Goal: Task Accomplishment & Management: Use online tool/utility

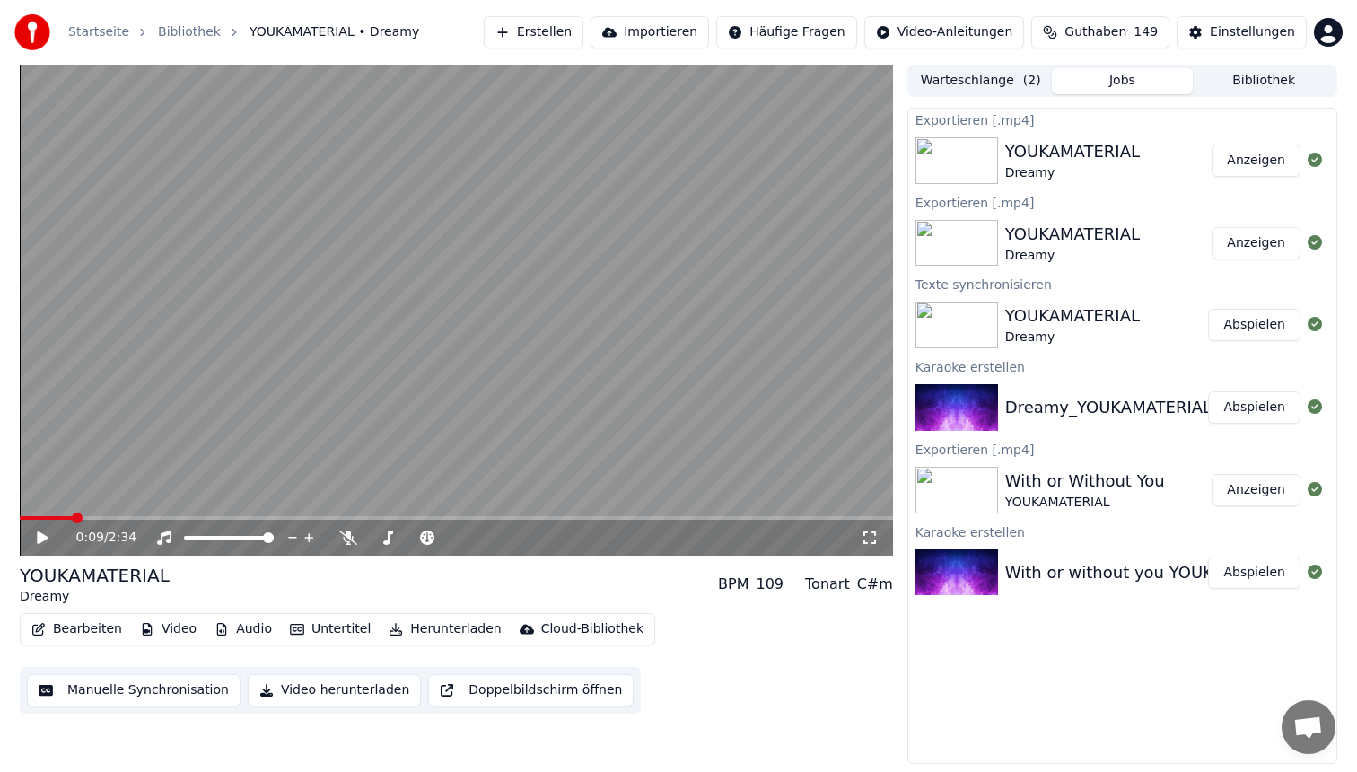
click at [573, 39] on button "Erstellen" at bounding box center [534, 32] width 100 height 32
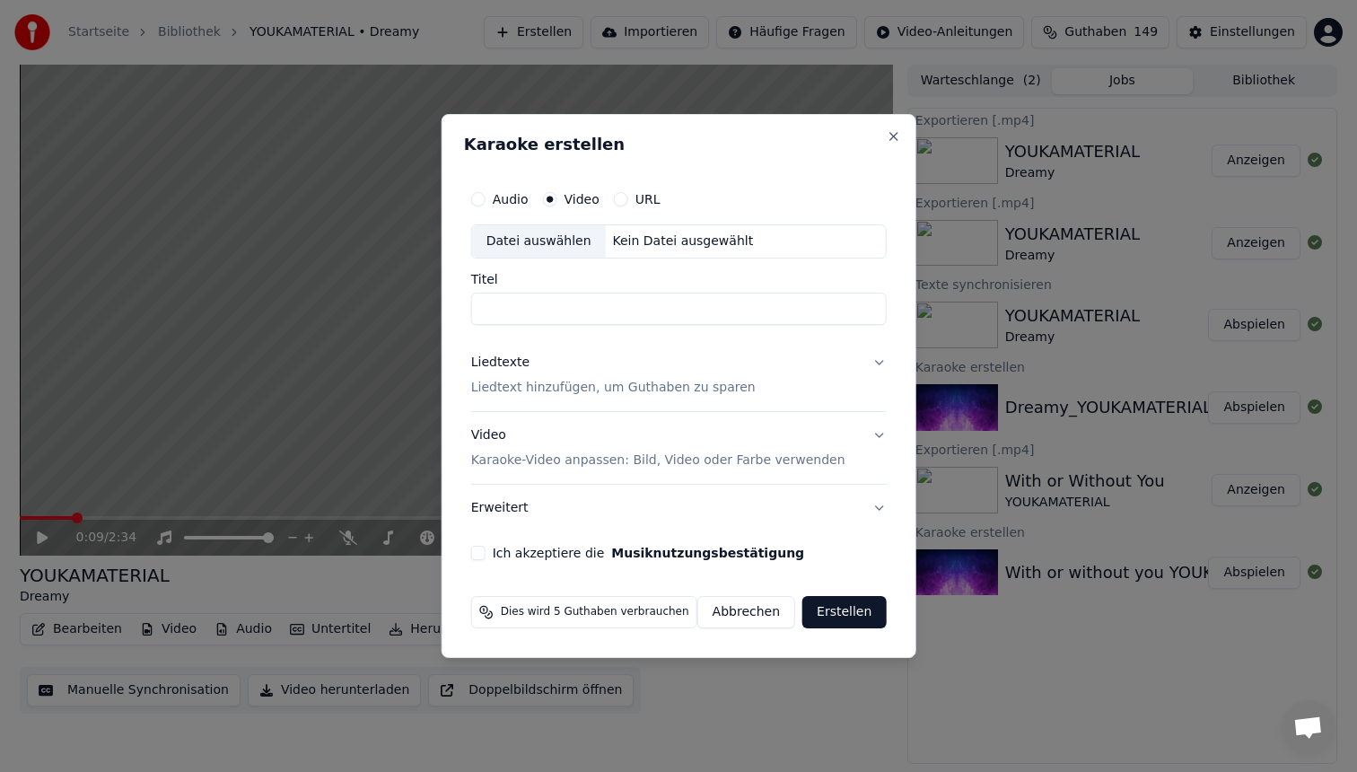
click at [557, 233] on div "Datei auswählen" at bounding box center [539, 241] width 134 height 32
type input "**********"
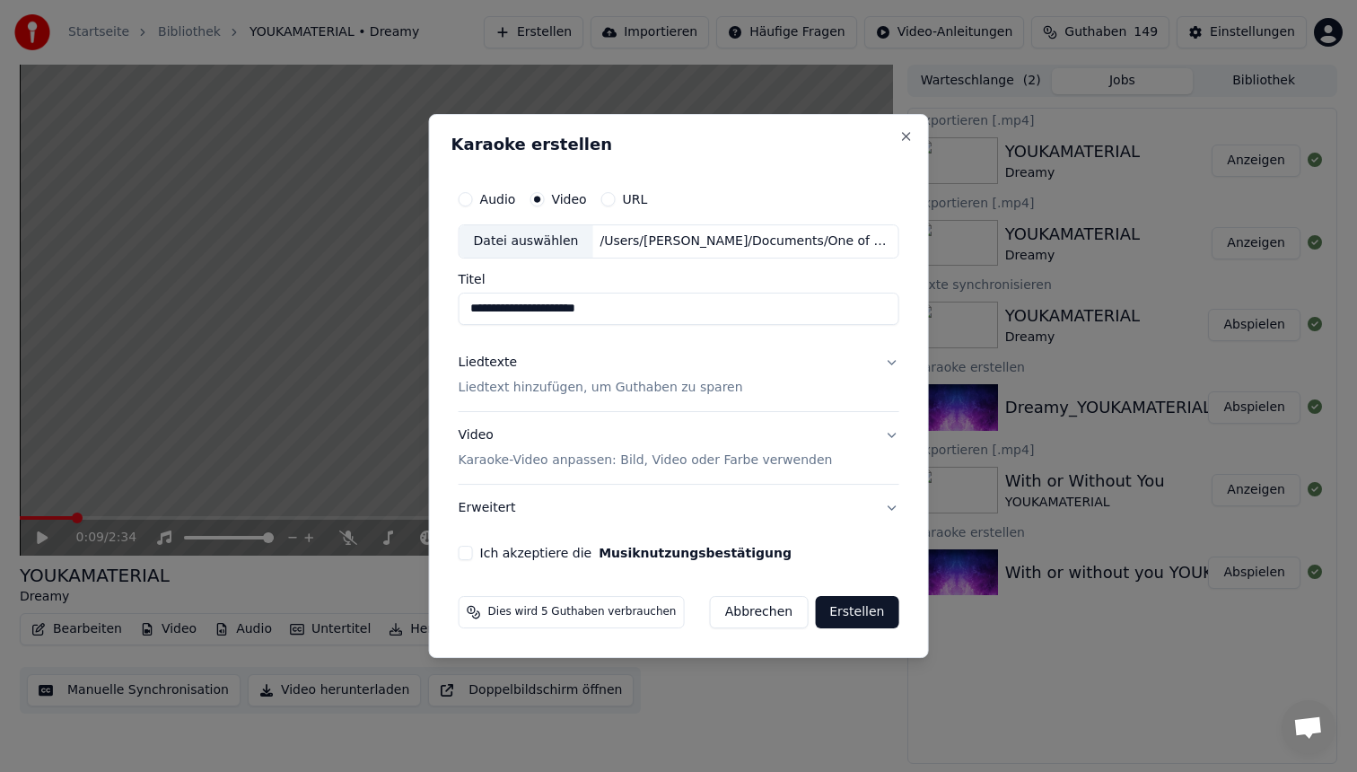
click at [530, 385] on p "Liedtext hinzufügen, um Guthaben zu sparen" at bounding box center [601, 388] width 285 height 18
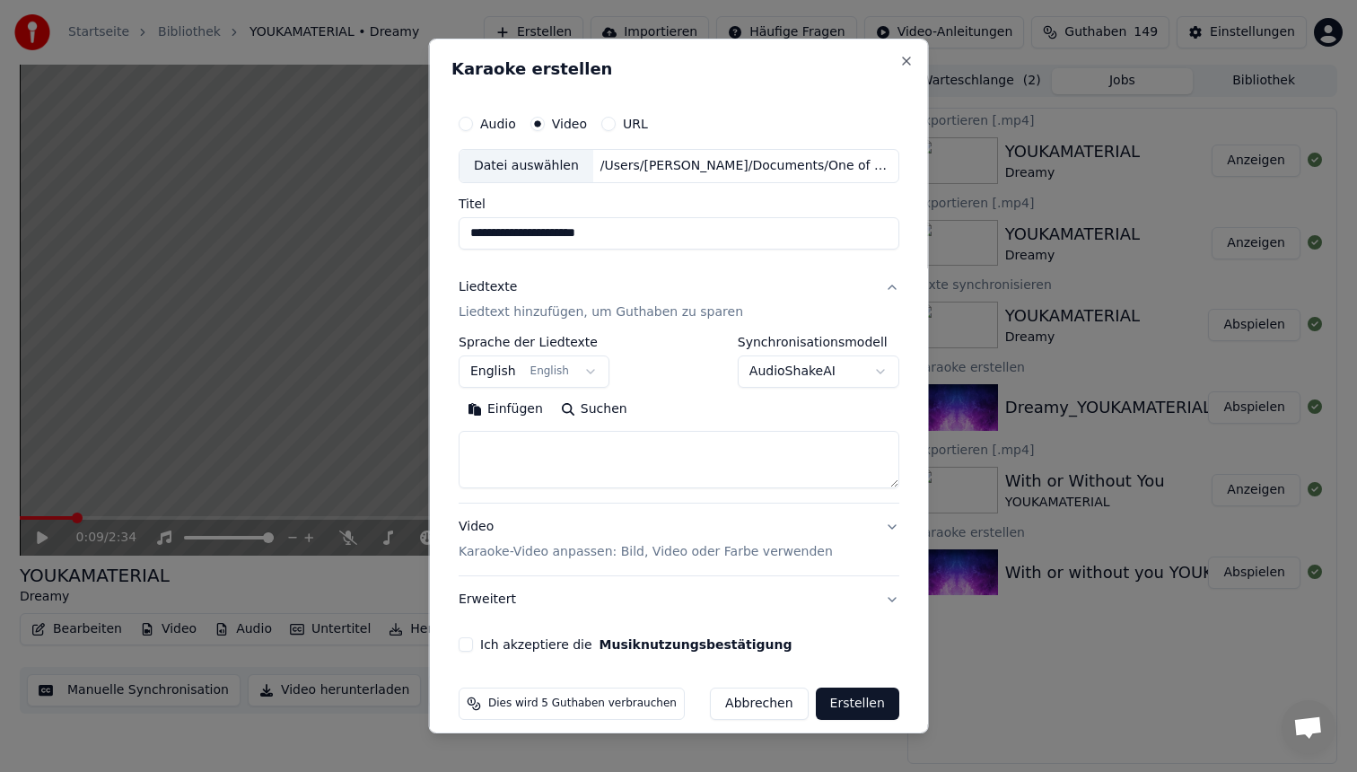
click at [521, 441] on textarea at bounding box center [679, 459] width 441 height 57
paste textarea "**********"
drag, startPoint x: 552, startPoint y: 476, endPoint x: 363, endPoint y: 368, distance: 217.9
click at [363, 368] on body "**********" at bounding box center [678, 386] width 1357 height 772
type textarea "*"
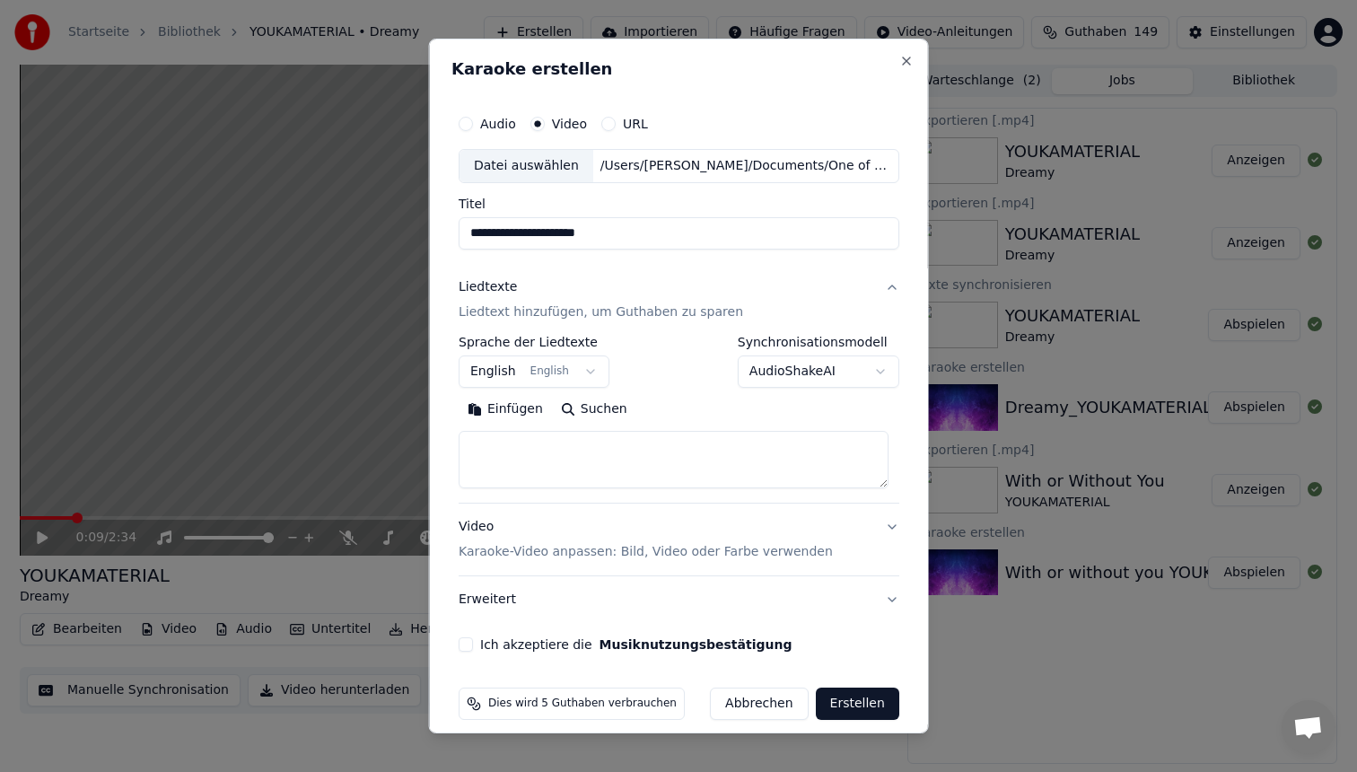
paste textarea "**********"
click at [532, 451] on textarea at bounding box center [674, 459] width 430 height 57
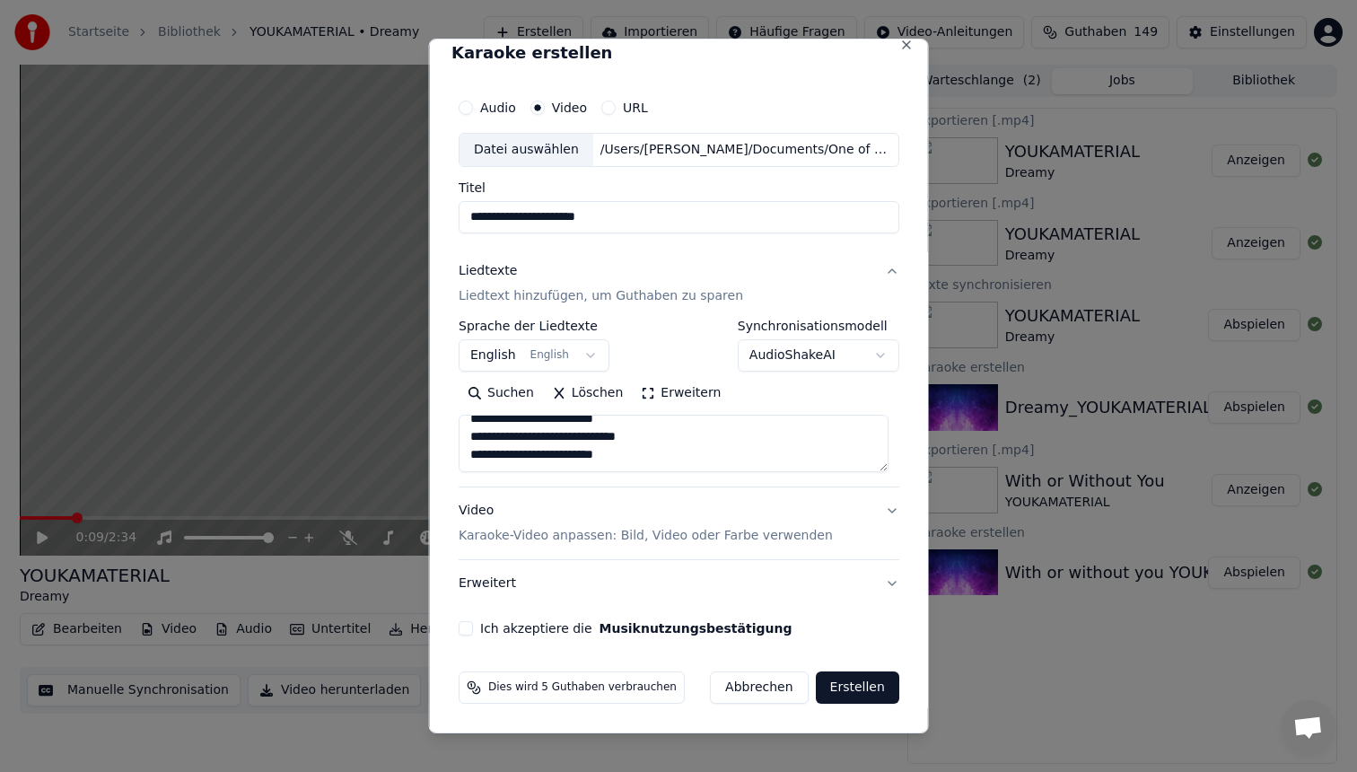
type textarea "**********"
click at [522, 532] on p "Karaoke-Video anpassen: Bild, Video oder Farbe verwenden" at bounding box center [646, 536] width 374 height 18
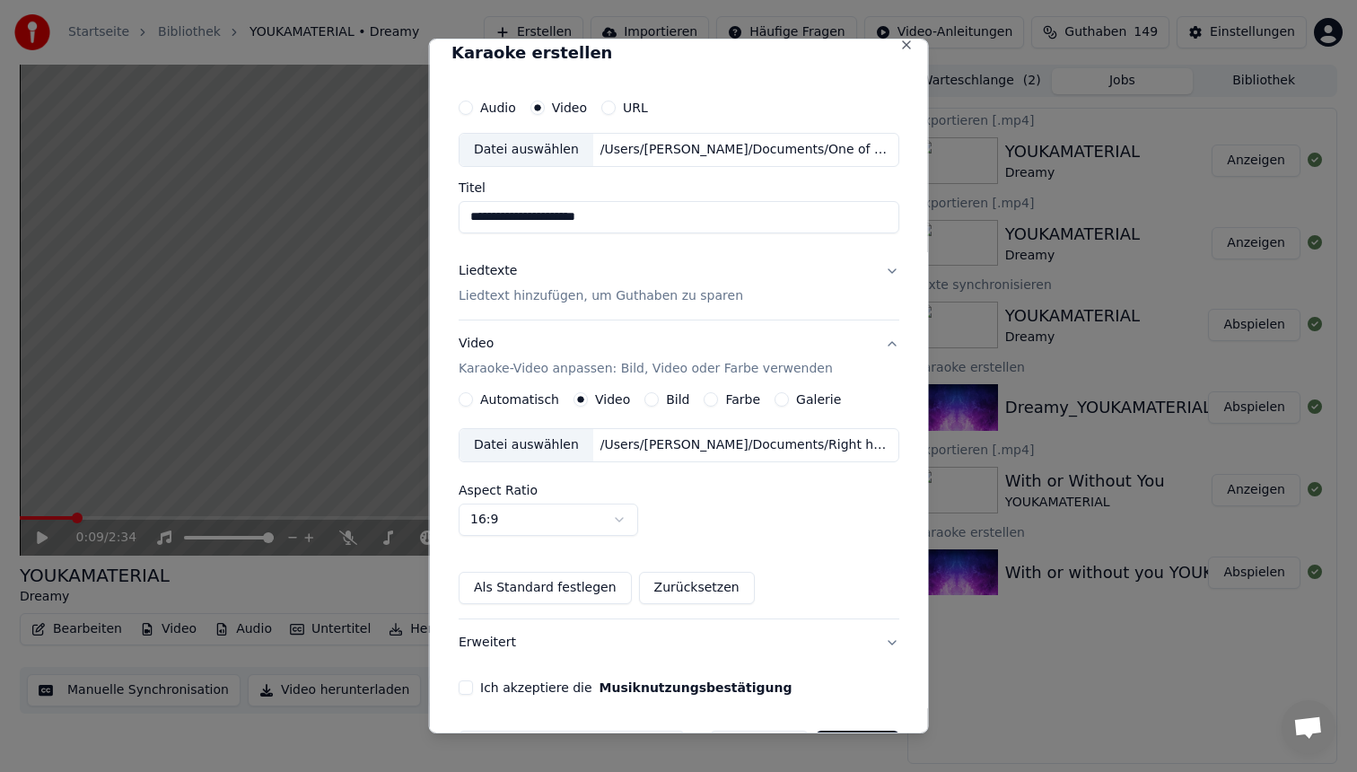
click at [542, 454] on div "Datei auswählen" at bounding box center [527, 445] width 134 height 32
click at [471, 683] on button "Ich akzeptiere die Musiknutzungsbestätigung" at bounding box center [466, 687] width 14 height 14
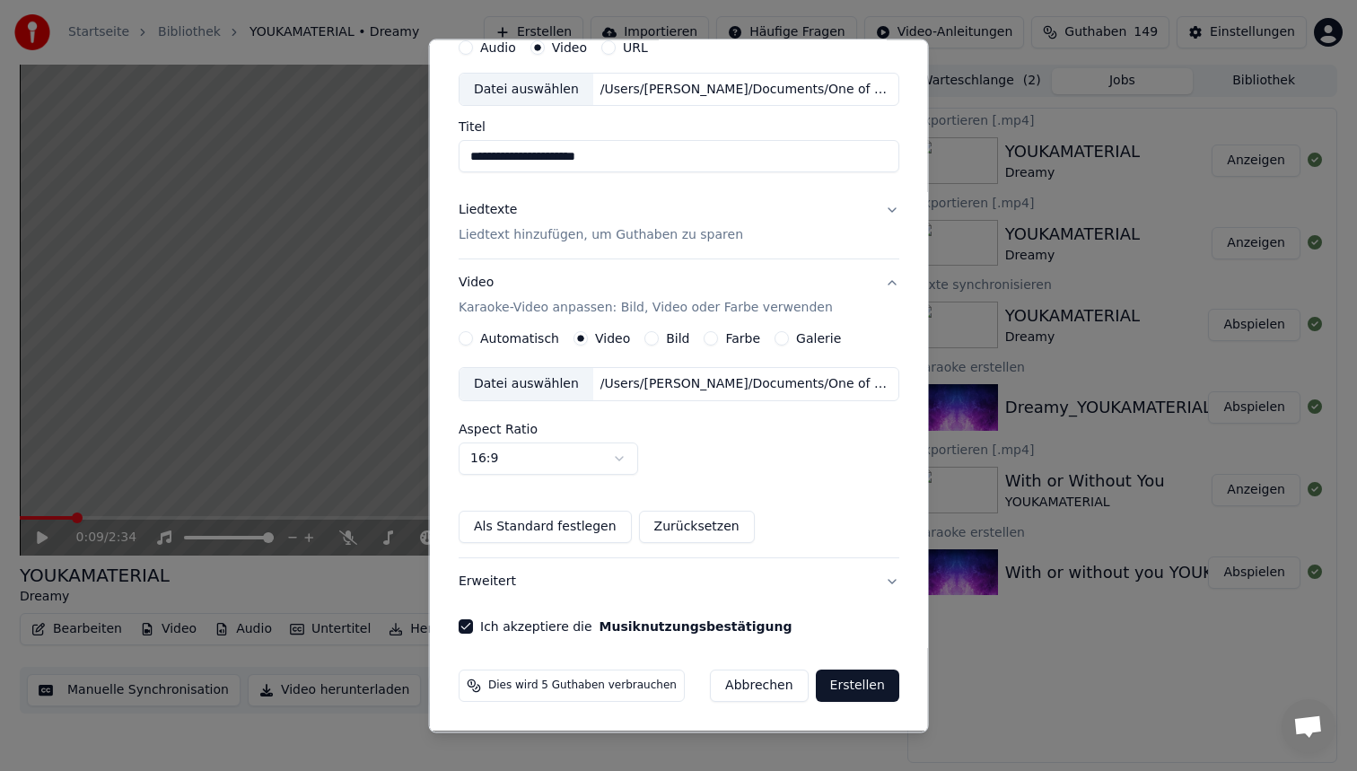
click at [850, 684] on button "Erstellen" at bounding box center [856, 686] width 83 height 32
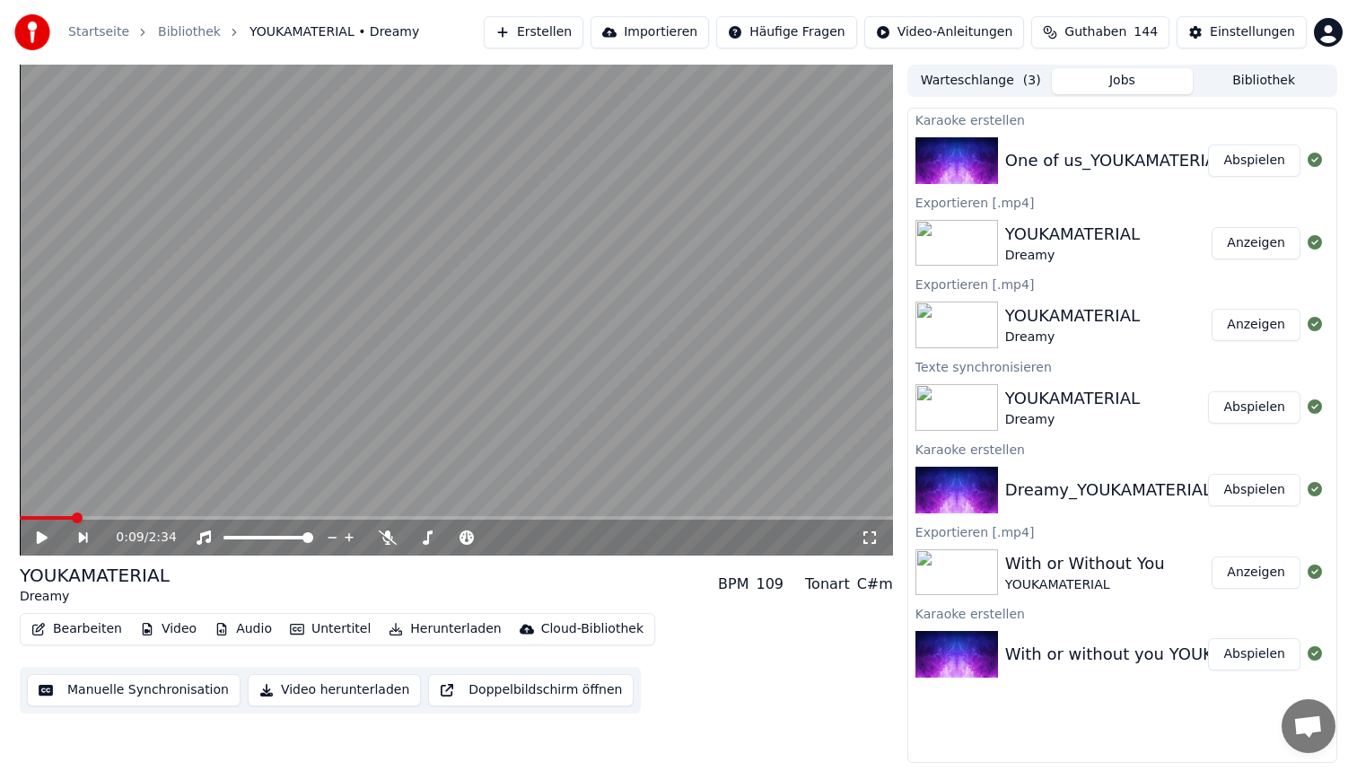
click at [1222, 162] on button "Abspielen" at bounding box center [1254, 160] width 92 height 32
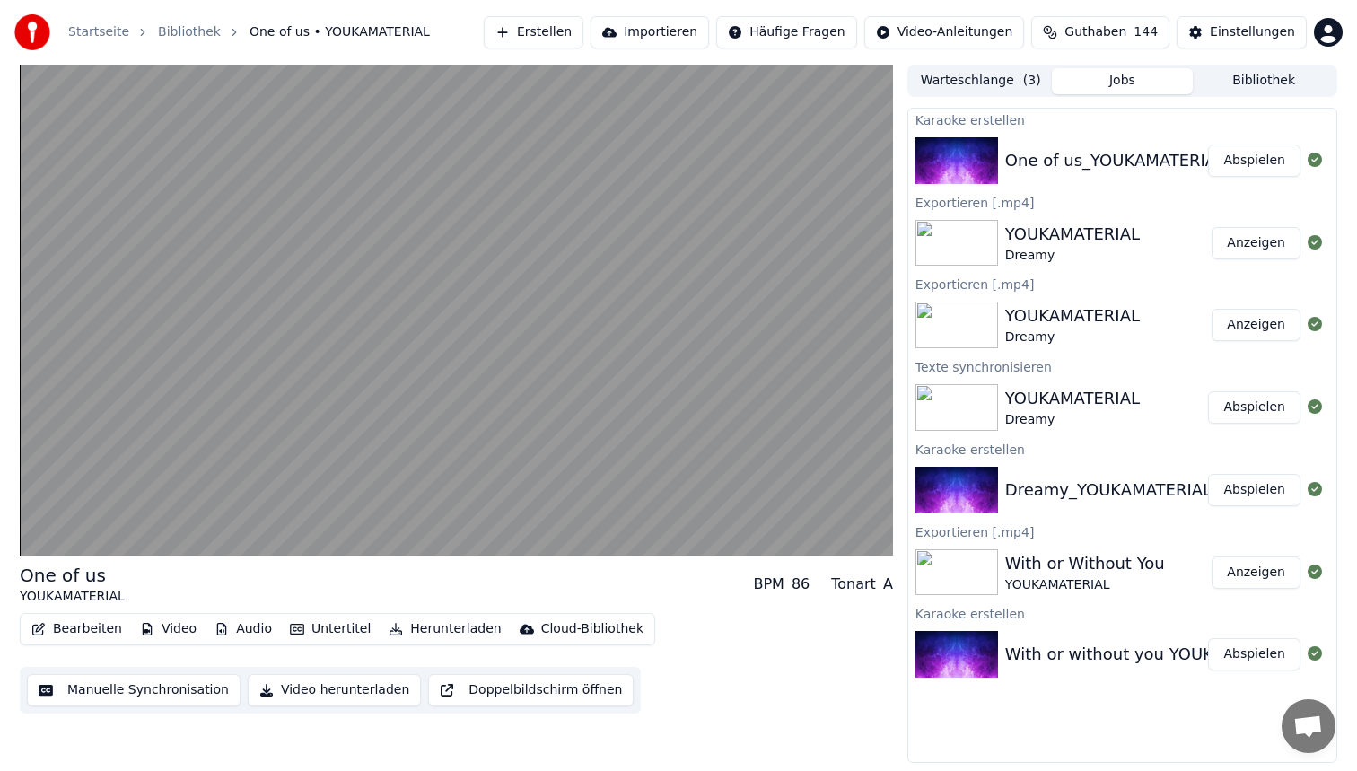
click at [1208, 144] on button "Abspielen" at bounding box center [1254, 160] width 92 height 32
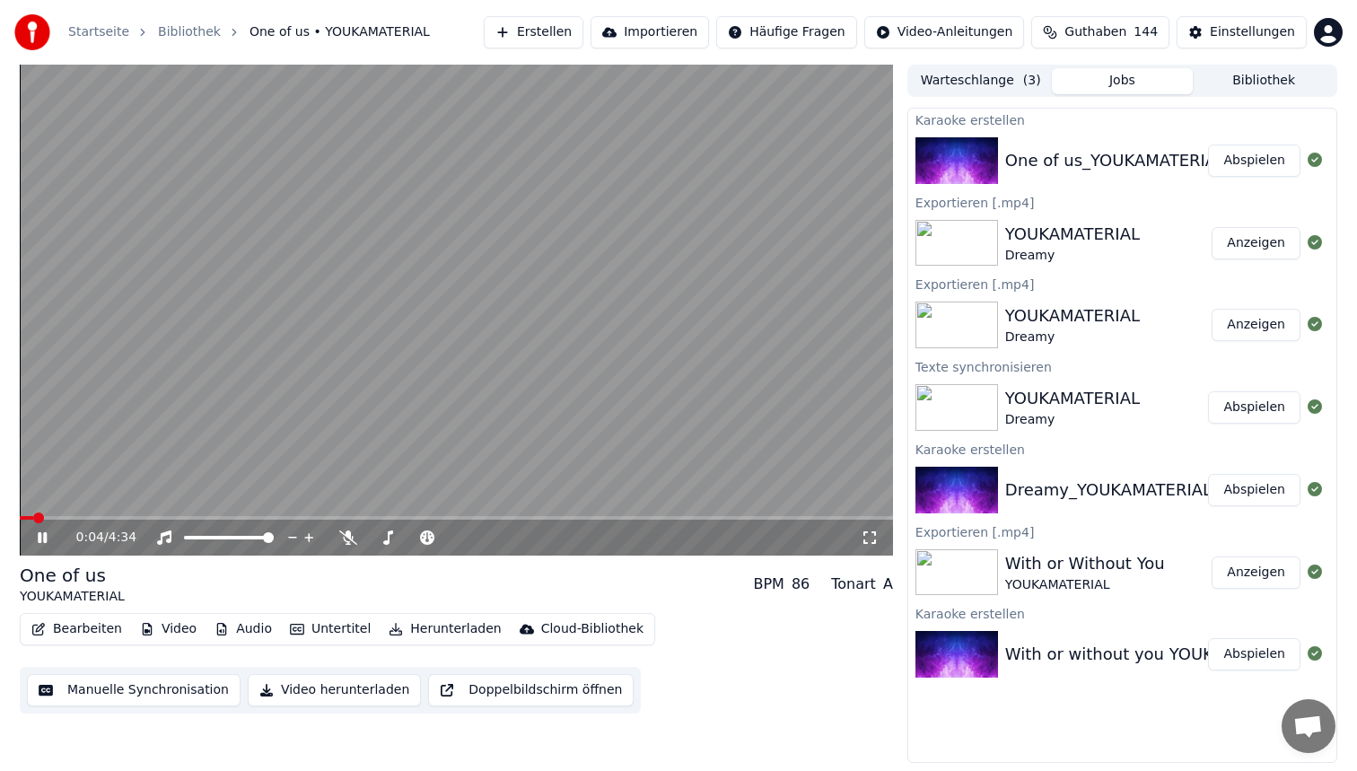
click at [98, 517] on span at bounding box center [456, 518] width 873 height 4
click at [352, 330] on video at bounding box center [456, 310] width 873 height 491
click at [81, 625] on button "Bearbeiten" at bounding box center [76, 629] width 105 height 25
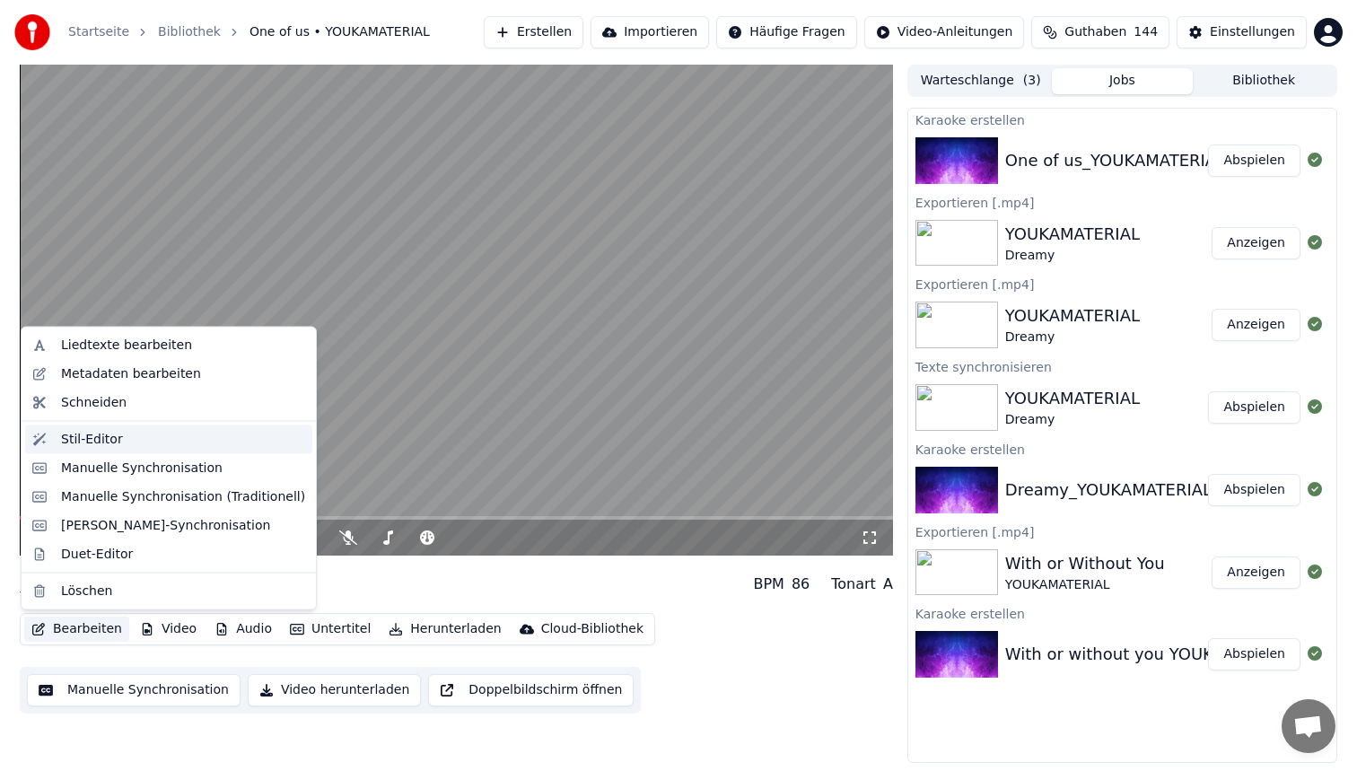
click at [147, 445] on div "Stil-Editor" at bounding box center [183, 439] width 244 height 18
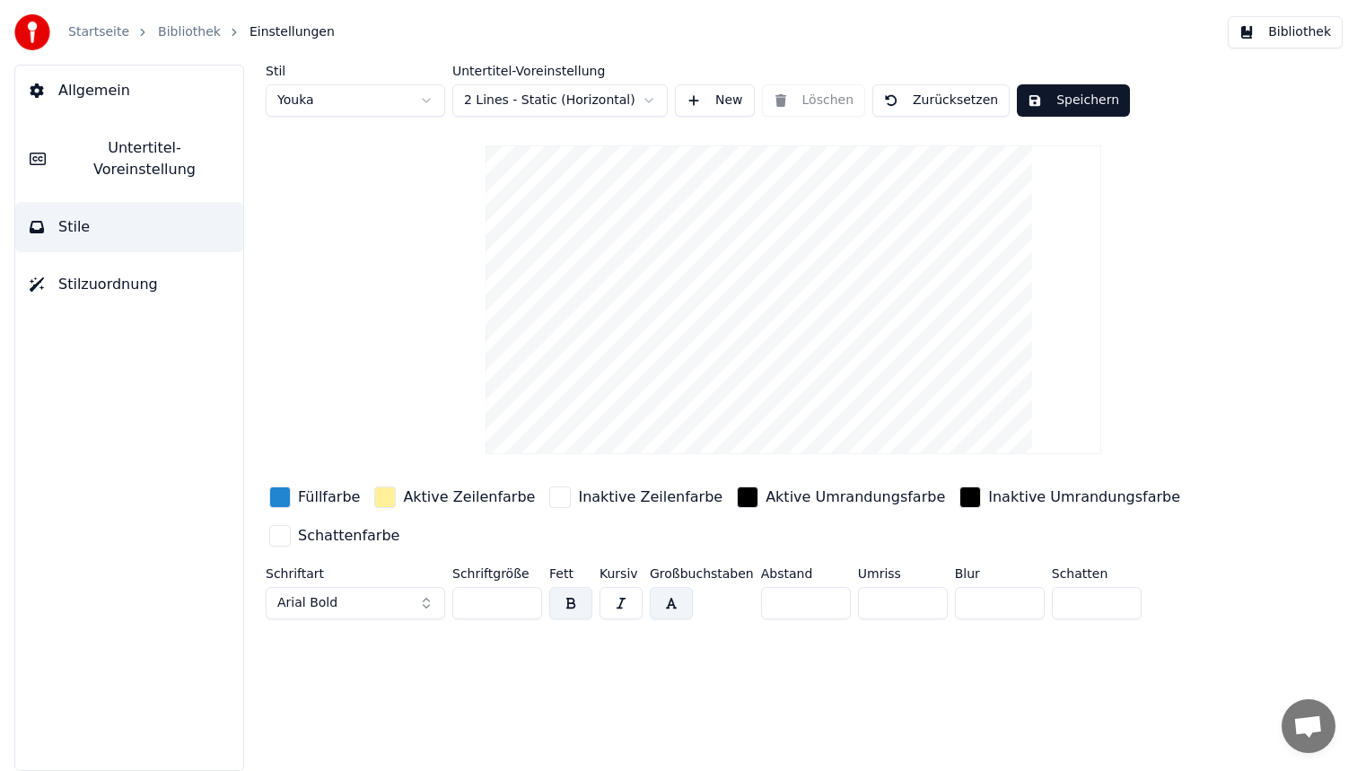
click at [136, 163] on button "Untertitel-Voreinstellung" at bounding box center [129, 159] width 228 height 72
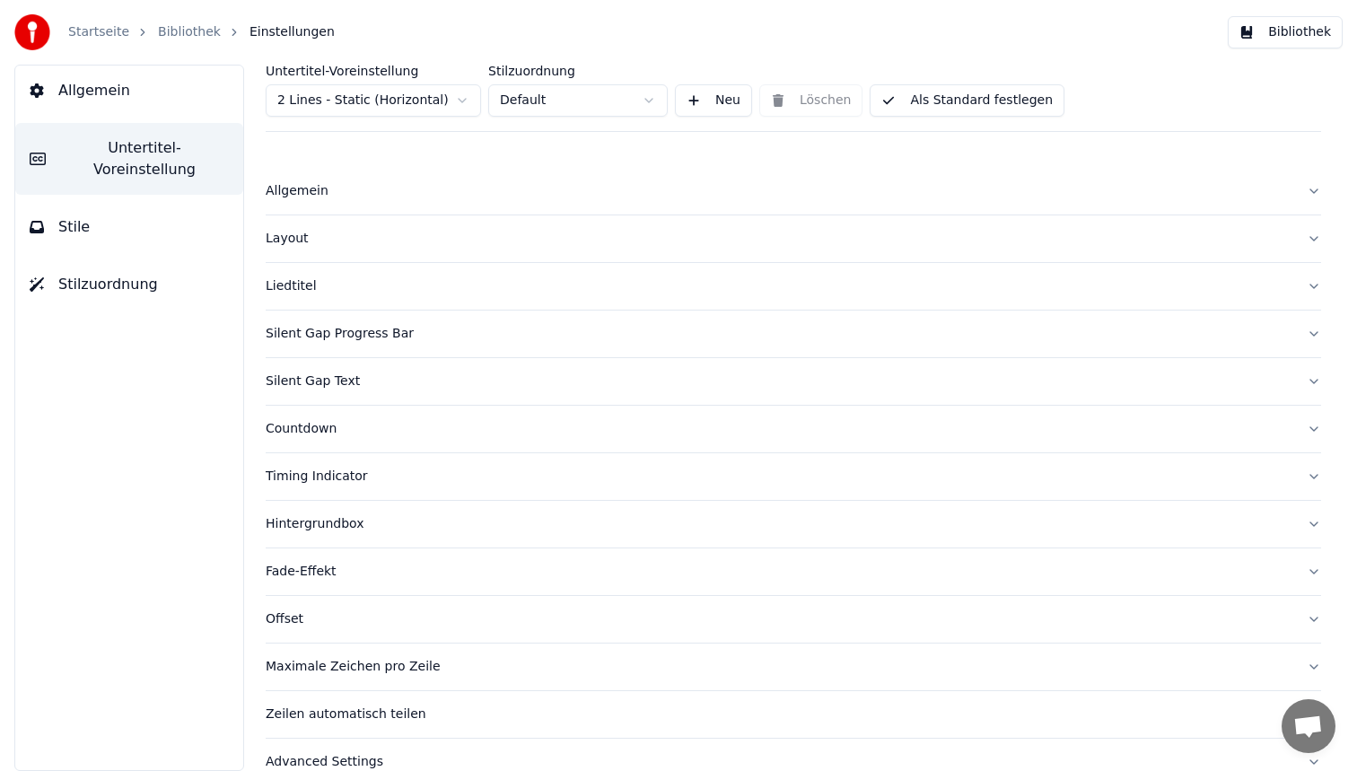
click at [380, 248] on button "Layout" at bounding box center [793, 238] width 1055 height 47
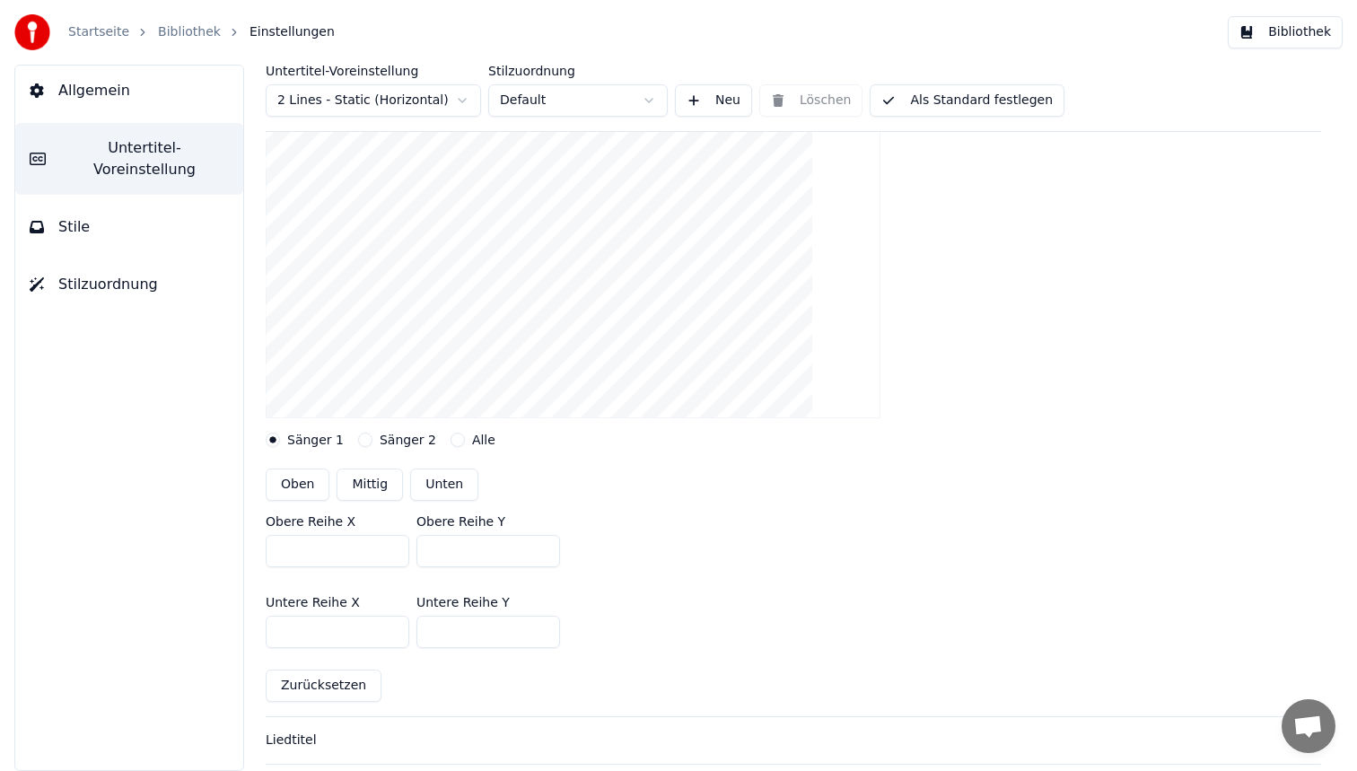
scroll to position [355, 0]
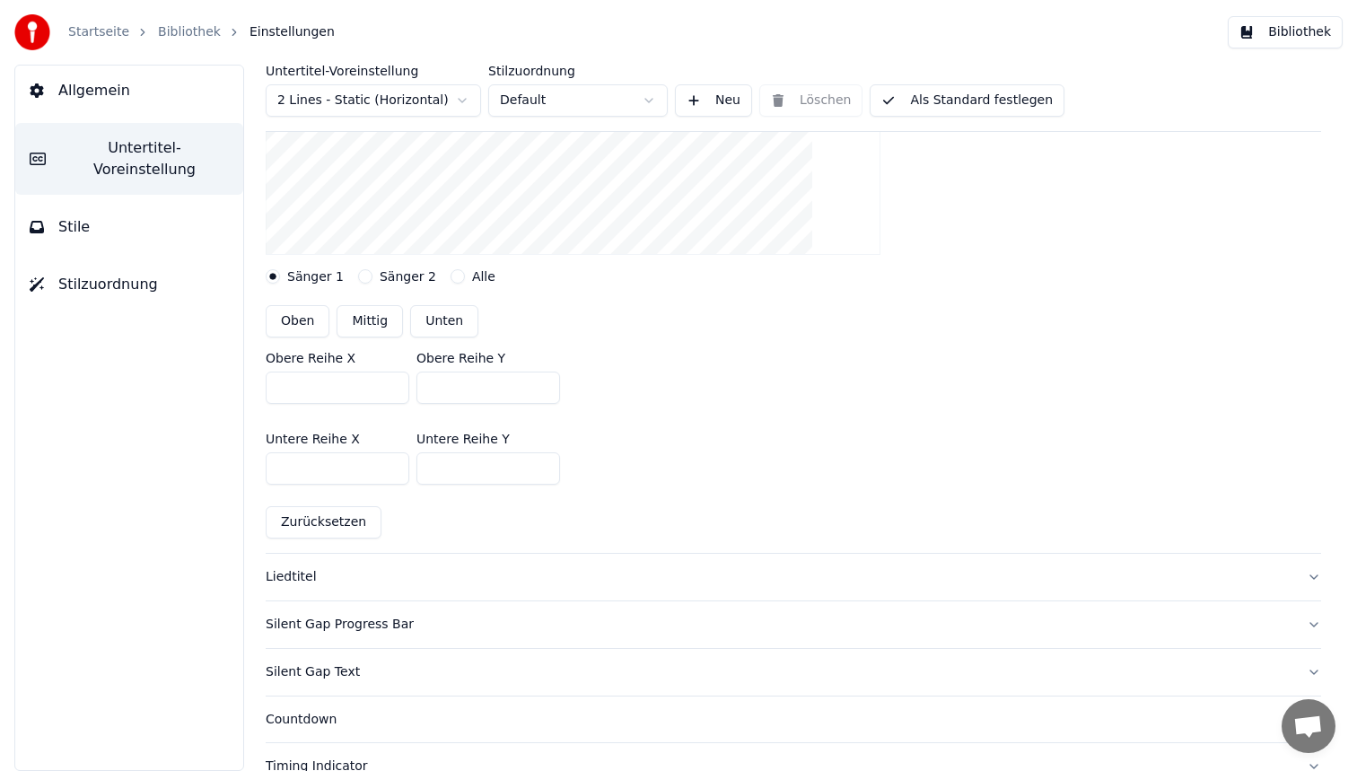
drag, startPoint x: 458, startPoint y: 468, endPoint x: 352, endPoint y: 445, distance: 108.3
click at [358, 445] on div "Untere Reihe X *** Untere Reihe Y ***" at bounding box center [793, 458] width 1055 height 81
type input "***"
drag, startPoint x: 467, startPoint y: 387, endPoint x: 345, endPoint y: 363, distance: 124.4
click at [345, 363] on div "Obere Reihe X *** Obere Reihe Y ***" at bounding box center [793, 377] width 1055 height 81
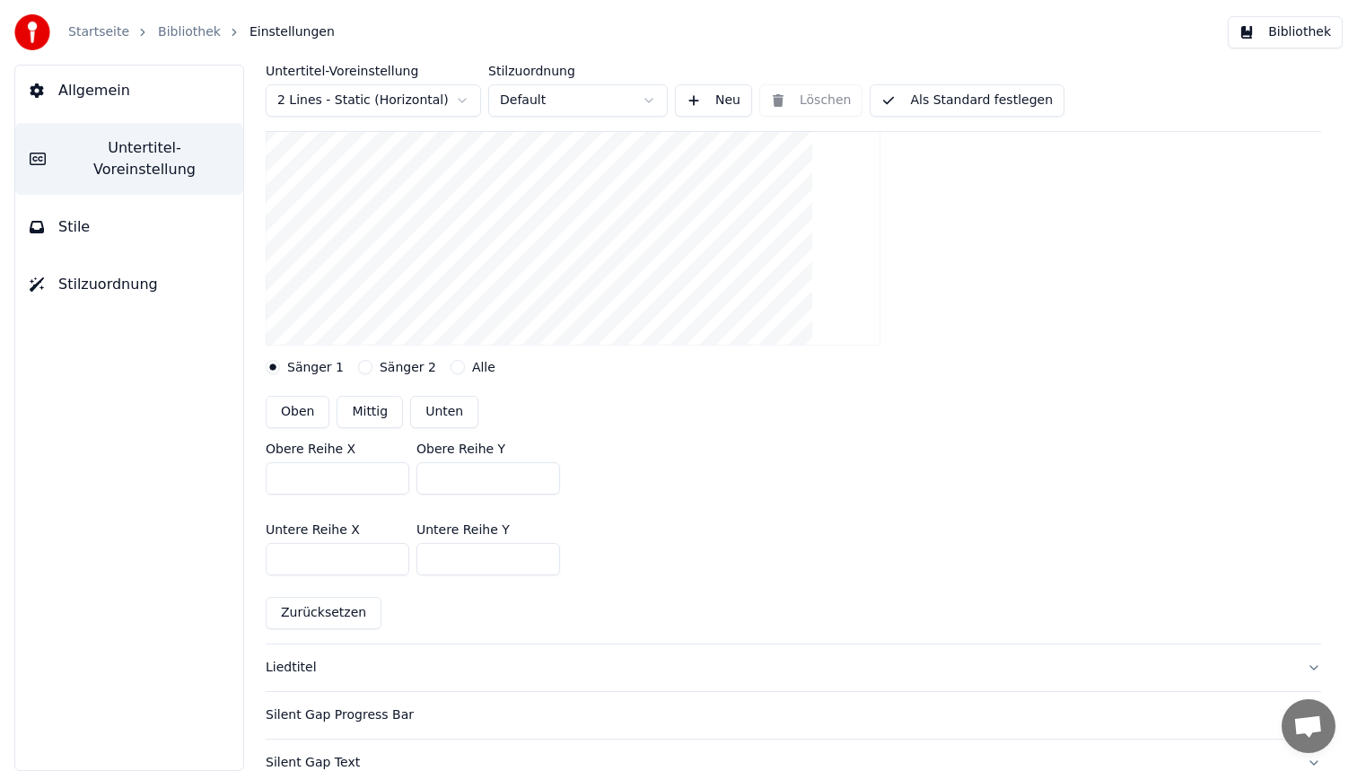
scroll to position [248, 0]
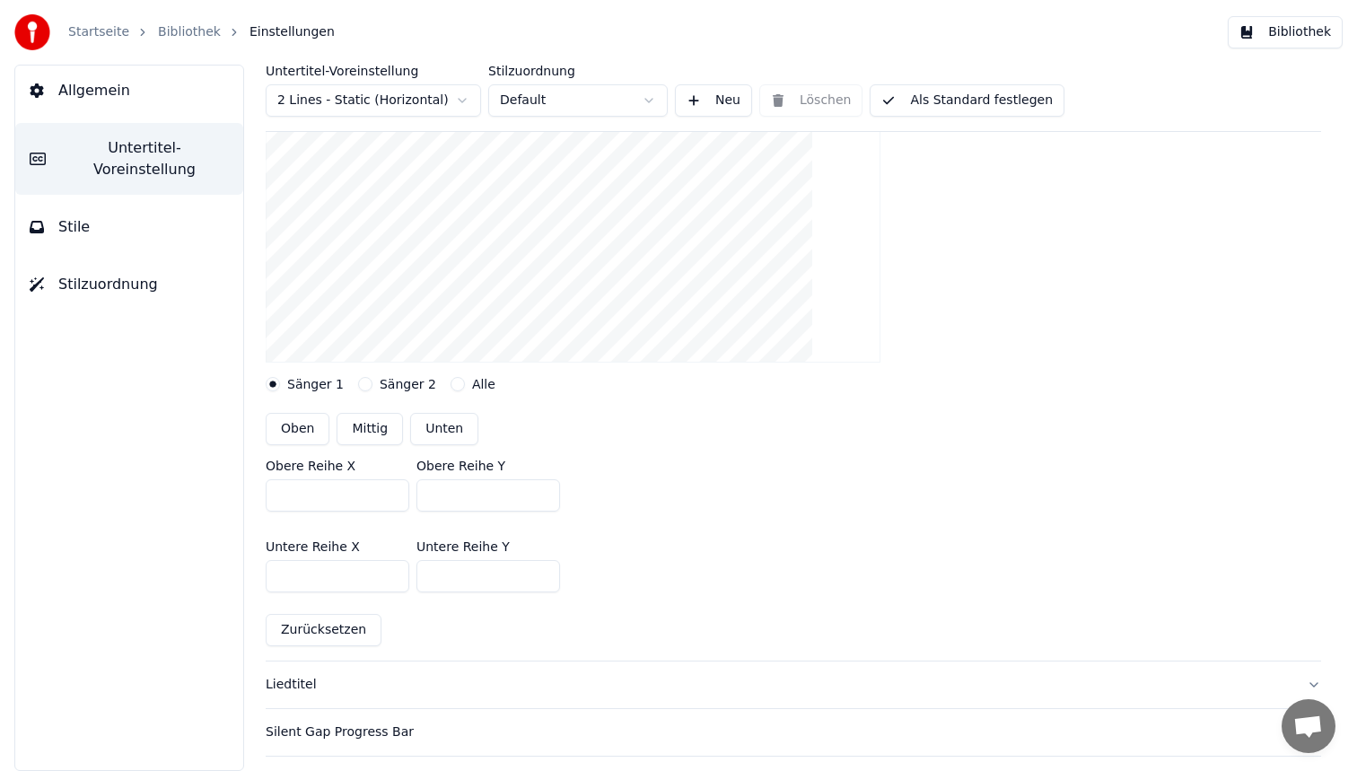
type input "***"
click at [971, 108] on button "Als Standard festlegen" at bounding box center [967, 100] width 195 height 32
click at [1310, 28] on button "Bibliothek" at bounding box center [1285, 32] width 115 height 32
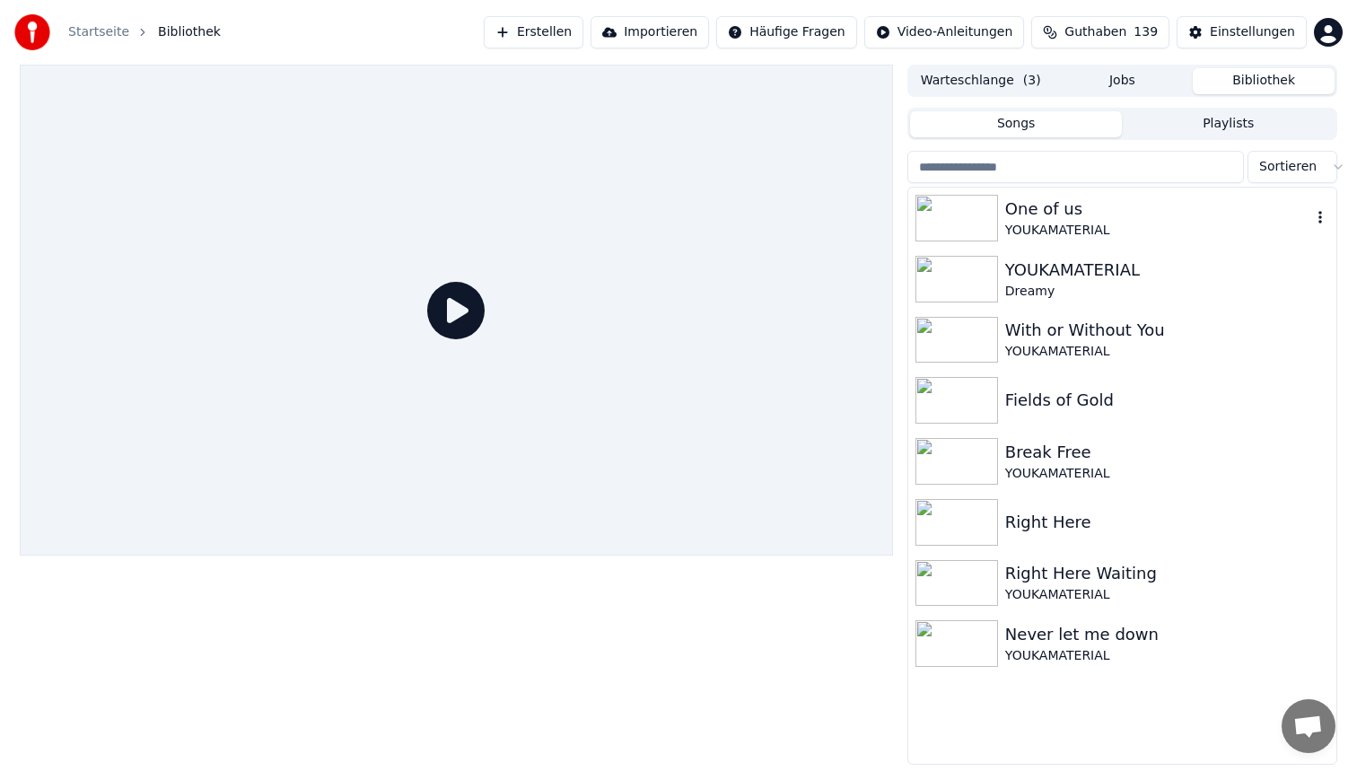
click at [1131, 203] on div "One of us" at bounding box center [1158, 209] width 306 height 25
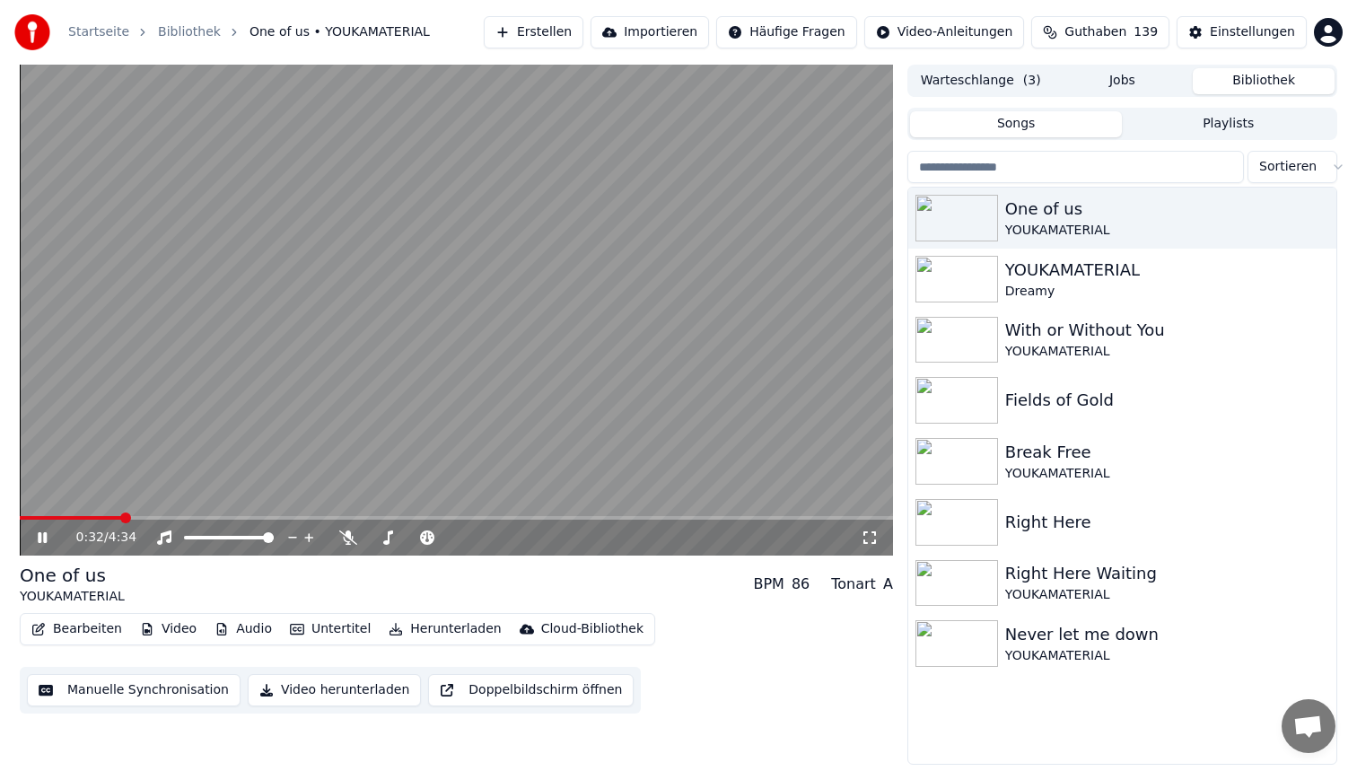
click at [119, 517] on span at bounding box center [456, 518] width 873 height 4
click at [485, 302] on video at bounding box center [456, 310] width 873 height 491
click at [80, 636] on button "Bearbeiten" at bounding box center [76, 629] width 105 height 25
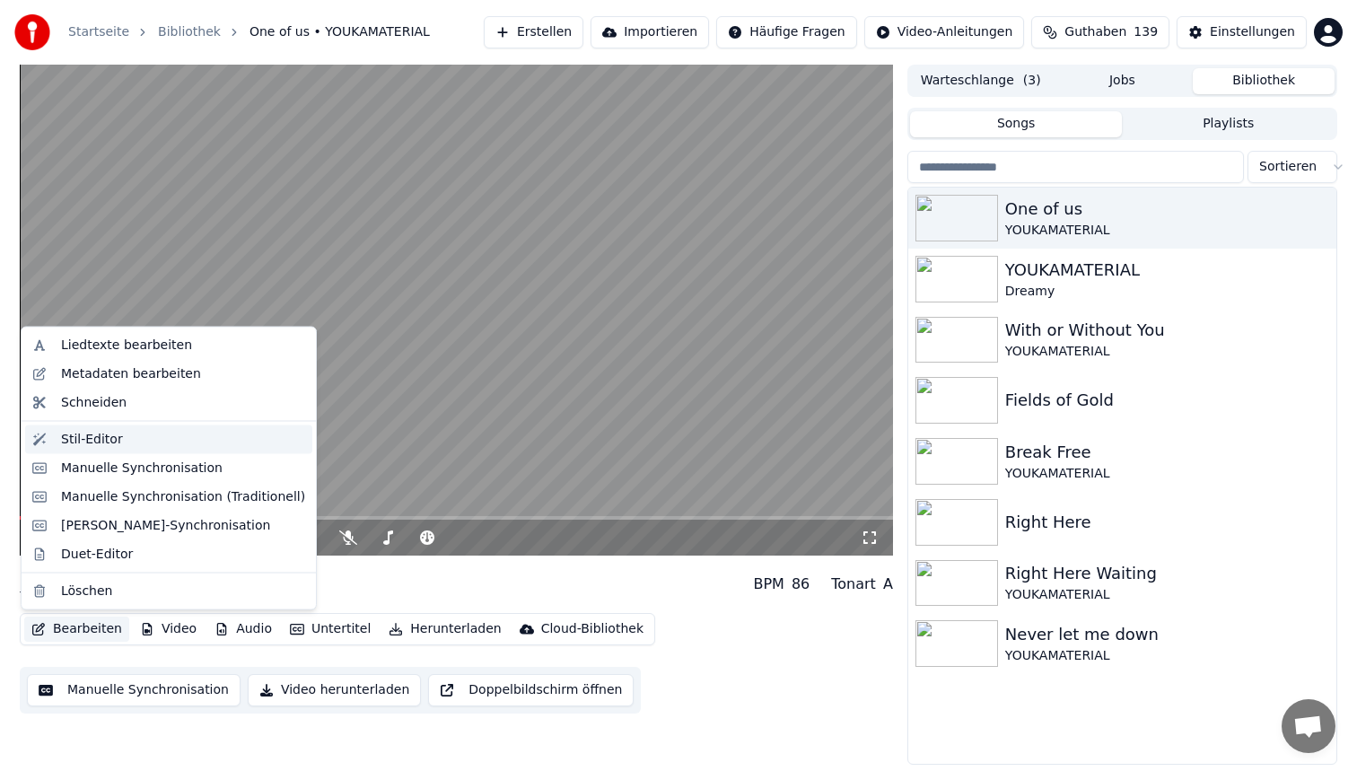
click at [112, 443] on div "Stil-Editor" at bounding box center [92, 439] width 62 height 18
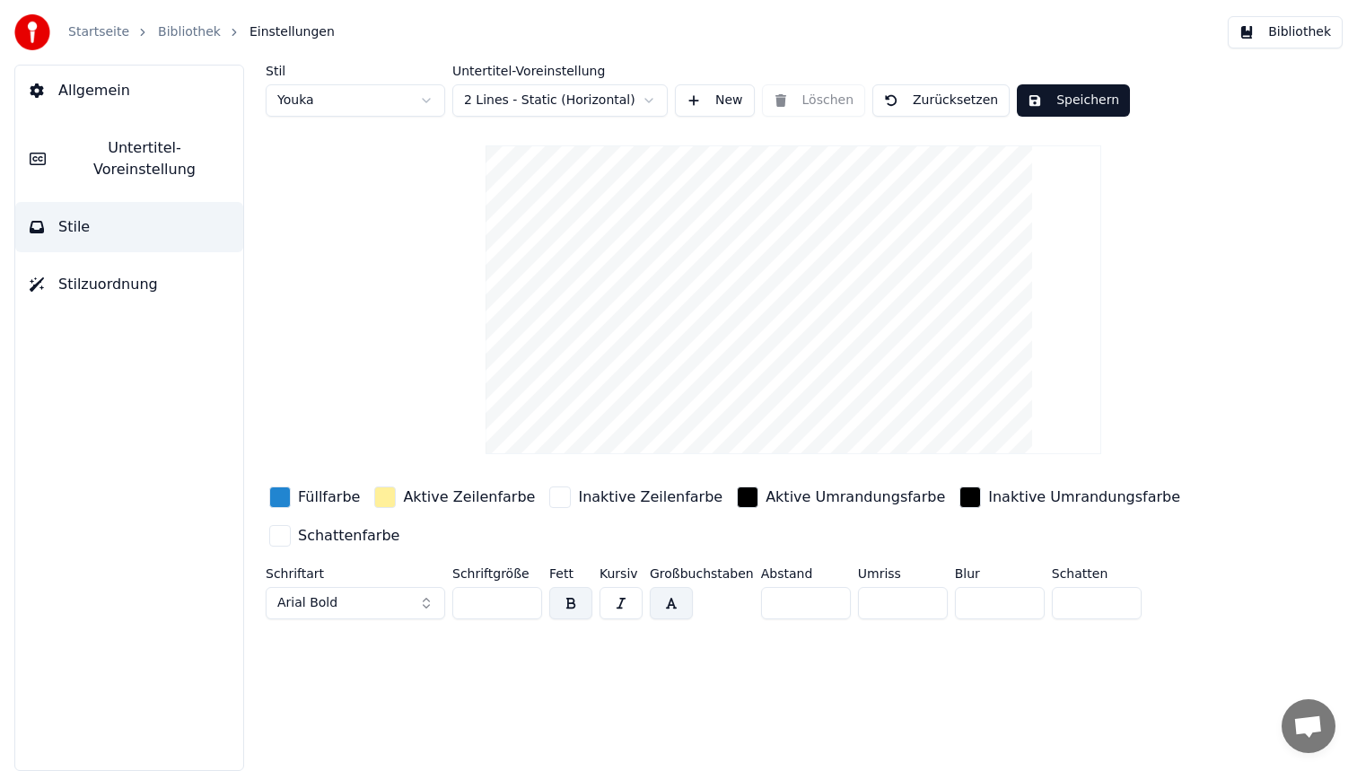
click at [385, 107] on html "Startseite Bibliothek Einstellungen Bibliothek Allgemein Untertitel-Voreinstell…" at bounding box center [678, 385] width 1357 height 771
type input "**"
type input "*"
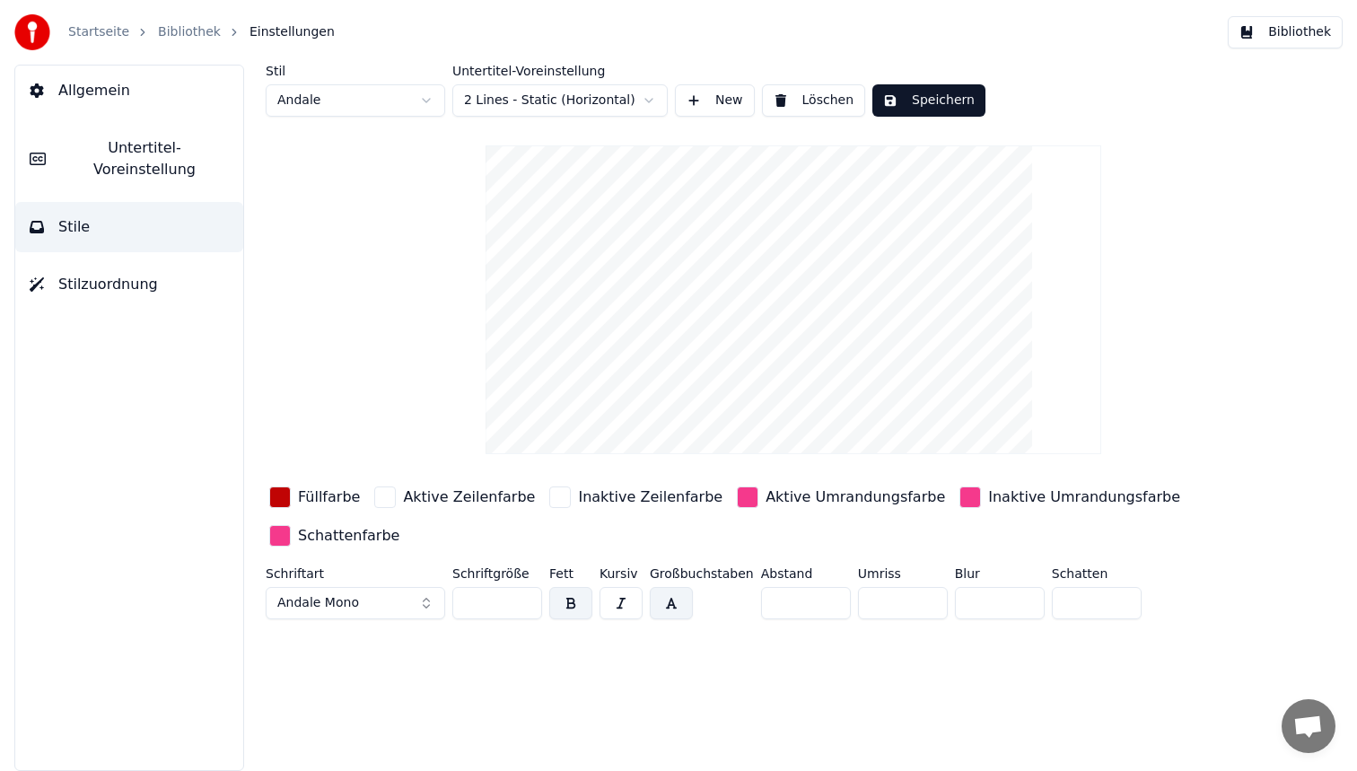
click at [285, 495] on div "button" at bounding box center [280, 497] width 22 height 22
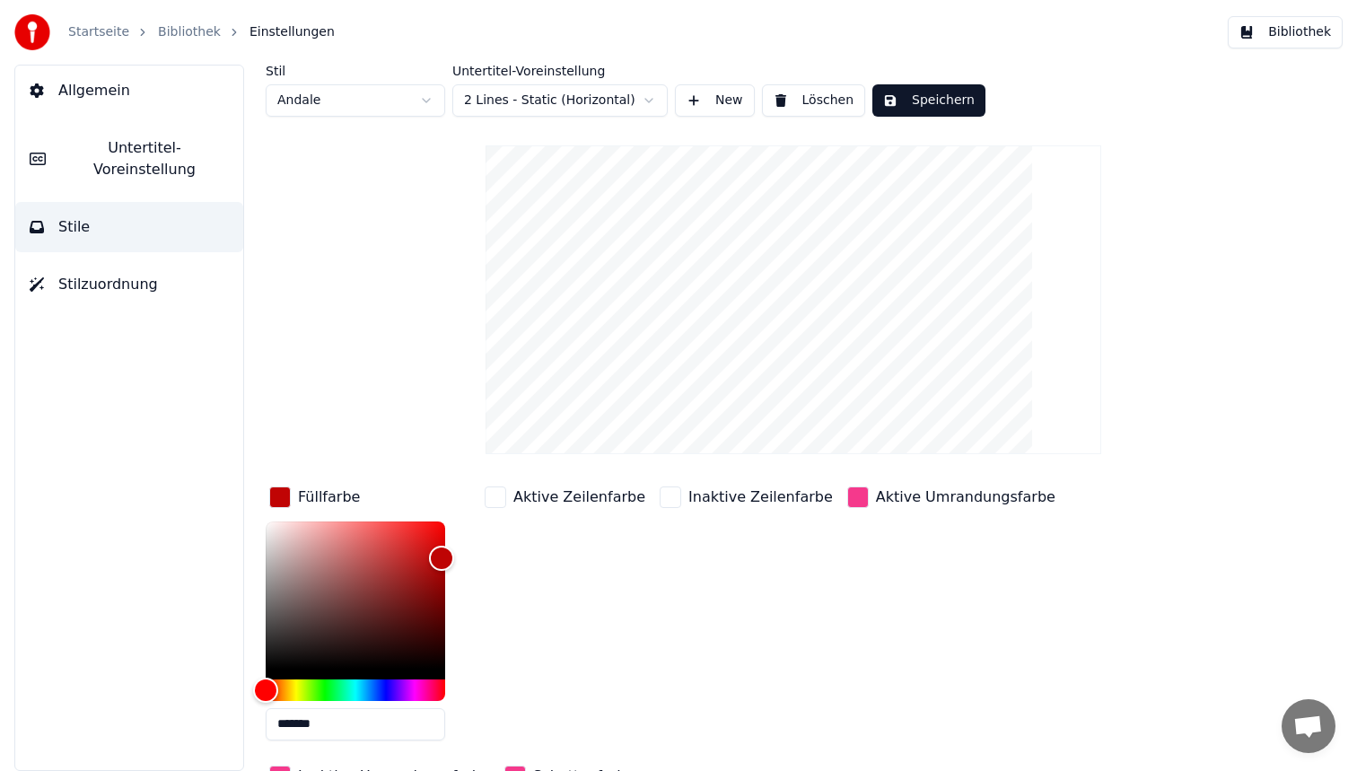
click at [847, 497] on div "button" at bounding box center [858, 497] width 22 height 22
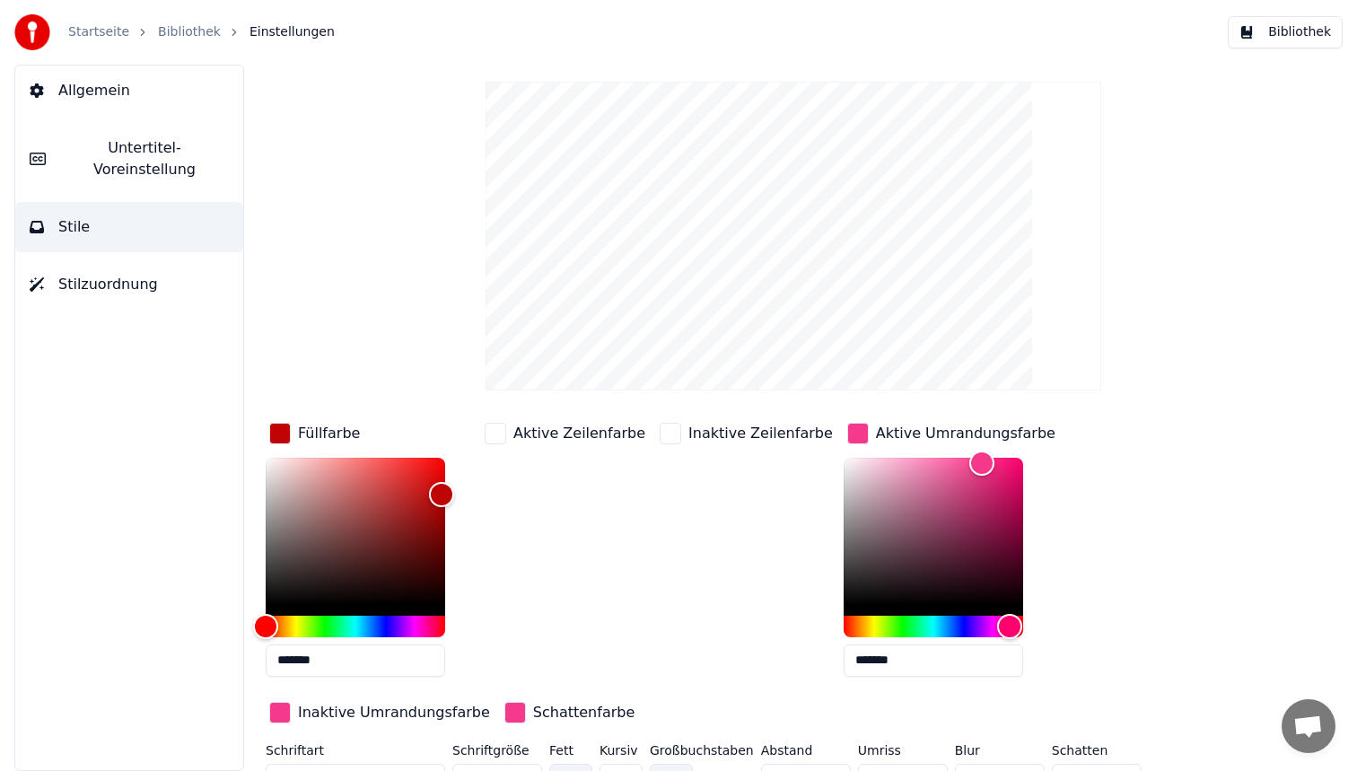
scroll to position [93, 0]
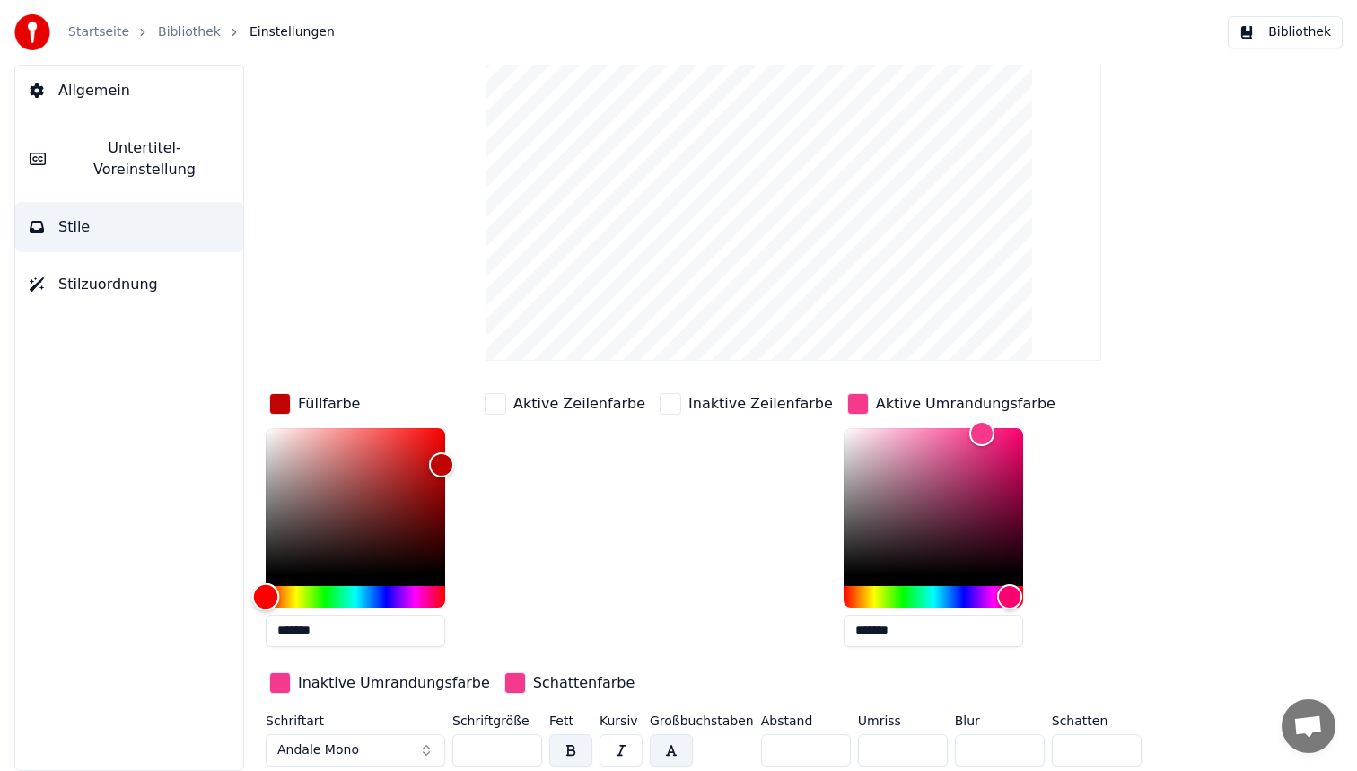
click at [369, 595] on div "Hue" at bounding box center [356, 597] width 180 height 22
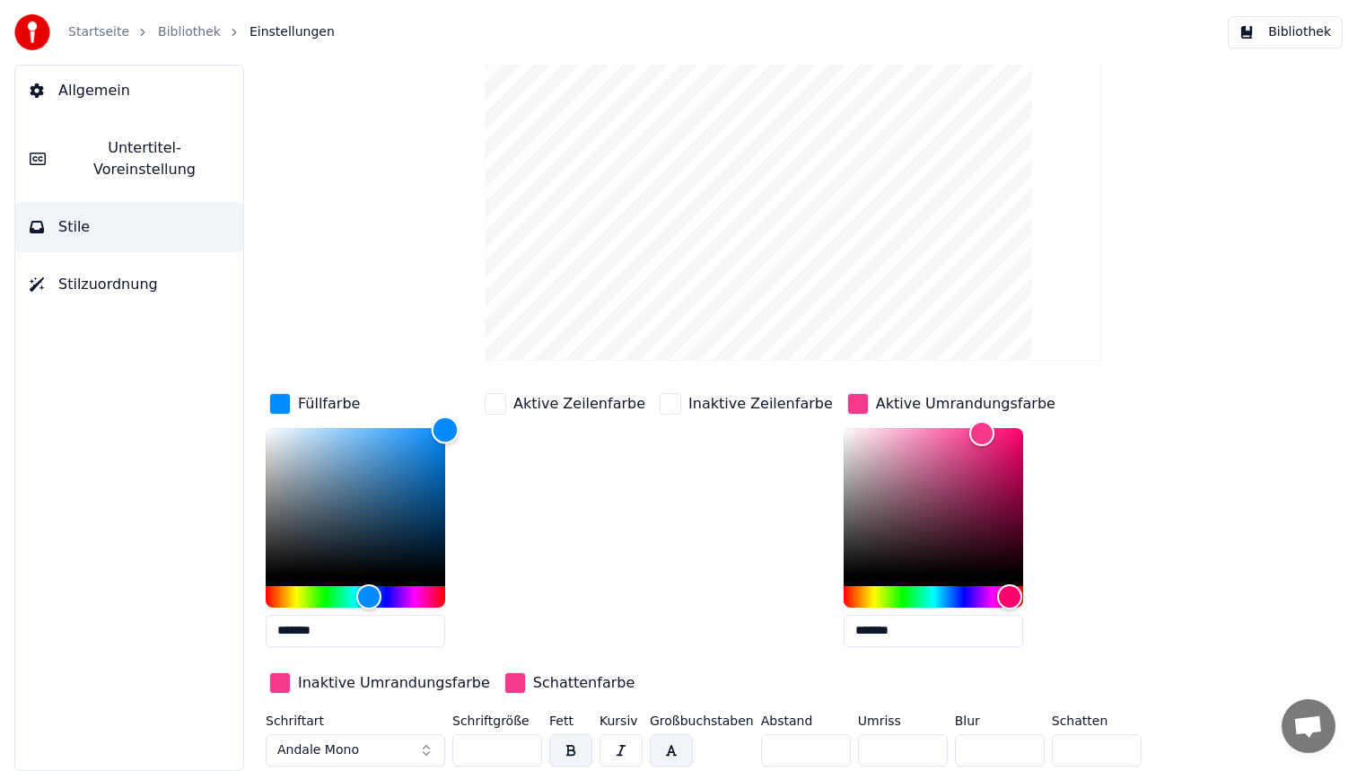
type input "*******"
drag, startPoint x: 441, startPoint y: 461, endPoint x: 482, endPoint y: 359, distance: 110.3
click at [482, 359] on div "Stil Andale Untertitel-Voreinstellung 2 Lines - Static (Horizontal) New Löschen…" at bounding box center [793, 372] width 1055 height 802
click at [847, 402] on div "button" at bounding box center [858, 404] width 22 height 22
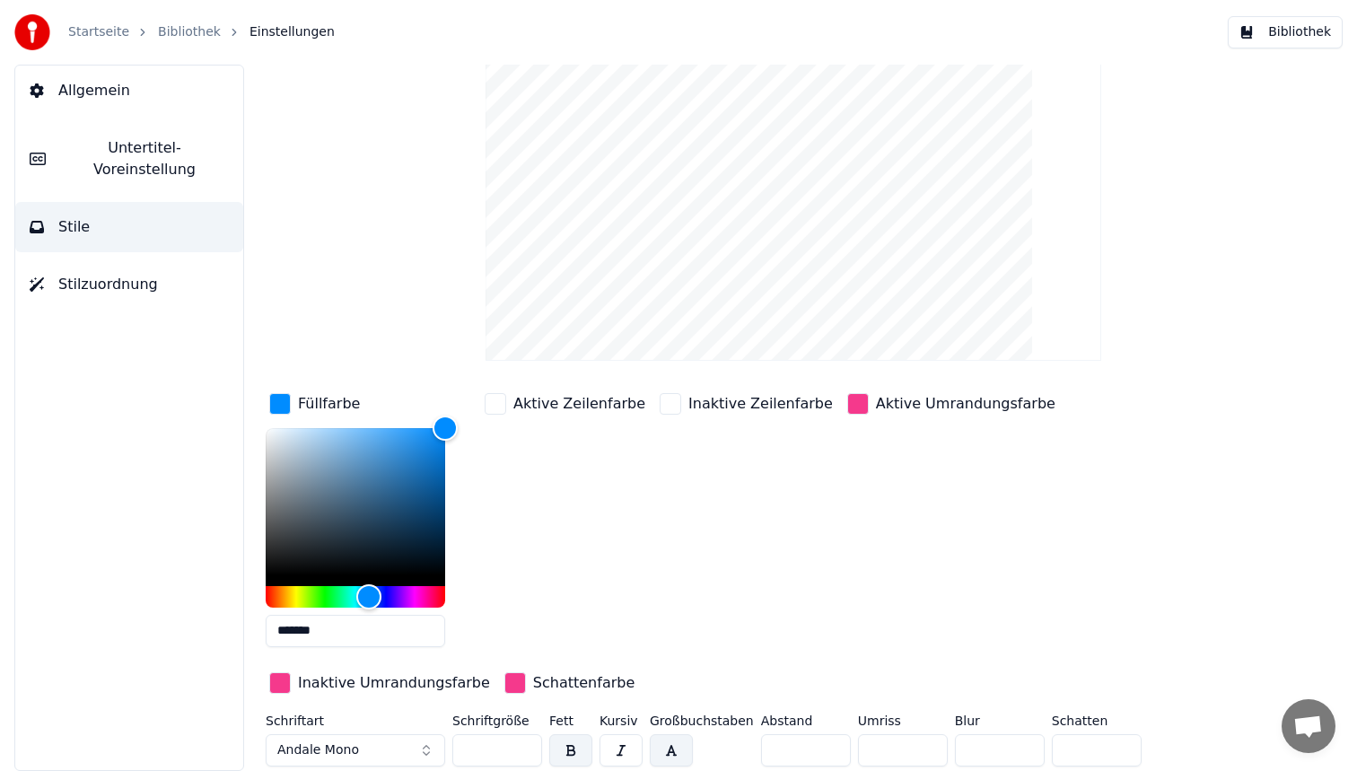
click at [847, 402] on div "button" at bounding box center [858, 404] width 22 height 22
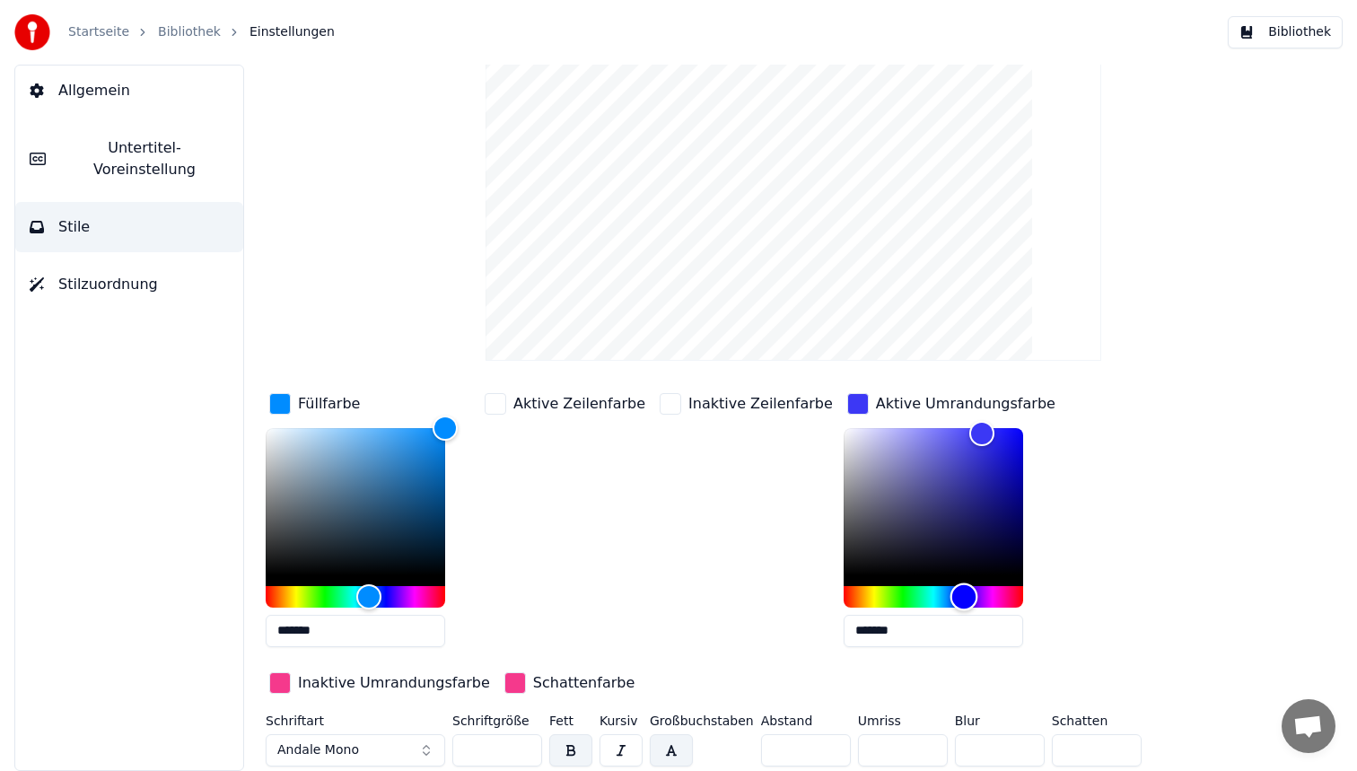
drag, startPoint x: 975, startPoint y: 597, endPoint x: 933, endPoint y: 597, distance: 42.2
click at [950, 597] on div "Hue" at bounding box center [964, 596] width 28 height 28
type input "*******"
drag, startPoint x: 950, startPoint y: 433, endPoint x: 1062, endPoint y: 431, distance: 112.2
click at [1062, 431] on div "Füllfarbe ******* Aktive Zeilenfarbe Inaktive Zeilenfarbe Aktive Umrandungsfarb…" at bounding box center [741, 545] width 950 height 311
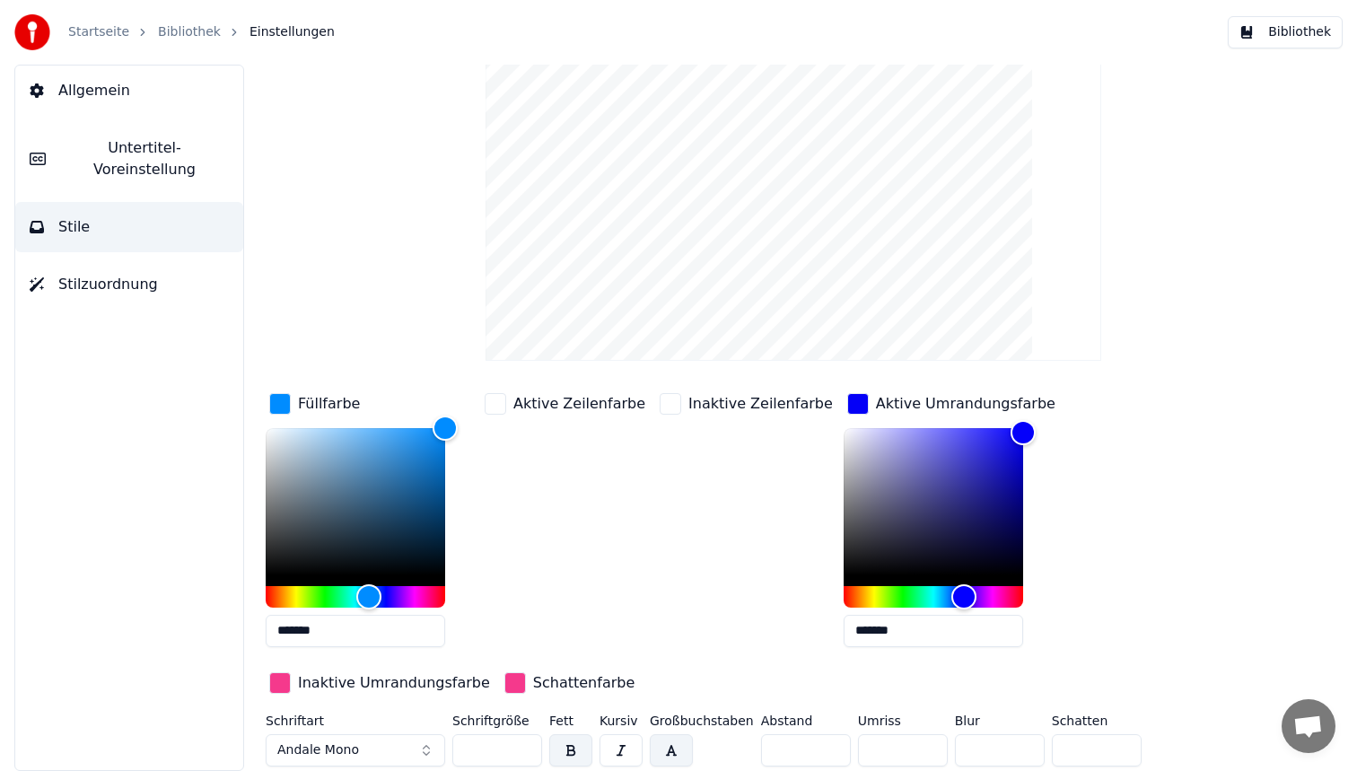
click at [277, 679] on div "button" at bounding box center [280, 683] width 22 height 22
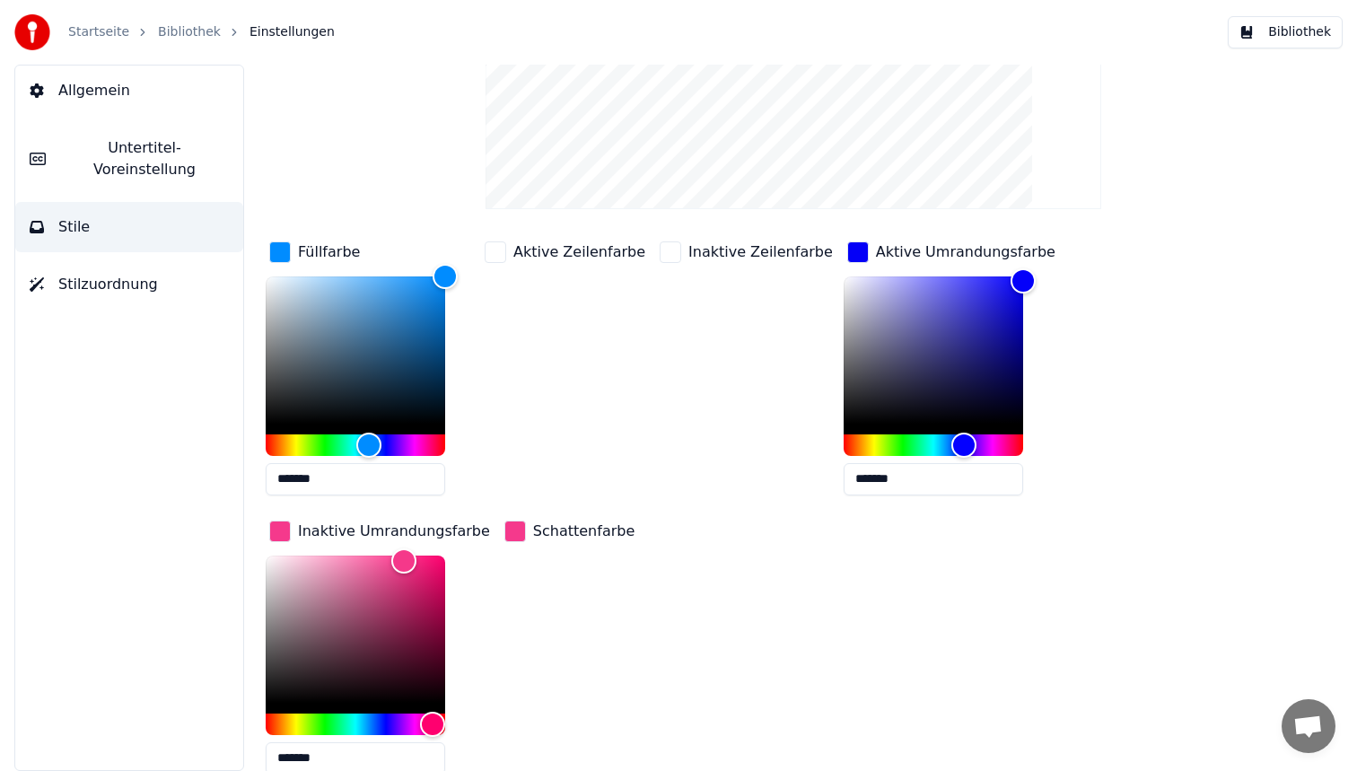
scroll to position [258, 0]
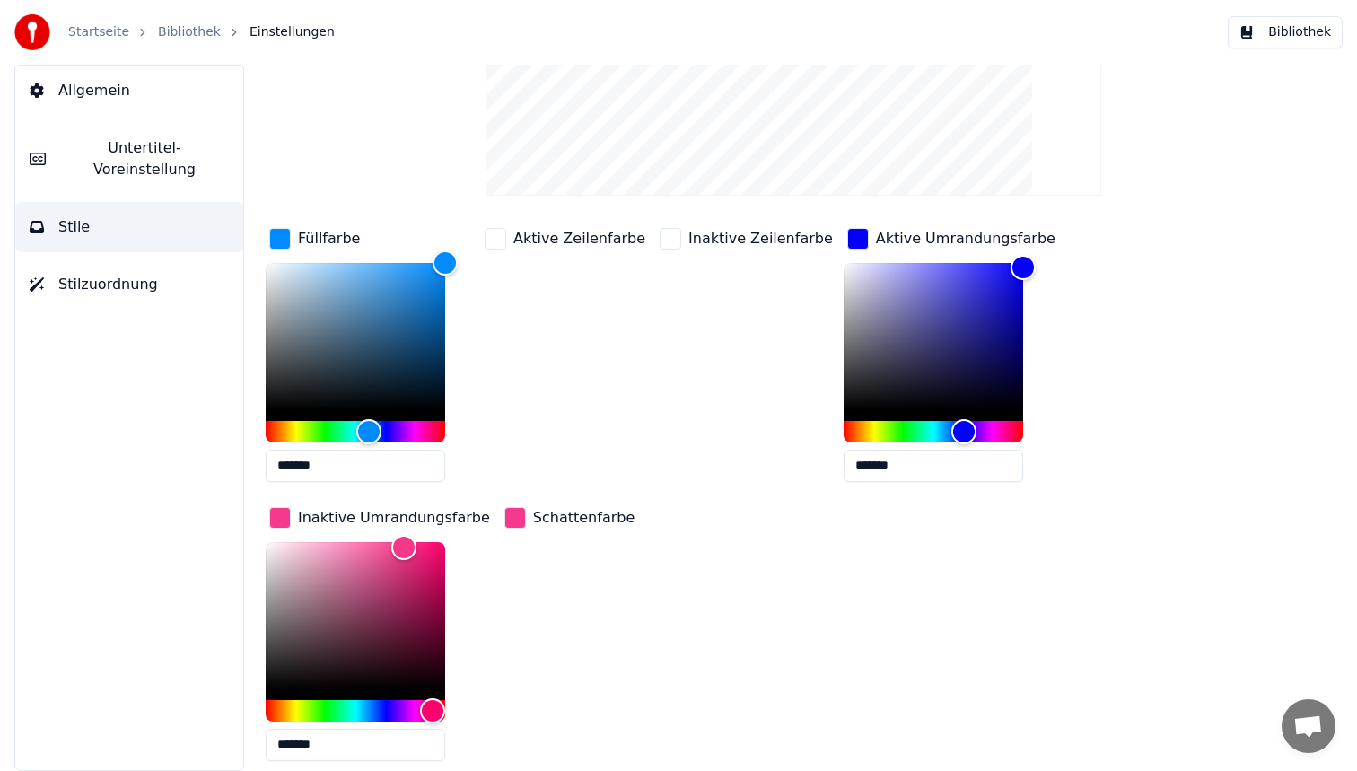
drag, startPoint x: 801, startPoint y: 441, endPoint x: 740, endPoint y: 431, distance: 62.7
click at [740, 431] on div "Füllfarbe ******* Aktive Zeilenfarbe Inaktive Zeilenfarbe Aktive Umrandungsfarb…" at bounding box center [741, 499] width 950 height 551
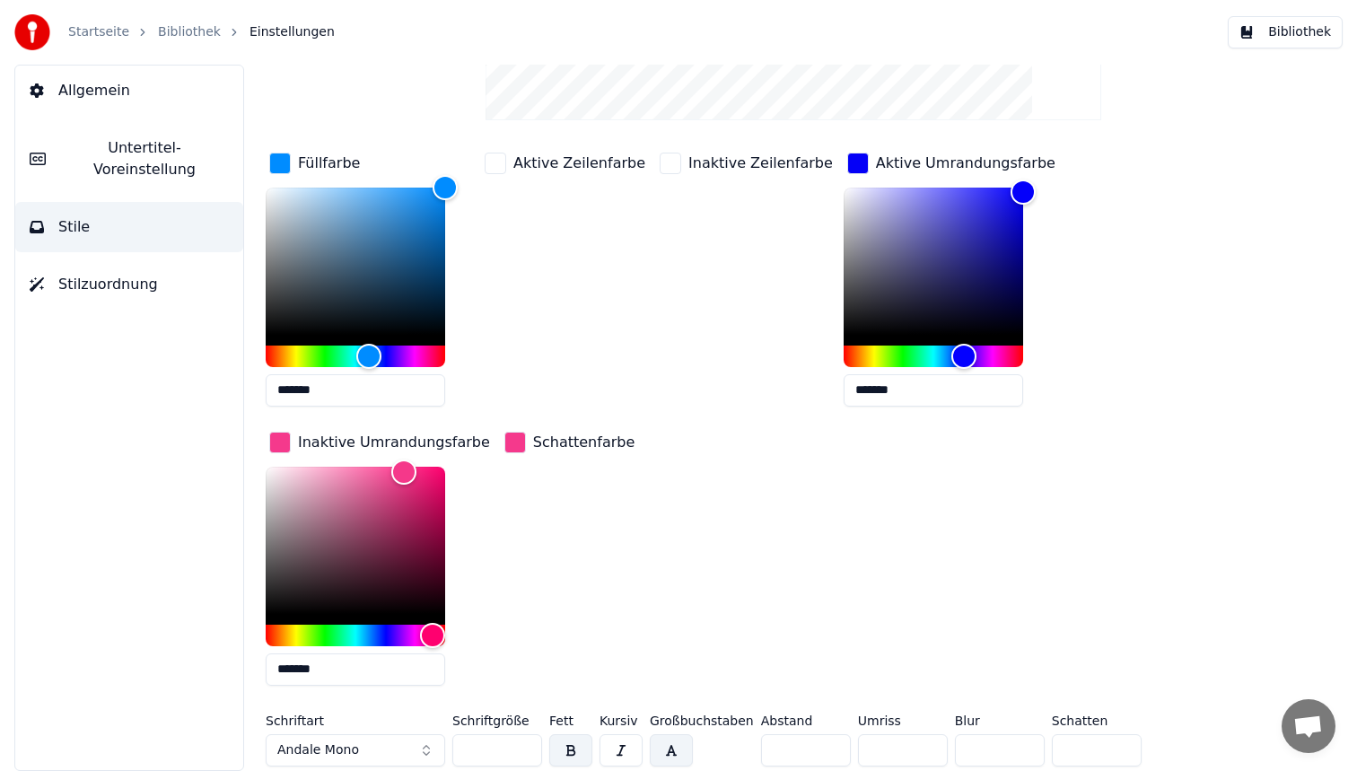
drag, startPoint x: 339, startPoint y: 668, endPoint x: 86, endPoint y: 637, distance: 254.9
click at [86, 637] on div "Allgemein Untertitel-Voreinstellung Stile Stilzuordnung Stil Andale Untertitel-…" at bounding box center [678, 418] width 1357 height 706
paste input "text"
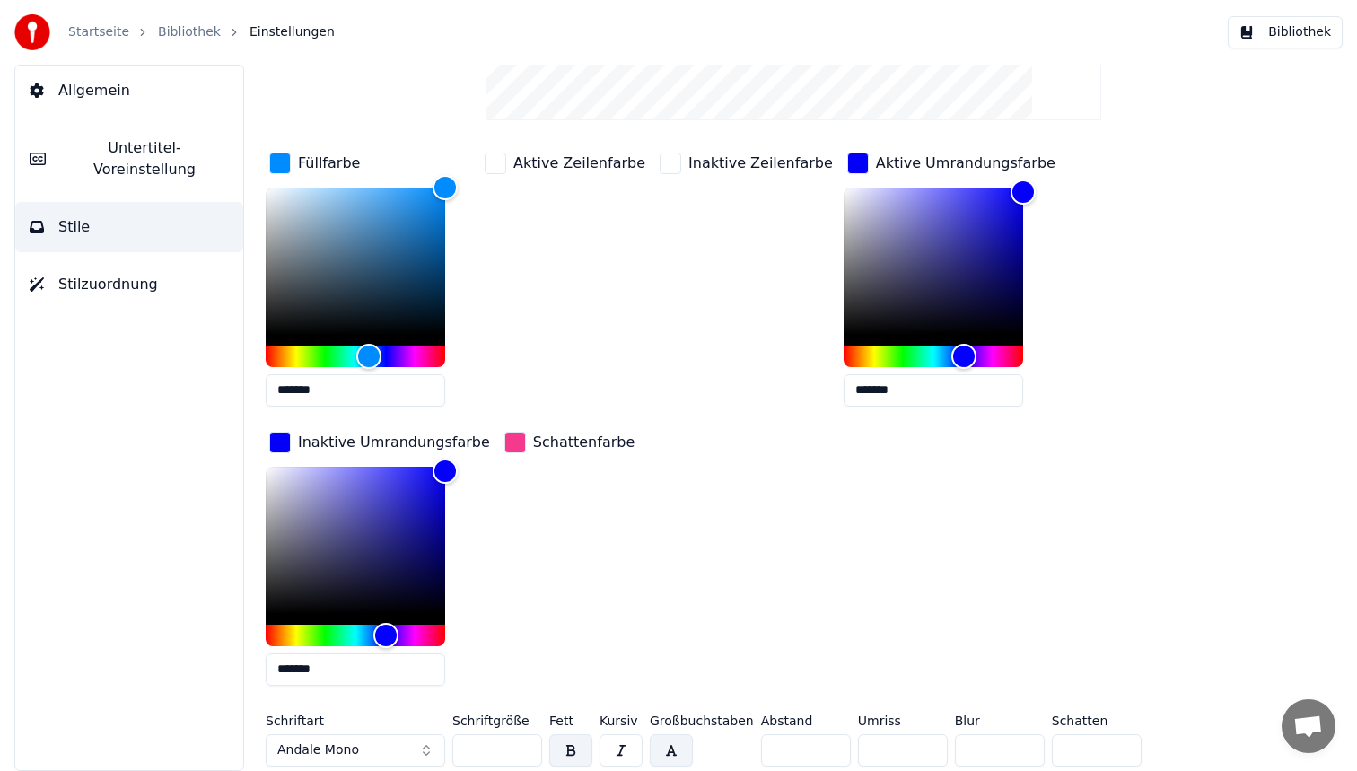
type input "*******"
click at [504, 442] on div "button" at bounding box center [515, 443] width 22 height 22
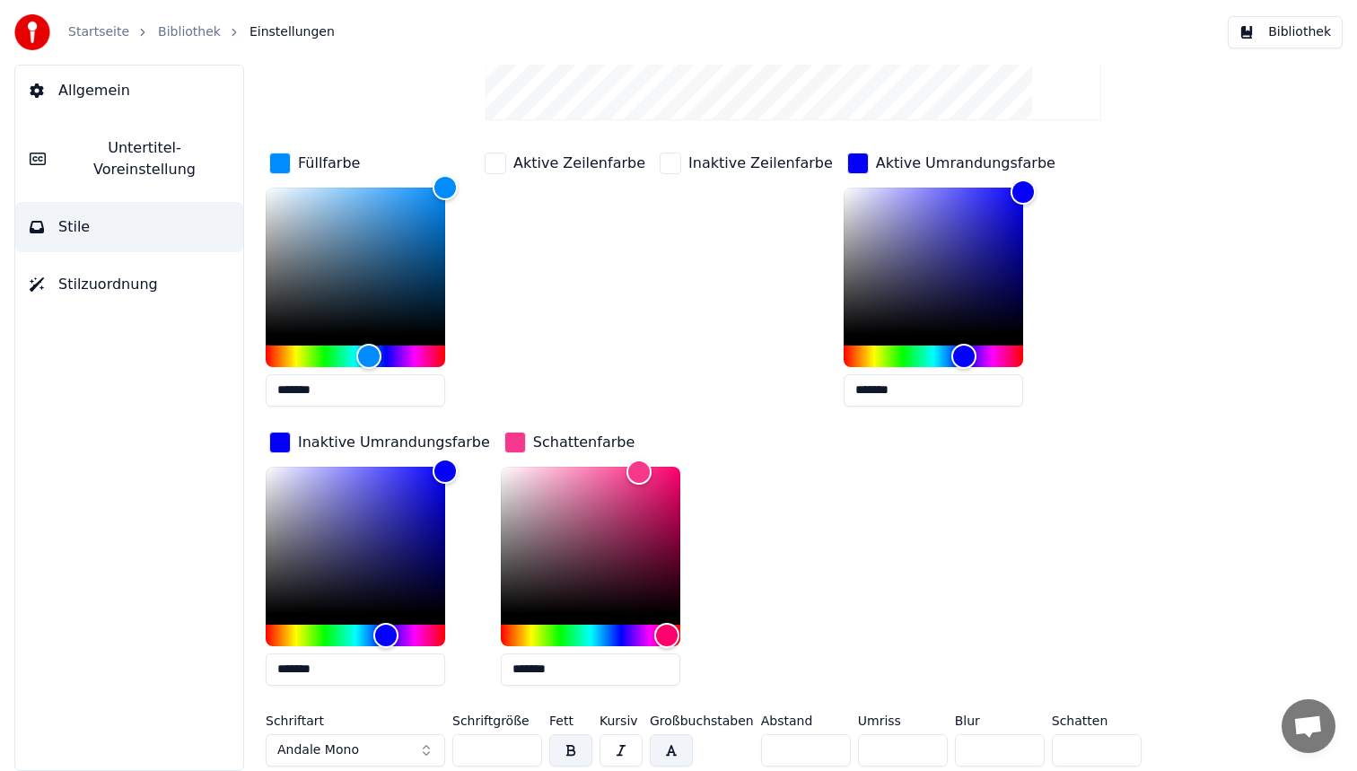
drag, startPoint x: 556, startPoint y: 670, endPoint x: 343, endPoint y: 647, distance: 214.8
click at [343, 647] on div "Füllfarbe ******* Aktive Zeilenfarbe Inaktive Zeilenfarbe Aktive Umrandungsfarb…" at bounding box center [741, 424] width 950 height 551
paste input "text"
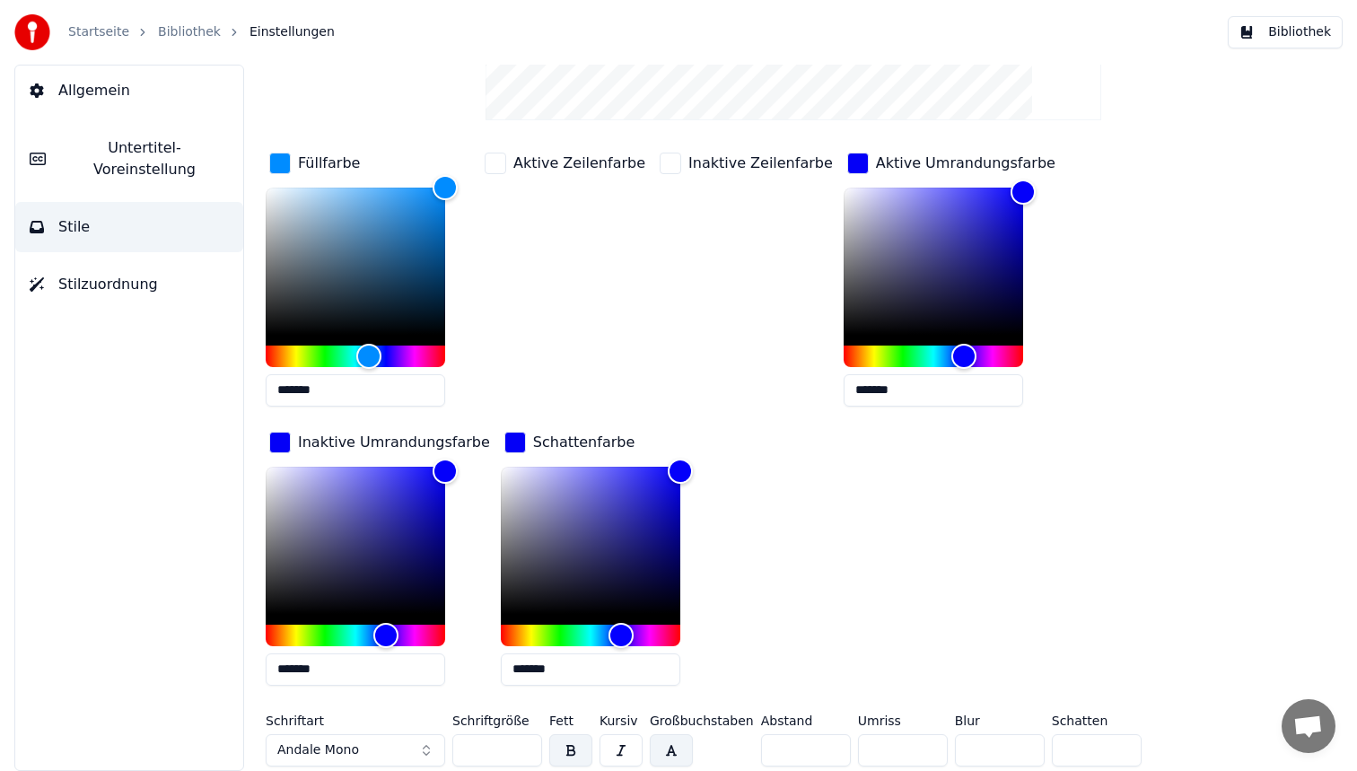
scroll to position [0, 0]
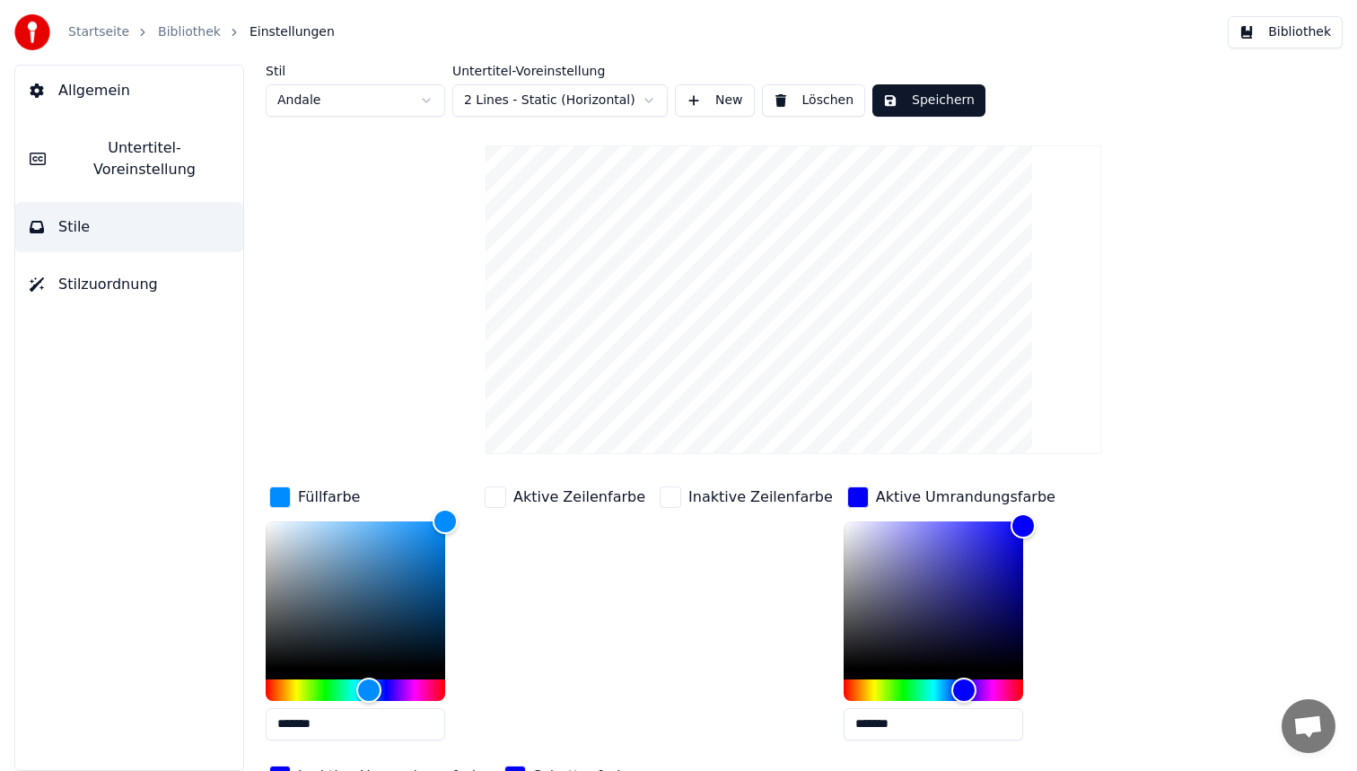
type input "*******"
click at [955, 86] on button "Speichern" at bounding box center [928, 100] width 113 height 32
click at [1319, 19] on button "Bibliothek" at bounding box center [1285, 32] width 115 height 32
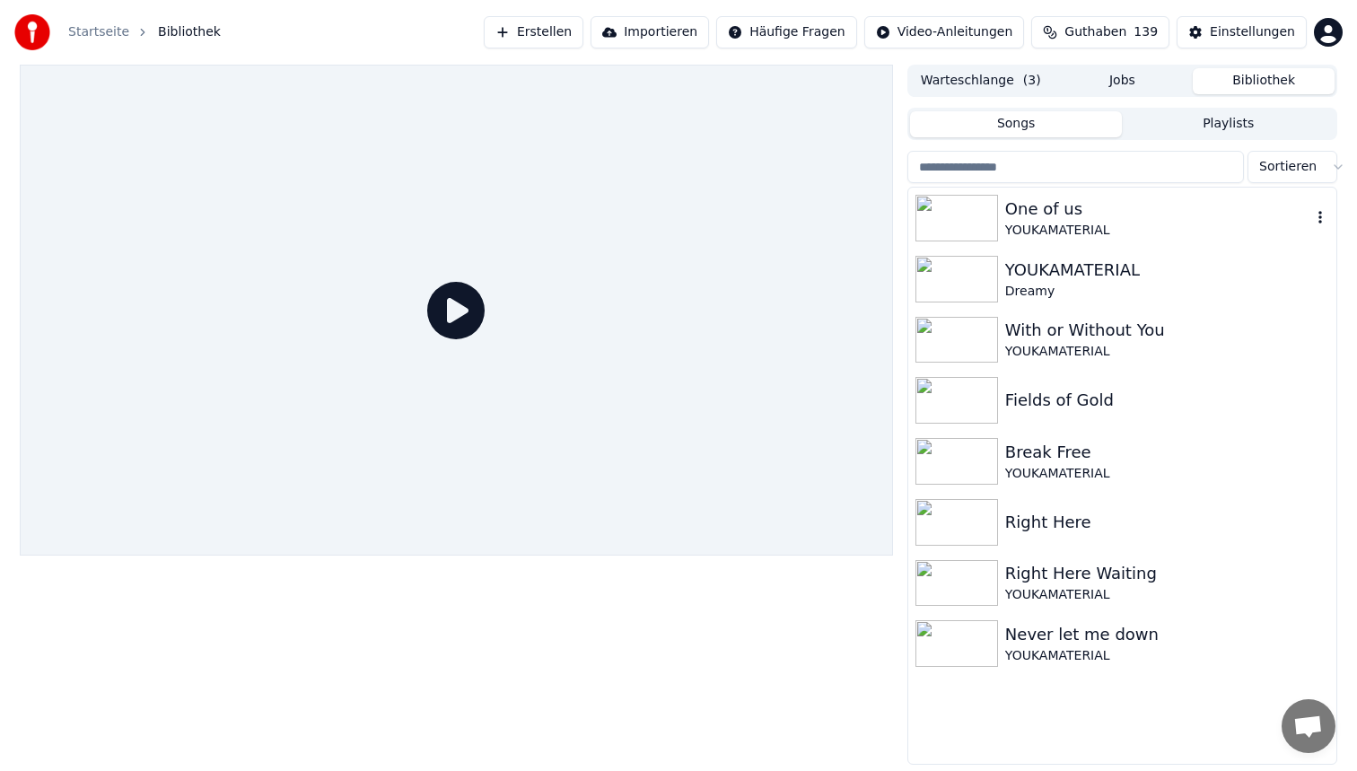
click at [1059, 210] on div "One of us" at bounding box center [1158, 209] width 306 height 25
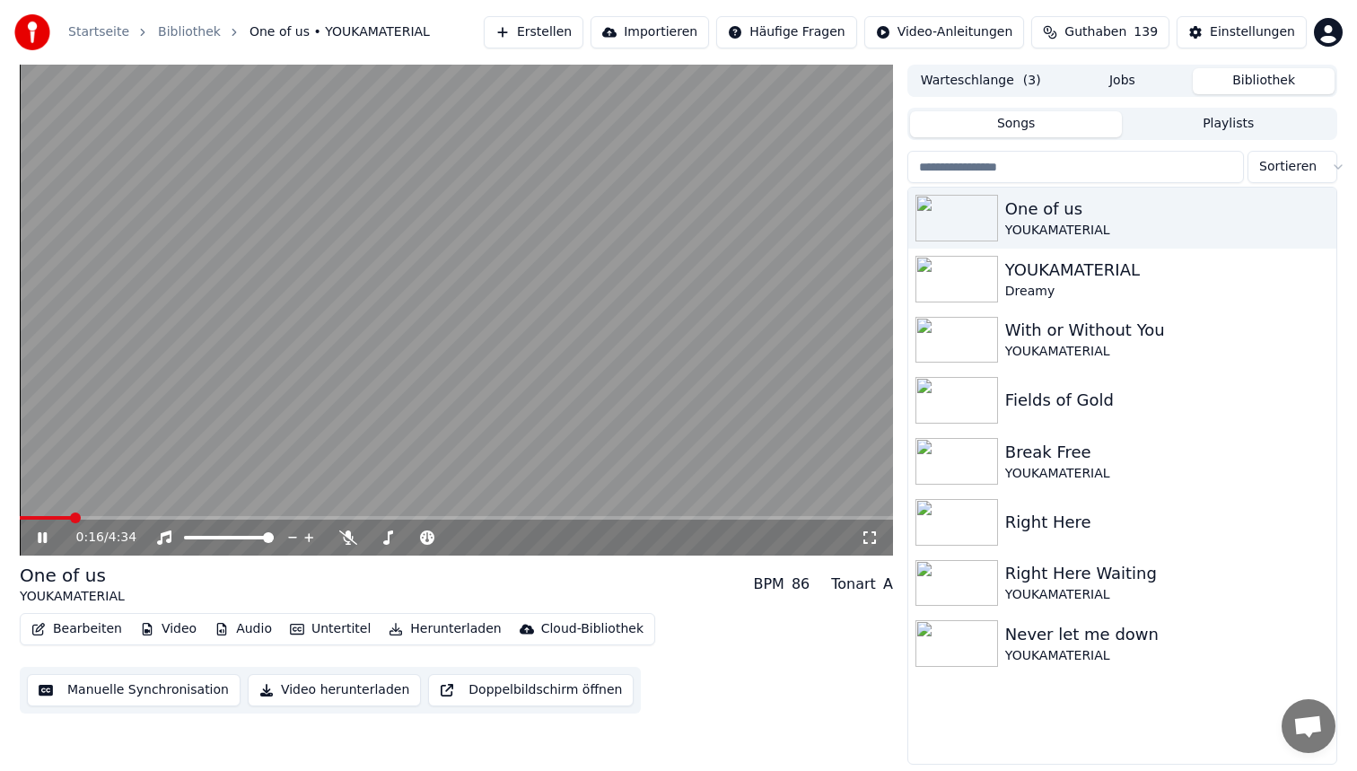
click at [71, 516] on span at bounding box center [456, 518] width 873 height 4
click at [153, 517] on span at bounding box center [456, 518] width 873 height 4
click at [474, 256] on video at bounding box center [456, 310] width 873 height 491
click at [100, 625] on button "Bearbeiten" at bounding box center [76, 629] width 105 height 25
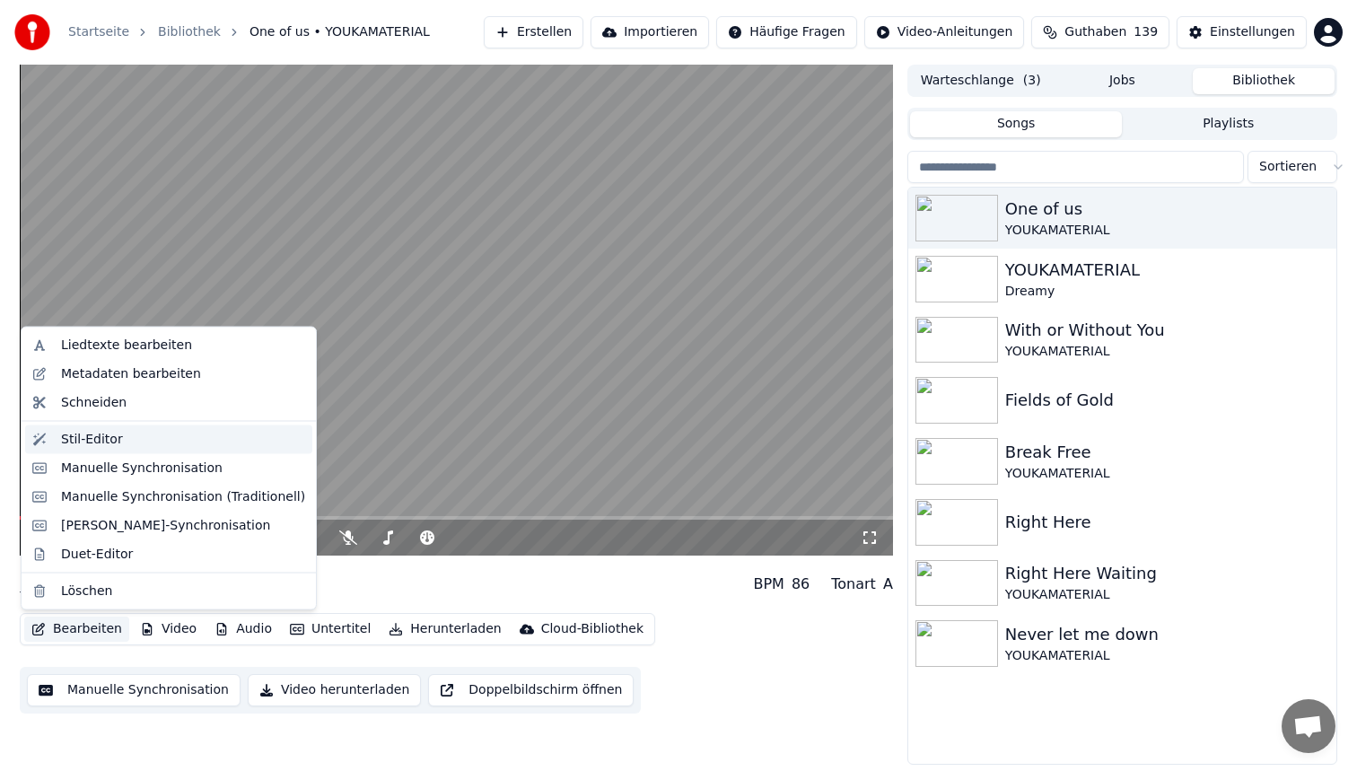
click at [205, 436] on div "Stil-Editor" at bounding box center [183, 439] width 244 height 18
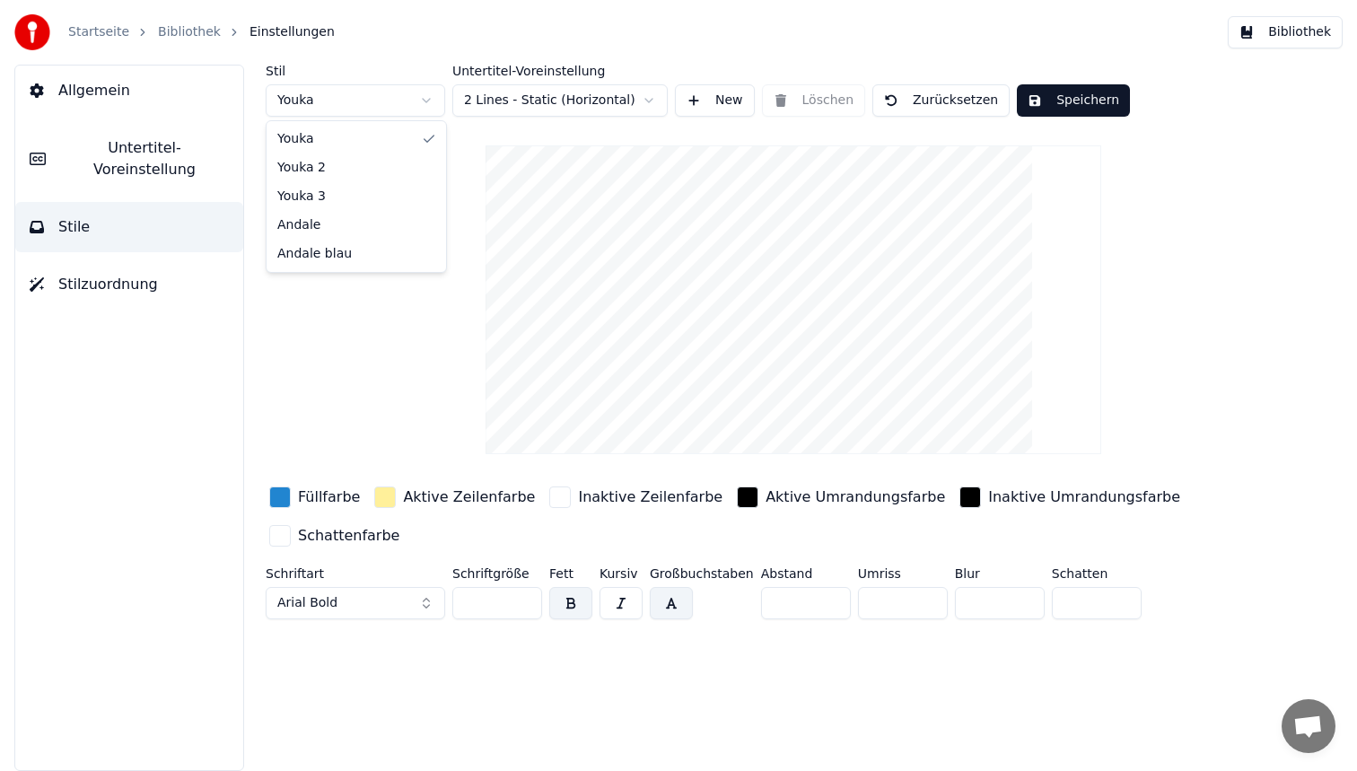
click at [375, 101] on html "Startseite Bibliothek Einstellungen Bibliothek Allgemein Untertitel-Voreinstell…" at bounding box center [678, 385] width 1357 height 771
type input "**"
type input "*"
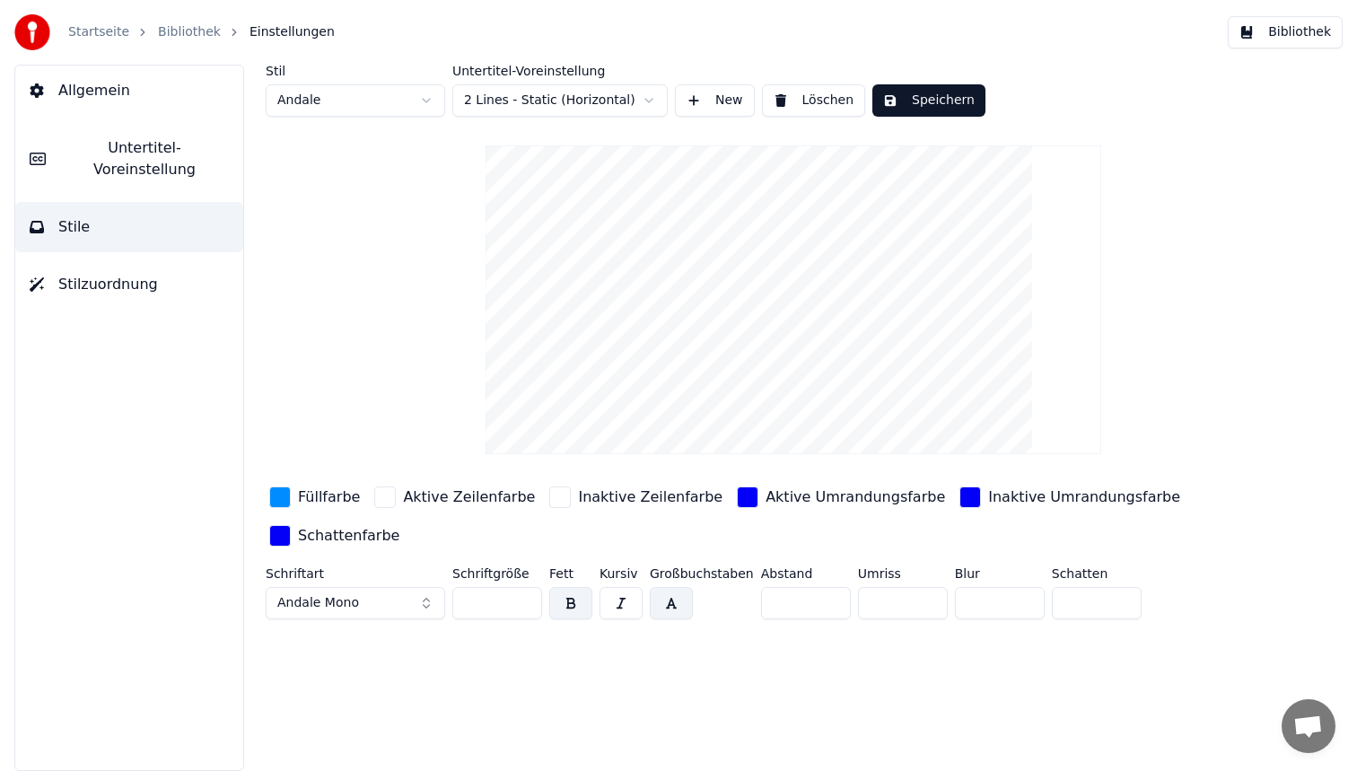
drag, startPoint x: 750, startPoint y: 592, endPoint x: 712, endPoint y: 588, distance: 38.9
click at [712, 588] on div "Schriftart Andale Mono Schriftgröße ** Fett Kursiv Großbuchstaben Abstand * Umr…" at bounding box center [741, 596] width 950 height 59
type input "*"
drag, startPoint x: 485, startPoint y: 602, endPoint x: 416, endPoint y: 589, distance: 69.5
click at [416, 589] on div "Schriftart Andale Mono Schriftgröße ** Fett Kursiv Großbuchstaben Abstand * Umr…" at bounding box center [741, 596] width 950 height 59
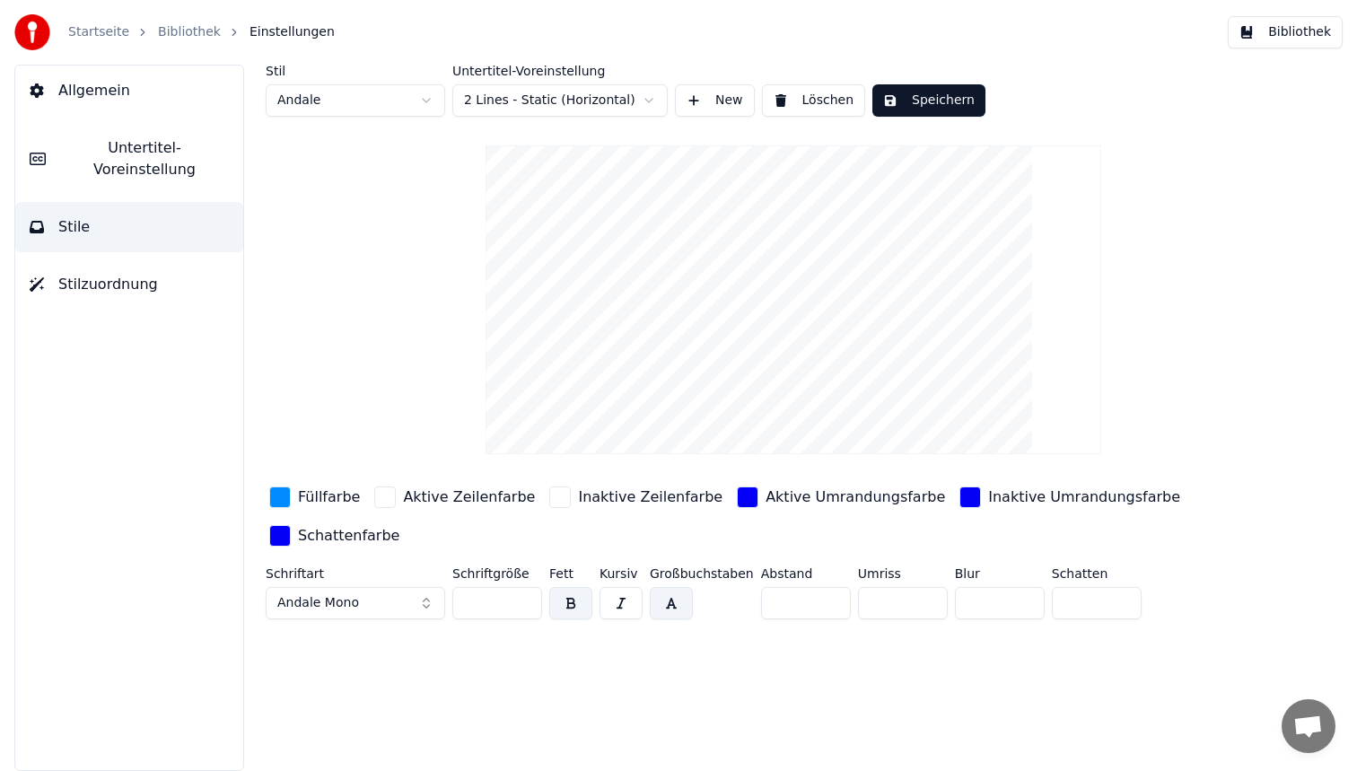
type input "**"
drag, startPoint x: 784, startPoint y: 602, endPoint x: 720, endPoint y: 588, distance: 66.2
click at [727, 590] on div "Schriftart Andale Mono Schriftgröße ** Fett Kursiv Großbuchstaben Abstand * Umr…" at bounding box center [741, 596] width 950 height 59
type input "*"
click at [921, 101] on button "Speichern" at bounding box center [928, 100] width 113 height 32
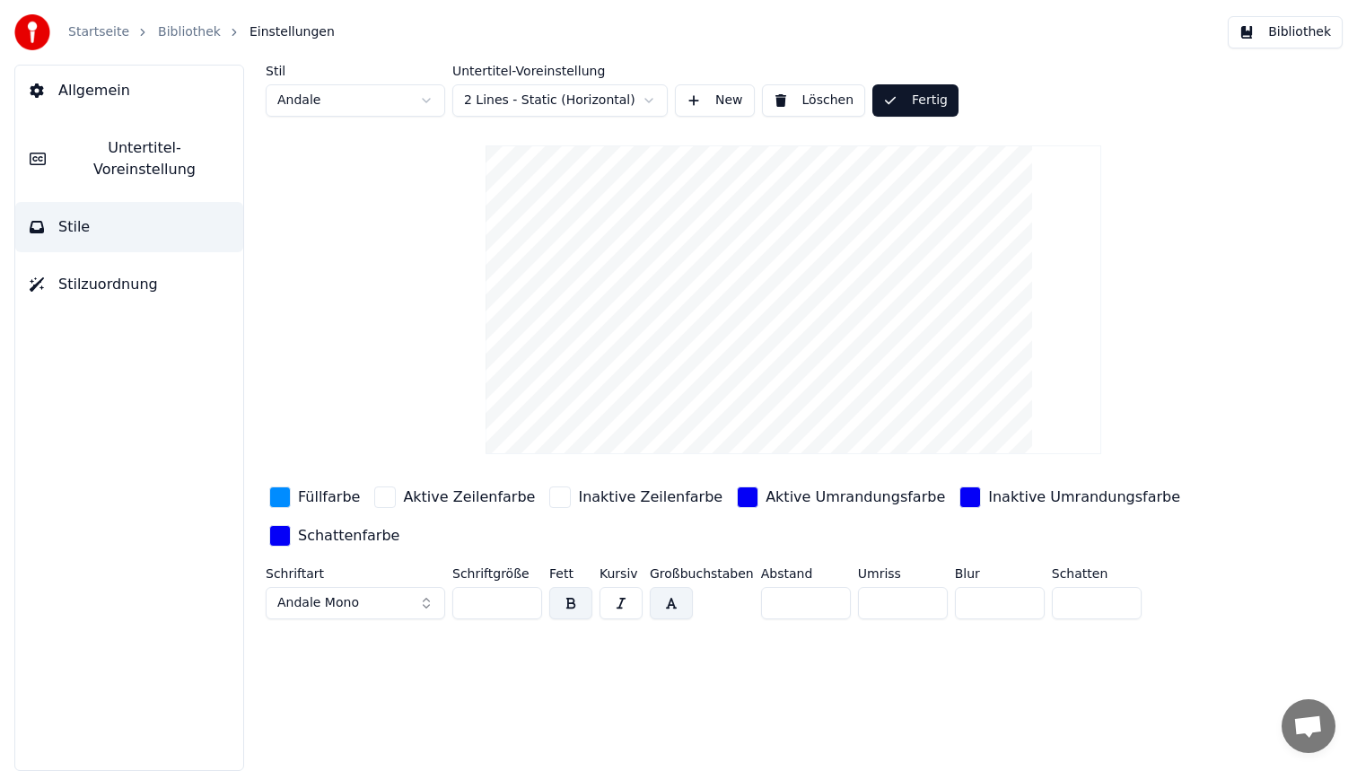
click at [1304, 27] on button "Bibliothek" at bounding box center [1285, 32] width 115 height 32
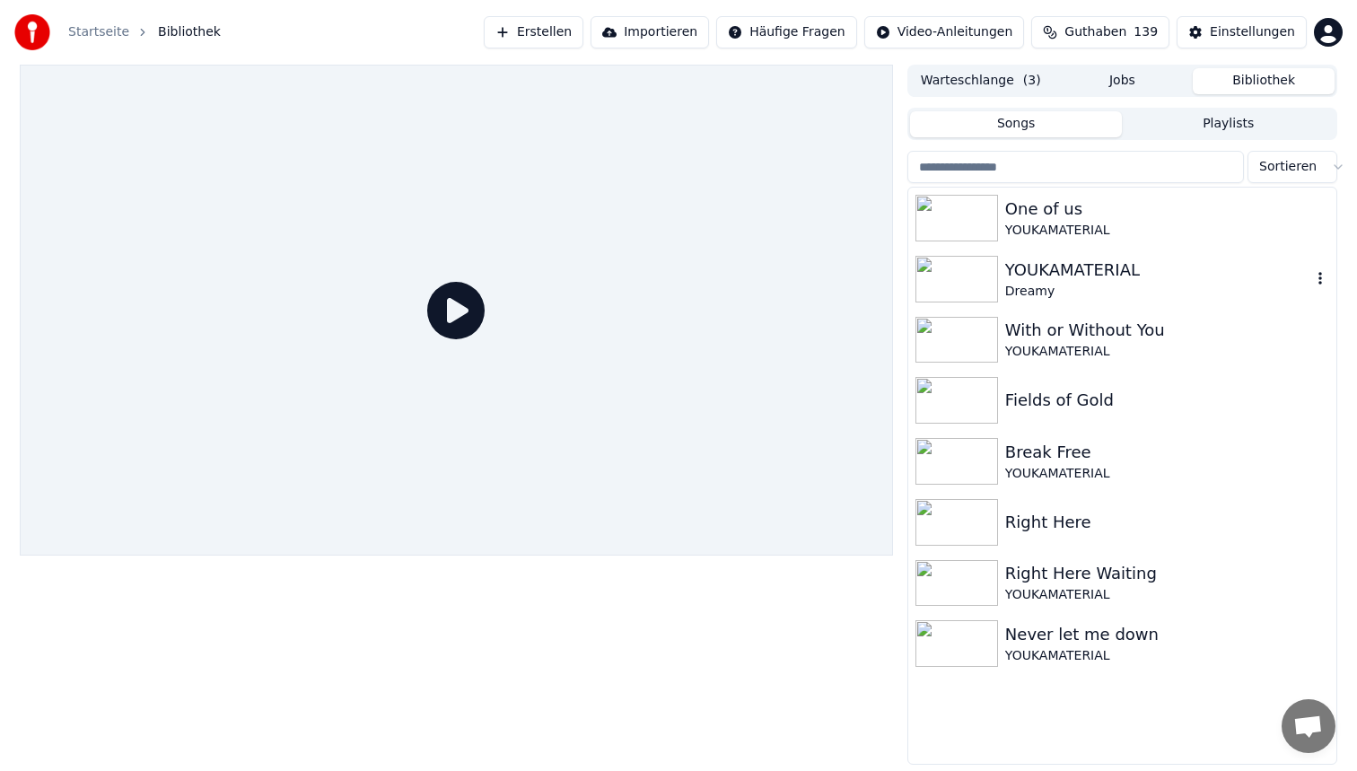
click at [1106, 224] on div "YOUKAMATERIAL" at bounding box center [1167, 231] width 324 height 18
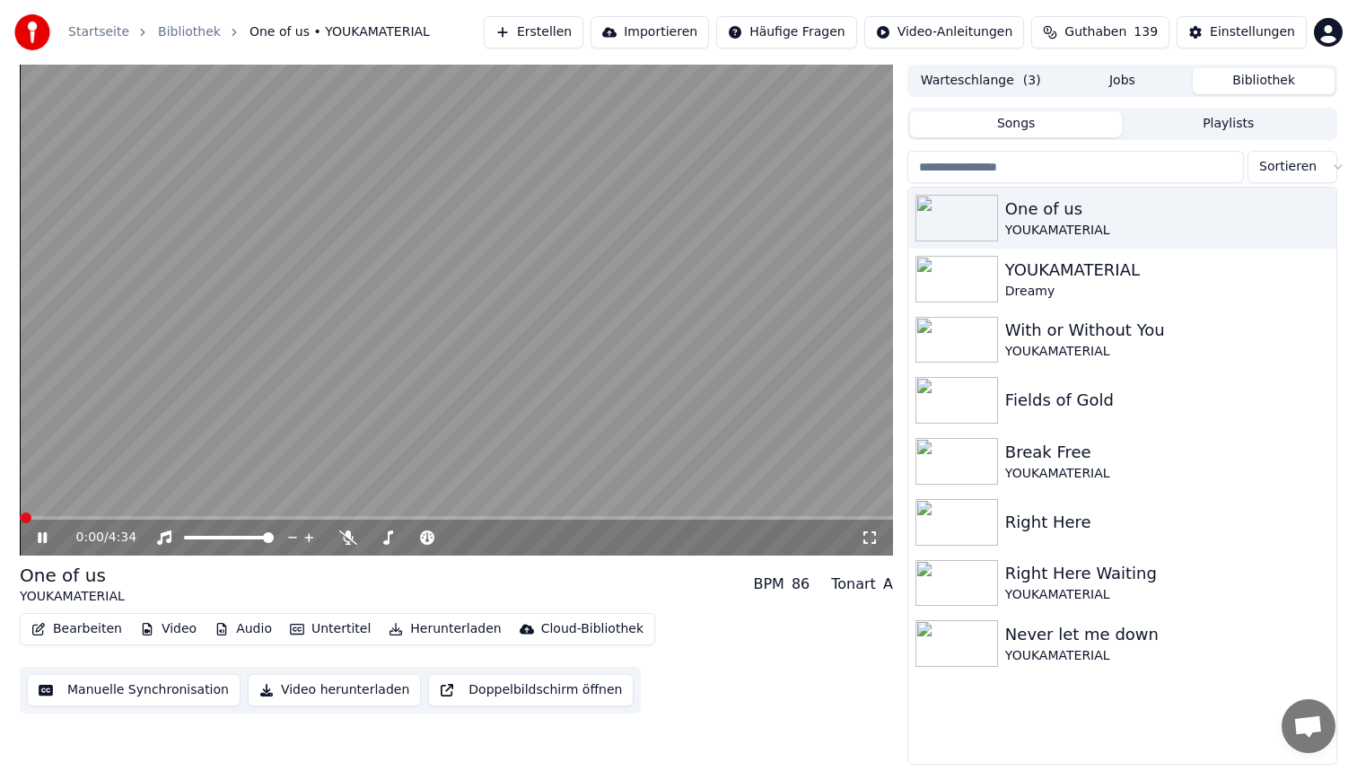
click at [123, 516] on span at bounding box center [456, 518] width 873 height 4
click at [623, 381] on video at bounding box center [456, 310] width 873 height 491
click at [74, 629] on button "Bearbeiten" at bounding box center [76, 629] width 105 height 25
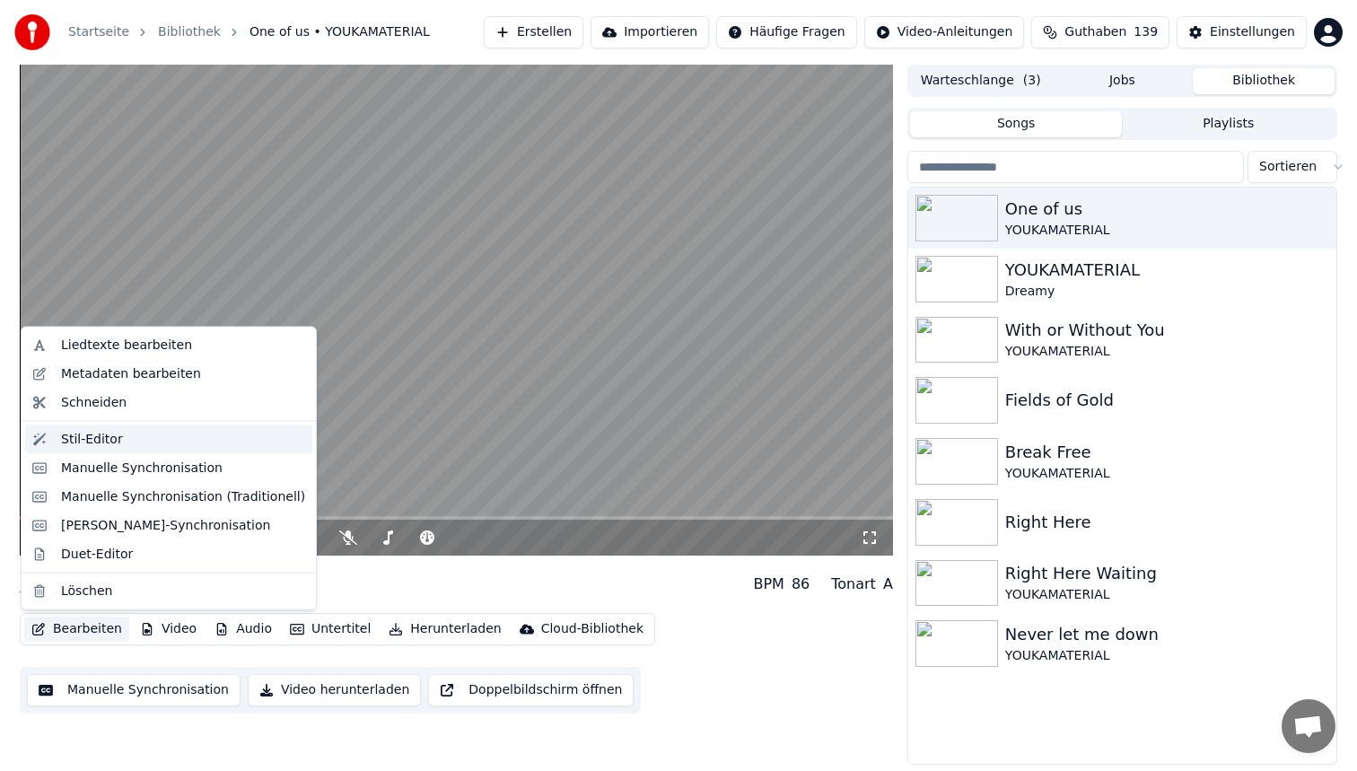
click at [128, 444] on div "Stil-Editor" at bounding box center [183, 439] width 244 height 18
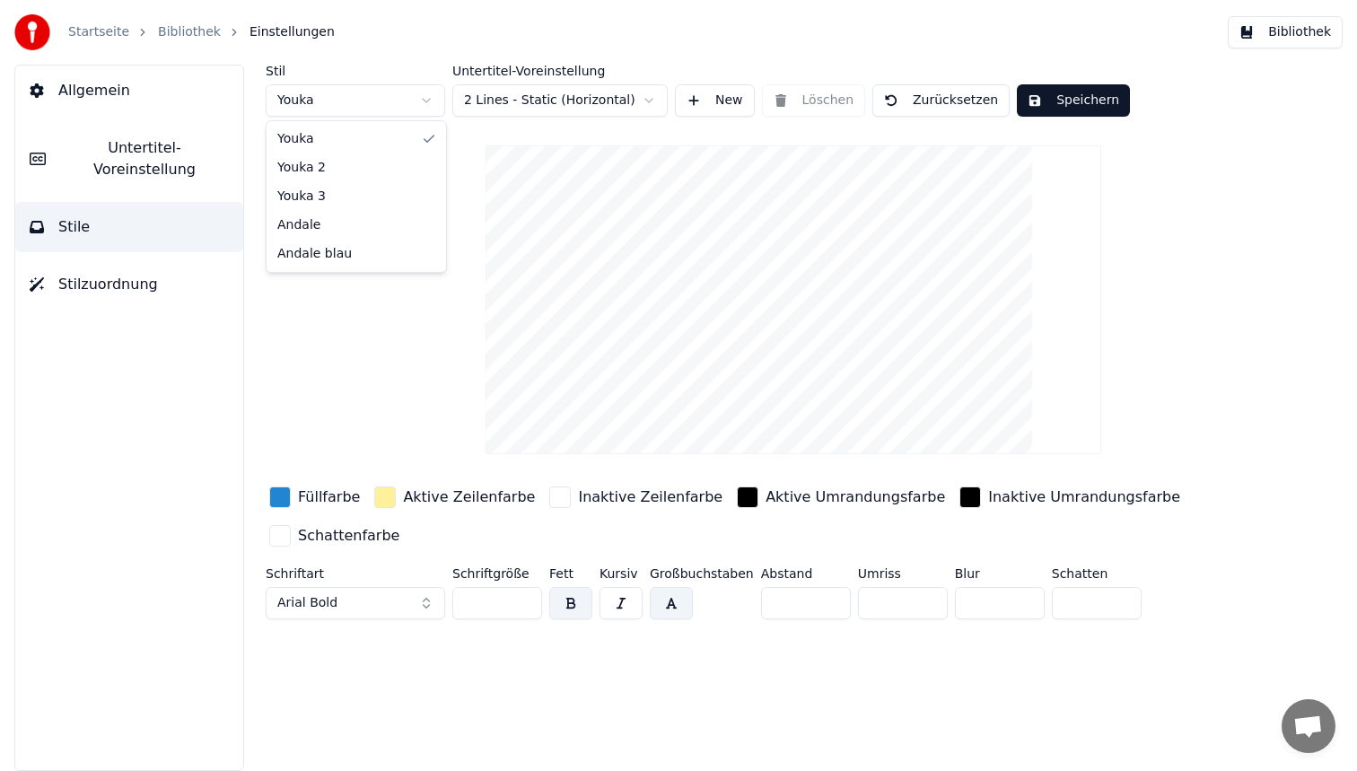
click at [391, 99] on html "Startseite Bibliothek Einstellungen Bibliothek Allgemein Untertitel-Voreinstell…" at bounding box center [678, 385] width 1357 height 771
type input "**"
type input "*"
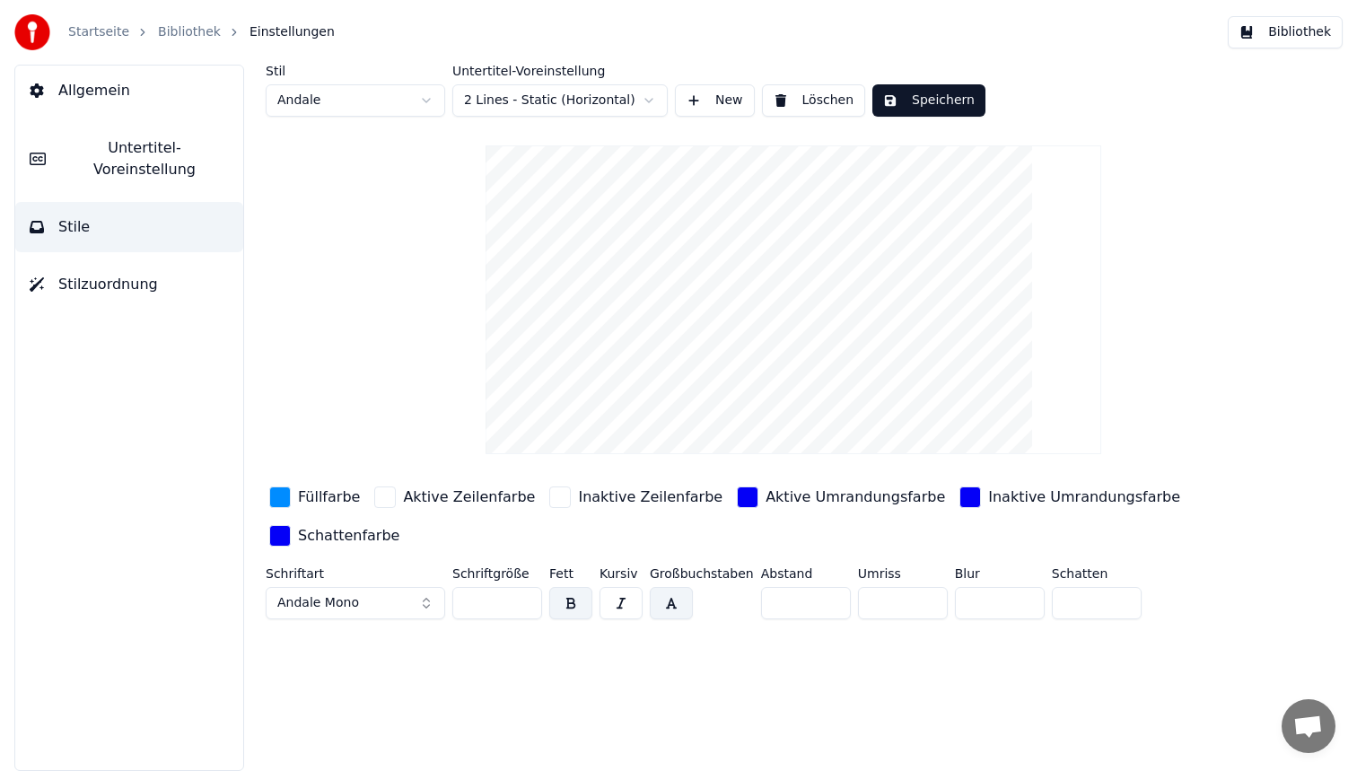
drag, startPoint x: 447, startPoint y: 587, endPoint x: 372, endPoint y: 574, distance: 76.4
click at [372, 574] on div "Schriftart Andale Mono Schriftgröße ** Fett Kursiv Großbuchstaben Abstand * Umr…" at bounding box center [741, 596] width 950 height 59
type input "**"
drag, startPoint x: 780, startPoint y: 596, endPoint x: 718, endPoint y: 582, distance: 63.6
click at [761, 591] on input "*" at bounding box center [806, 603] width 90 height 32
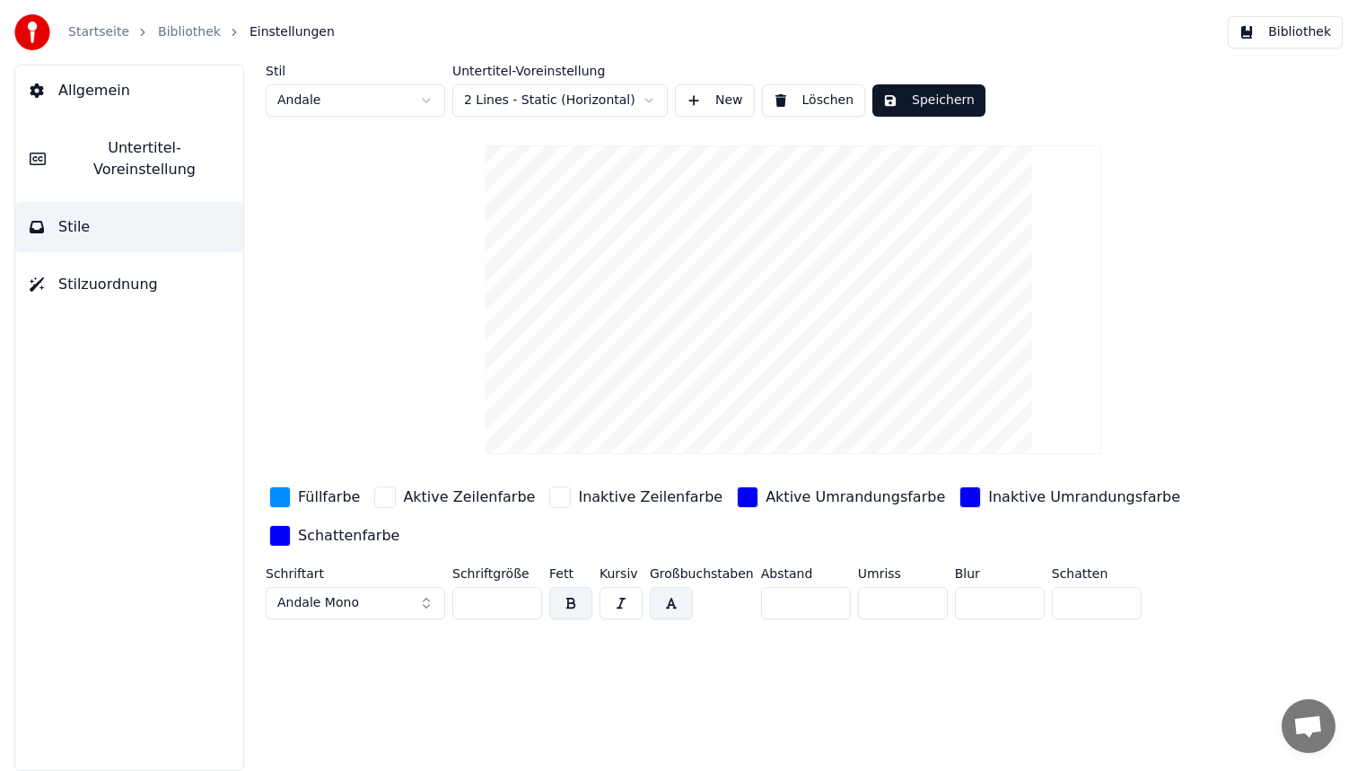
type input "*"
click at [937, 102] on button "Speichern" at bounding box center [928, 100] width 113 height 32
click at [1294, 30] on button "Bibliothek" at bounding box center [1285, 32] width 115 height 32
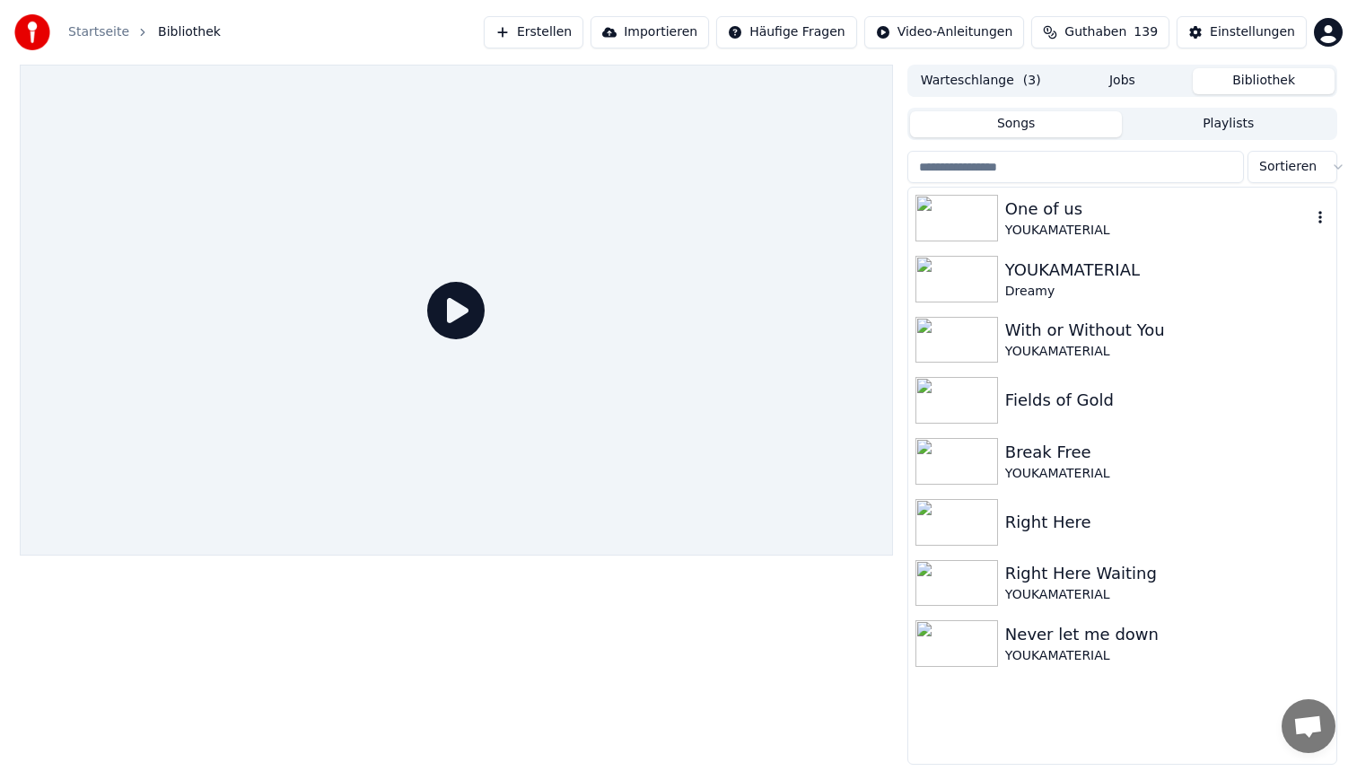
click at [1092, 212] on div "One of us" at bounding box center [1158, 209] width 306 height 25
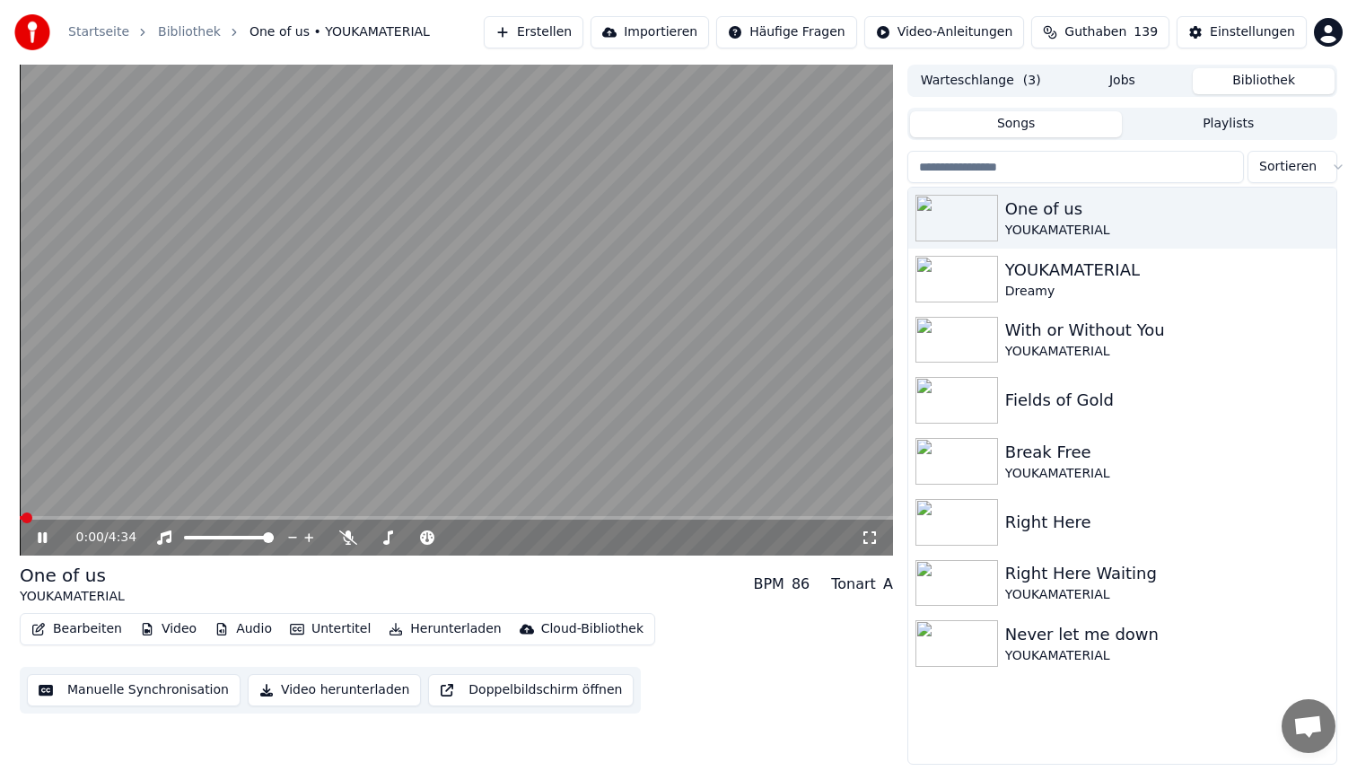
click at [108, 516] on span at bounding box center [456, 518] width 873 height 4
click at [461, 314] on video at bounding box center [456, 310] width 873 height 491
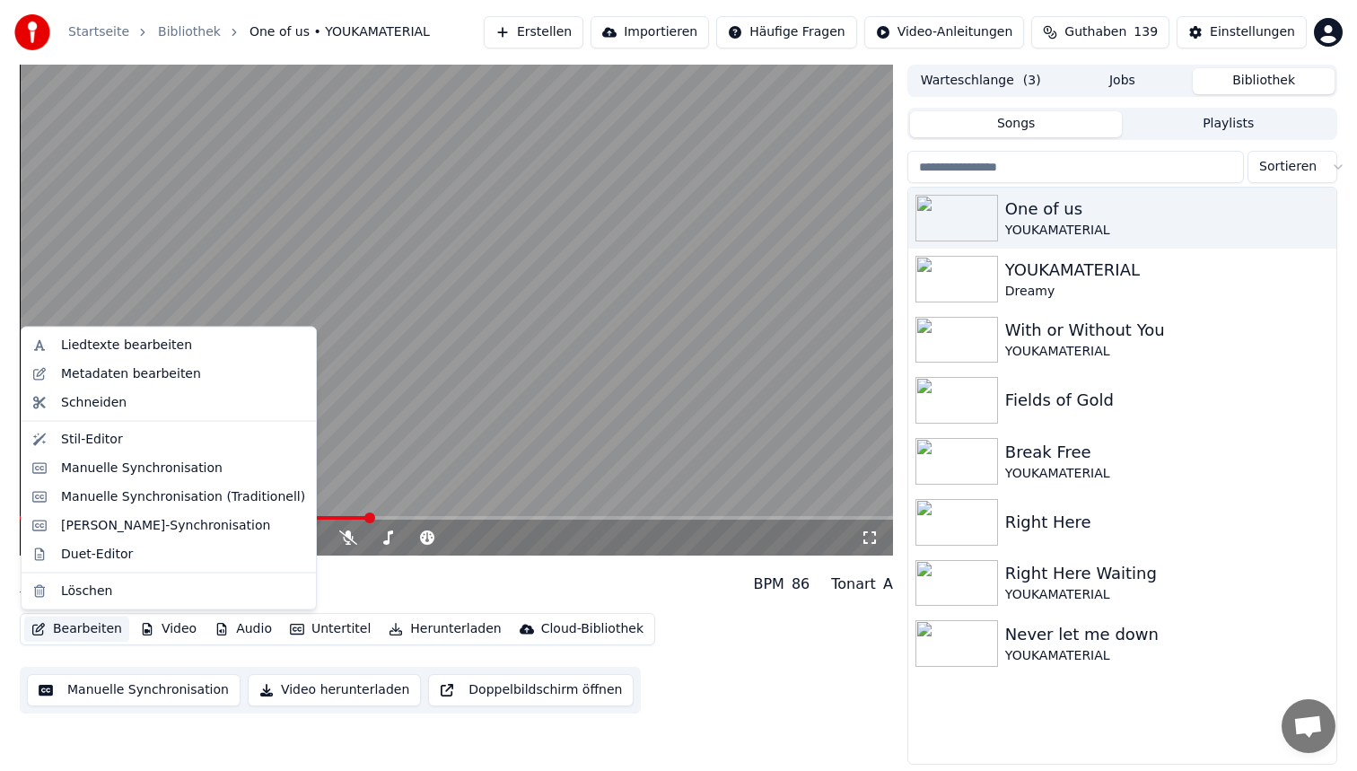
click at [69, 641] on button "Bearbeiten" at bounding box center [76, 629] width 105 height 25
click at [133, 432] on div "Stil-Editor" at bounding box center [183, 439] width 244 height 18
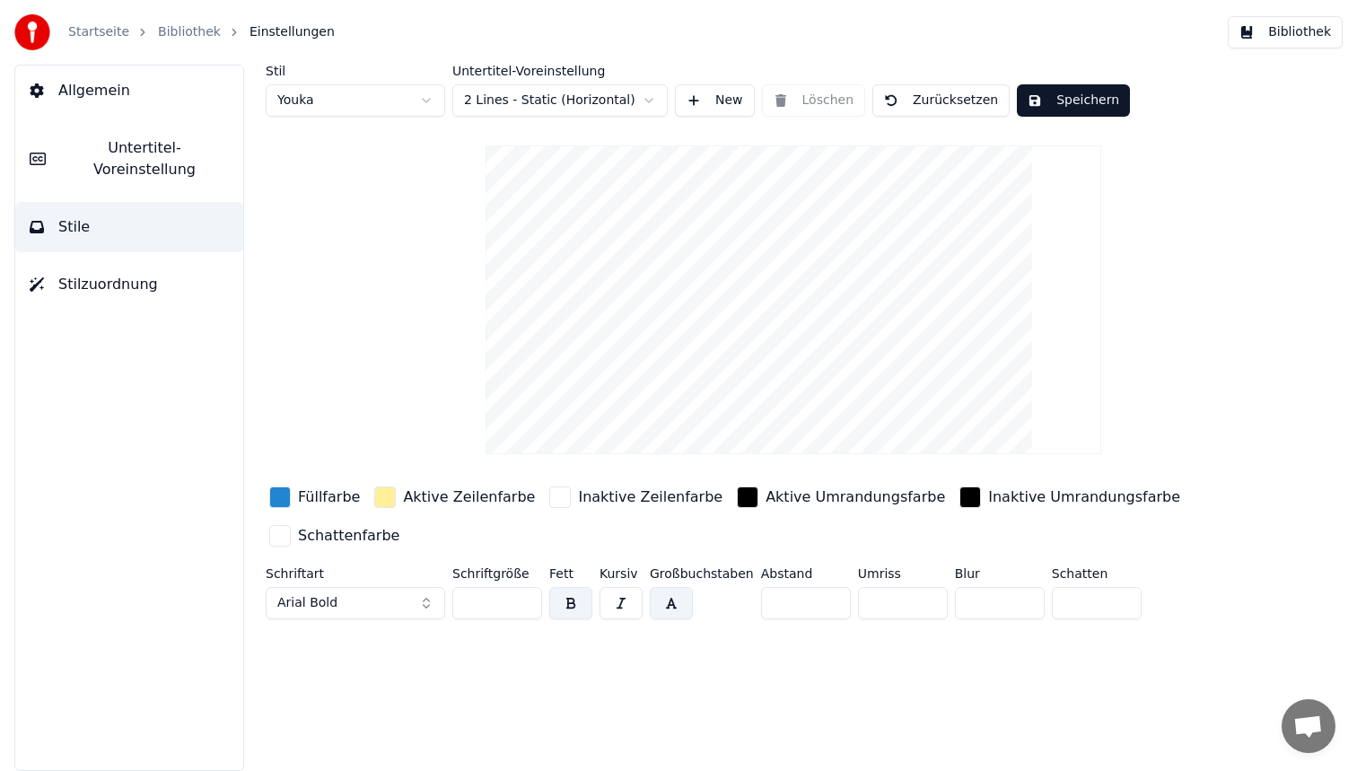
click at [137, 142] on span "Untertitel-Voreinstellung" at bounding box center [144, 158] width 169 height 43
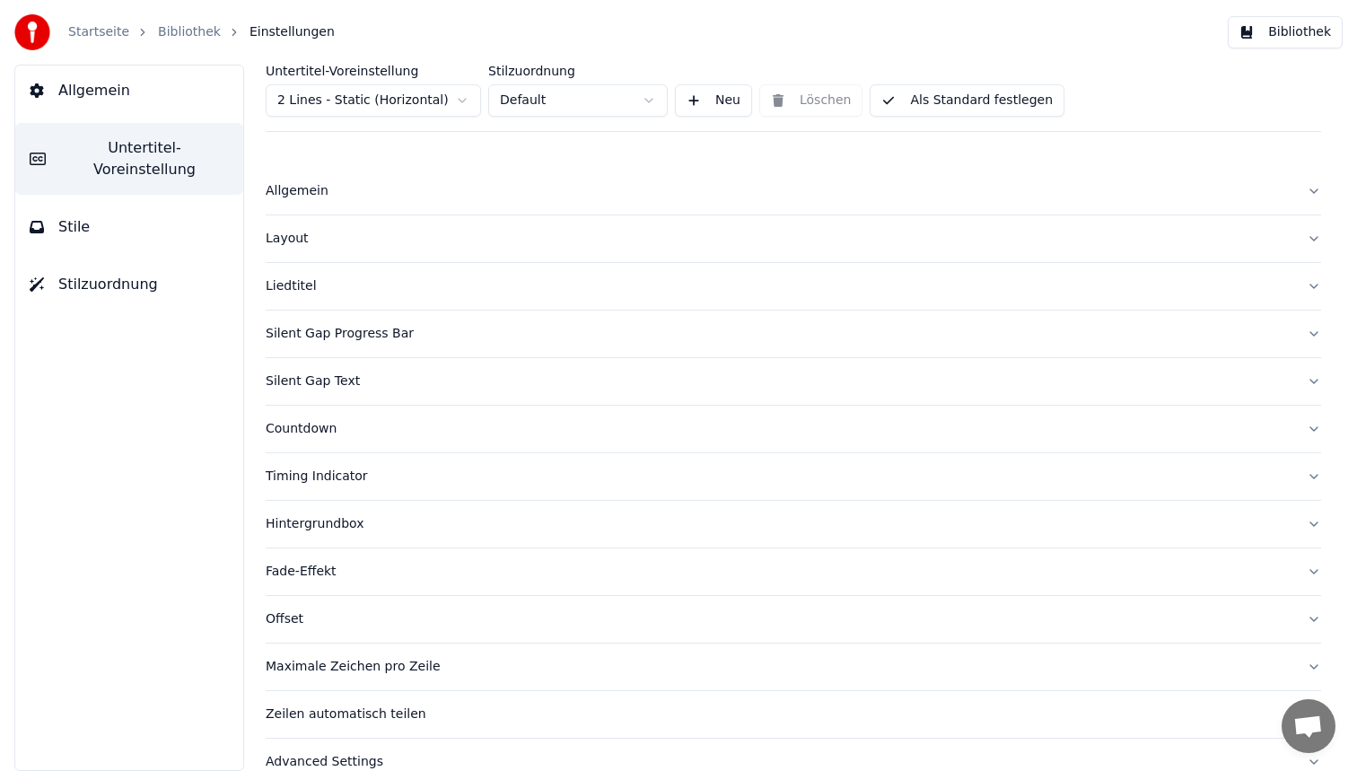
scroll to position [29, 0]
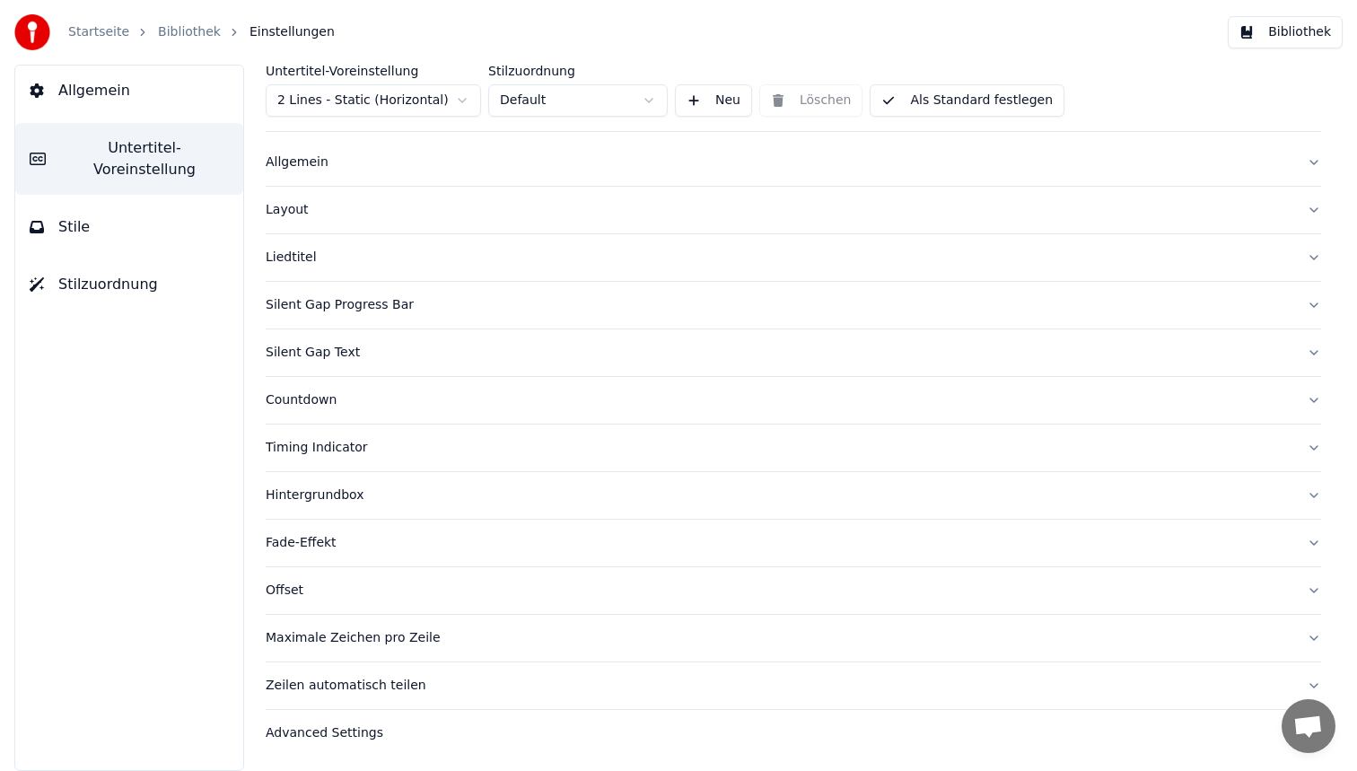
click at [329, 740] on div "Advanced Settings" at bounding box center [779, 733] width 1027 height 18
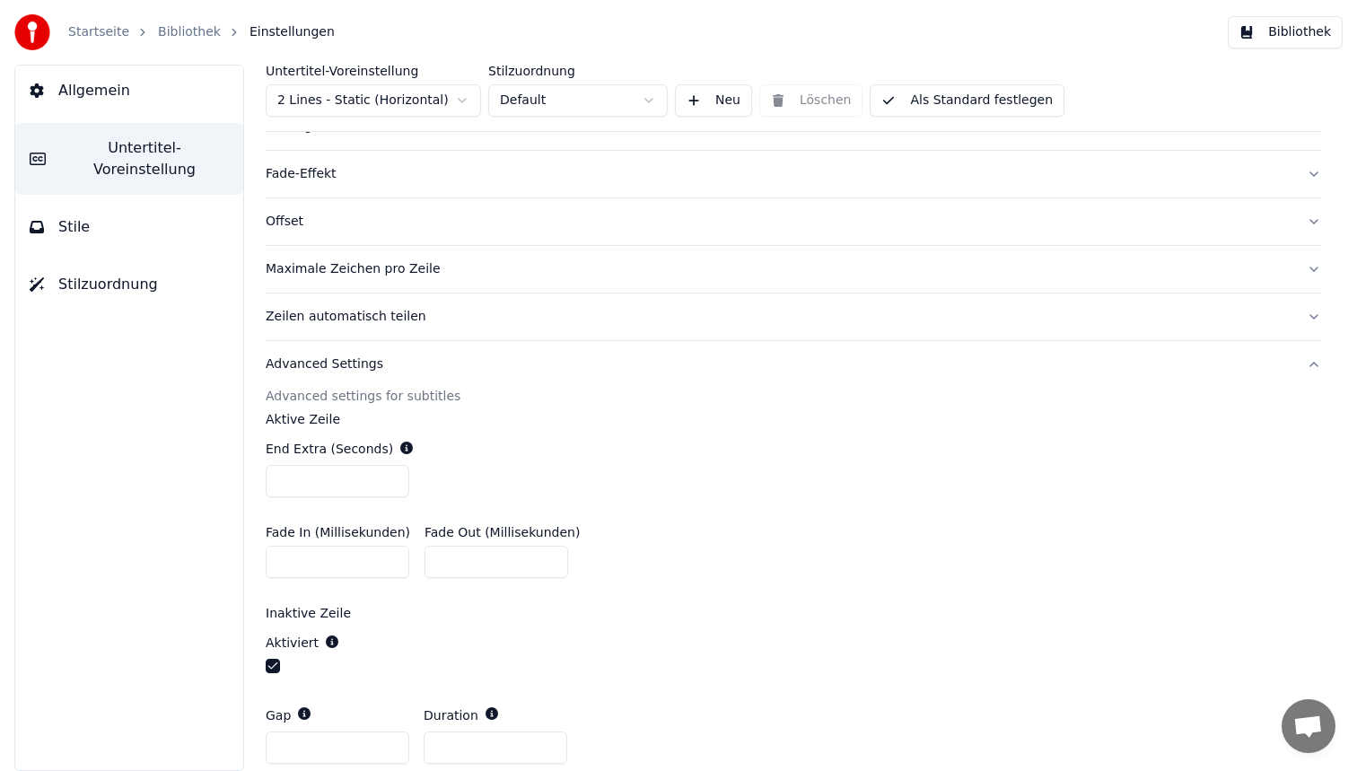
scroll to position [553, 0]
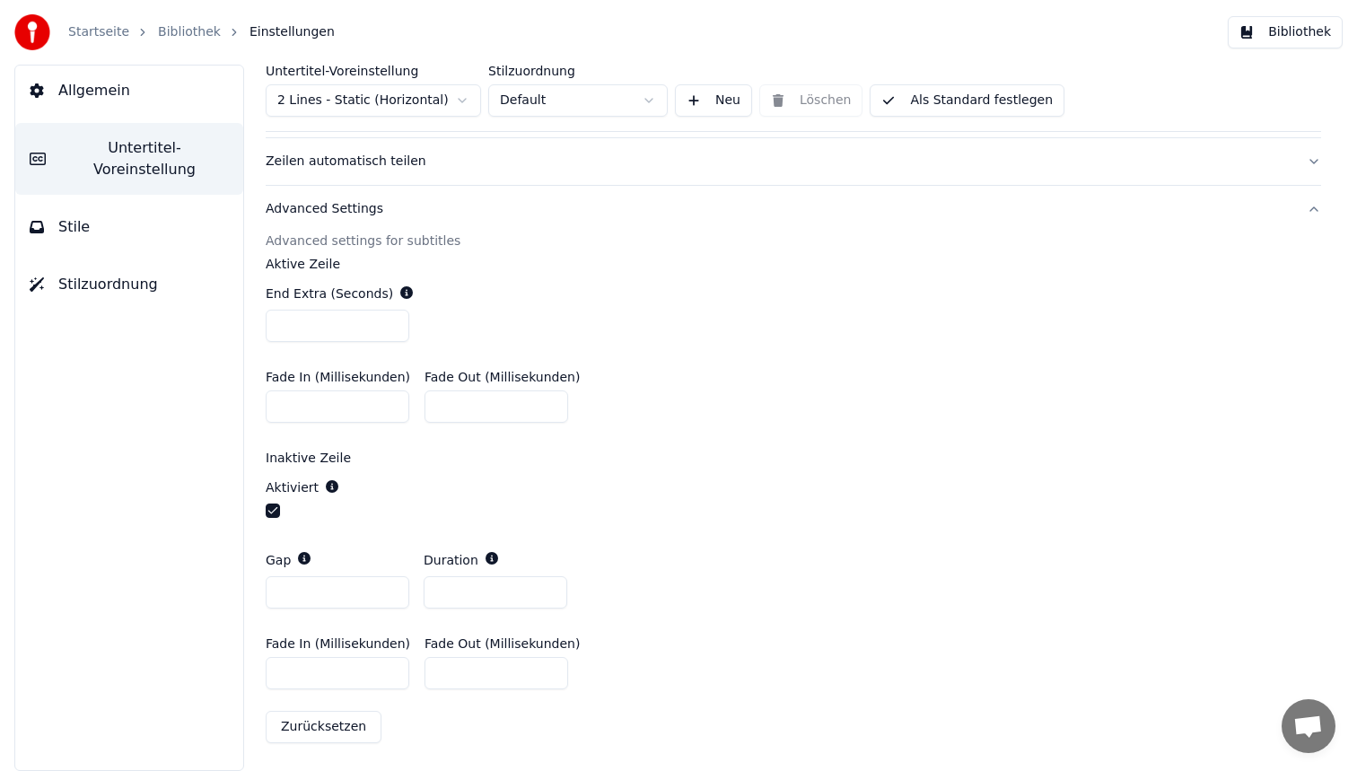
drag, startPoint x: 295, startPoint y: 592, endPoint x: 255, endPoint y: 591, distance: 40.4
click at [258, 592] on div "Untertitel-Voreinstellung 2 Lines - Static (Horizontal) Stilzuordnung Default N…" at bounding box center [793, 418] width 1127 height 706
type input "*"
click at [1025, 110] on button "Als Standard festlegen" at bounding box center [967, 100] width 195 height 32
click at [1283, 35] on button "Bibliothek" at bounding box center [1285, 32] width 115 height 32
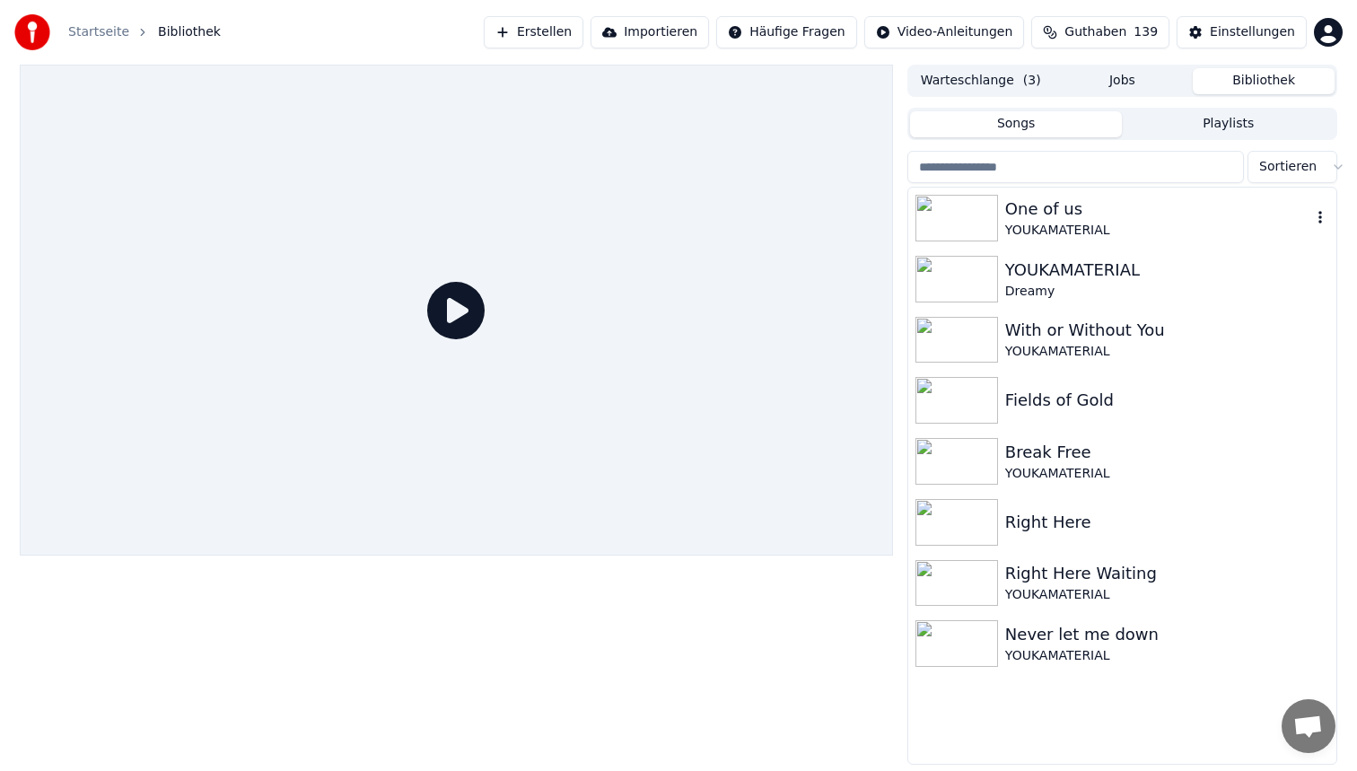
click at [1092, 226] on div "YOUKAMATERIAL" at bounding box center [1158, 231] width 306 height 18
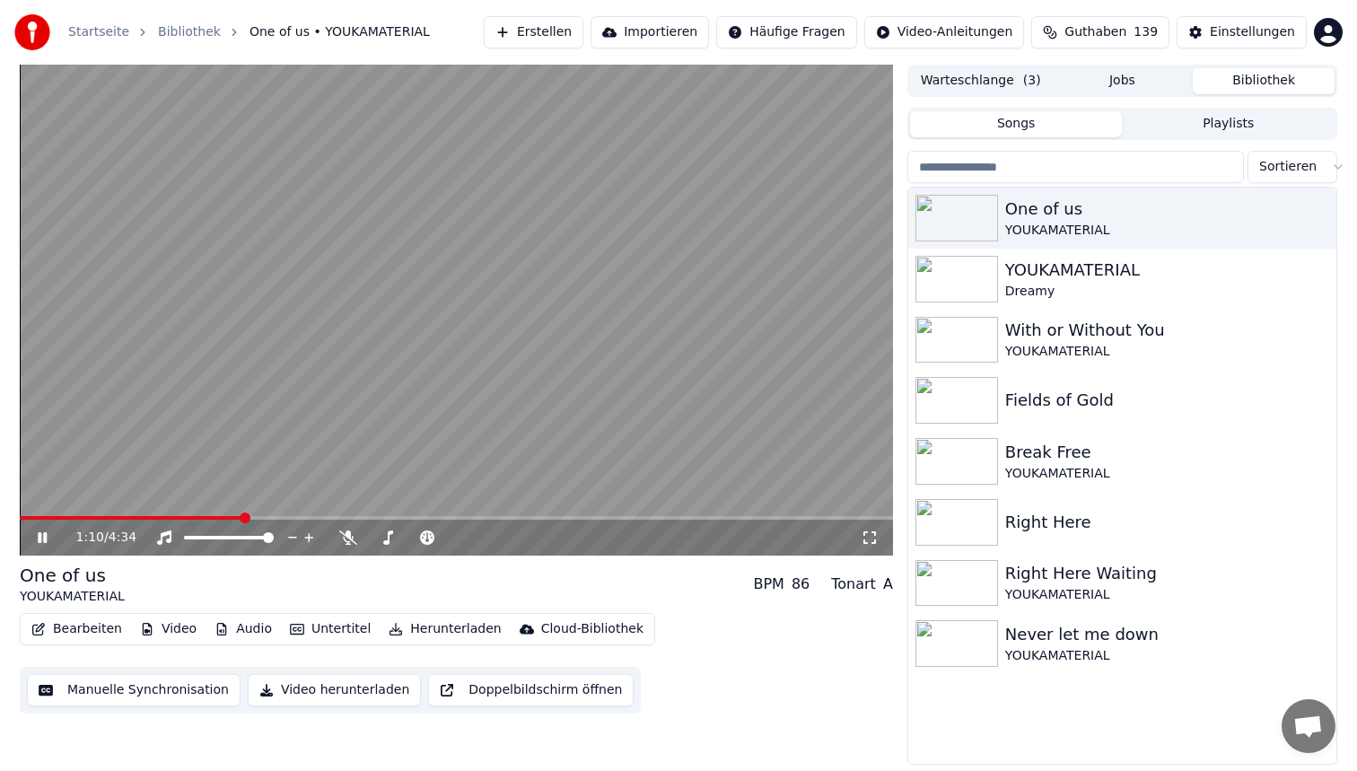
click at [242, 518] on span at bounding box center [456, 518] width 873 height 4
click at [64, 624] on button "Bearbeiten" at bounding box center [76, 629] width 105 height 25
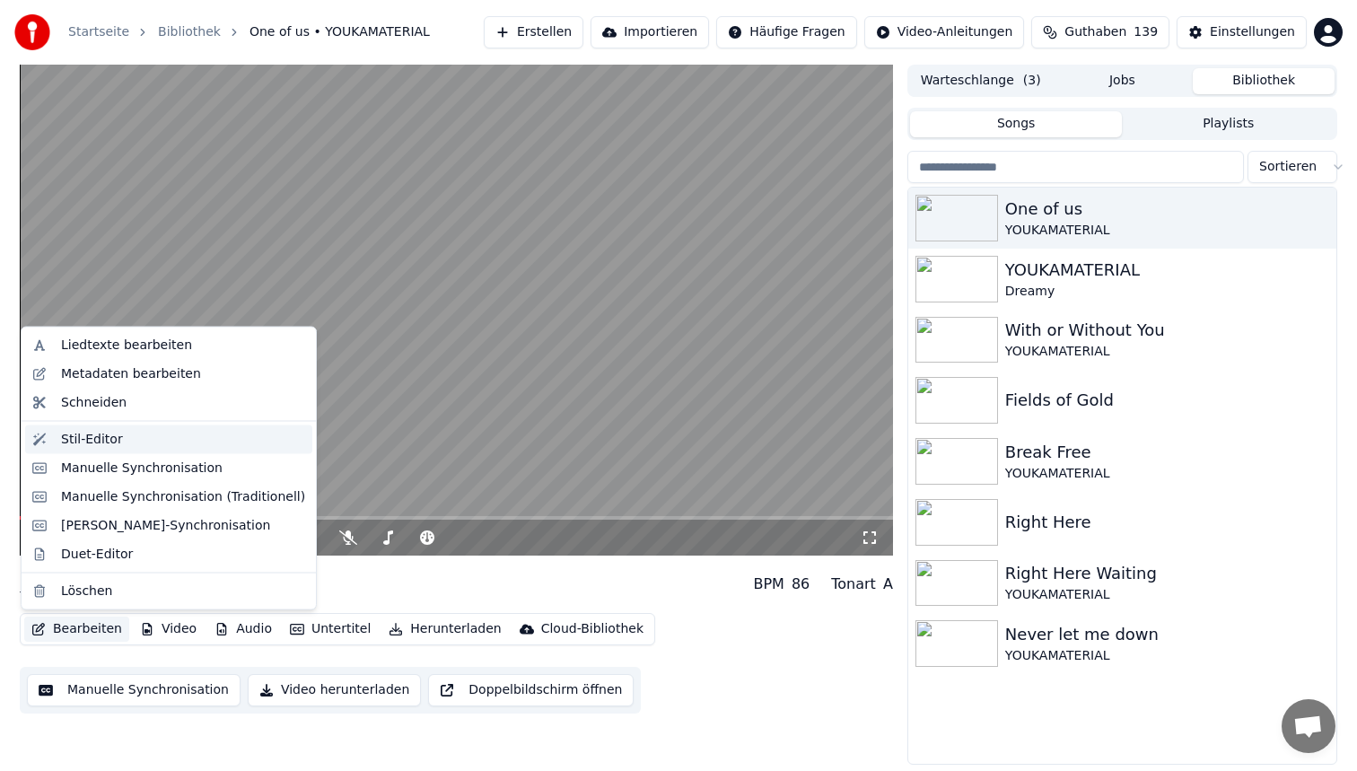
click at [109, 437] on div "Stil-Editor" at bounding box center [92, 439] width 62 height 18
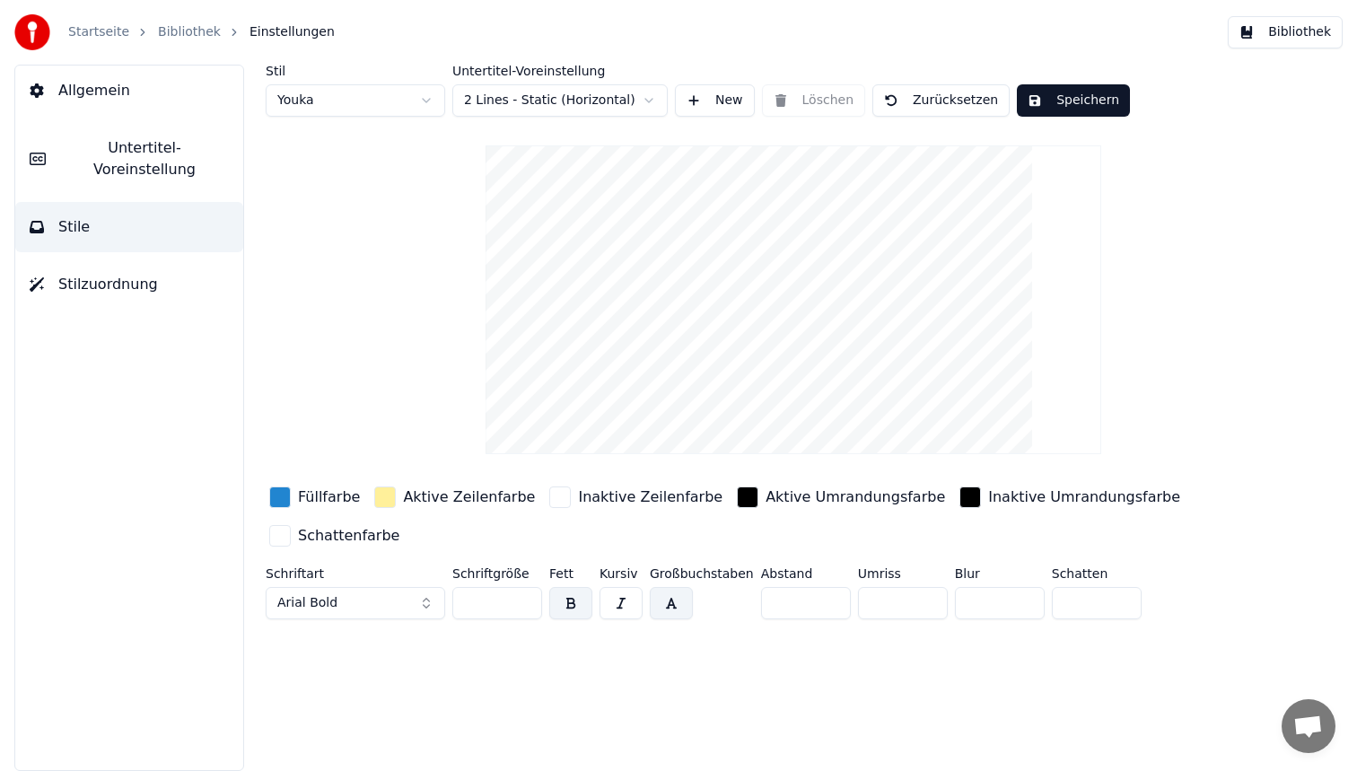
click at [138, 153] on span "Untertitel-Voreinstellung" at bounding box center [144, 158] width 169 height 43
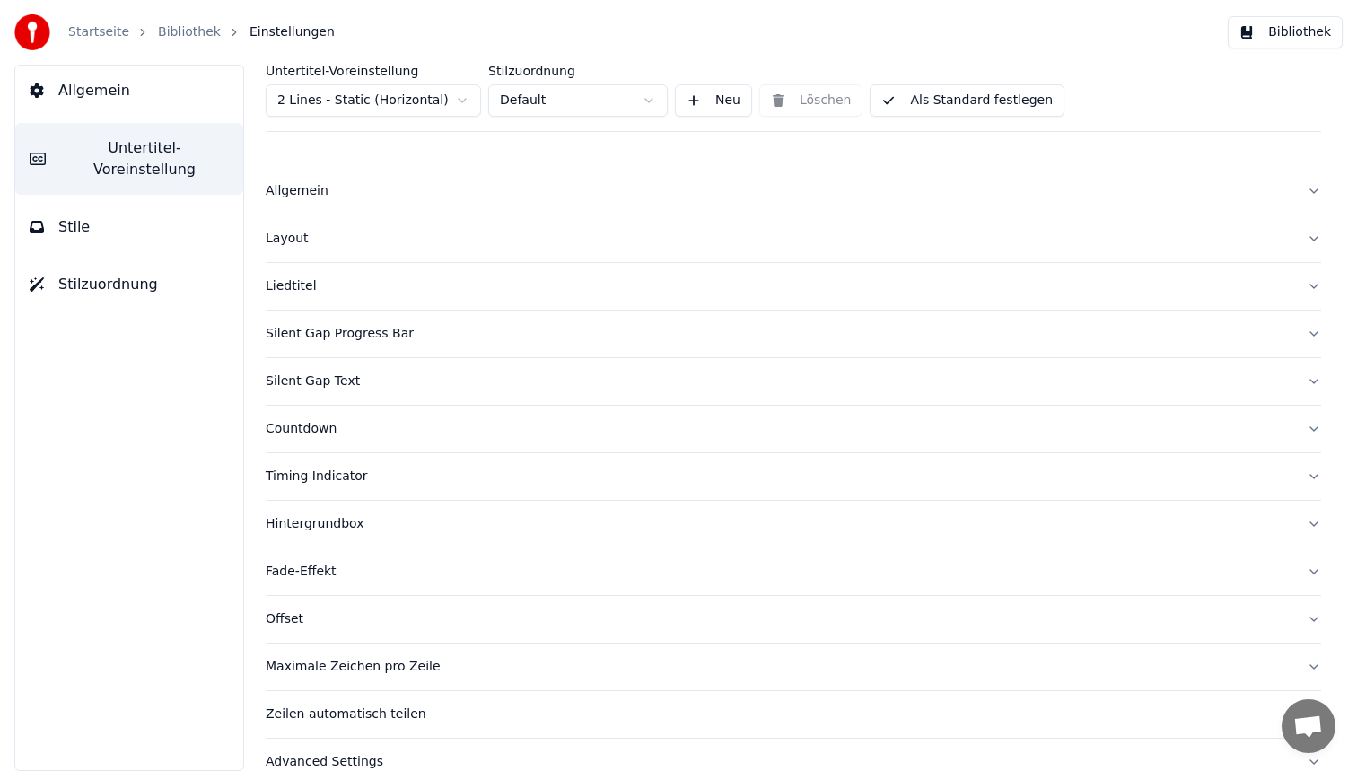
scroll to position [29, 0]
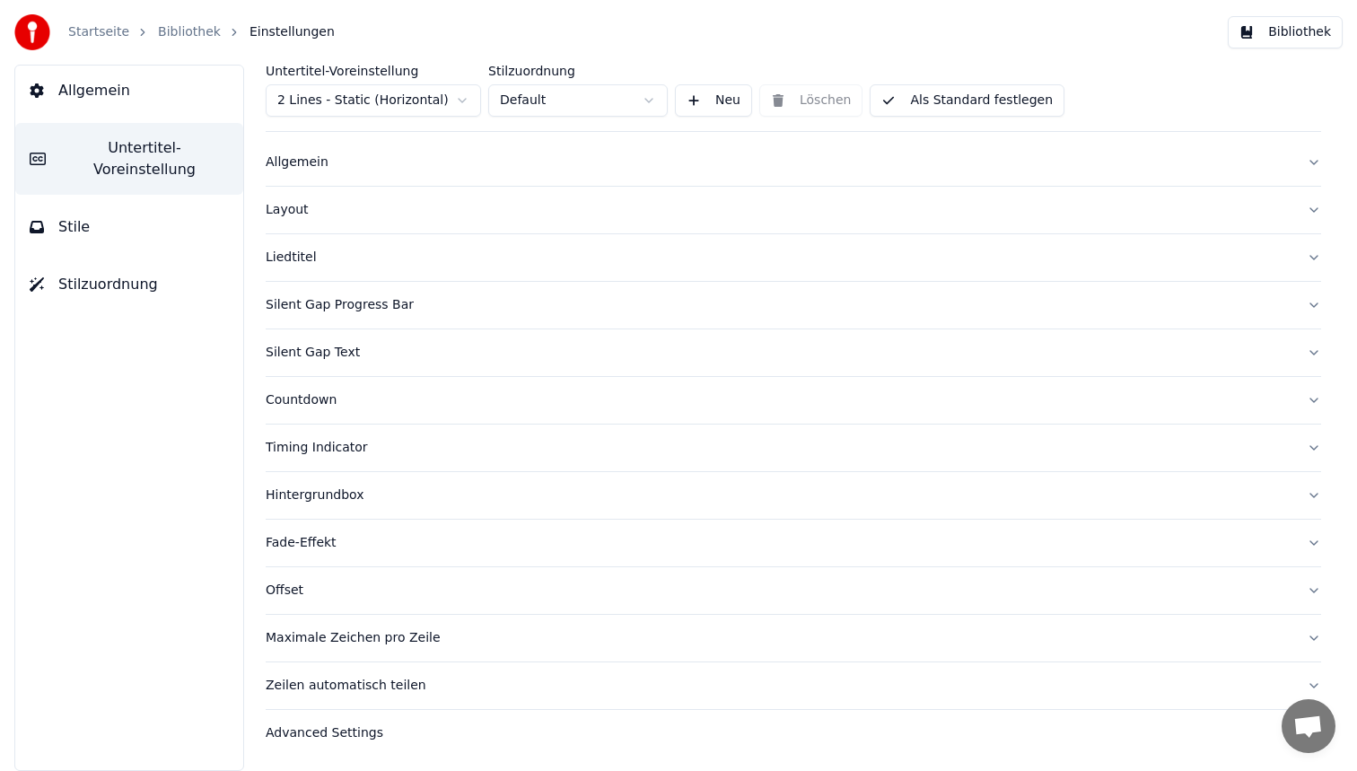
click at [330, 738] on div "Advanced Settings" at bounding box center [779, 733] width 1027 height 18
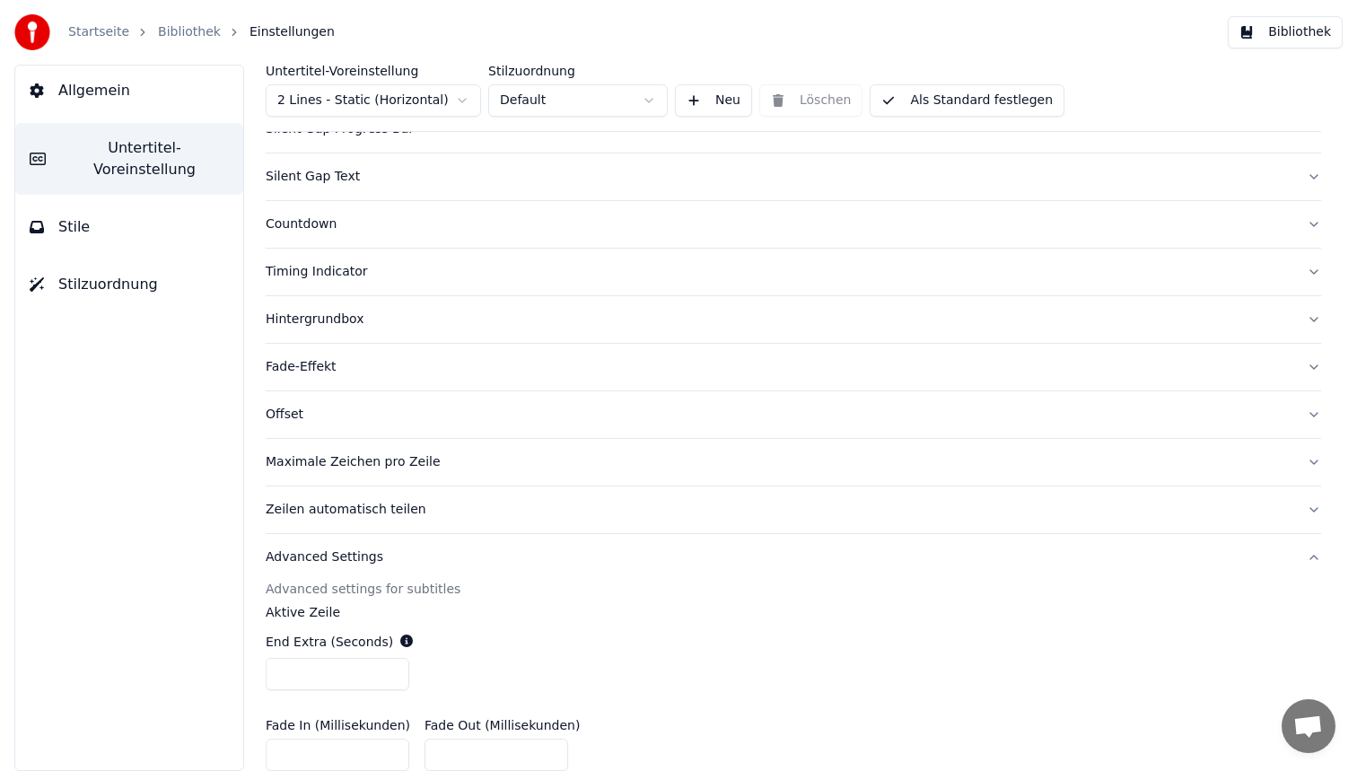
scroll to position [553, 0]
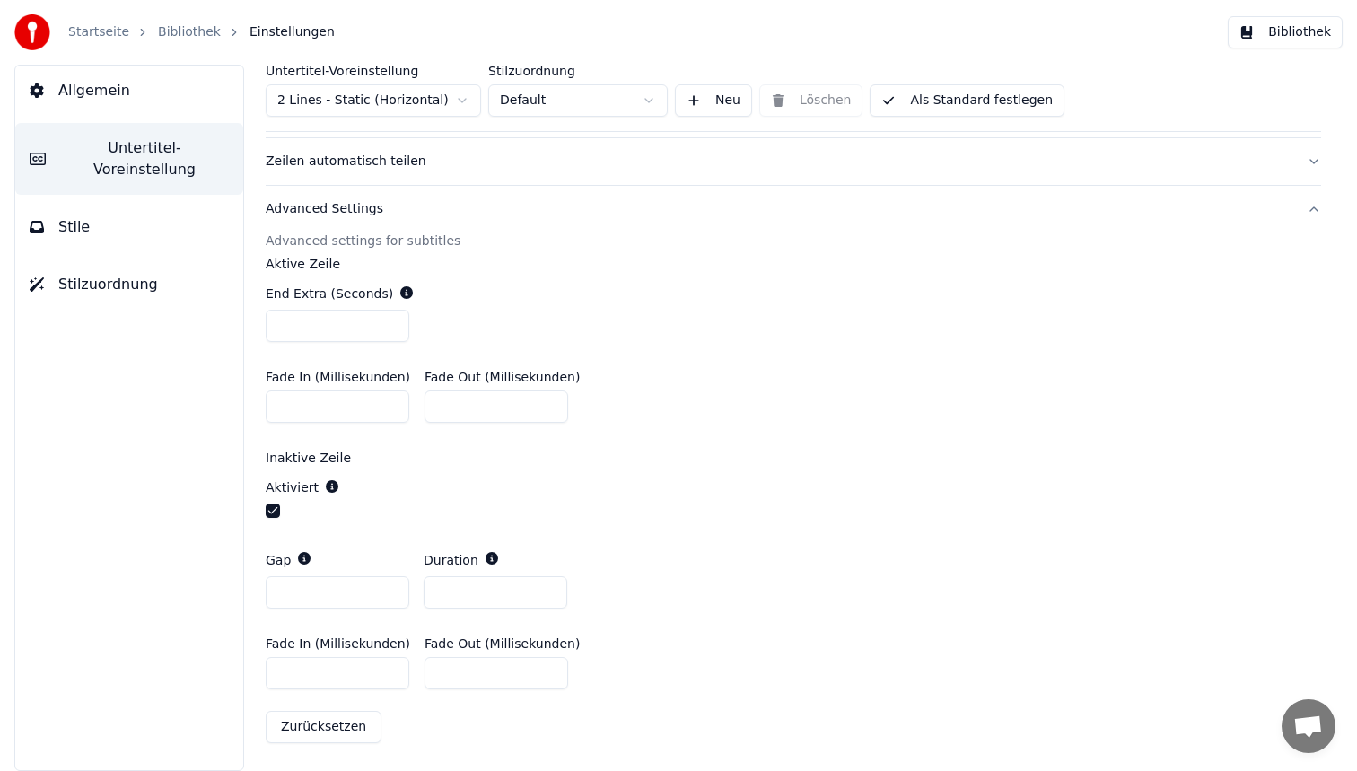
drag, startPoint x: 461, startPoint y: 591, endPoint x: 316, endPoint y: 585, distance: 145.5
click at [316, 585] on div "Gap * Duration *" at bounding box center [793, 580] width 1055 height 86
type input "*"
click at [1030, 103] on button "Als Standard festlegen" at bounding box center [967, 100] width 195 height 32
click at [1321, 40] on button "Bibliothek" at bounding box center [1285, 32] width 115 height 32
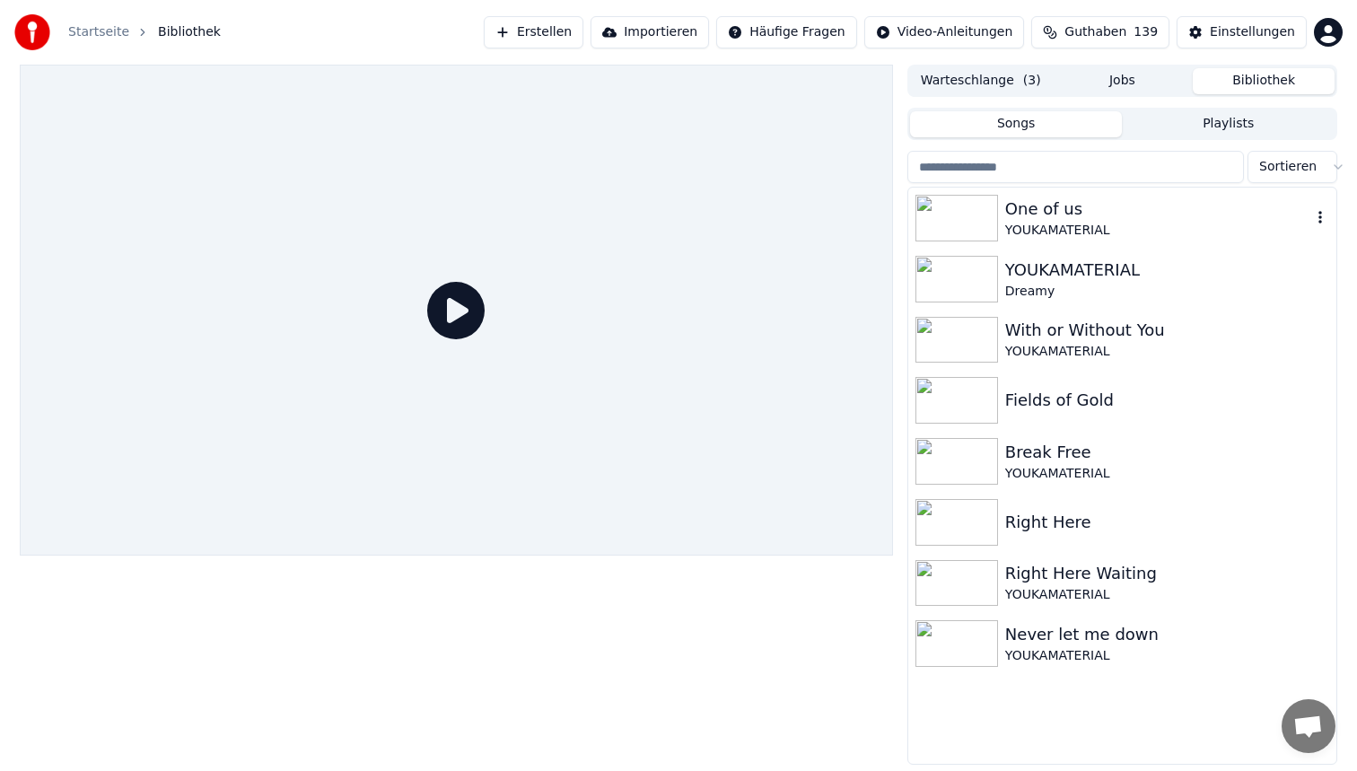
click at [1098, 219] on div "One of us" at bounding box center [1158, 209] width 306 height 25
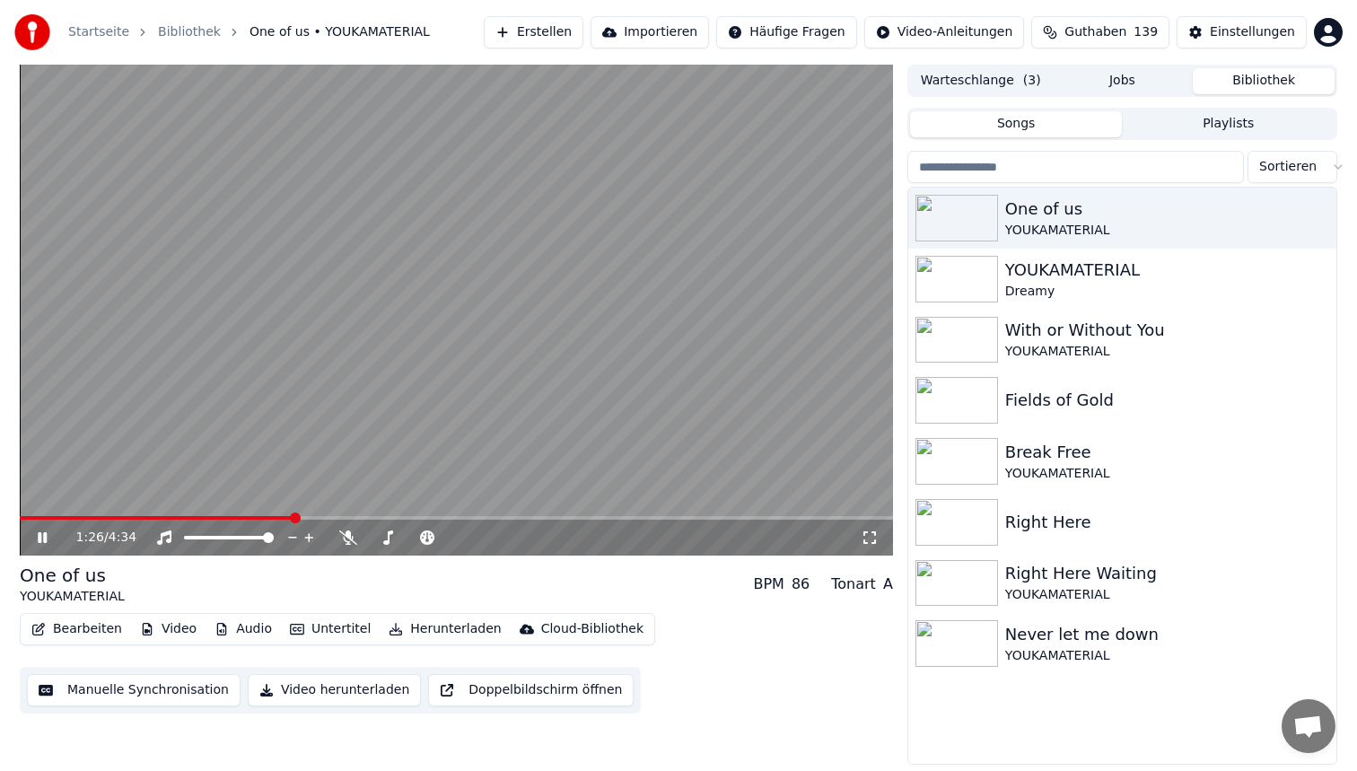
click at [293, 516] on span at bounding box center [456, 518] width 873 height 4
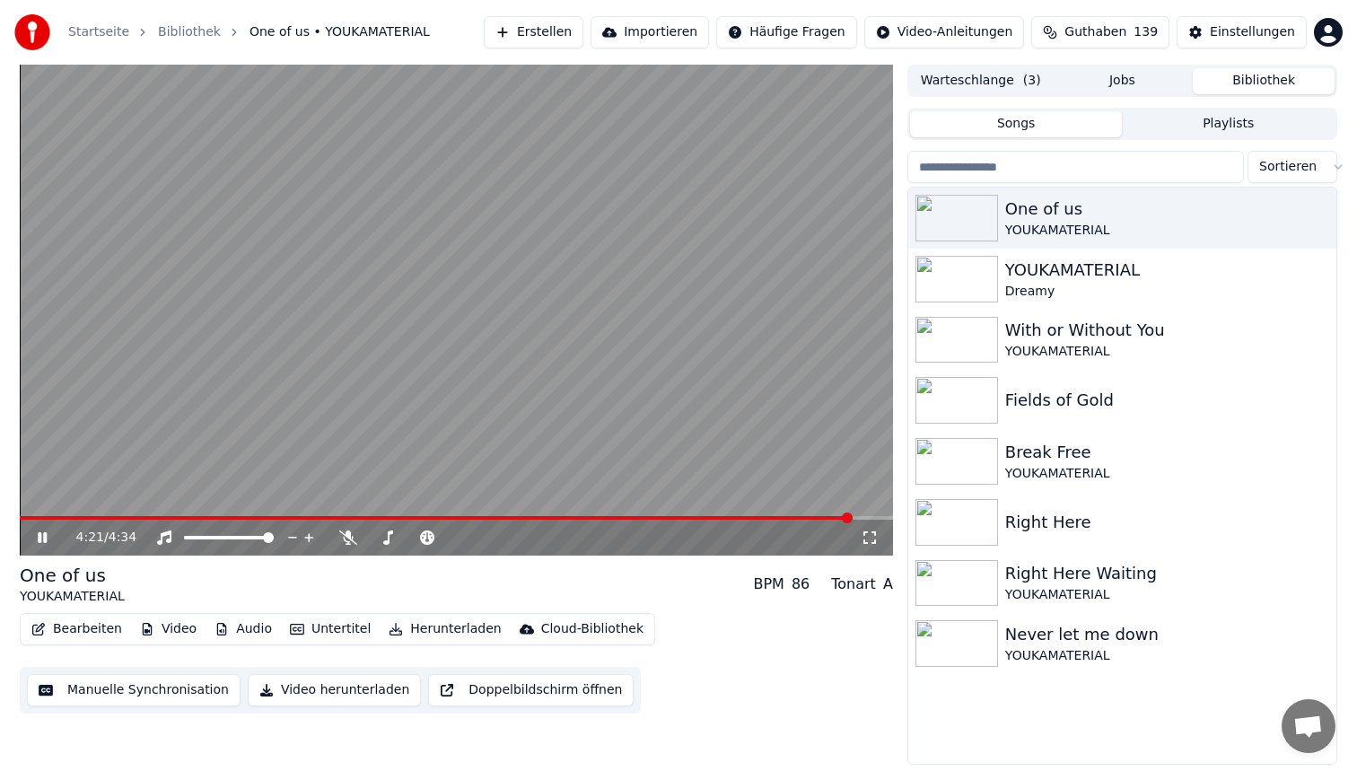
click at [30, 516] on span at bounding box center [436, 518] width 833 height 4
click at [56, 629] on button "Bearbeiten" at bounding box center [76, 629] width 105 height 25
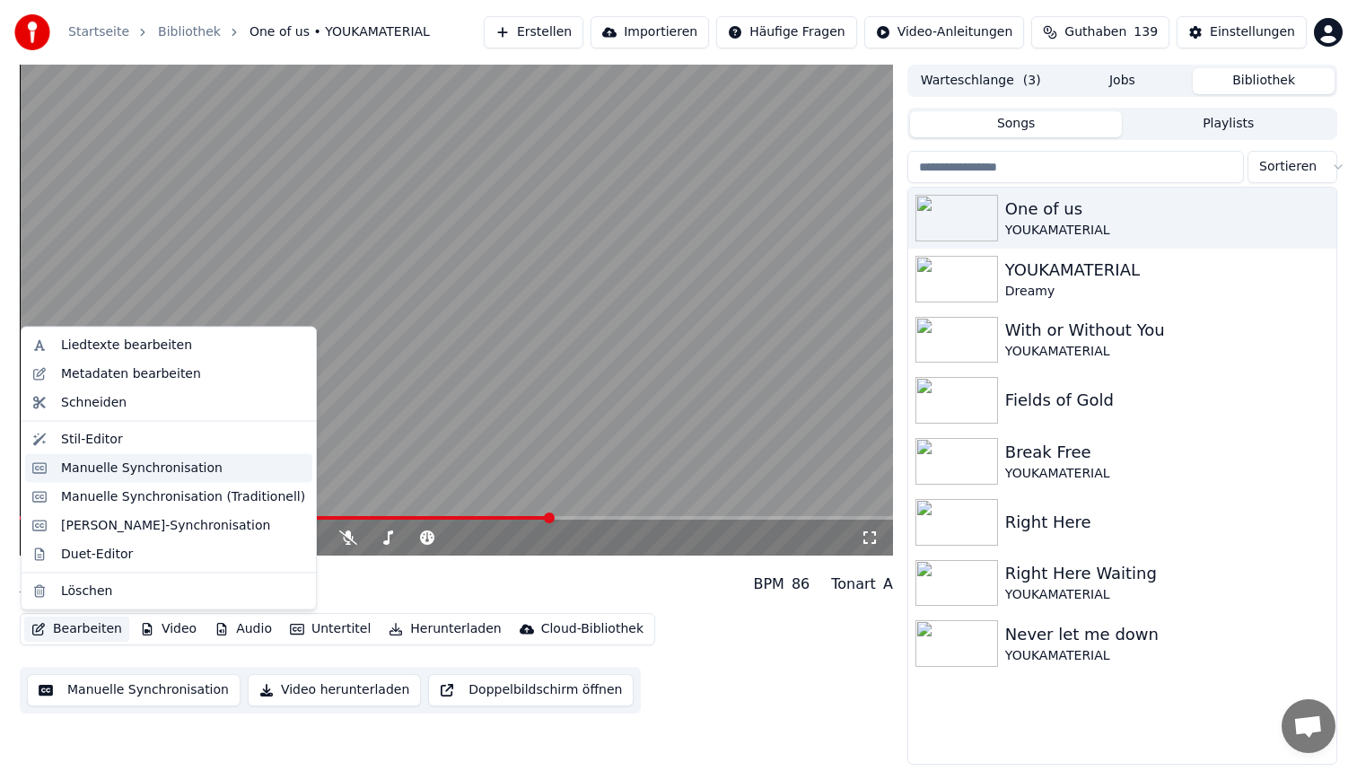
click at [133, 473] on div "Manuelle Synchronisation" at bounding box center [142, 468] width 162 height 18
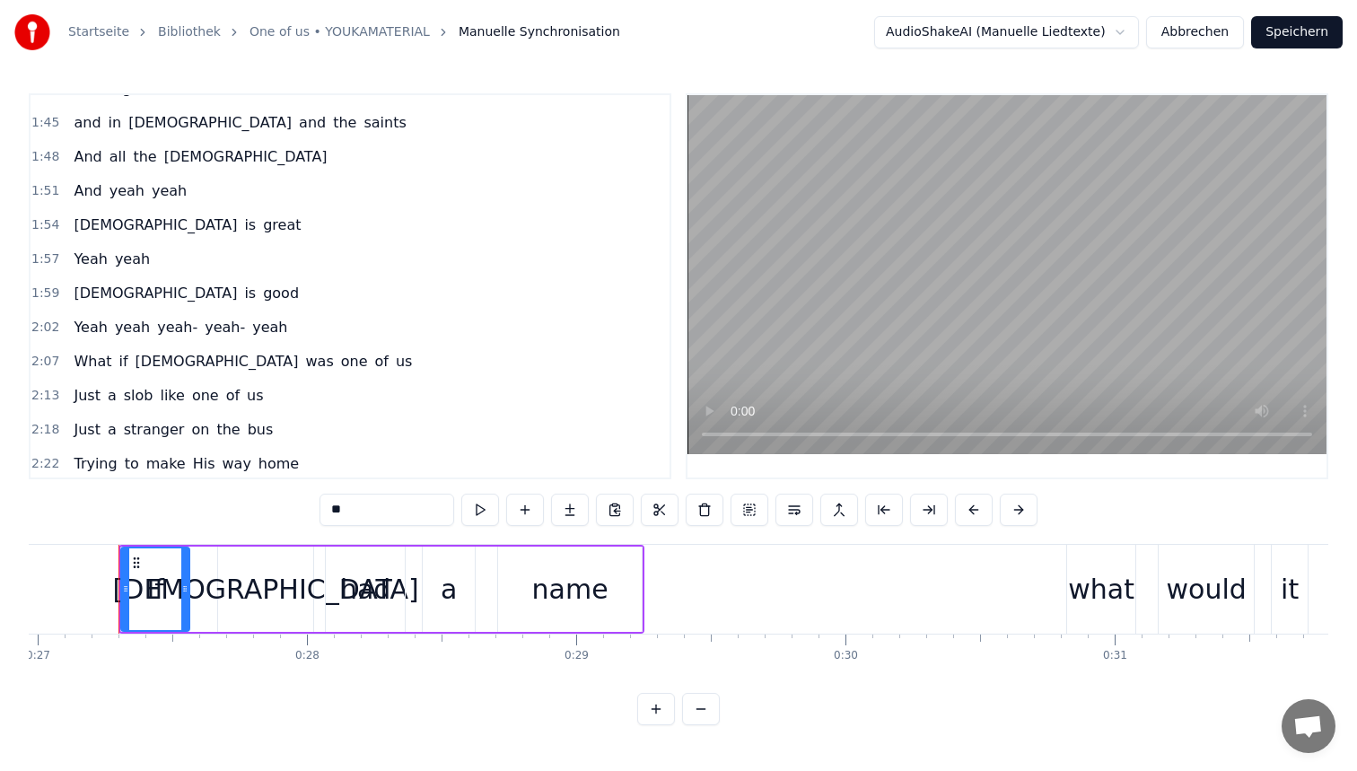
scroll to position [492, 0]
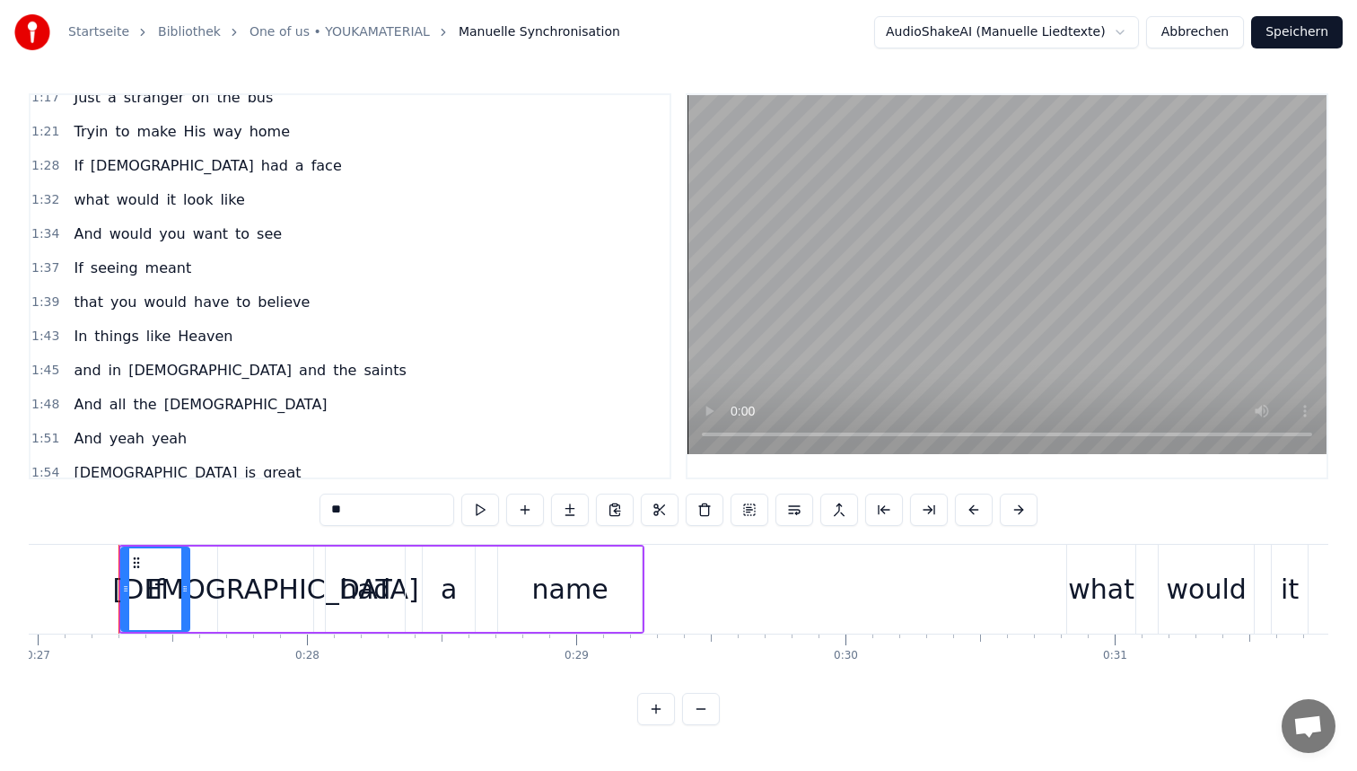
click at [86, 227] on span "And" at bounding box center [87, 233] width 31 height 21
type input "***"
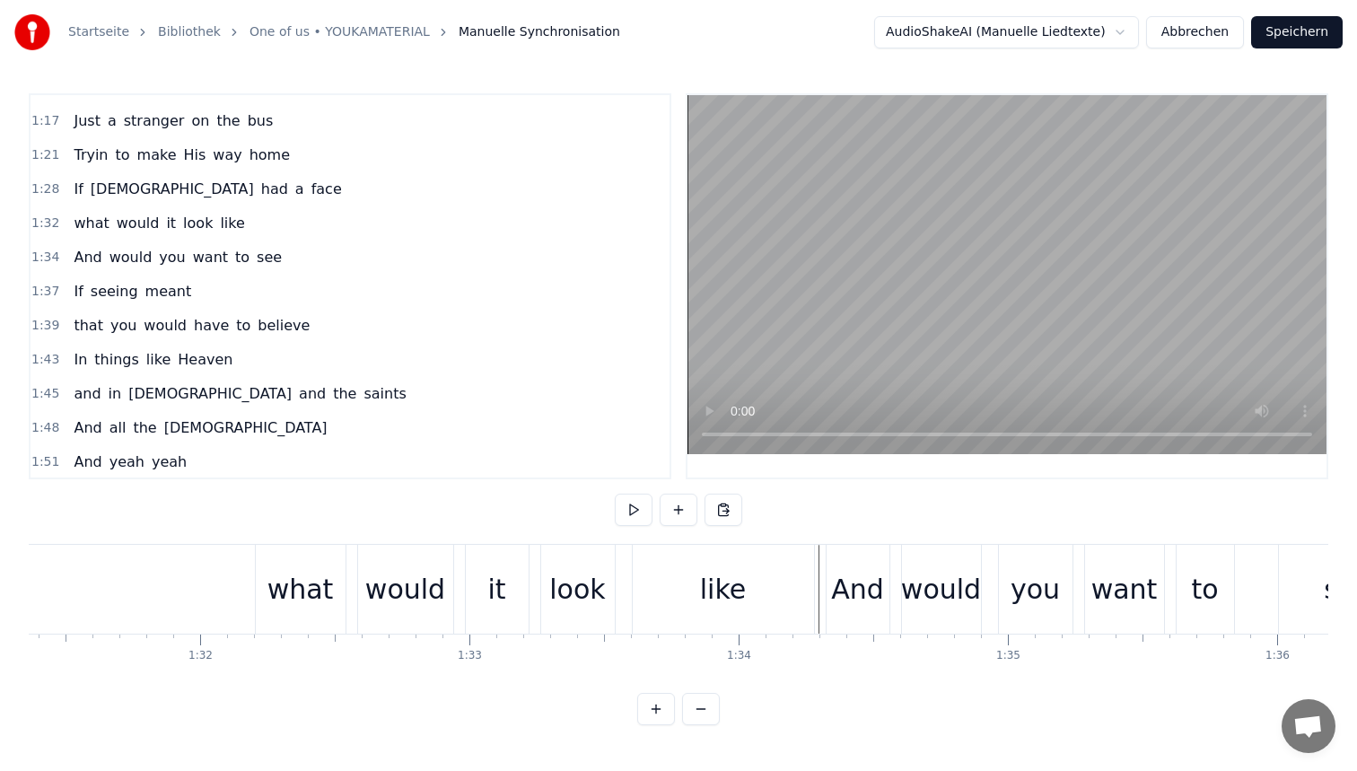
scroll to position [0, 24594]
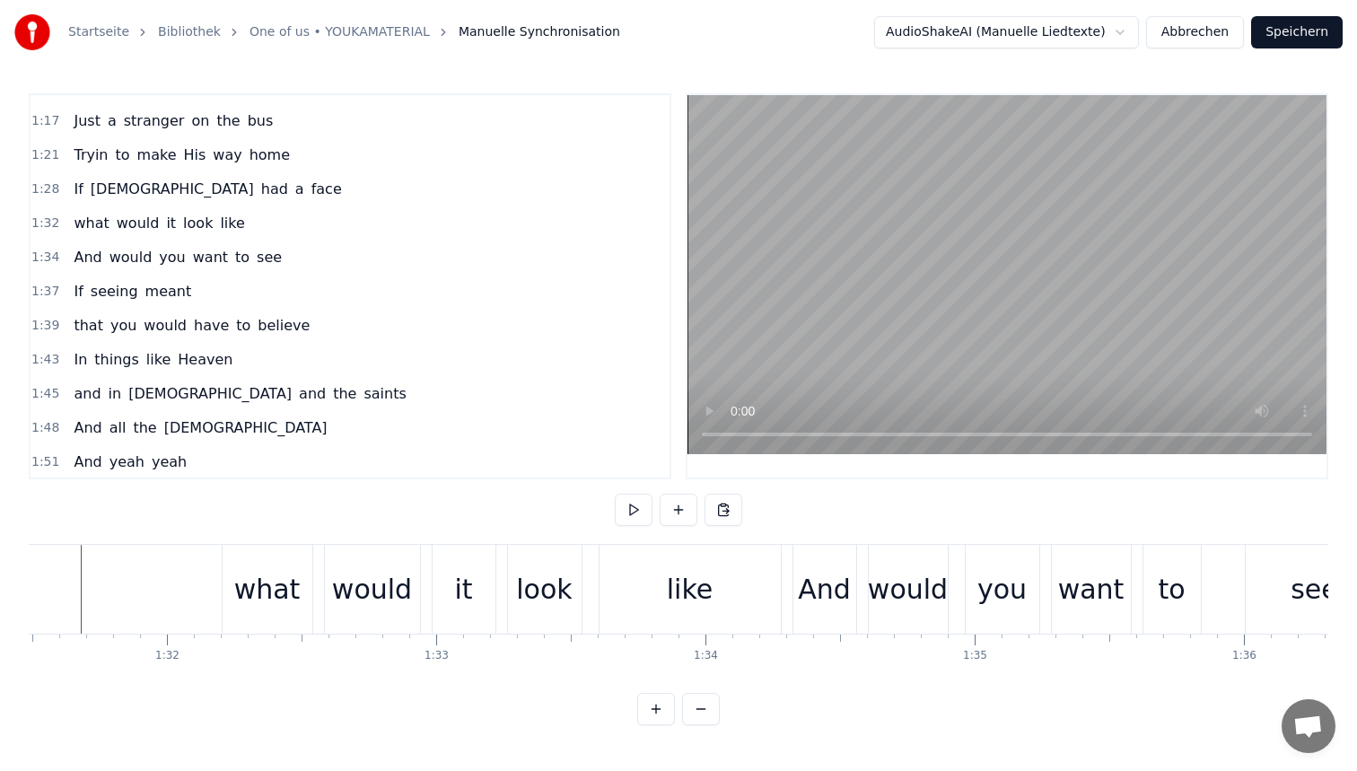
scroll to position [0, 24521]
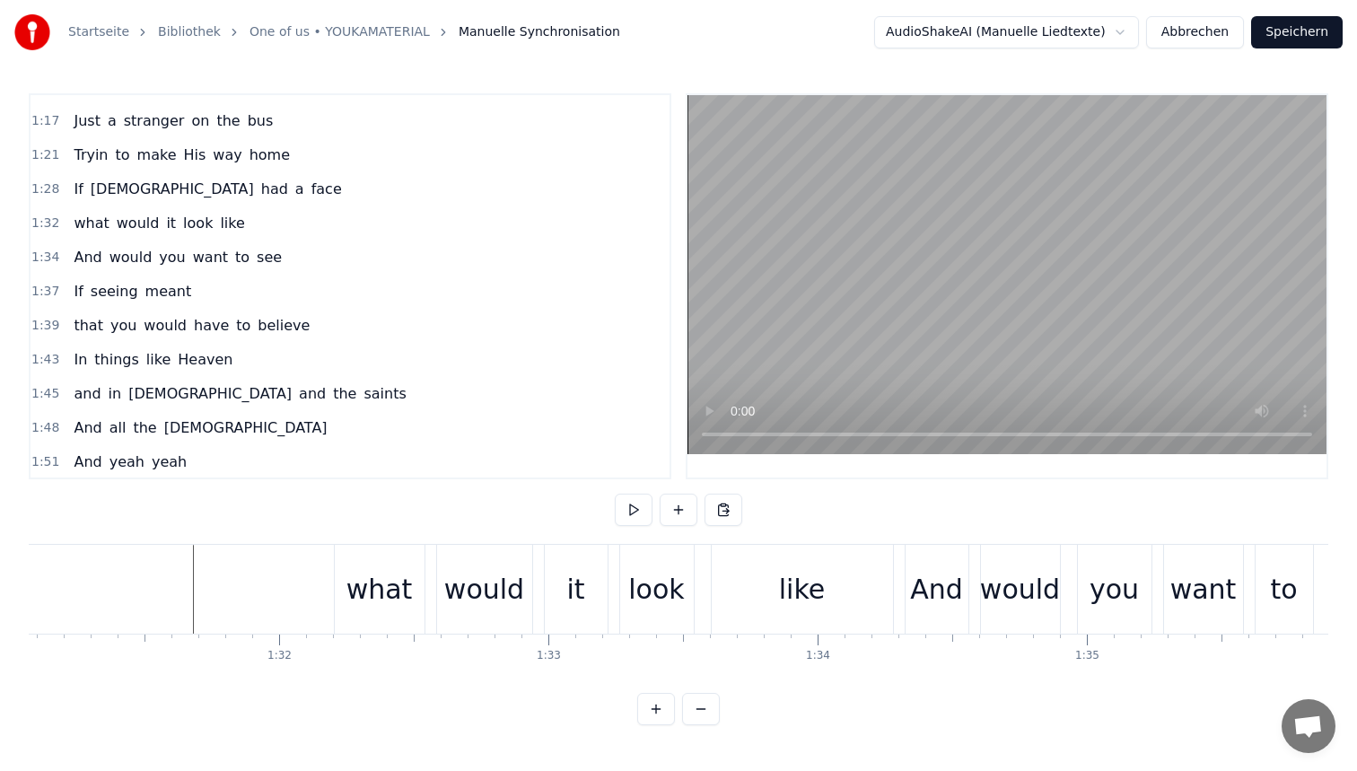
click at [804, 599] on div "like" at bounding box center [802, 589] width 46 height 40
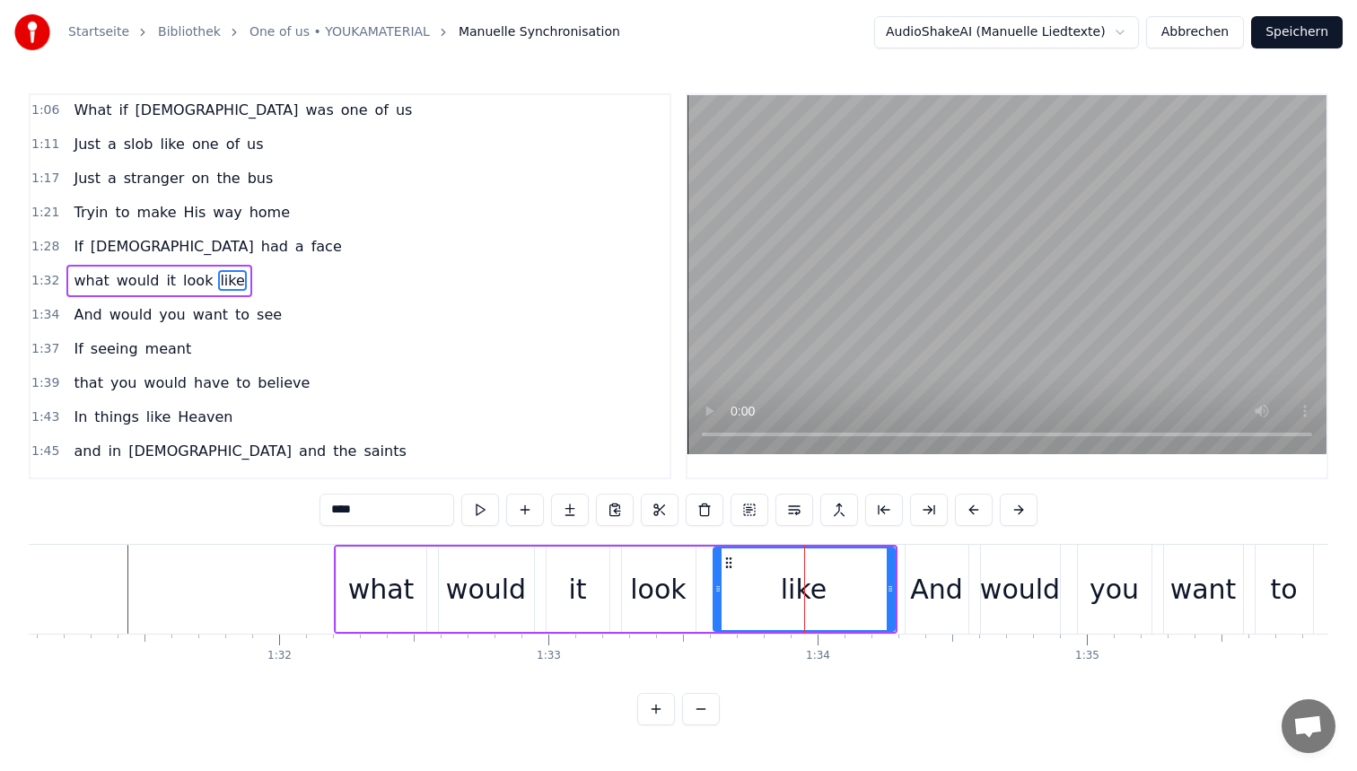
scroll to position [406, 0]
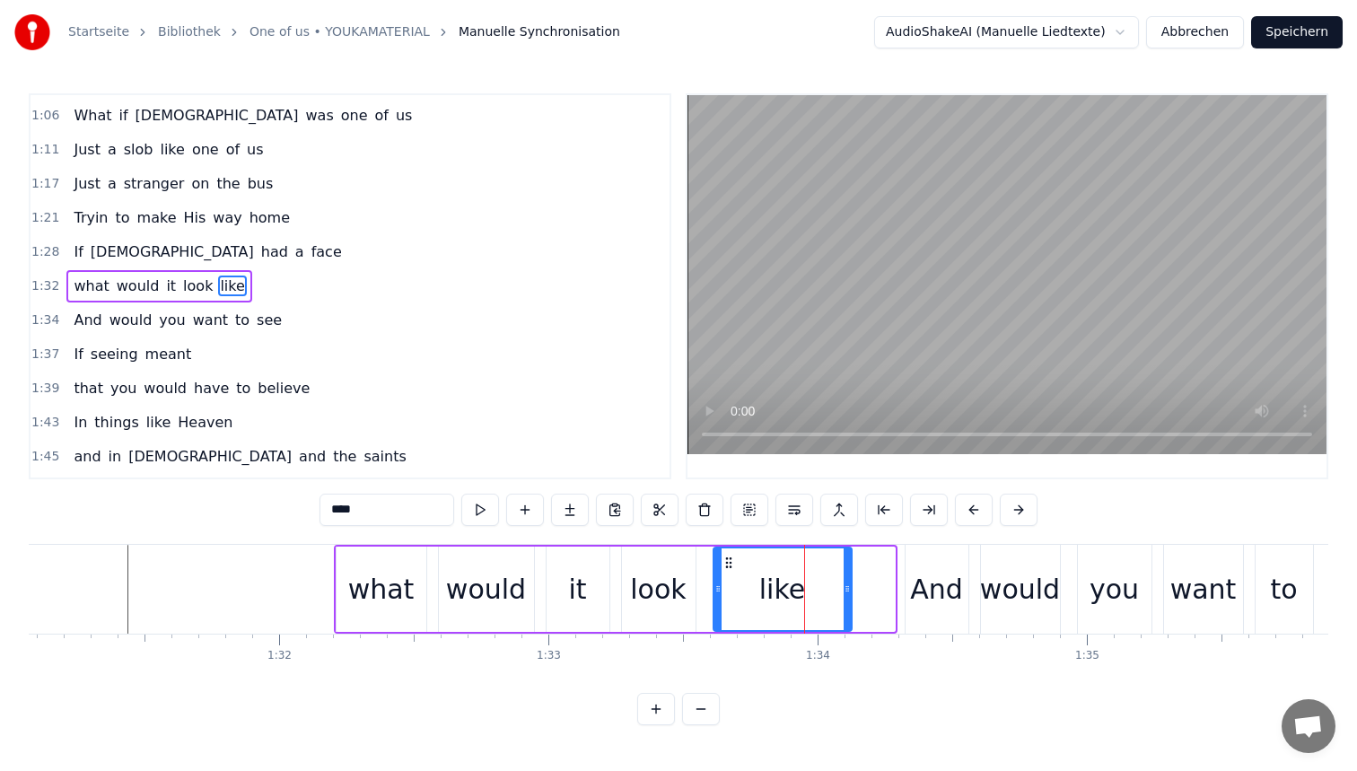
drag, startPoint x: 891, startPoint y: 574, endPoint x: 848, endPoint y: 574, distance: 43.1
click at [848, 574] on div at bounding box center [847, 589] width 7 height 82
click at [942, 585] on div "And" at bounding box center [936, 589] width 53 height 40
type input "***"
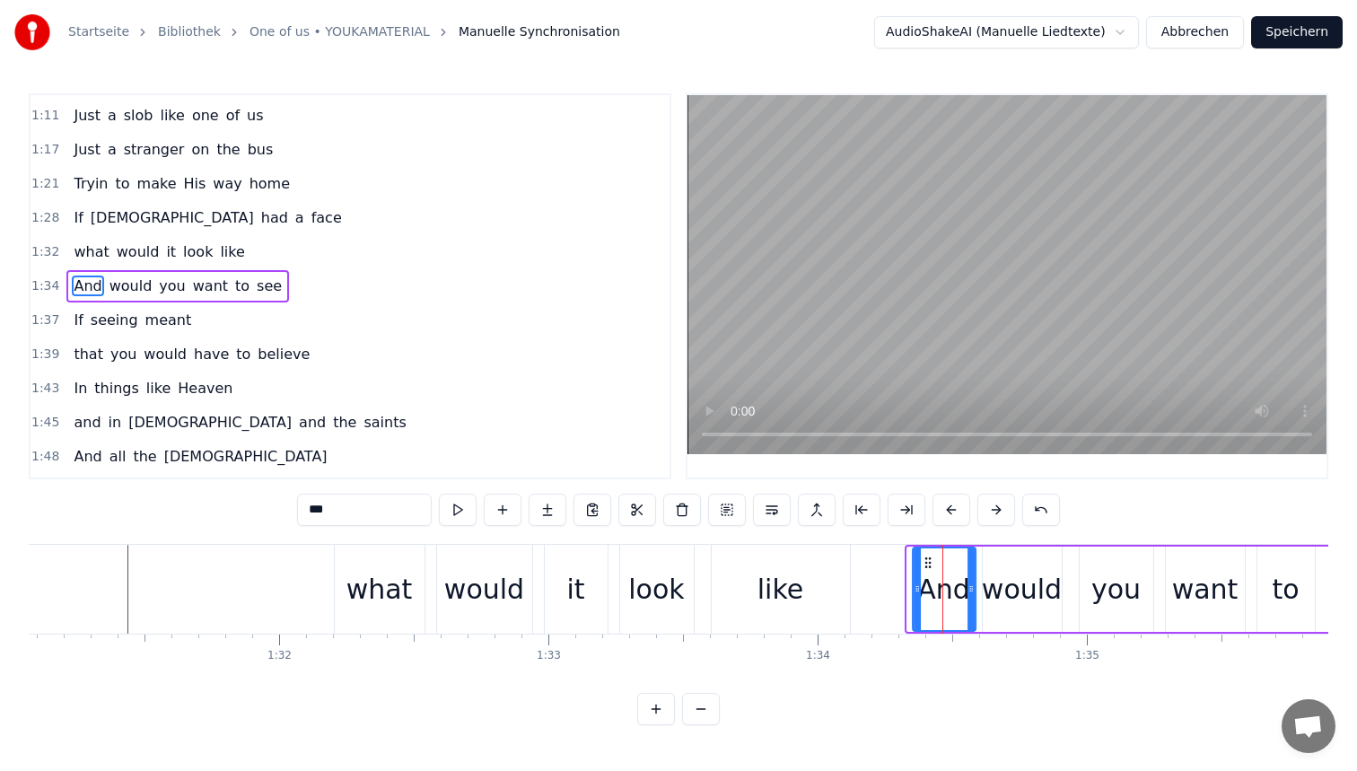
click at [926, 562] on icon at bounding box center [928, 563] width 14 height 14
click at [979, 565] on div "And would you want to see" at bounding box center [1205, 589] width 591 height 89
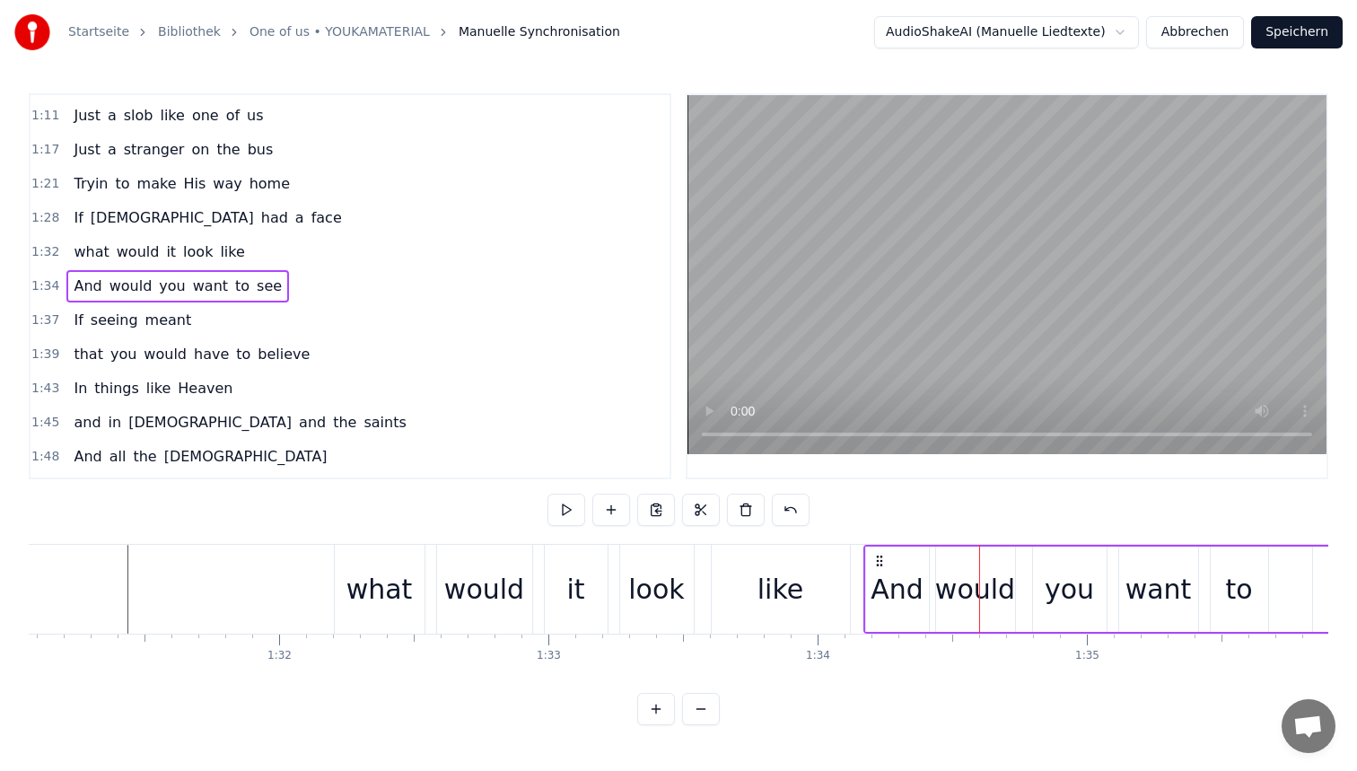
drag, startPoint x: 923, startPoint y: 556, endPoint x: 876, endPoint y: 557, distance: 46.7
click at [876, 557] on icon at bounding box center [879, 561] width 14 height 14
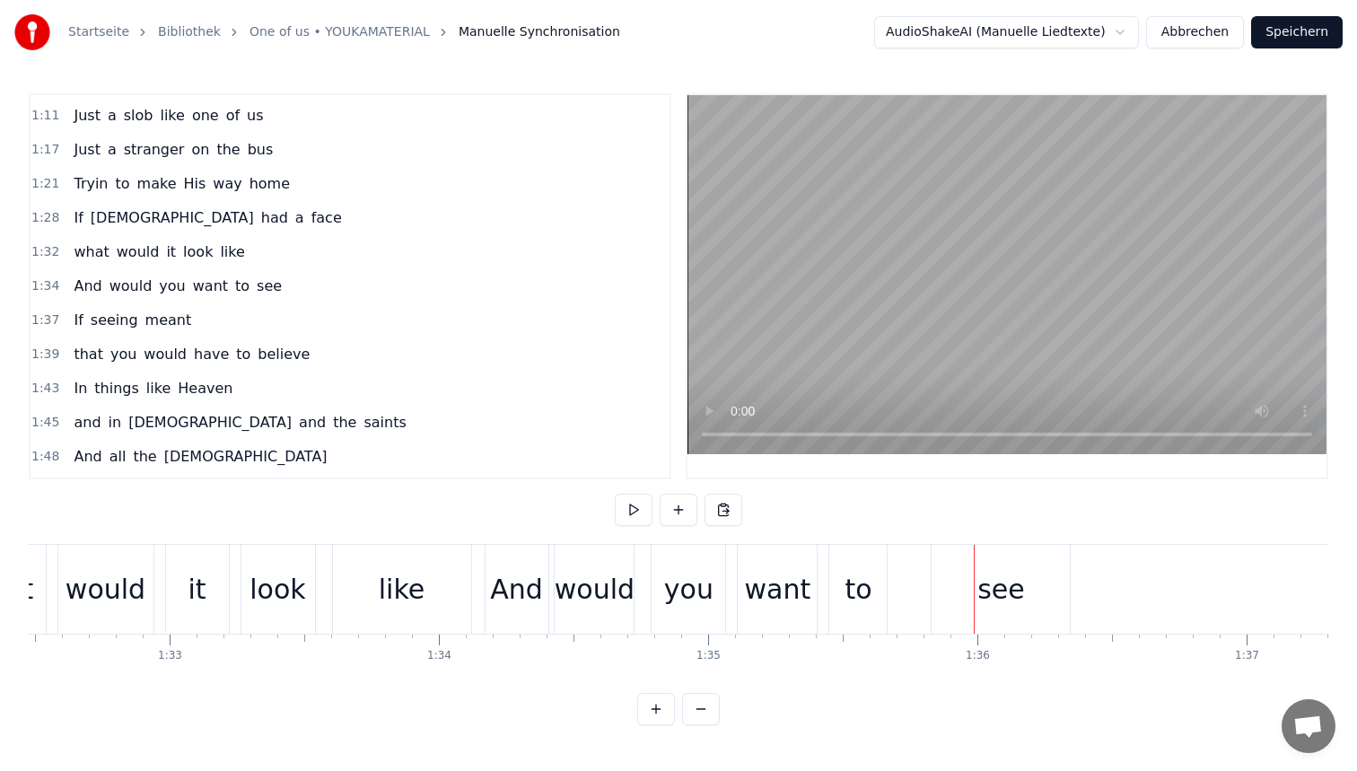
scroll to position [0, 24899]
click at [552, 565] on div "And would you want to see" at bounding box center [781, 589] width 591 height 89
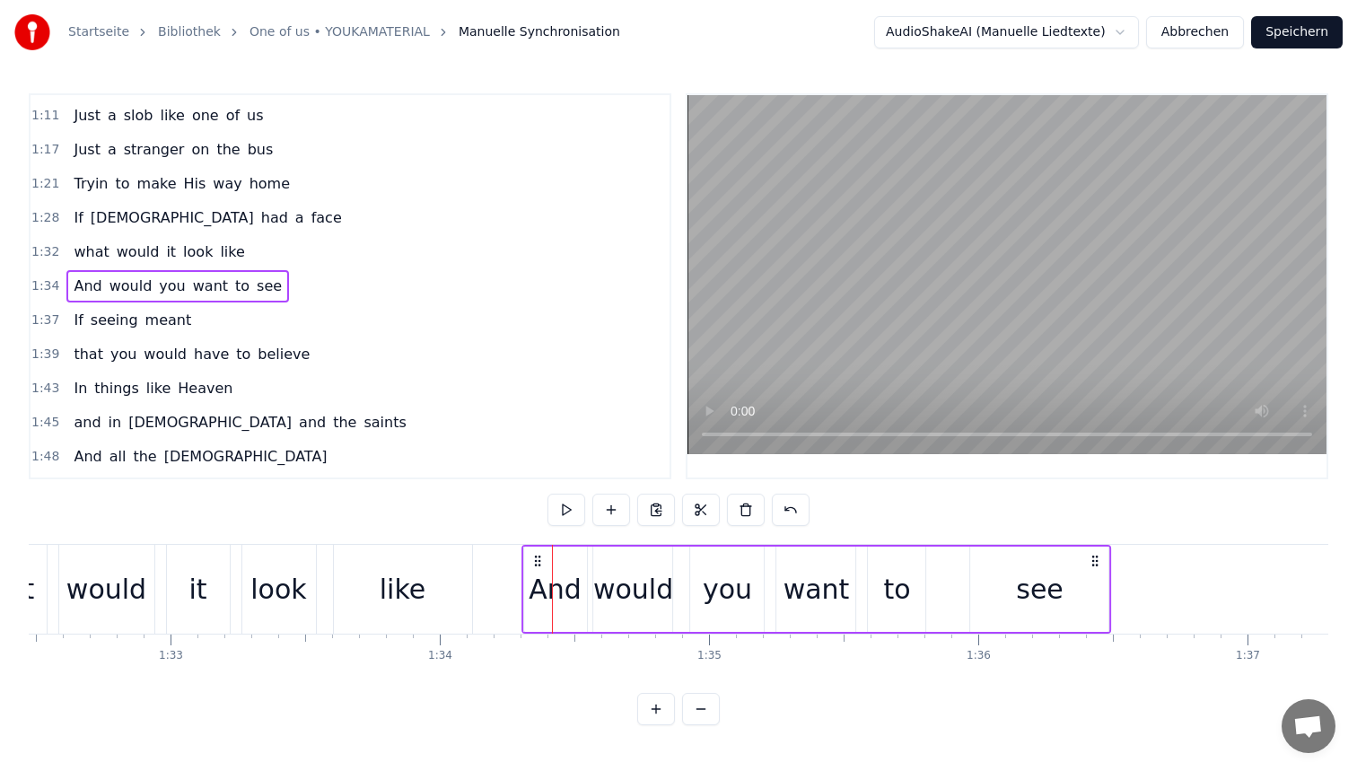
drag, startPoint x: 496, startPoint y: 555, endPoint x: 533, endPoint y: 560, distance: 37.2
click at [533, 560] on icon at bounding box center [537, 561] width 14 height 14
click at [531, 574] on div "And" at bounding box center [556, 589] width 63 height 85
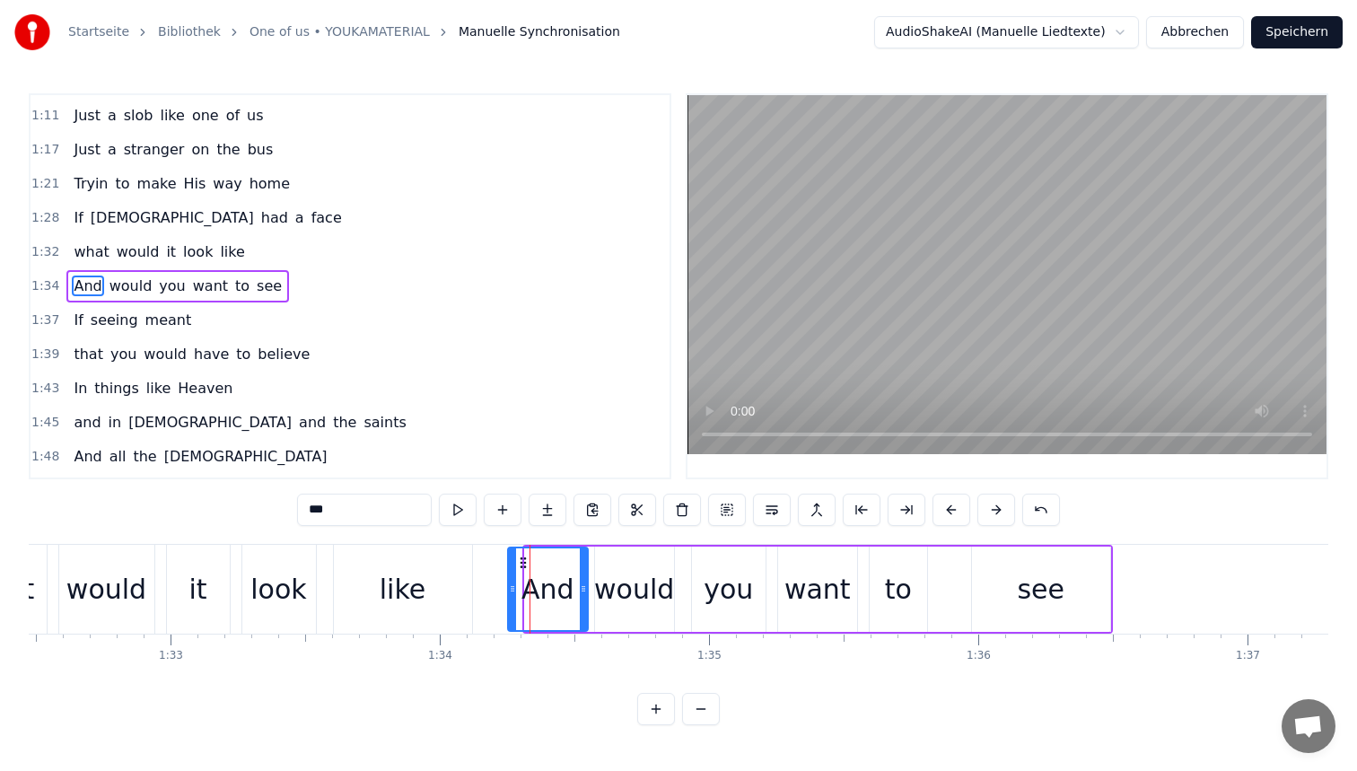
drag, startPoint x: 531, startPoint y: 578, endPoint x: 514, endPoint y: 575, distance: 17.3
click at [514, 575] on div at bounding box center [512, 589] width 7 height 82
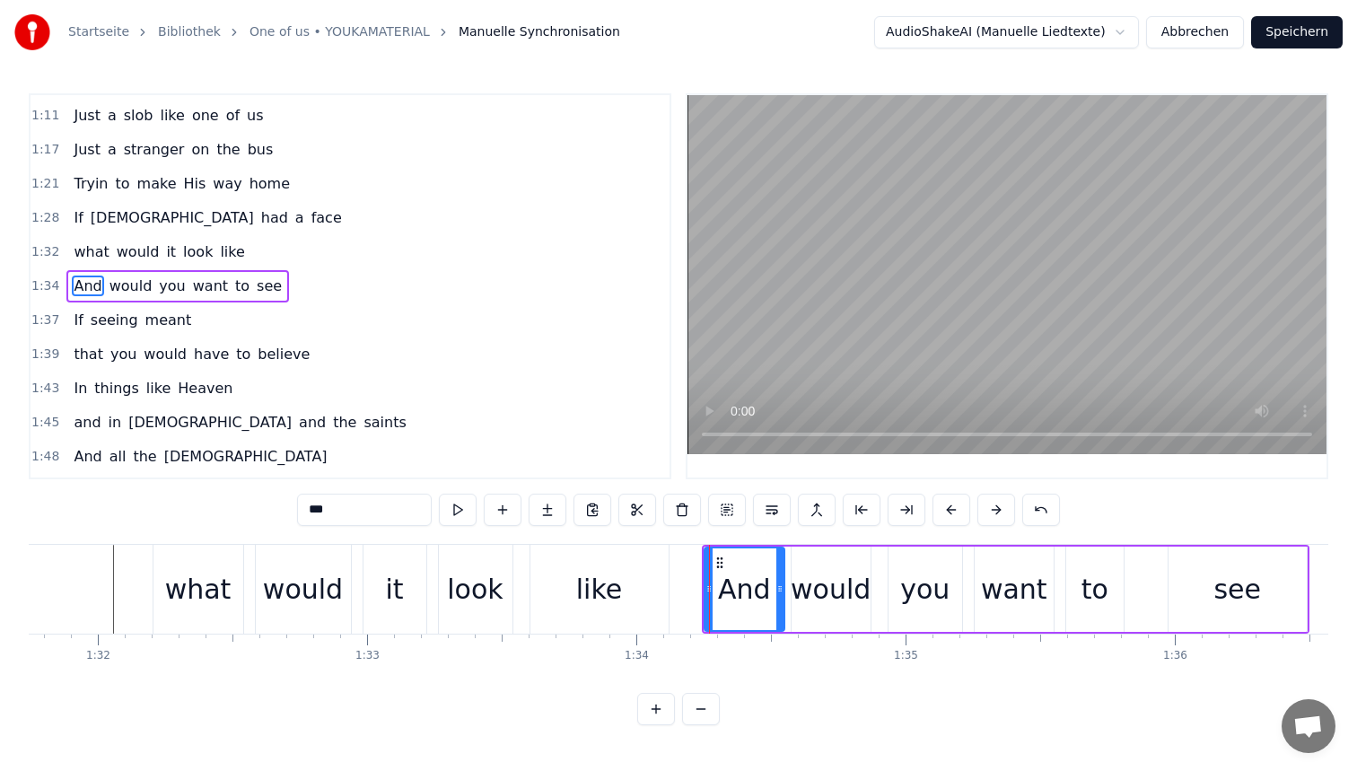
scroll to position [0, 24701]
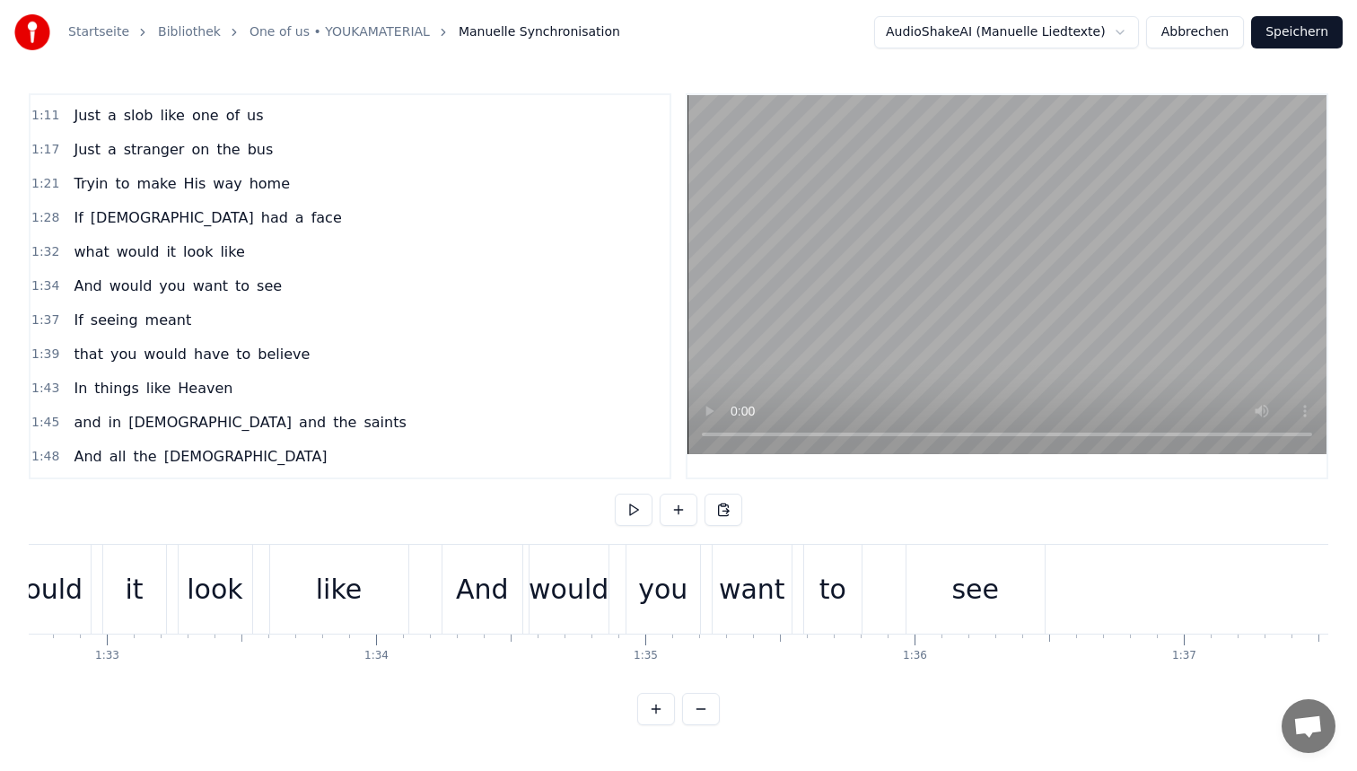
scroll to position [0, 24954]
click at [482, 598] on div "And" at bounding box center [490, 589] width 53 height 40
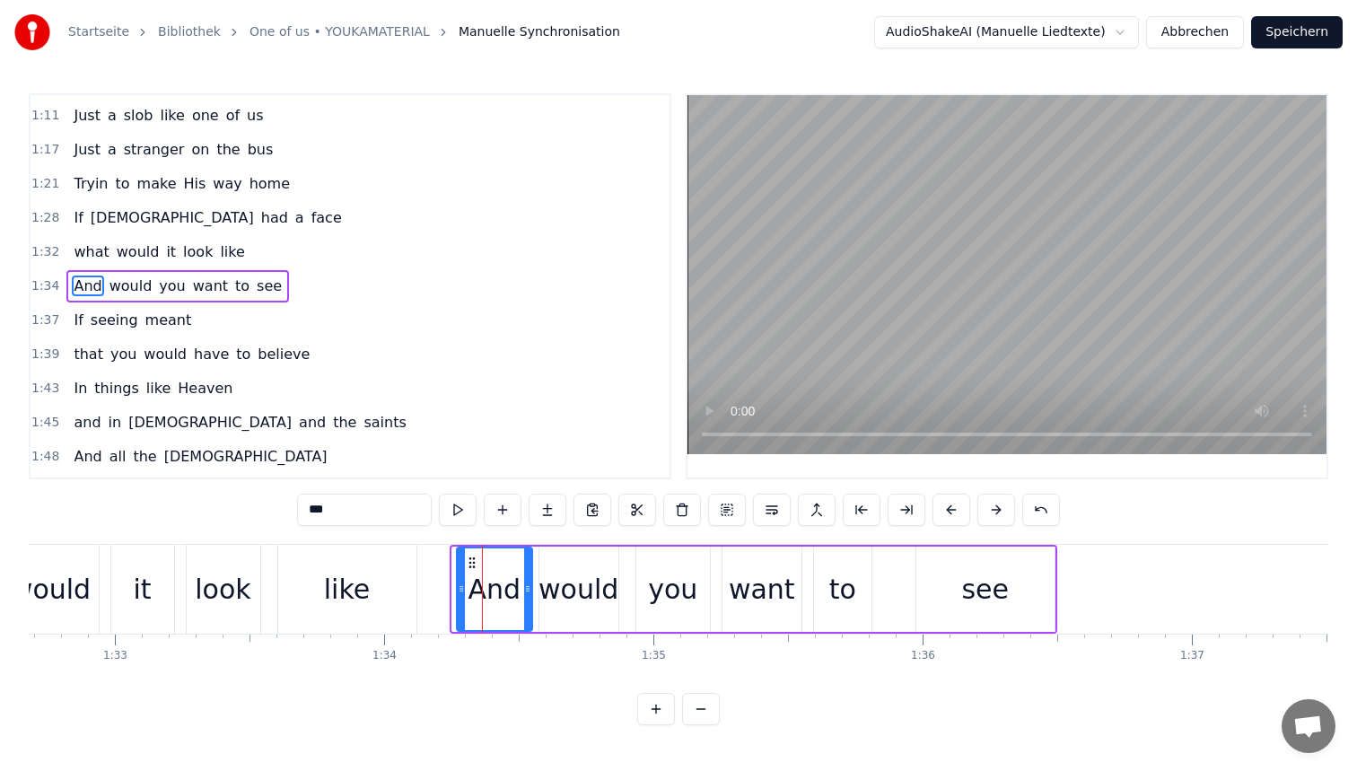
click at [460, 578] on div at bounding box center [461, 589] width 7 height 82
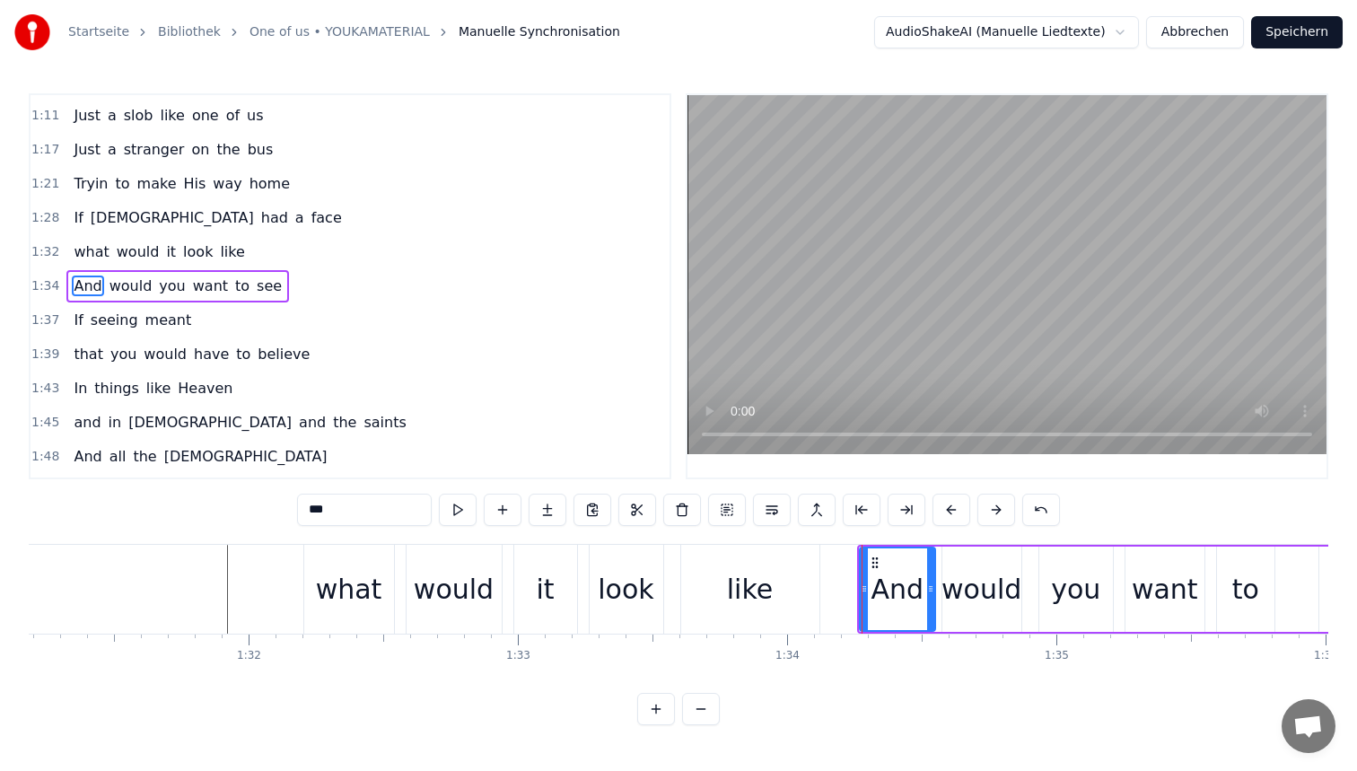
scroll to position [0, 24540]
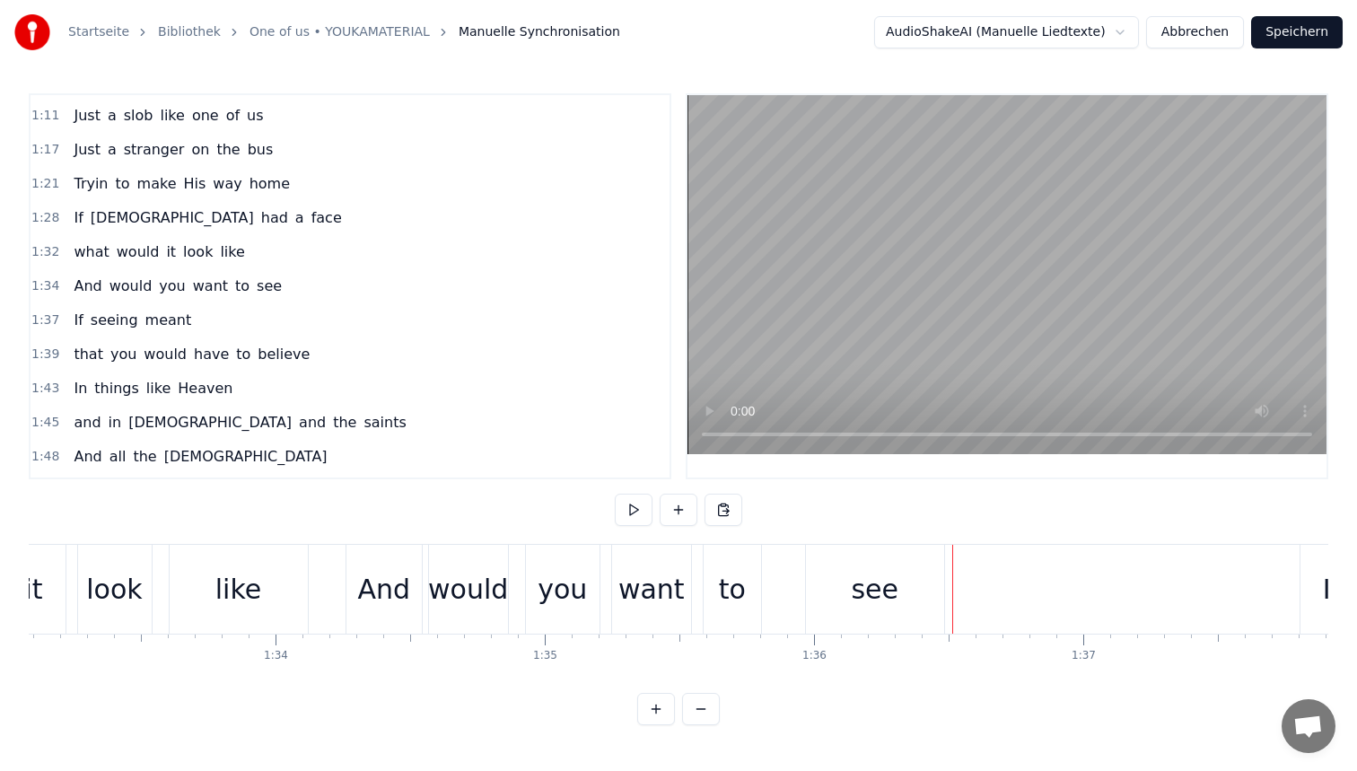
scroll to position [0, 24990]
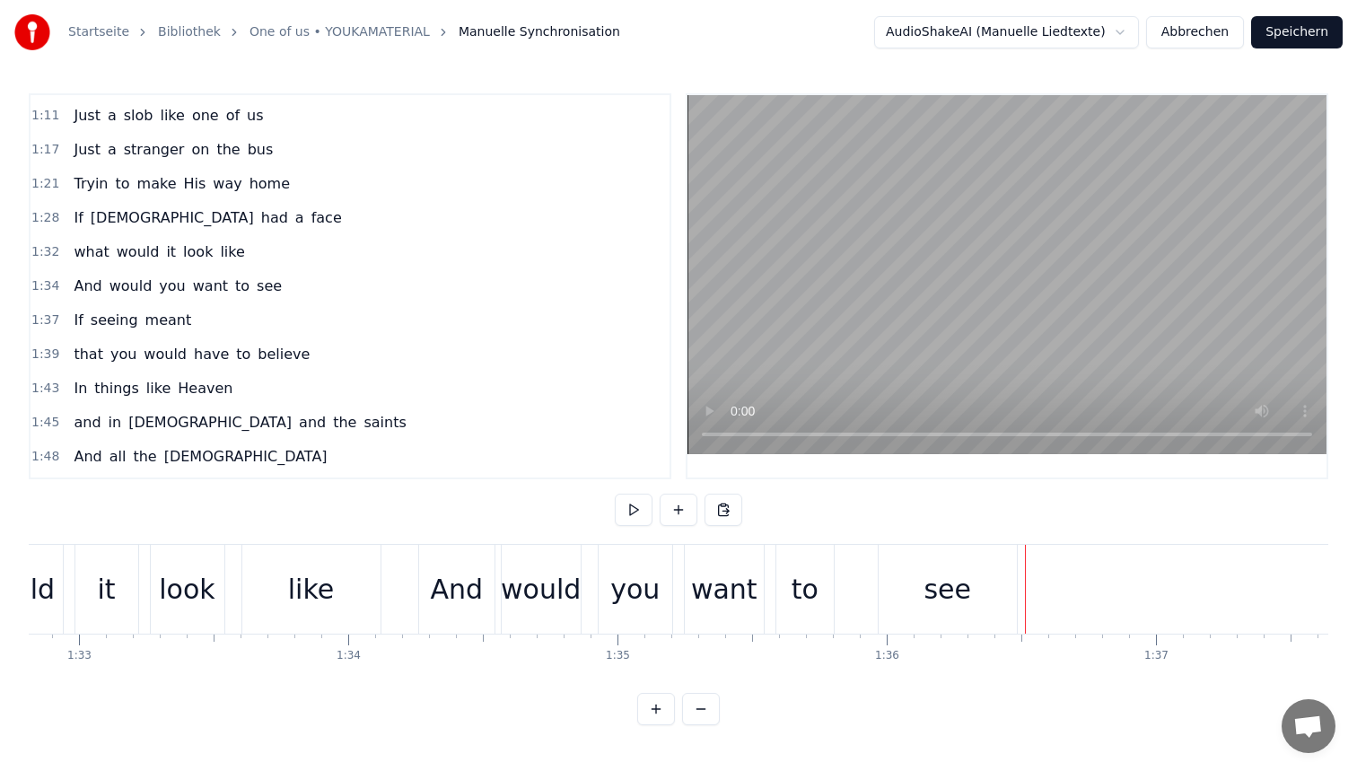
click at [644, 590] on div "you" at bounding box center [634, 589] width 49 height 40
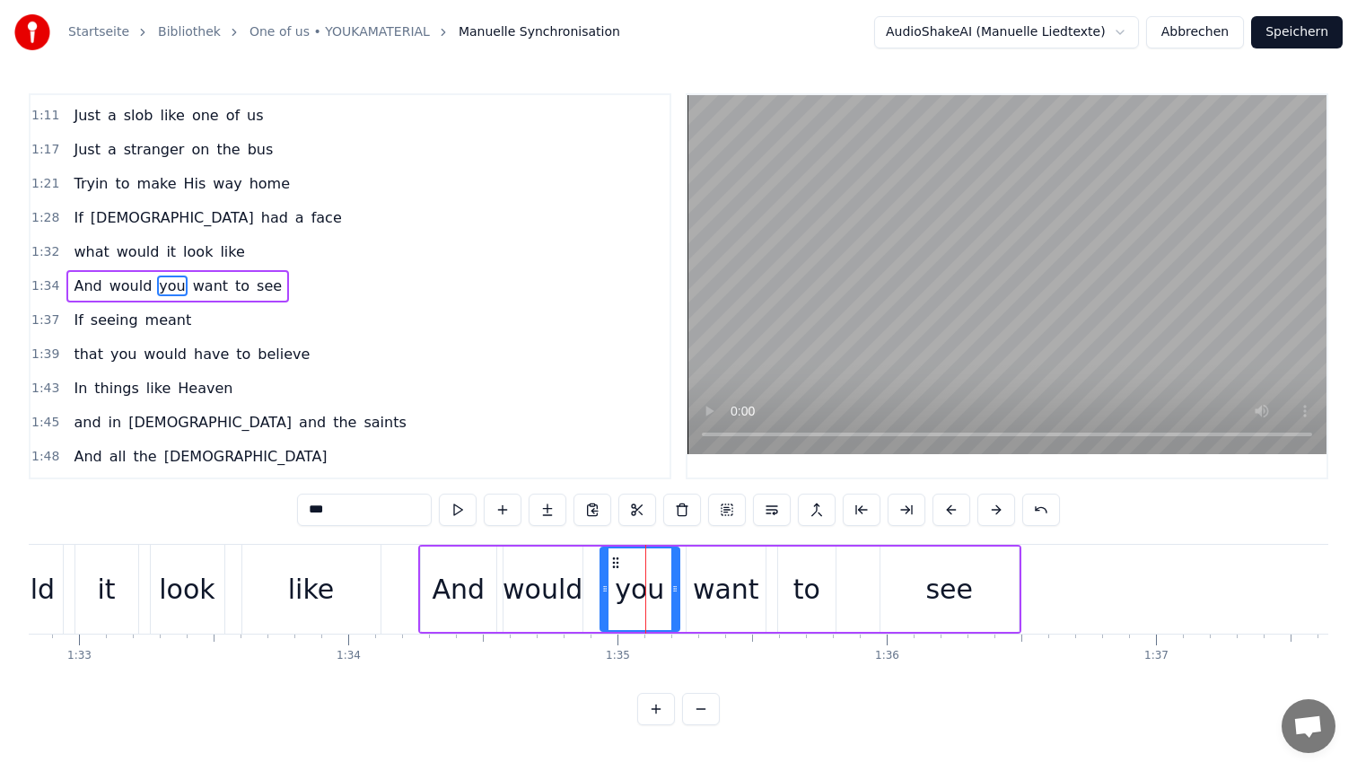
click at [675, 578] on div at bounding box center [674, 589] width 7 height 82
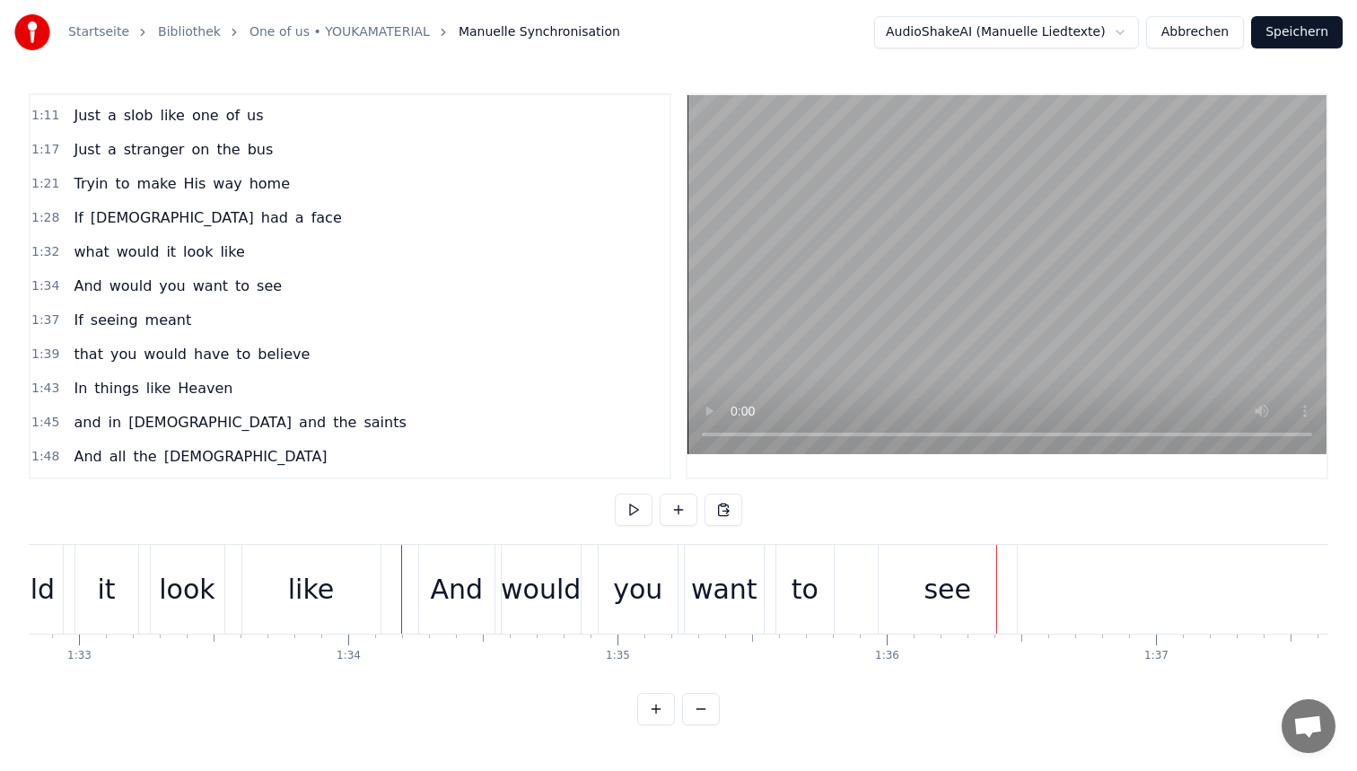
click at [438, 609] on div "And" at bounding box center [456, 589] width 75 height 89
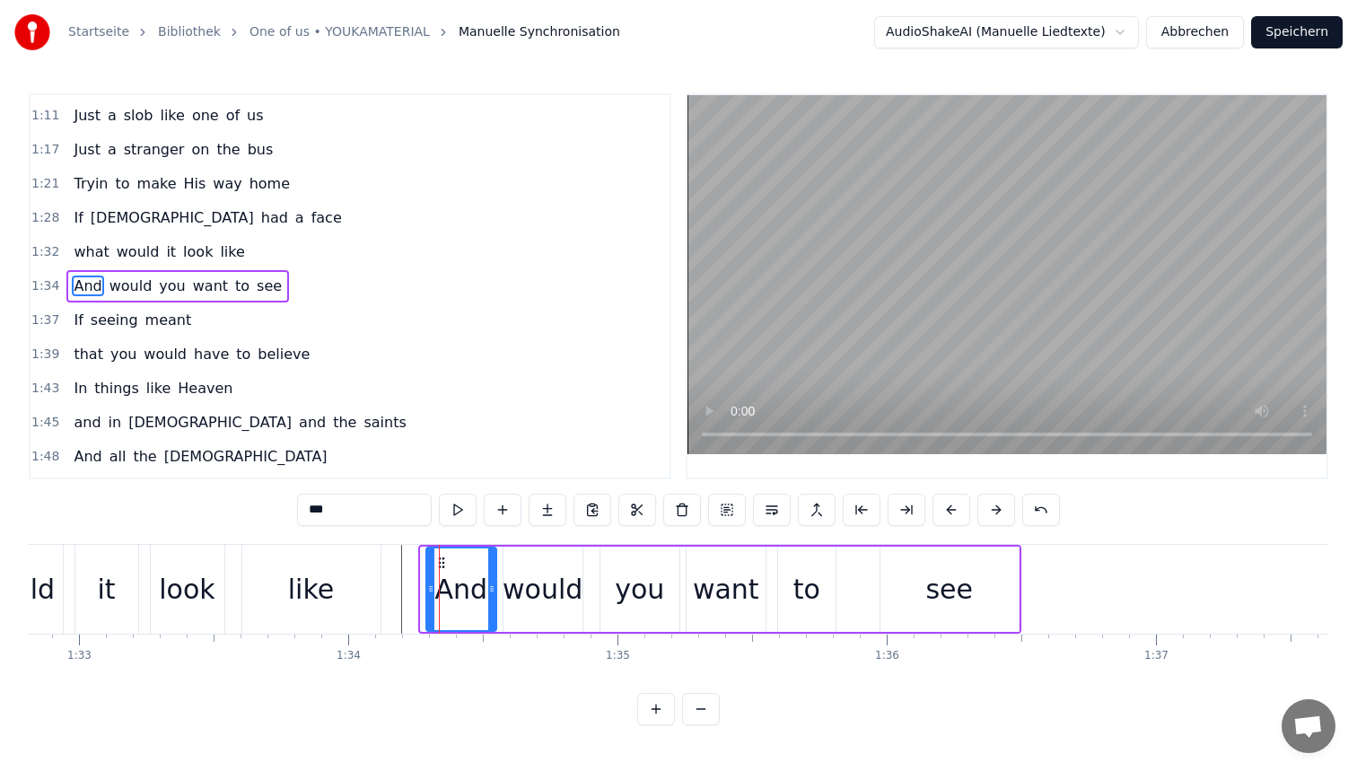
click at [430, 582] on icon at bounding box center [430, 589] width 7 height 14
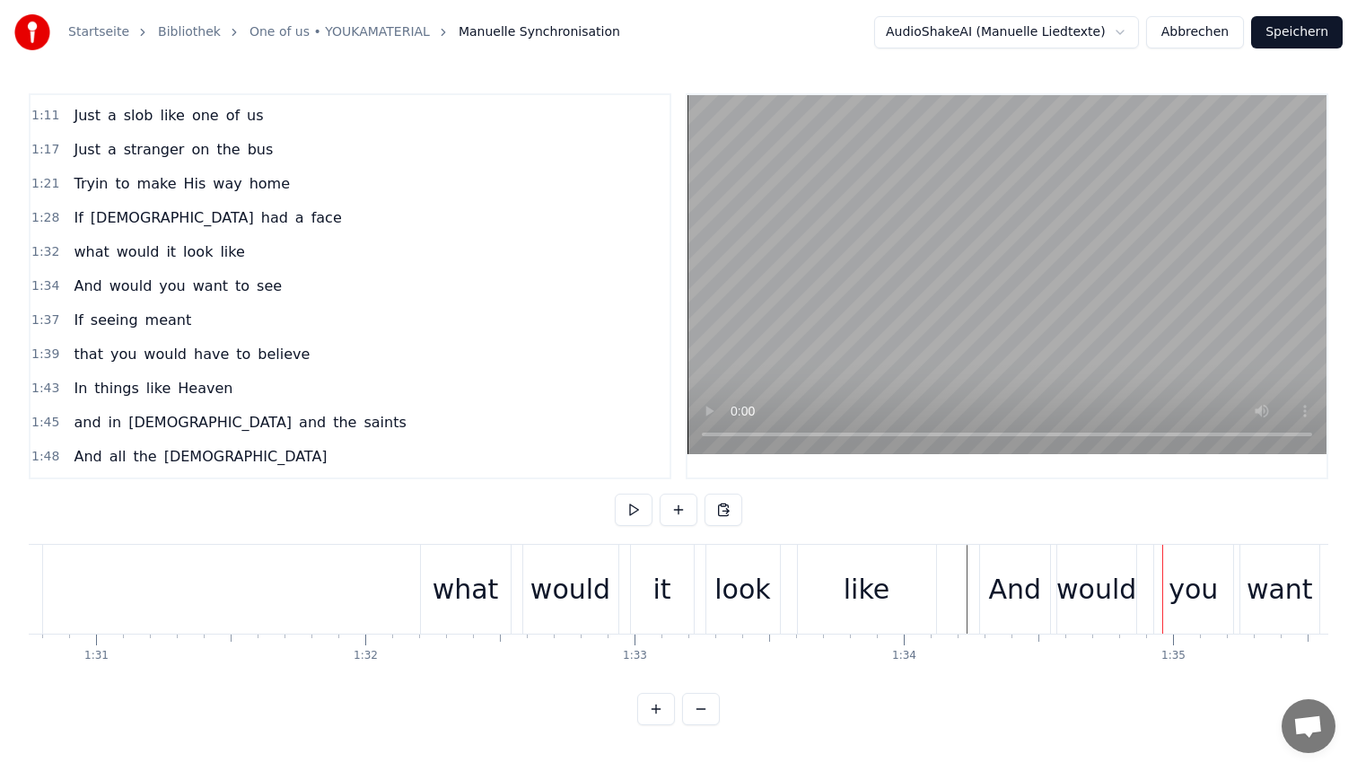
scroll to position [0, 24164]
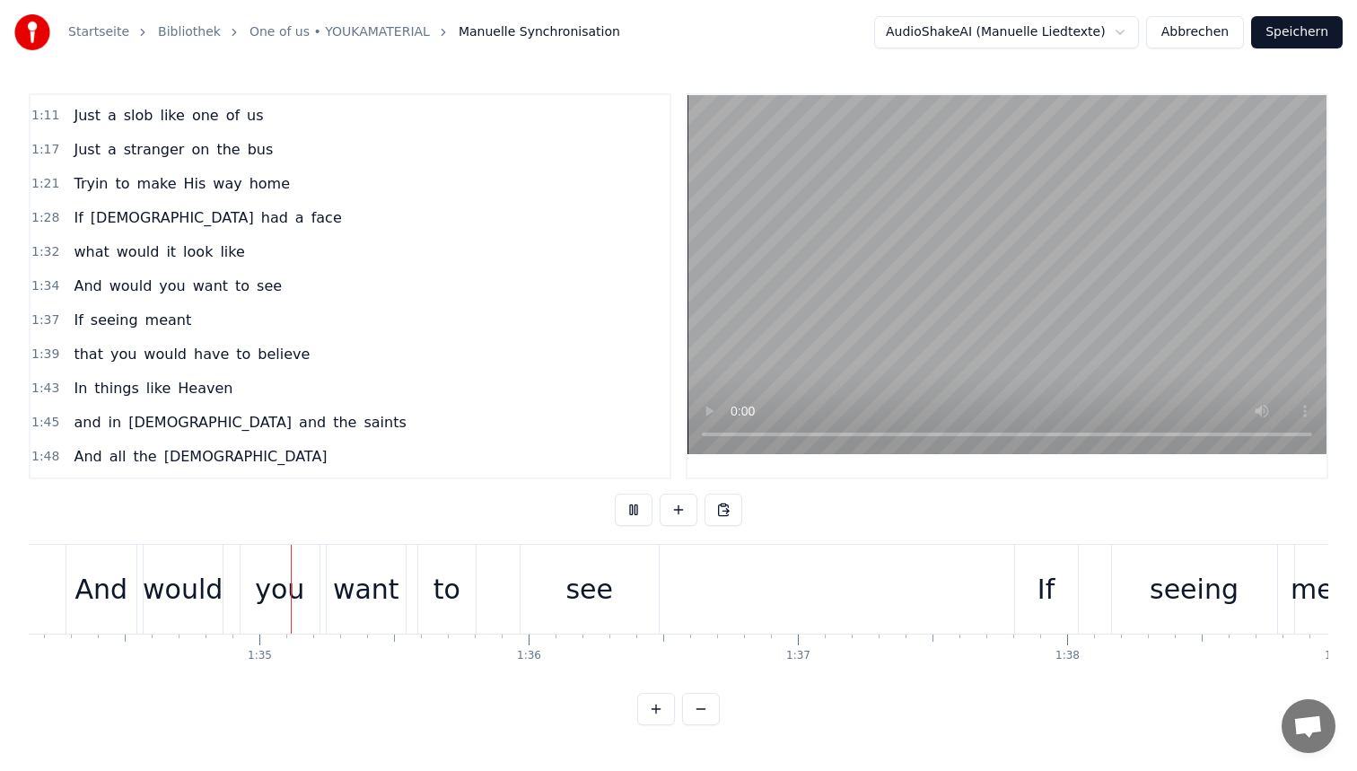
scroll to position [0, 25353]
click at [600, 574] on div "see" at bounding box center [585, 589] width 48 height 40
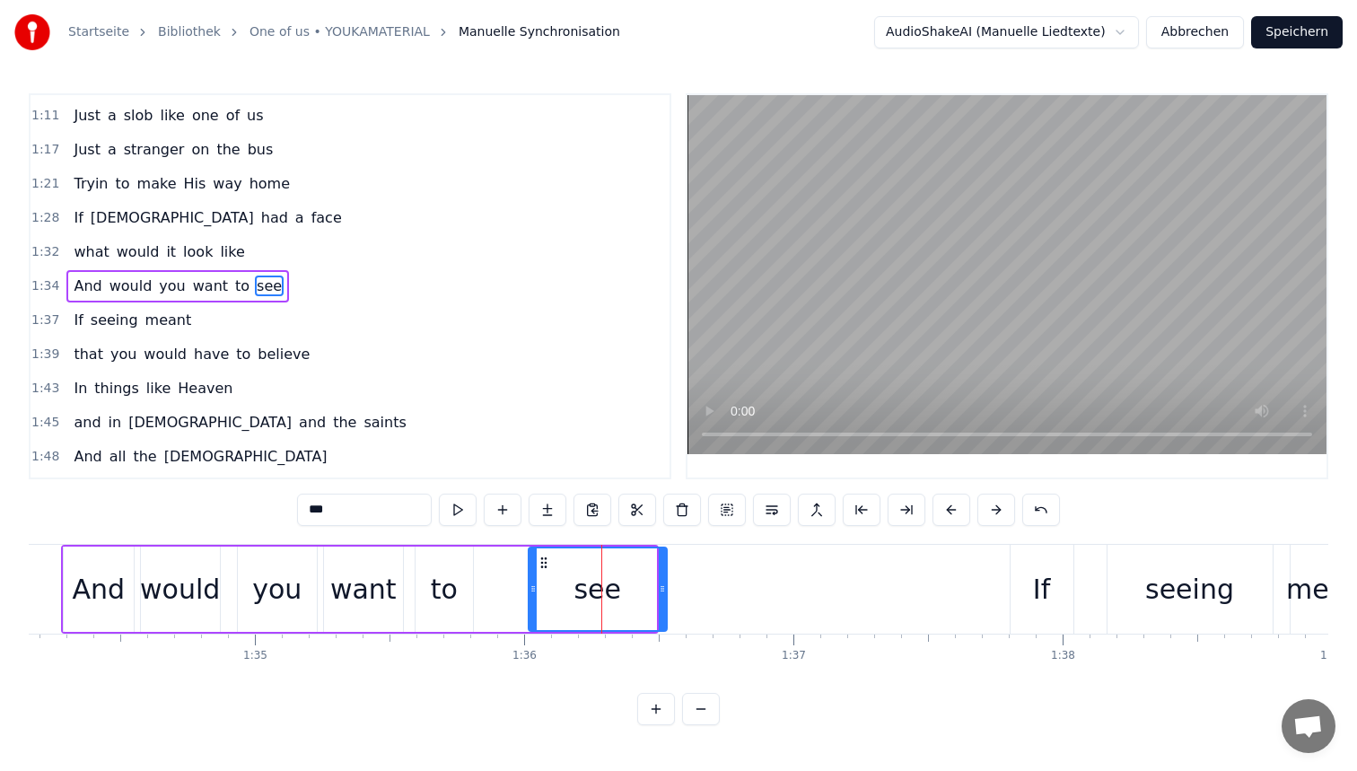
drag, startPoint x: 530, startPoint y: 558, endPoint x: 540, endPoint y: 558, distance: 10.8
click at [540, 558] on icon at bounding box center [544, 563] width 14 height 14
click at [439, 582] on div "to" at bounding box center [444, 589] width 27 height 40
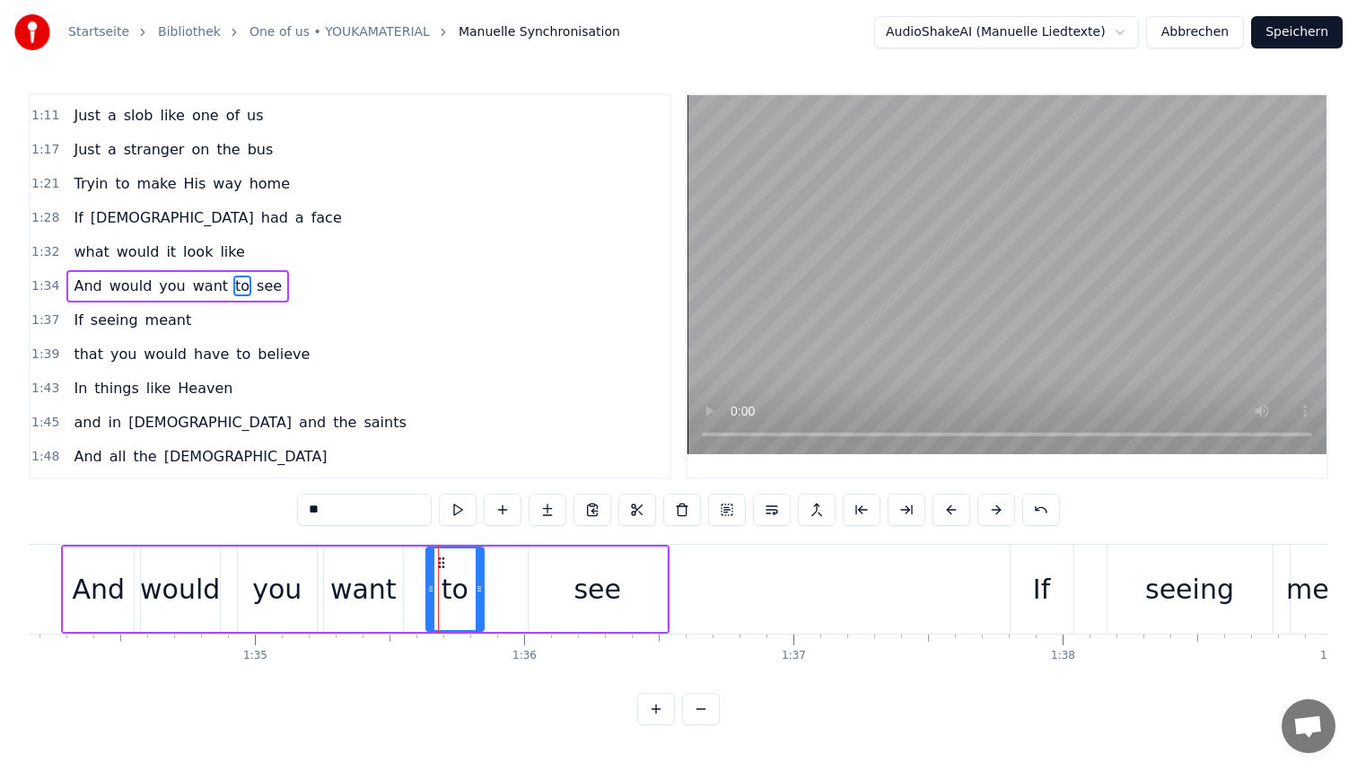
drag, startPoint x: 429, startPoint y: 559, endPoint x: 442, endPoint y: 559, distance: 13.5
click at [442, 559] on icon at bounding box center [441, 563] width 14 height 14
click at [359, 562] on div "want" at bounding box center [363, 589] width 79 height 85
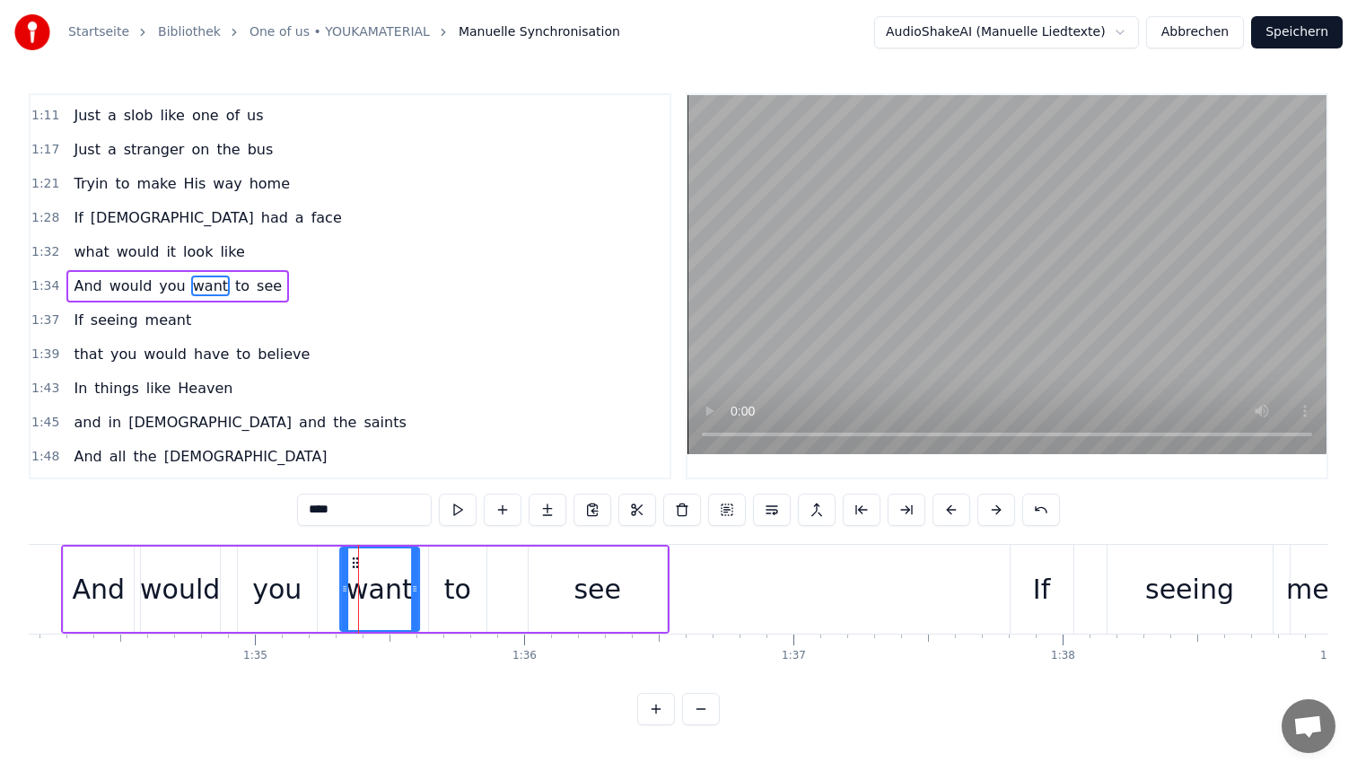
drag, startPoint x: 337, startPoint y: 560, endPoint x: 353, endPoint y: 560, distance: 16.2
click at [353, 560] on icon at bounding box center [355, 563] width 14 height 14
click at [451, 562] on div "to" at bounding box center [457, 589] width 57 height 85
type input "**"
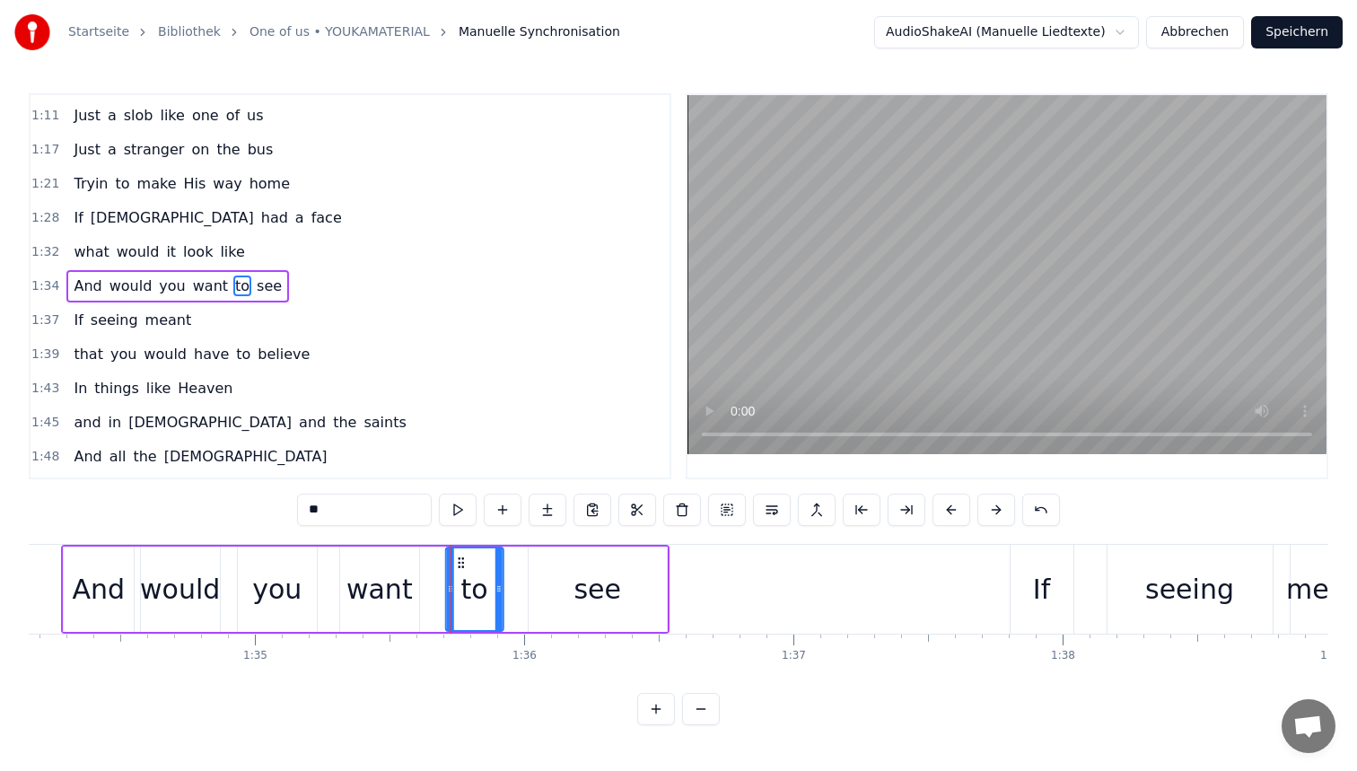
drag, startPoint x: 442, startPoint y: 558, endPoint x: 459, endPoint y: 557, distance: 17.1
click at [459, 557] on circle at bounding box center [459, 557] width 1 height 1
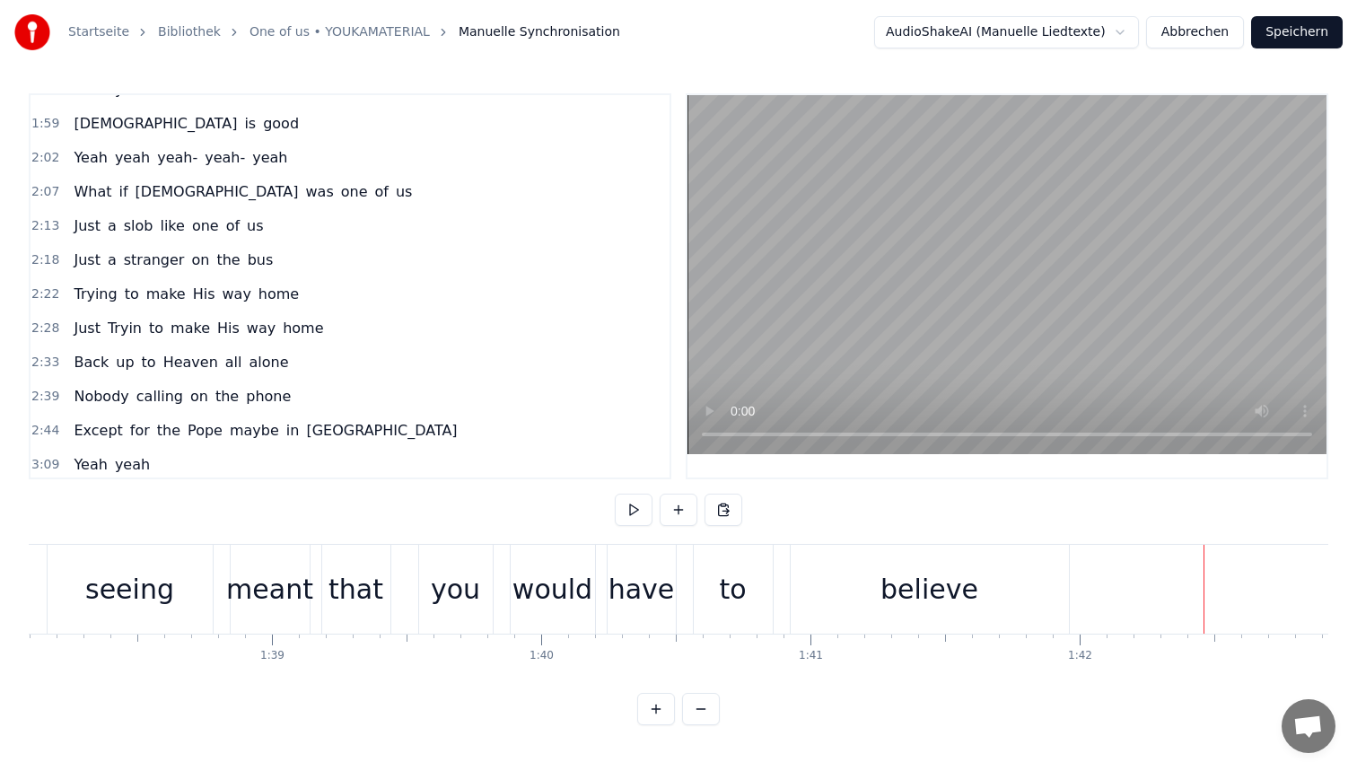
scroll to position [942, 0]
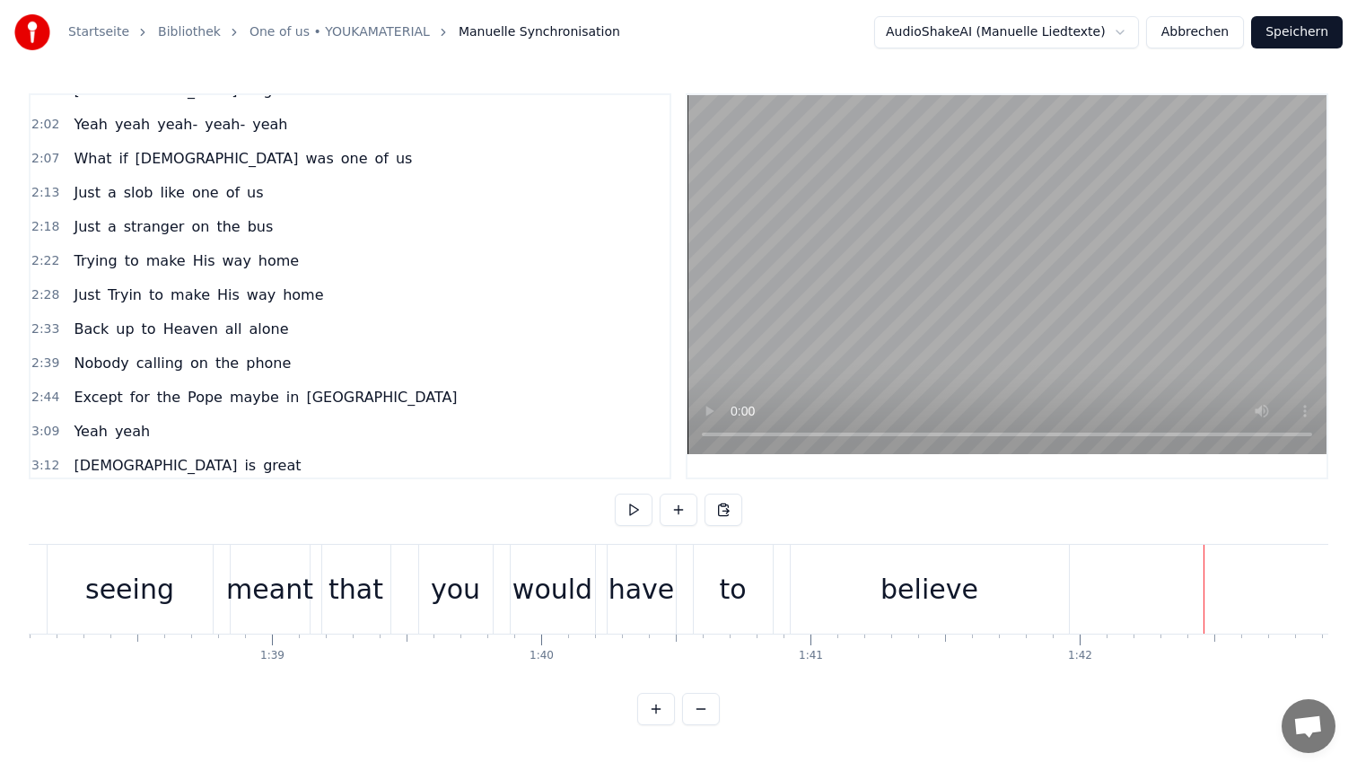
click at [103, 400] on span "Except" at bounding box center [98, 397] width 52 height 21
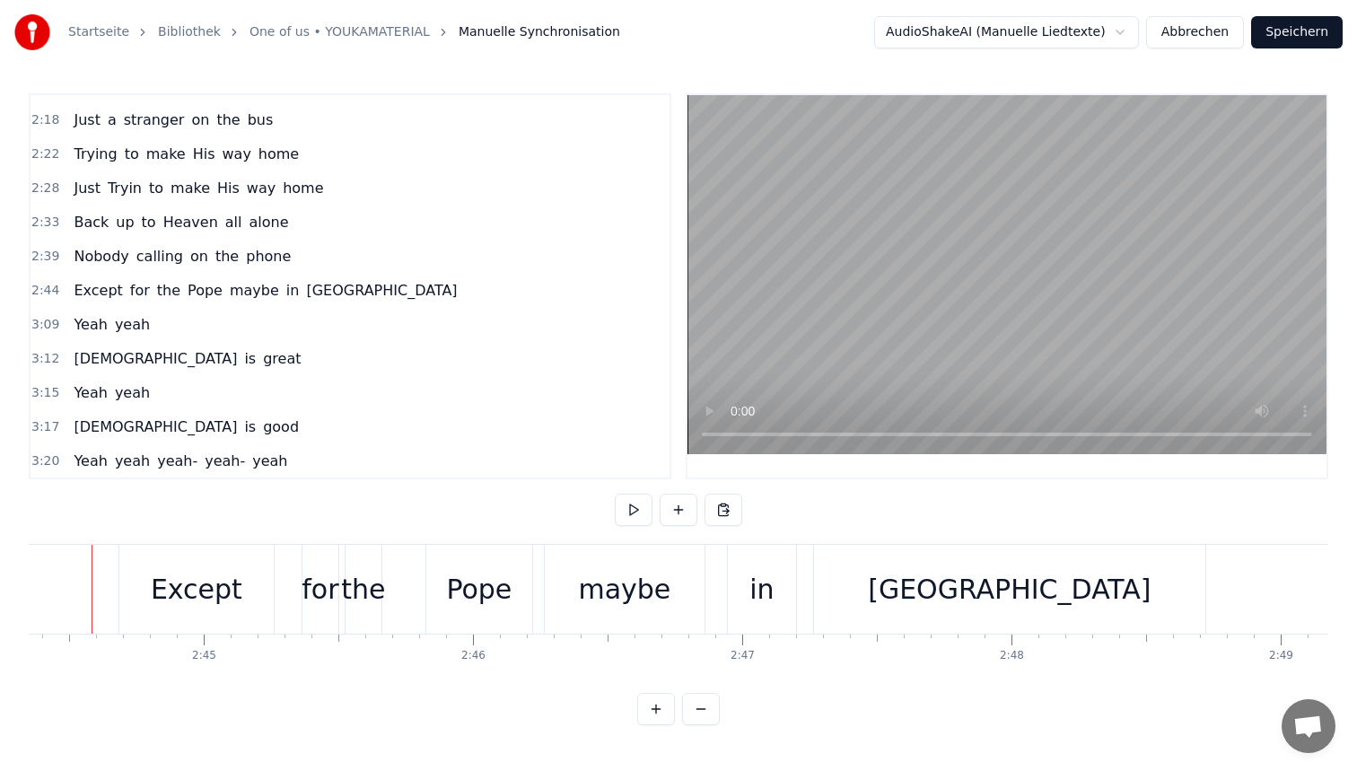
scroll to position [0, 44224]
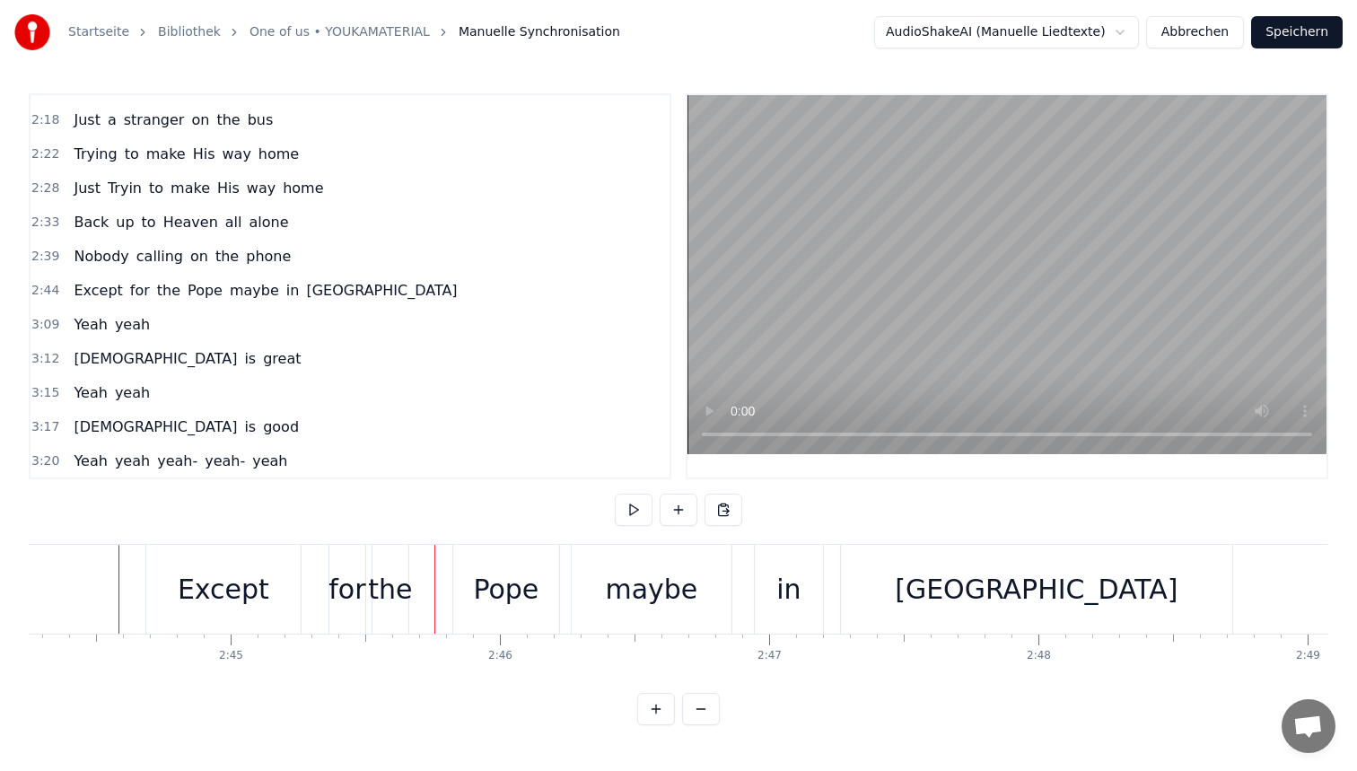
click at [335, 585] on div "for" at bounding box center [346, 589] width 37 height 40
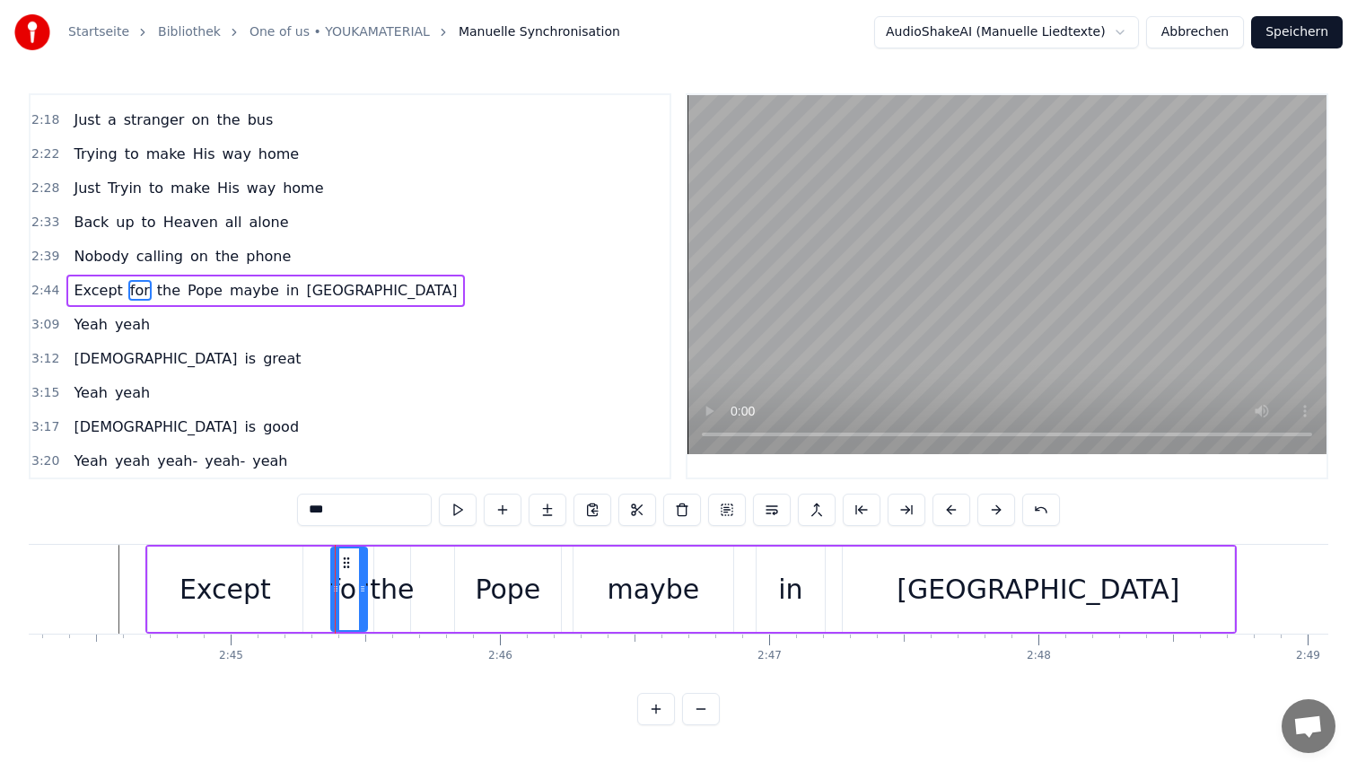
scroll to position [1054, 0]
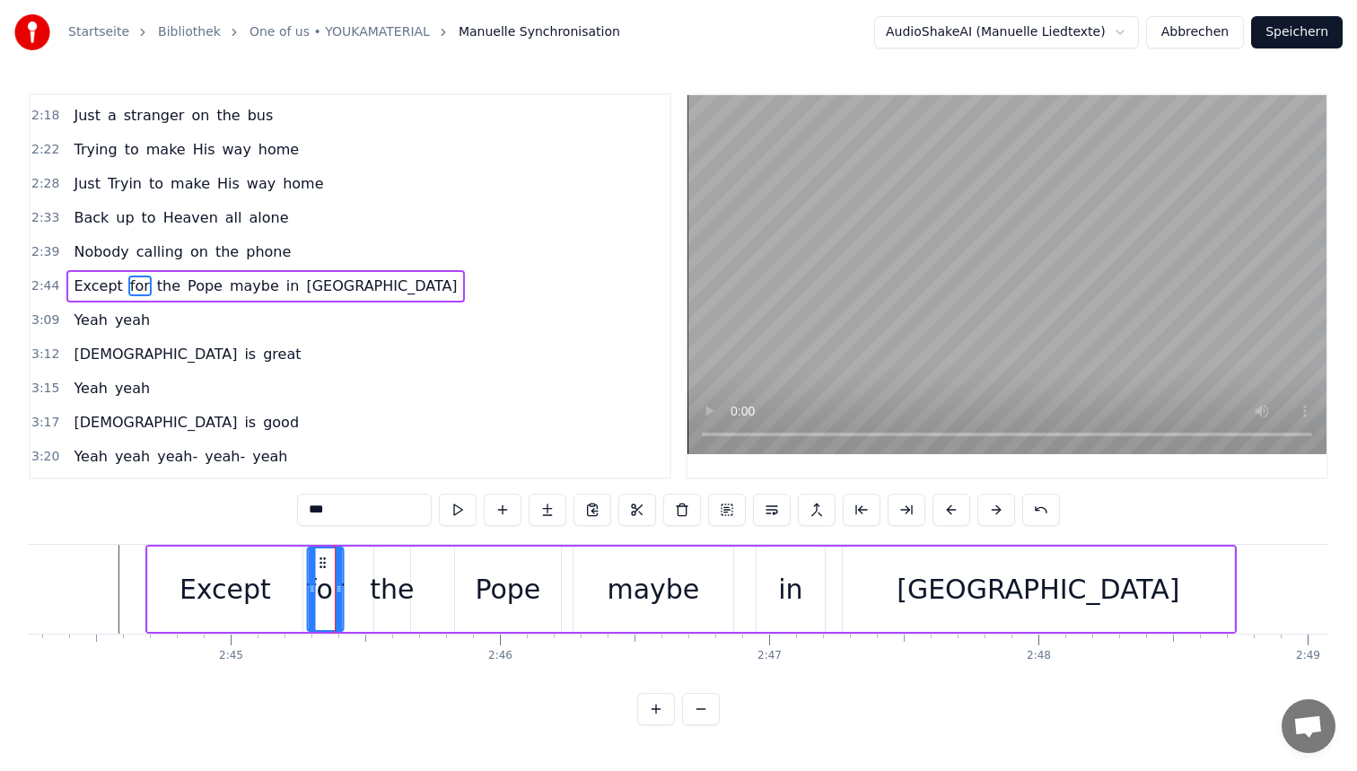
drag, startPoint x: 346, startPoint y: 562, endPoint x: 321, endPoint y: 557, distance: 24.6
click at [321, 557] on icon at bounding box center [322, 563] width 14 height 14
click at [382, 574] on div "the" at bounding box center [392, 589] width 44 height 40
drag, startPoint x: 378, startPoint y: 563, endPoint x: 363, endPoint y: 560, distance: 15.5
click at [363, 560] on div at bounding box center [363, 589] width 7 height 82
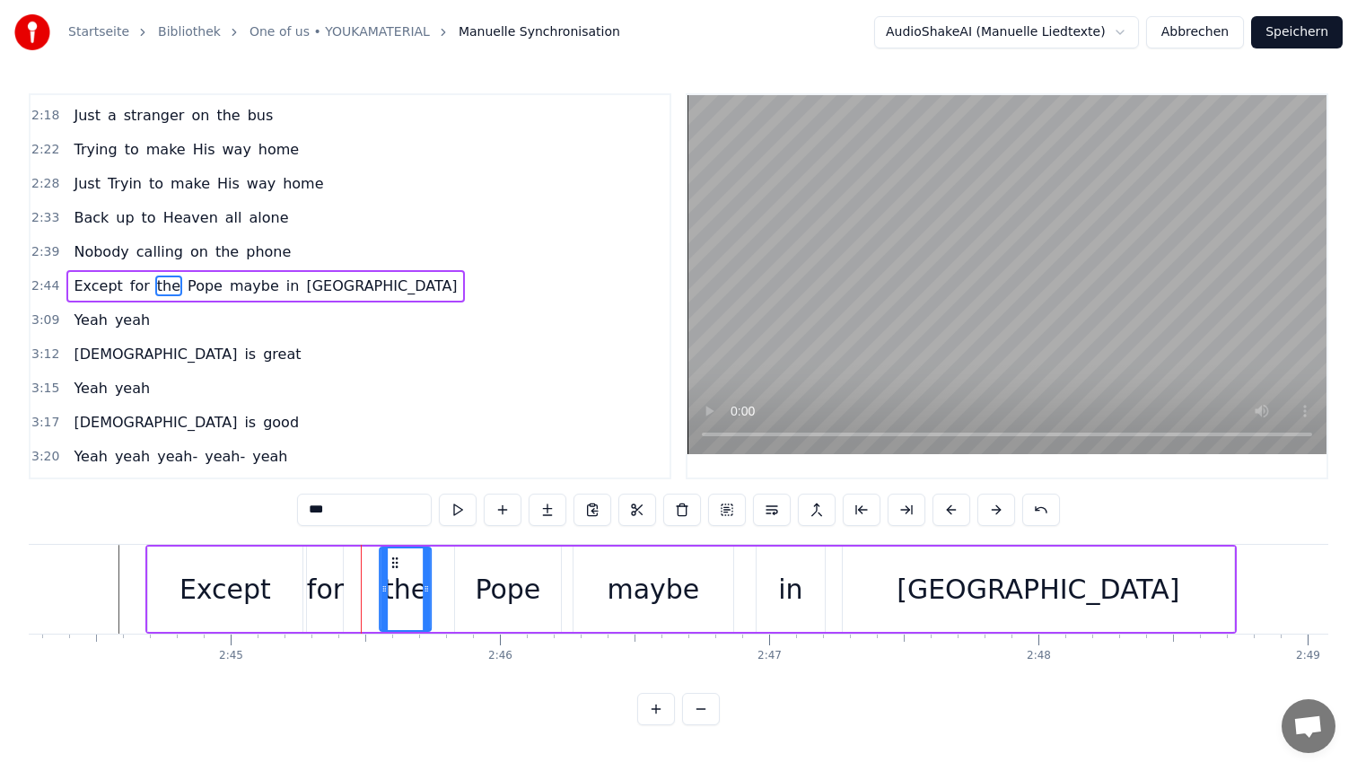
drag, startPoint x: 374, startPoint y: 560, endPoint x: 395, endPoint y: 560, distance: 20.6
click at [395, 560] on icon at bounding box center [395, 563] width 14 height 14
click at [335, 565] on div "for" at bounding box center [325, 589] width 36 height 85
type input "***"
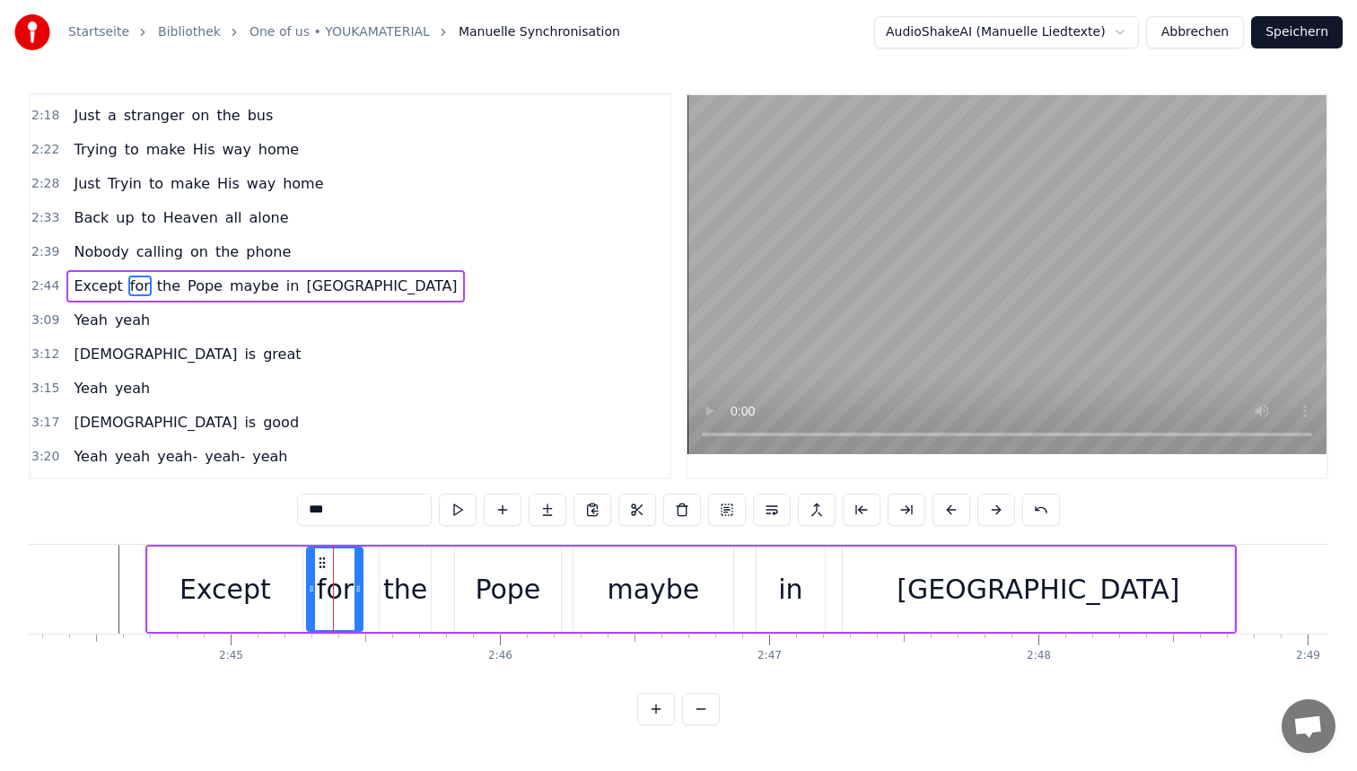
drag, startPoint x: 335, startPoint y: 563, endPoint x: 355, endPoint y: 563, distance: 19.7
click at [355, 563] on div at bounding box center [358, 589] width 7 height 82
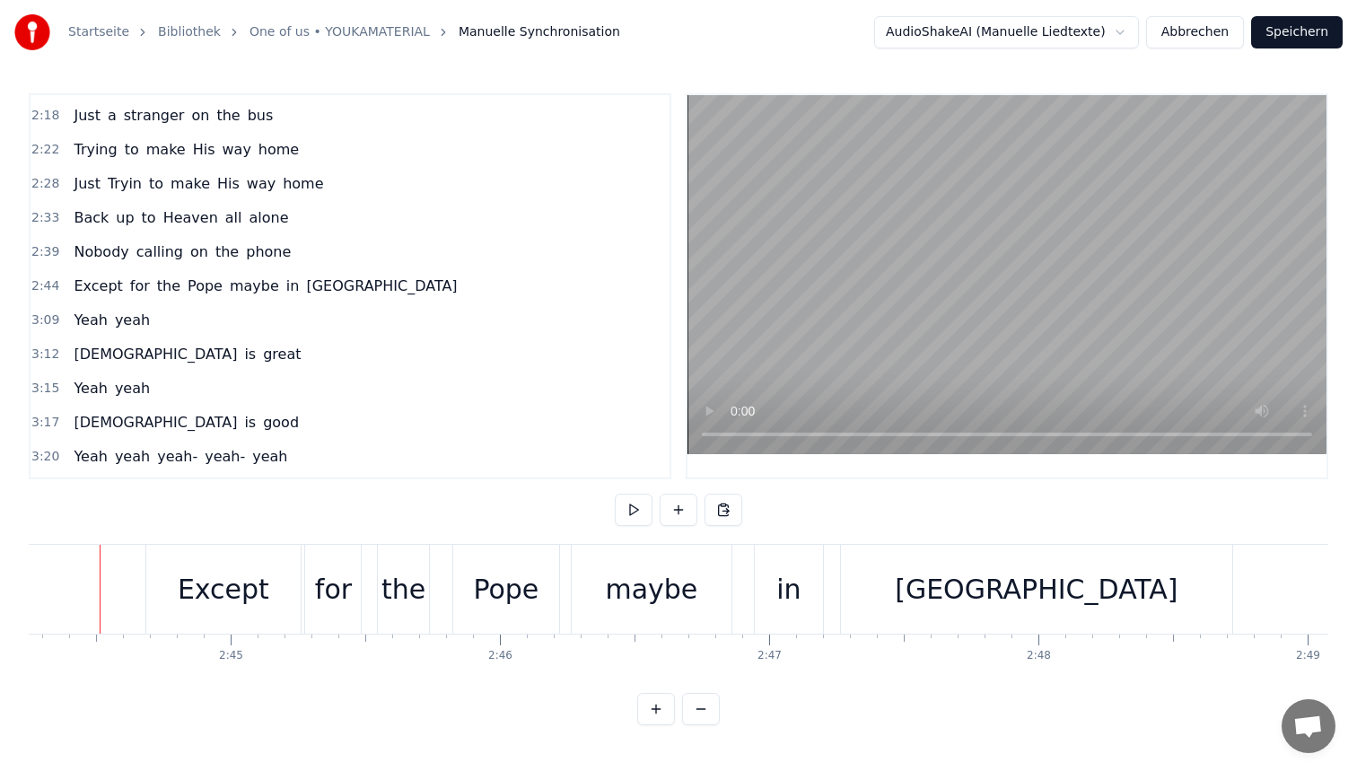
scroll to position [0, 44206]
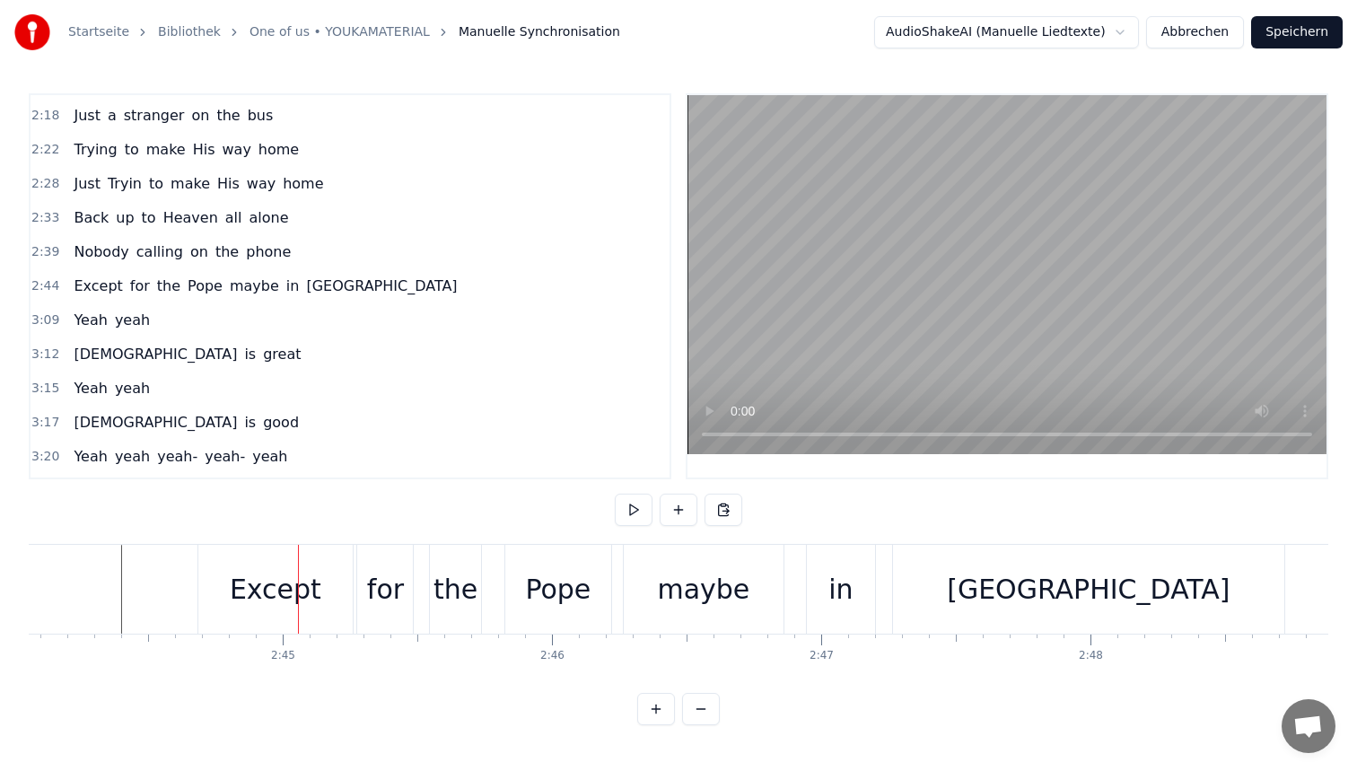
click at [307, 585] on div "Except" at bounding box center [276, 589] width 92 height 40
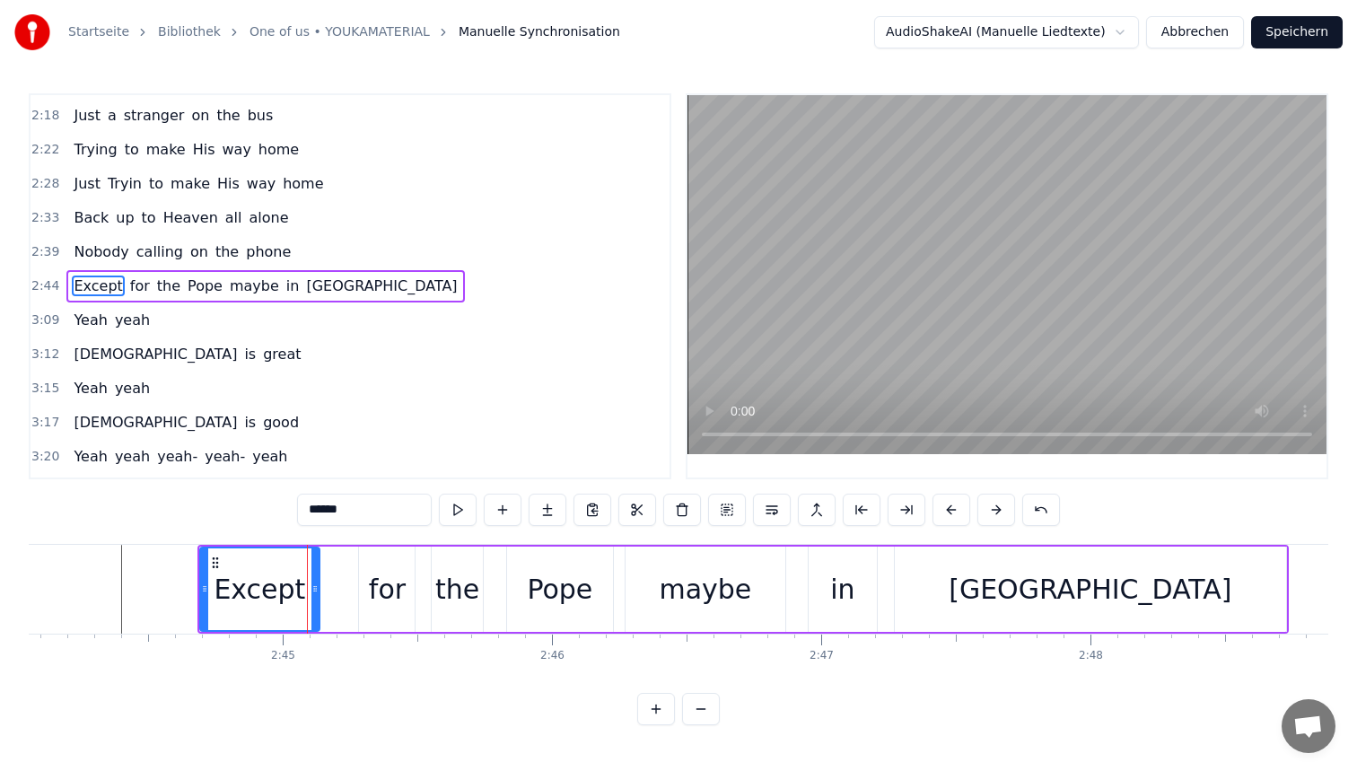
drag, startPoint x: 346, startPoint y: 579, endPoint x: 310, endPoint y: 576, distance: 36.0
click at [310, 576] on div "Except" at bounding box center [260, 589] width 118 height 82
click at [390, 582] on div "for" at bounding box center [387, 589] width 37 height 40
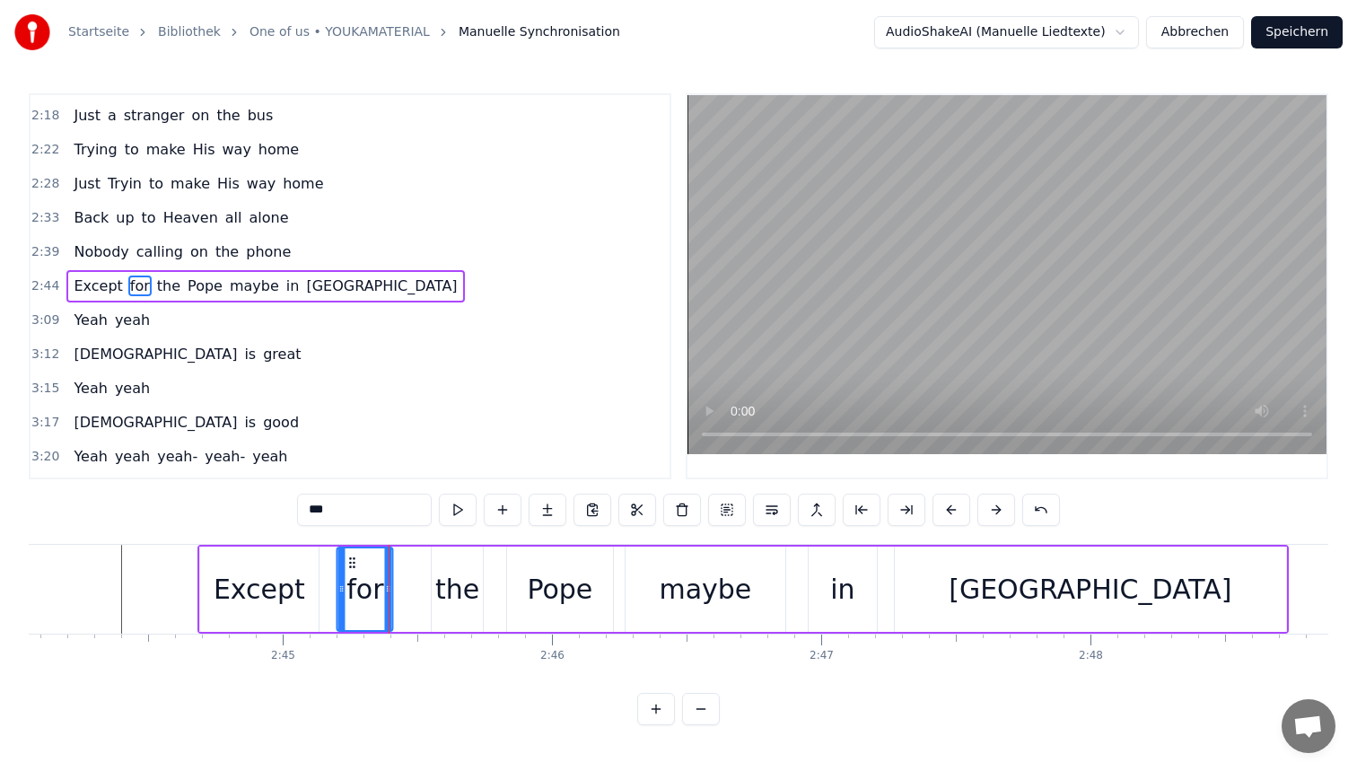
drag, startPoint x: 372, startPoint y: 556, endPoint x: 350, endPoint y: 556, distance: 21.5
click at [350, 556] on icon at bounding box center [353, 563] width 14 height 14
click at [433, 568] on div "the" at bounding box center [457, 589] width 51 height 85
type input "***"
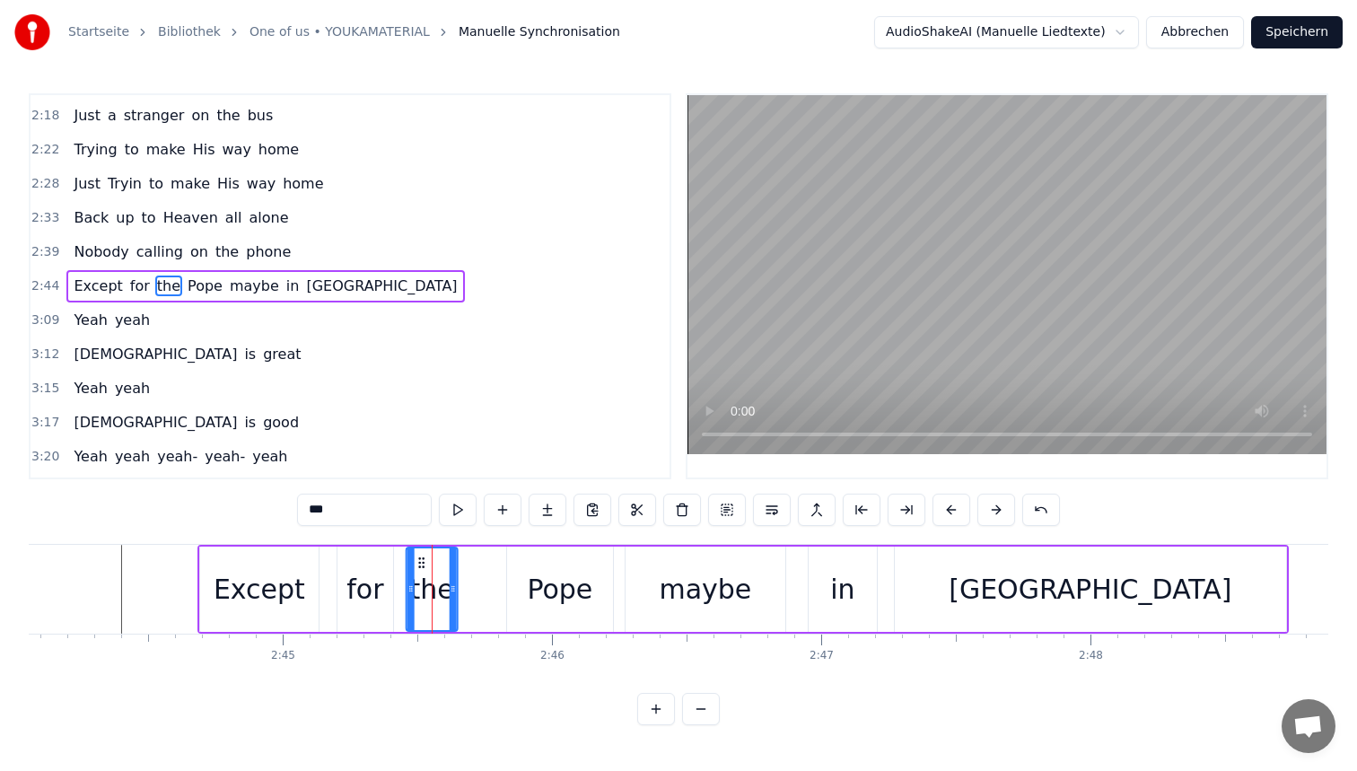
drag, startPoint x: 446, startPoint y: 563, endPoint x: 421, endPoint y: 563, distance: 25.1
click at [421, 563] on icon at bounding box center [422, 563] width 14 height 14
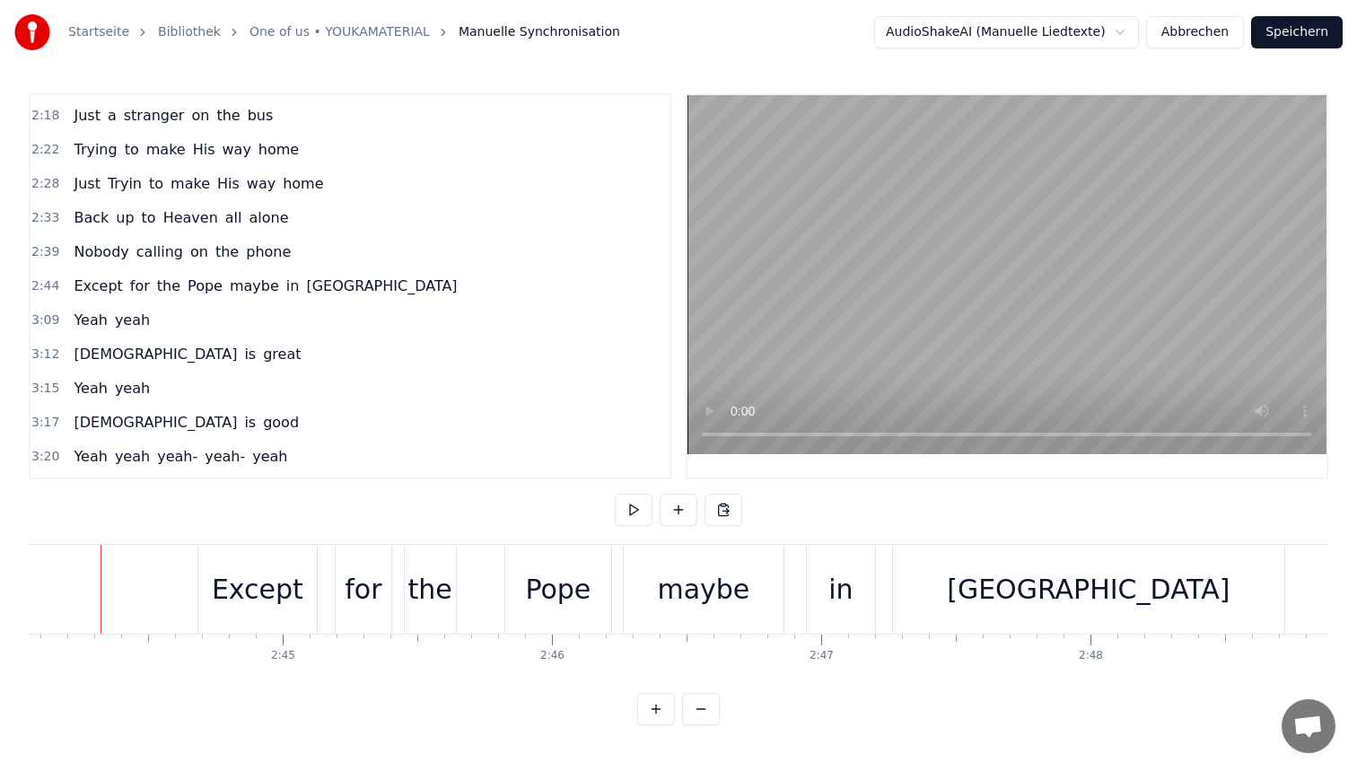
scroll to position [0, 44154]
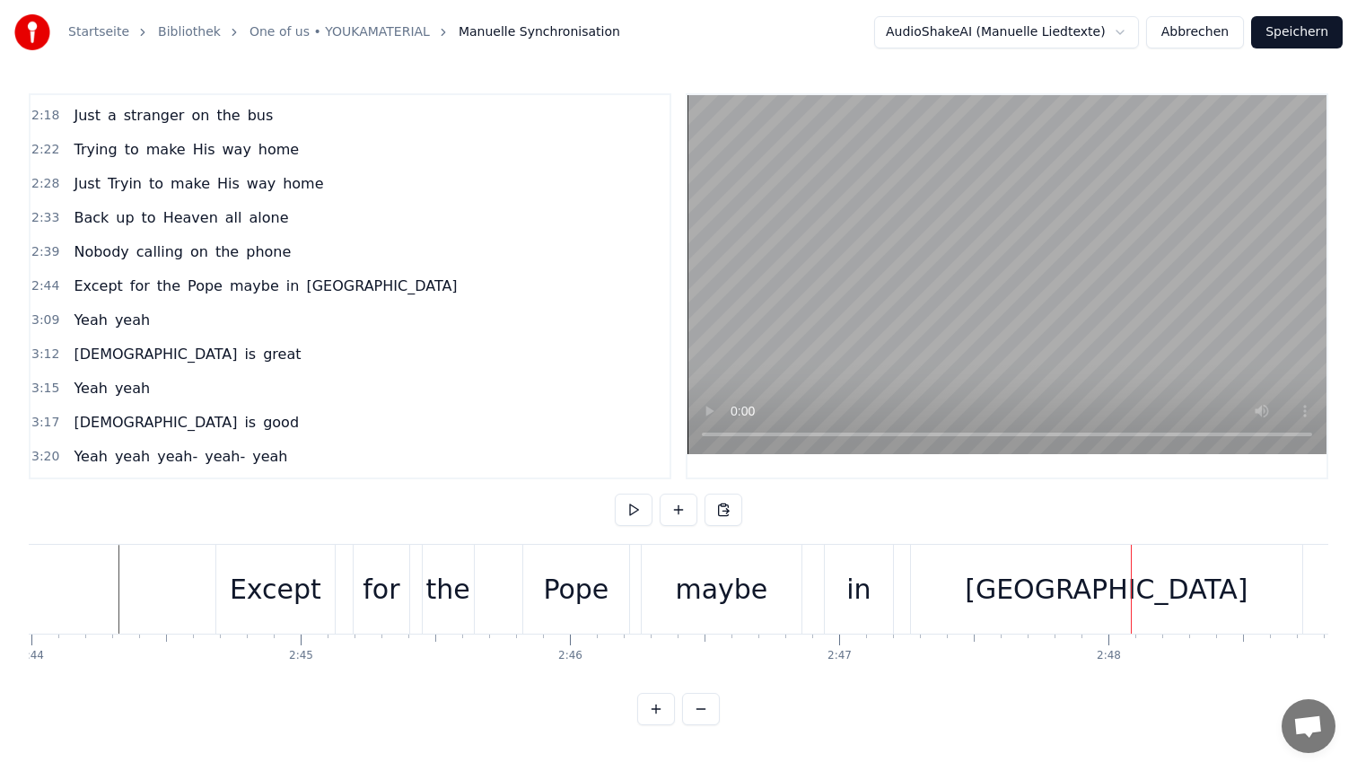
click at [574, 603] on div "Pope" at bounding box center [576, 589] width 66 height 40
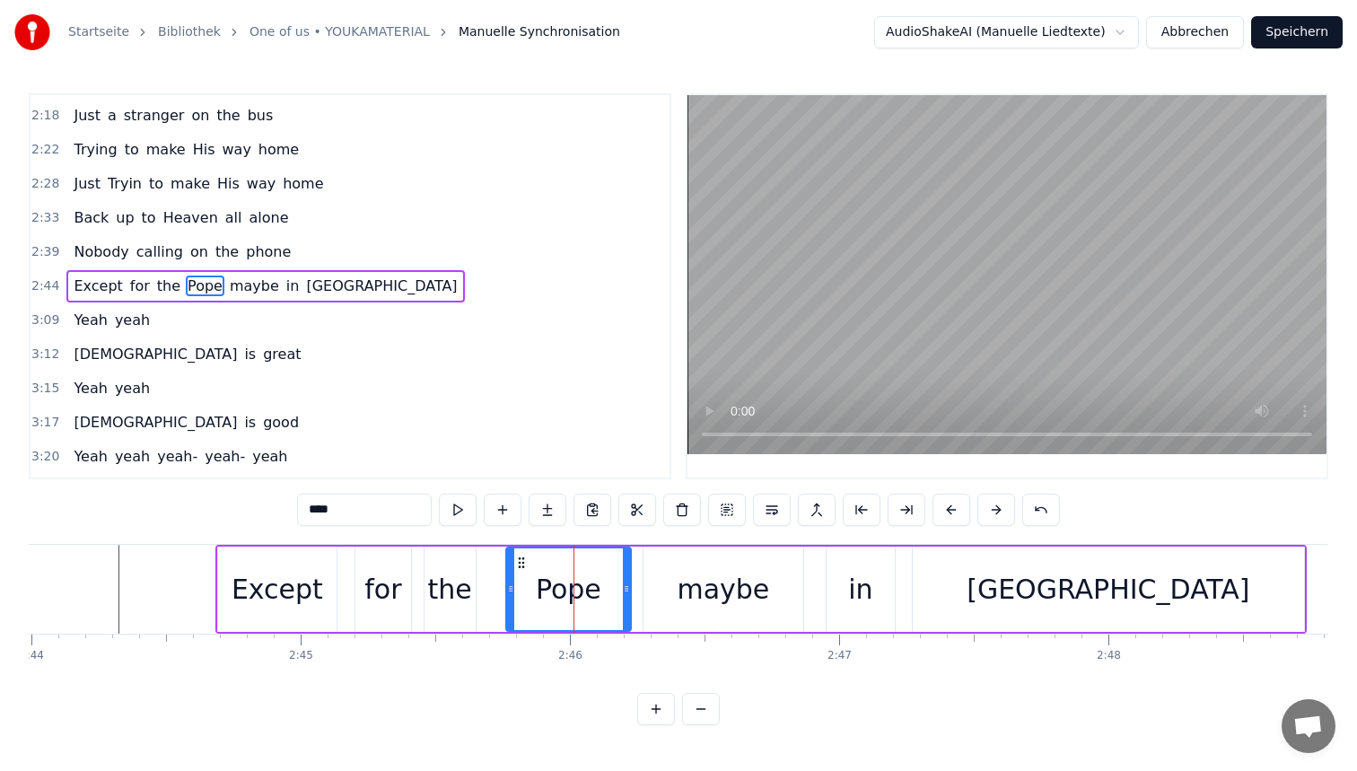
drag, startPoint x: 529, startPoint y: 574, endPoint x: 510, endPoint y: 574, distance: 18.8
click at [510, 574] on div at bounding box center [510, 589] width 7 height 82
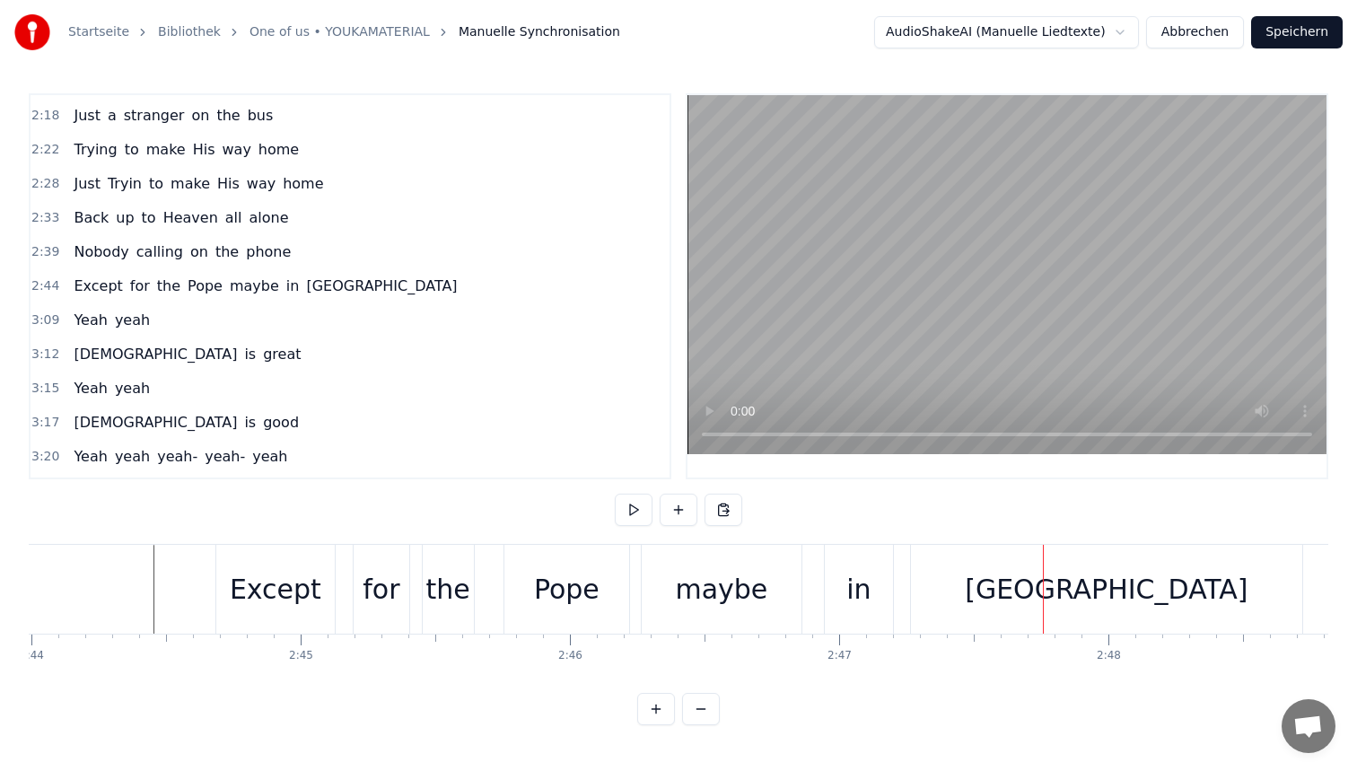
click at [539, 599] on div "Pope" at bounding box center [567, 589] width 66 height 40
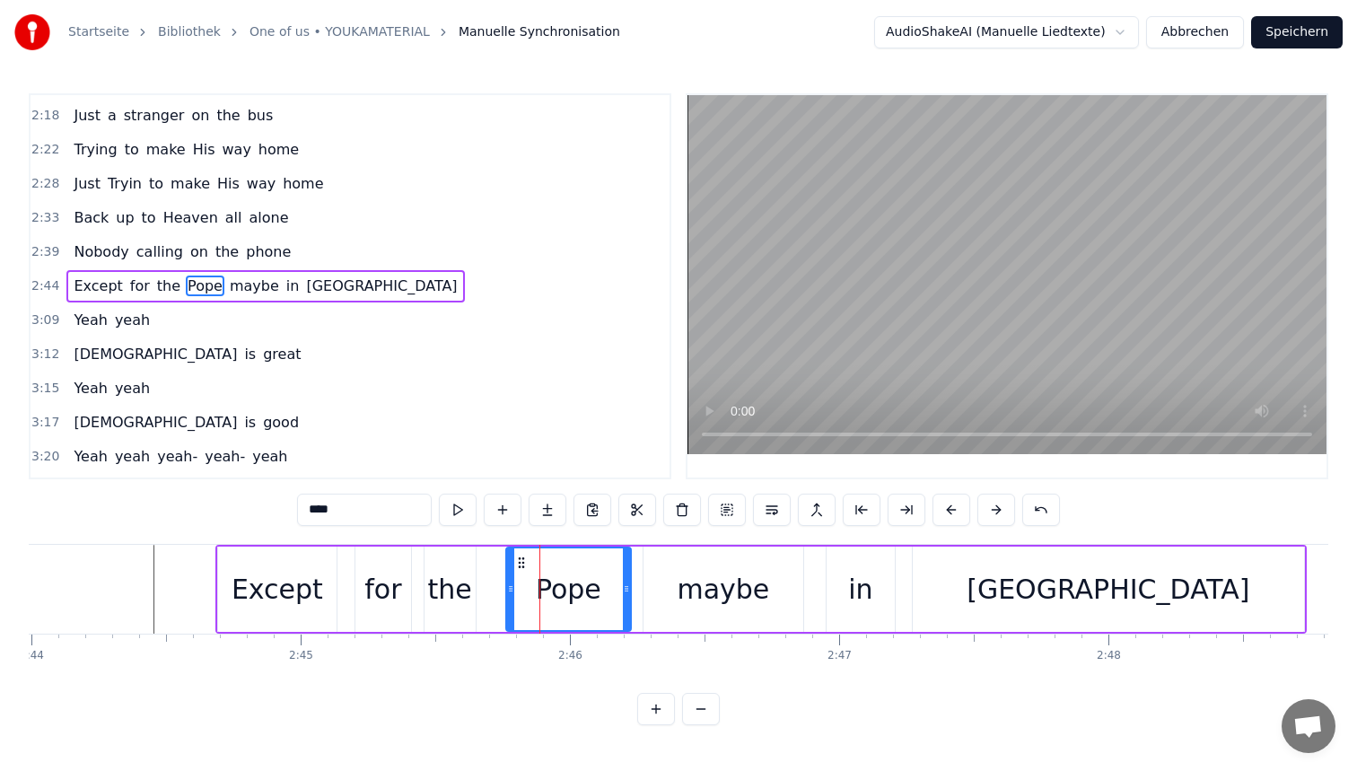
click at [459, 579] on div "the" at bounding box center [450, 589] width 44 height 40
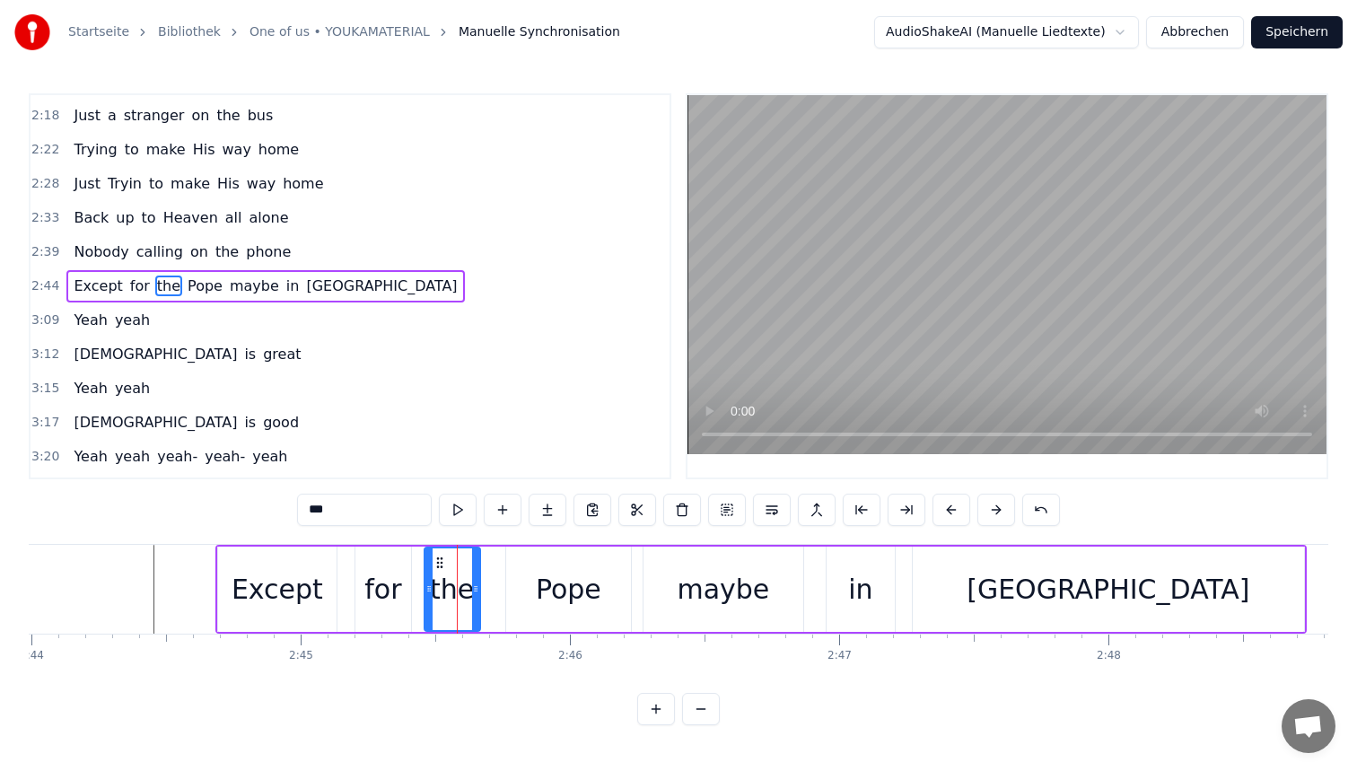
click at [474, 577] on div at bounding box center [475, 589] width 7 height 82
click at [384, 581] on div "for" at bounding box center [382, 589] width 37 height 40
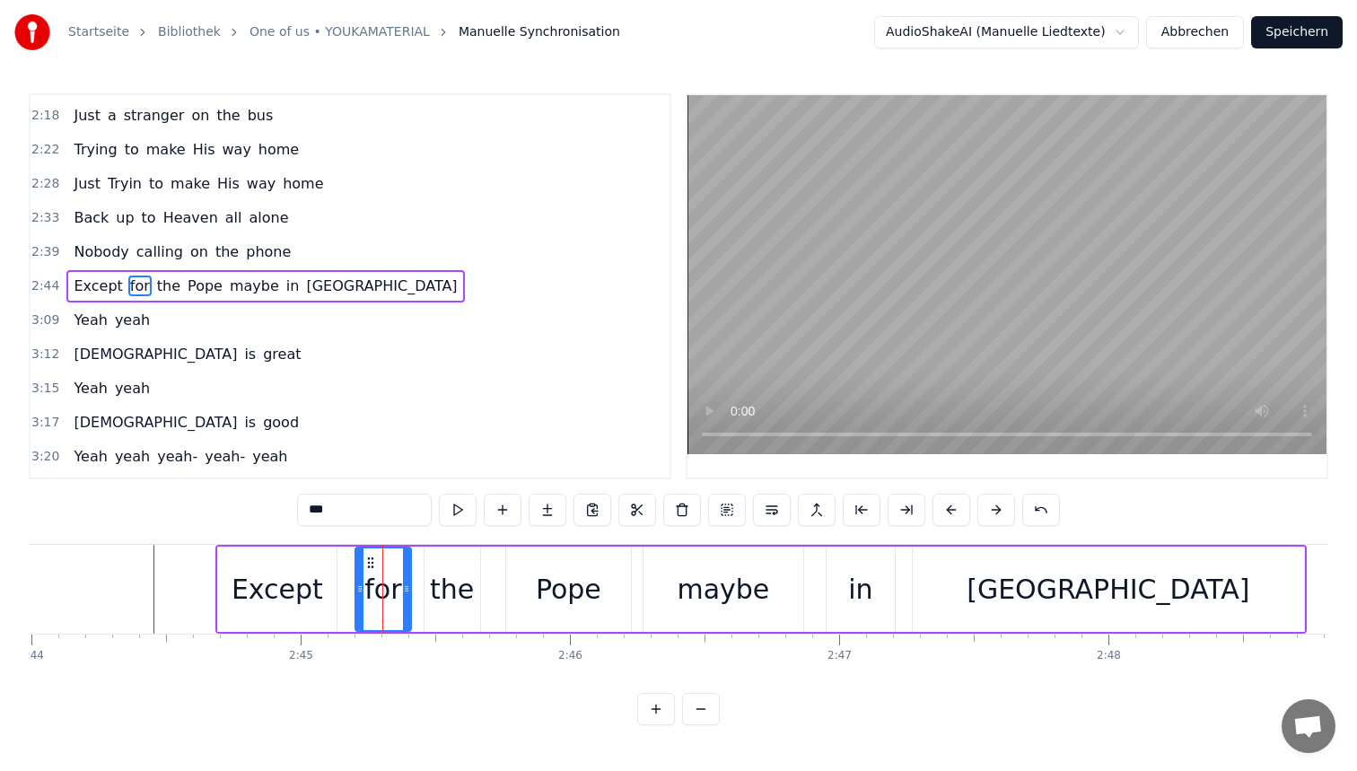
click at [405, 580] on div at bounding box center [406, 589] width 7 height 82
click at [463, 569] on div "the" at bounding box center [452, 589] width 44 height 40
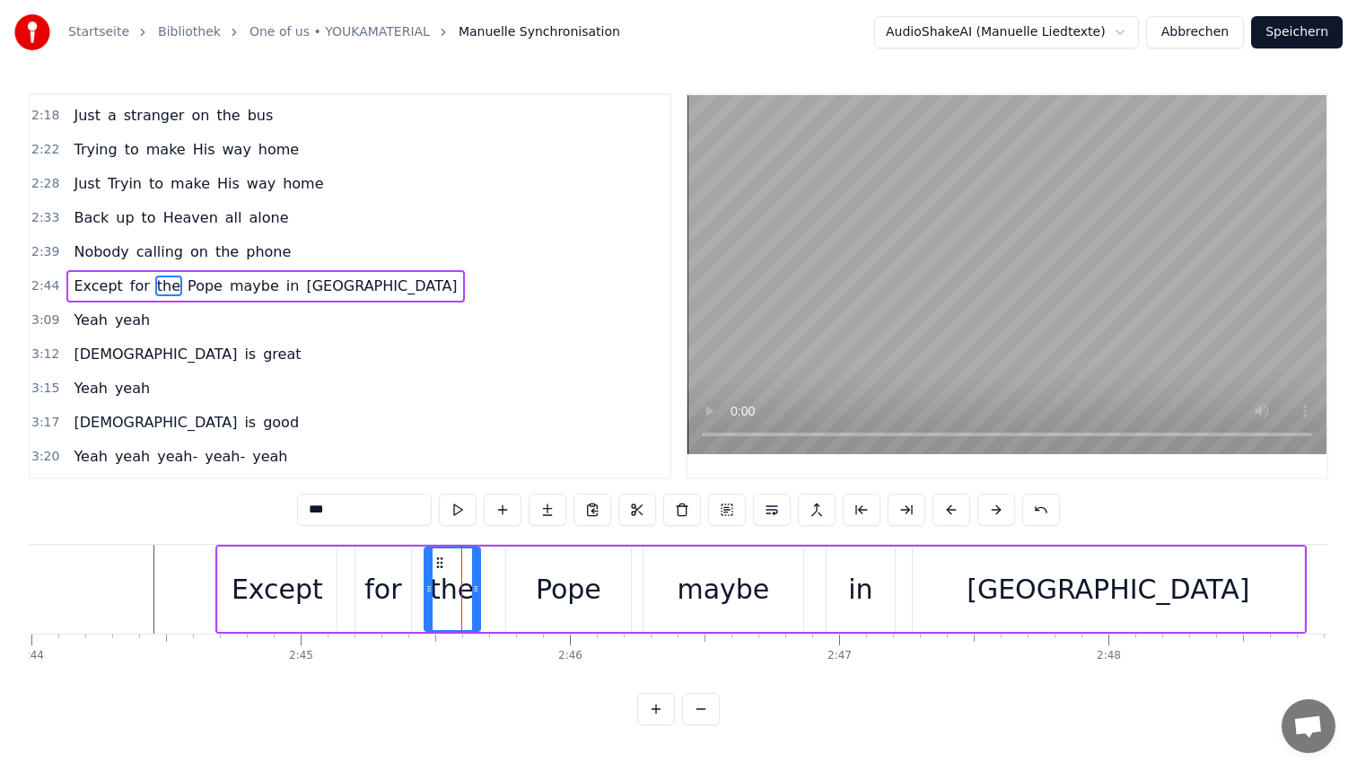
click at [545, 569] on div "Pope" at bounding box center [569, 589] width 66 height 40
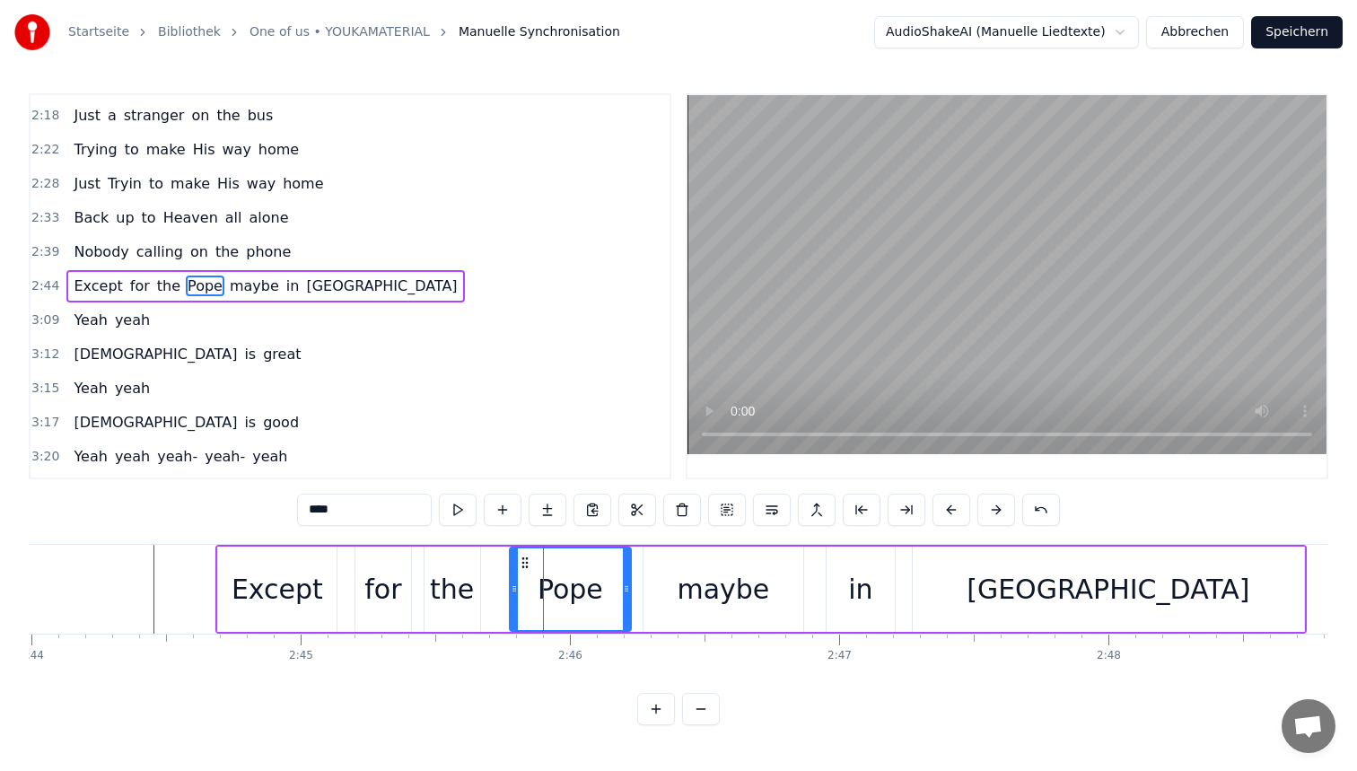
click at [513, 568] on div at bounding box center [514, 589] width 7 height 82
click at [453, 578] on div "the" at bounding box center [452, 589] width 44 height 40
type input "***"
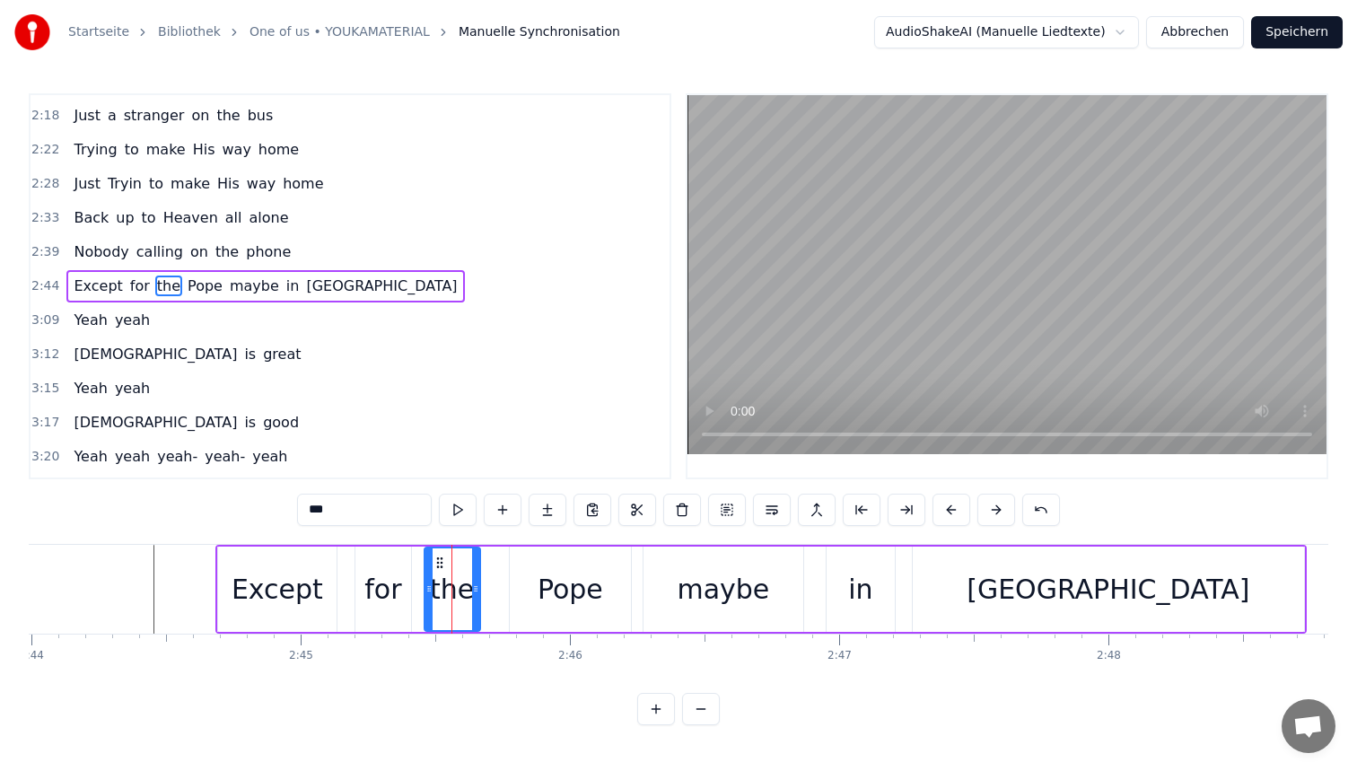
click at [477, 577] on div at bounding box center [475, 589] width 7 height 82
click at [439, 560] on icon at bounding box center [442, 563] width 14 height 14
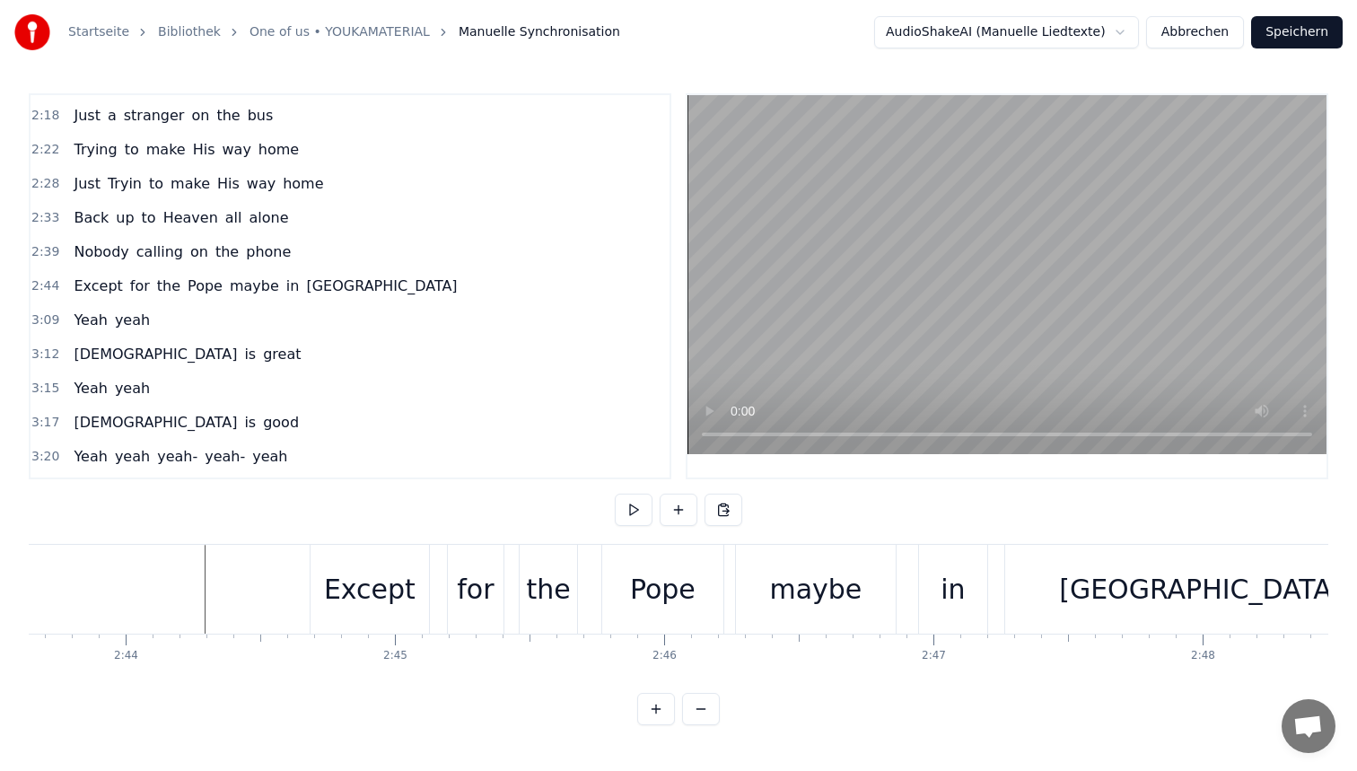
scroll to position [0, 44057]
click at [669, 591] on div "Pope" at bounding box center [667, 589] width 66 height 40
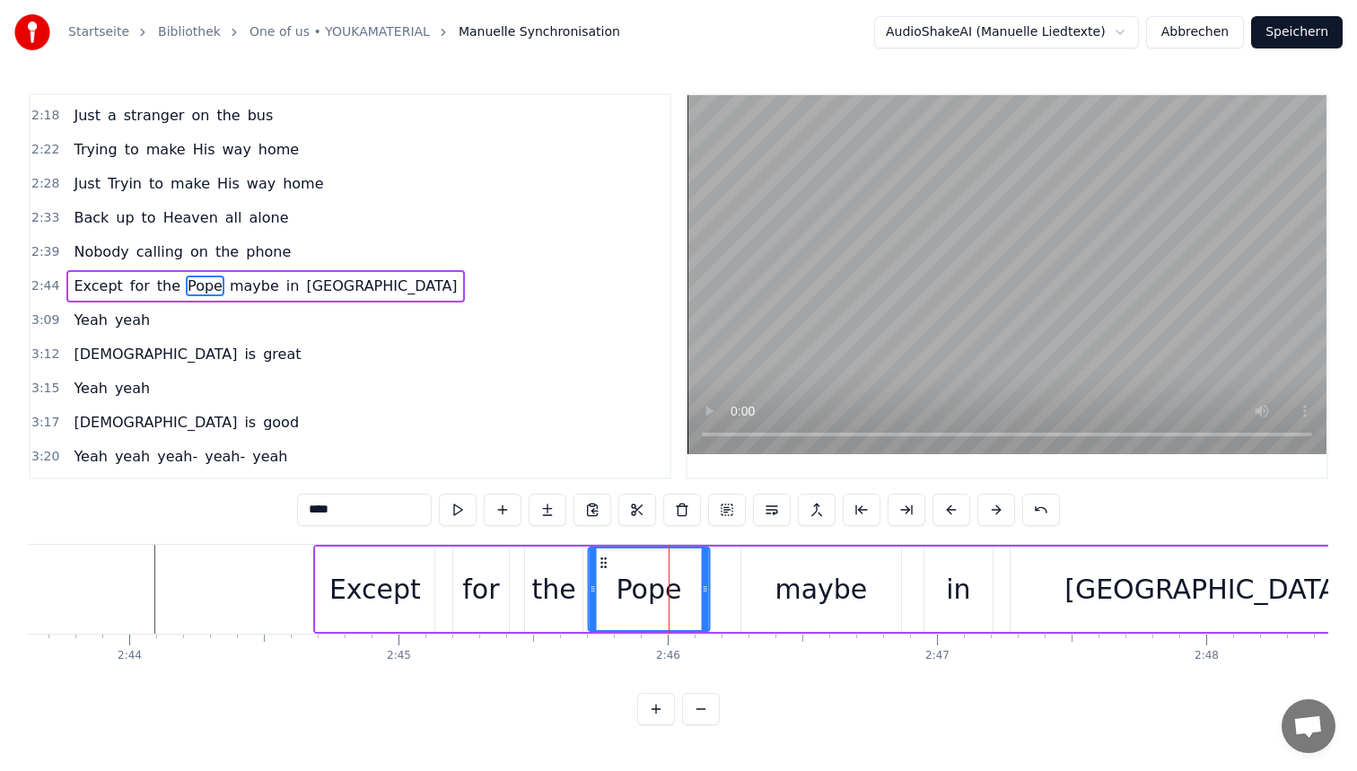
drag, startPoint x: 622, startPoint y: 559, endPoint x: 603, endPoint y: 559, distance: 18.8
click at [603, 559] on icon at bounding box center [603, 563] width 14 height 14
click at [611, 561] on icon at bounding box center [608, 563] width 14 height 14
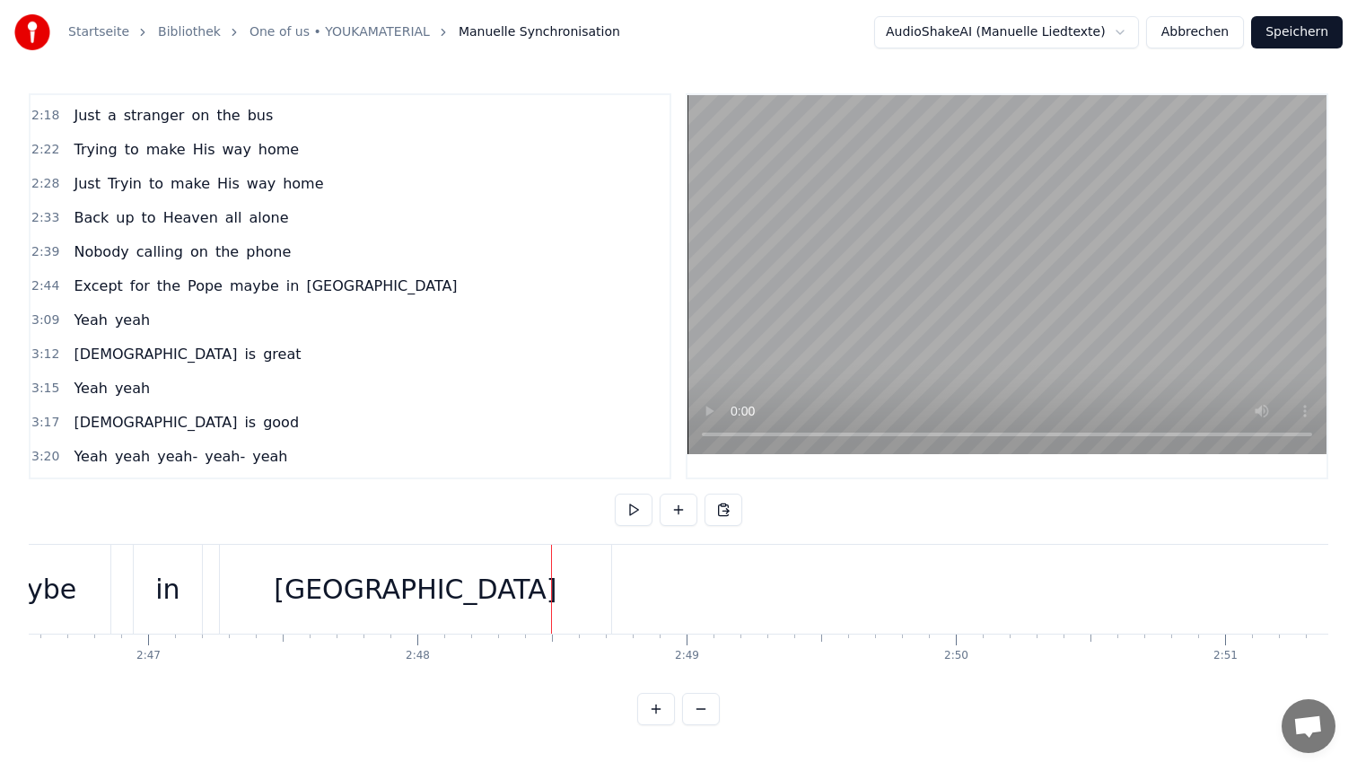
scroll to position [0, 44550]
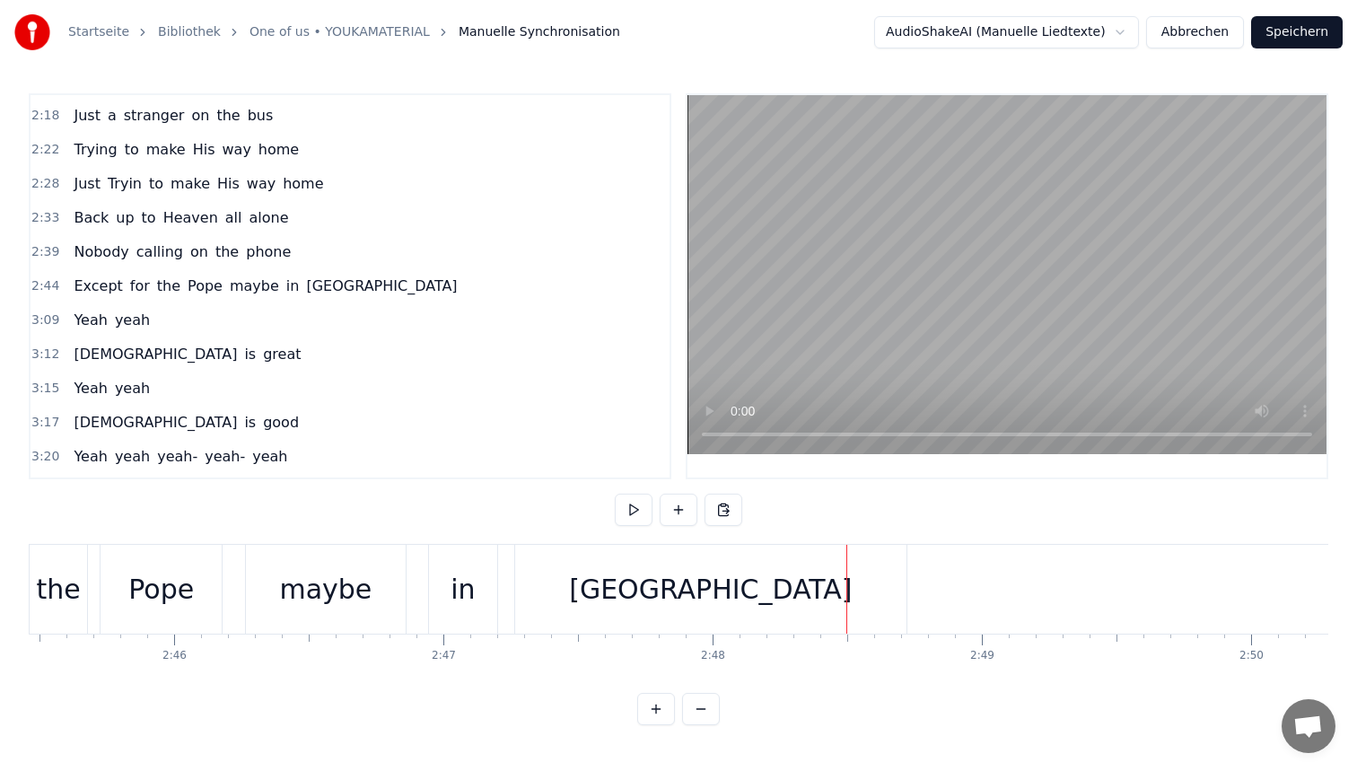
click at [607, 604] on div "[GEOGRAPHIC_DATA]" at bounding box center [710, 589] width 391 height 89
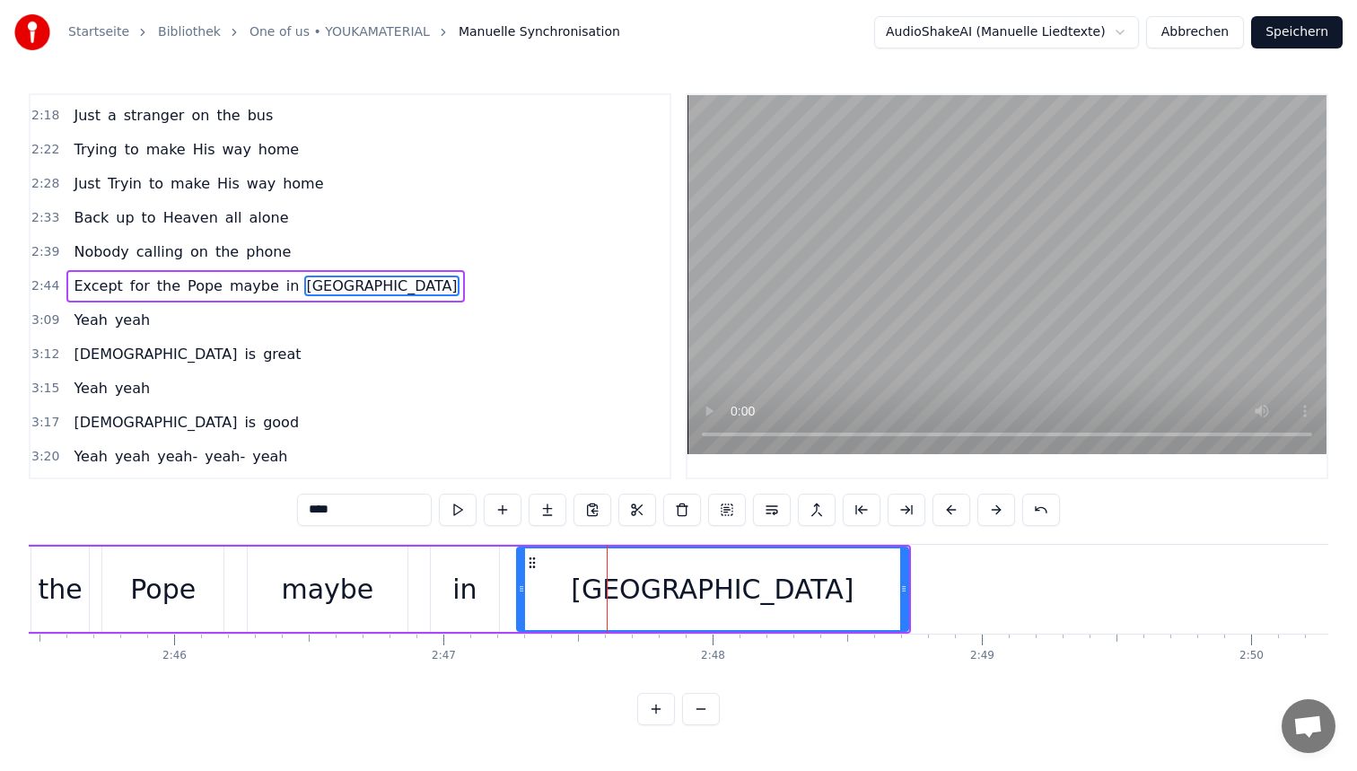
click at [460, 583] on div "in" at bounding box center [464, 589] width 24 height 40
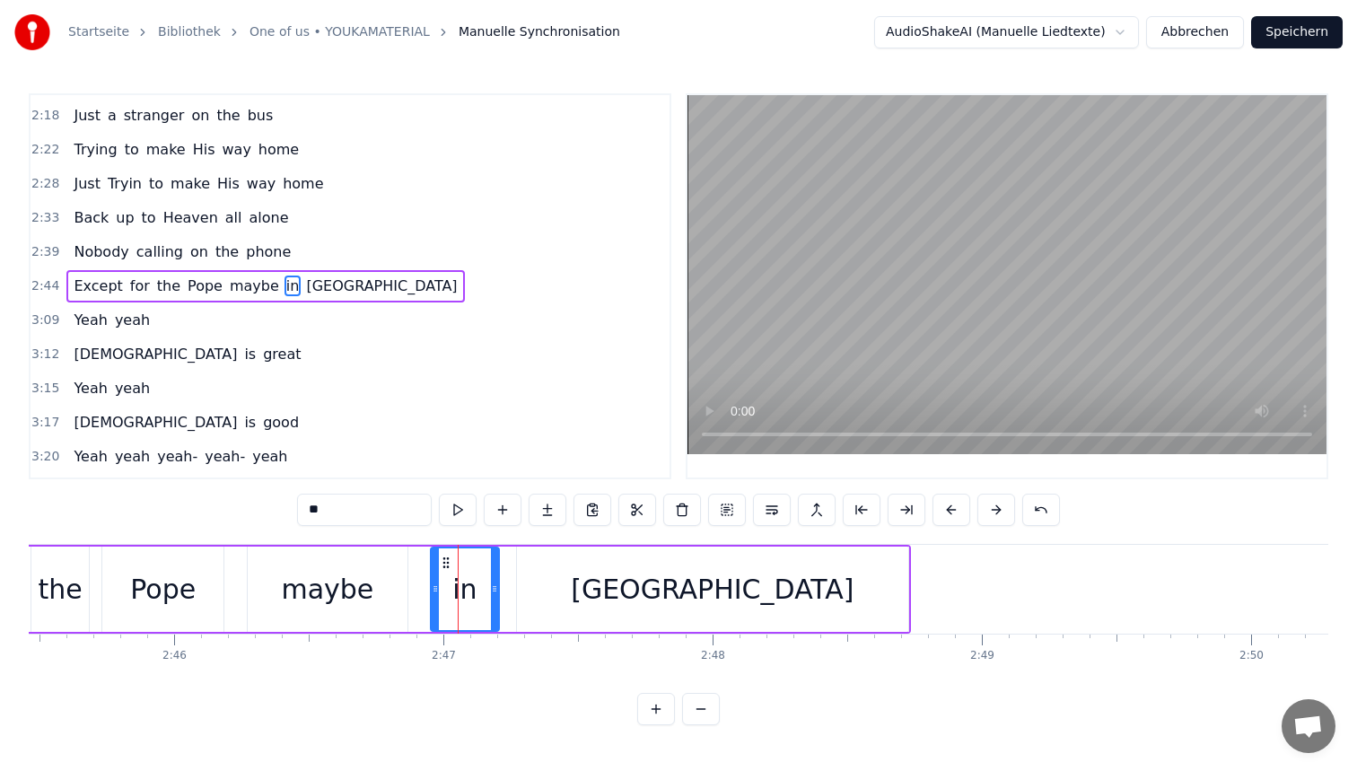
click at [491, 579] on div at bounding box center [494, 589] width 7 height 82
click at [588, 565] on div "[GEOGRAPHIC_DATA]" at bounding box center [712, 589] width 391 height 85
type input "****"
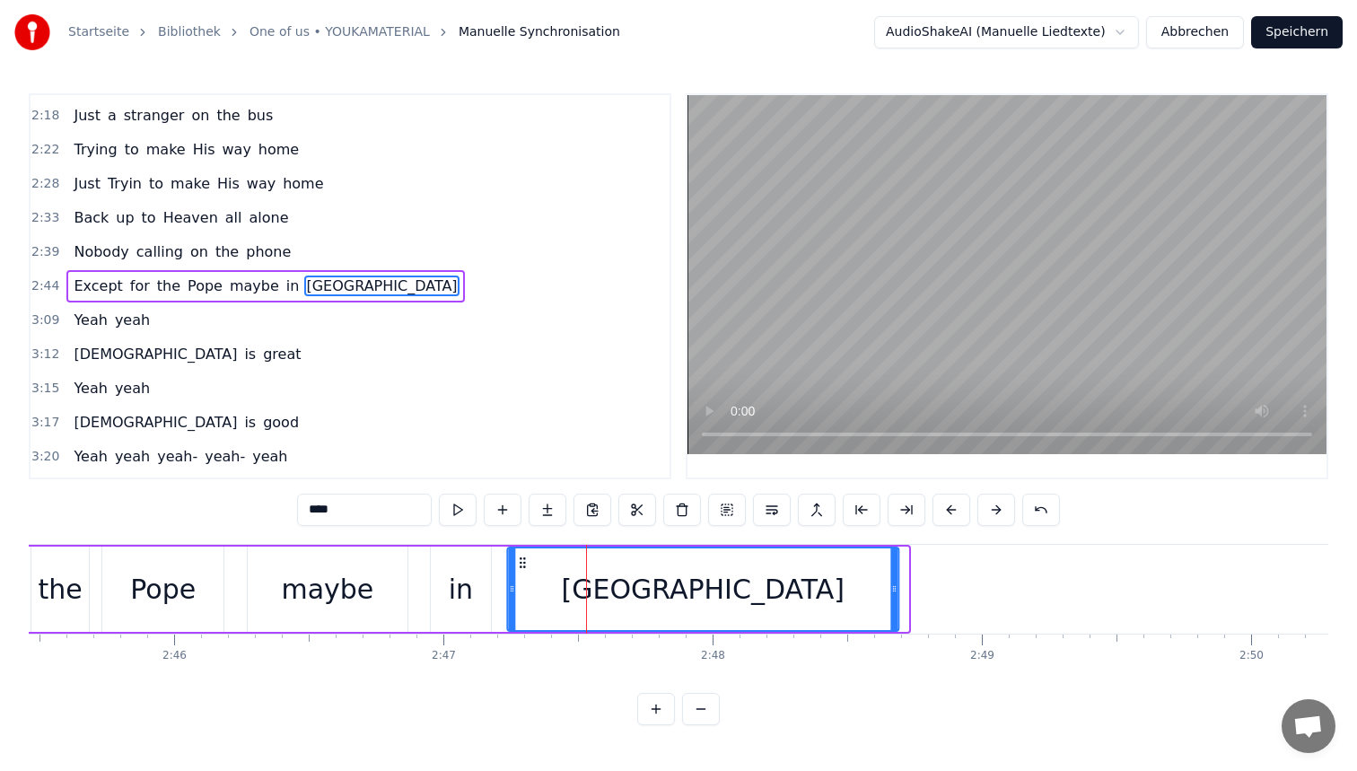
drag, startPoint x: 531, startPoint y: 561, endPoint x: 521, endPoint y: 561, distance: 9.9
click at [521, 561] on icon at bounding box center [522, 563] width 14 height 14
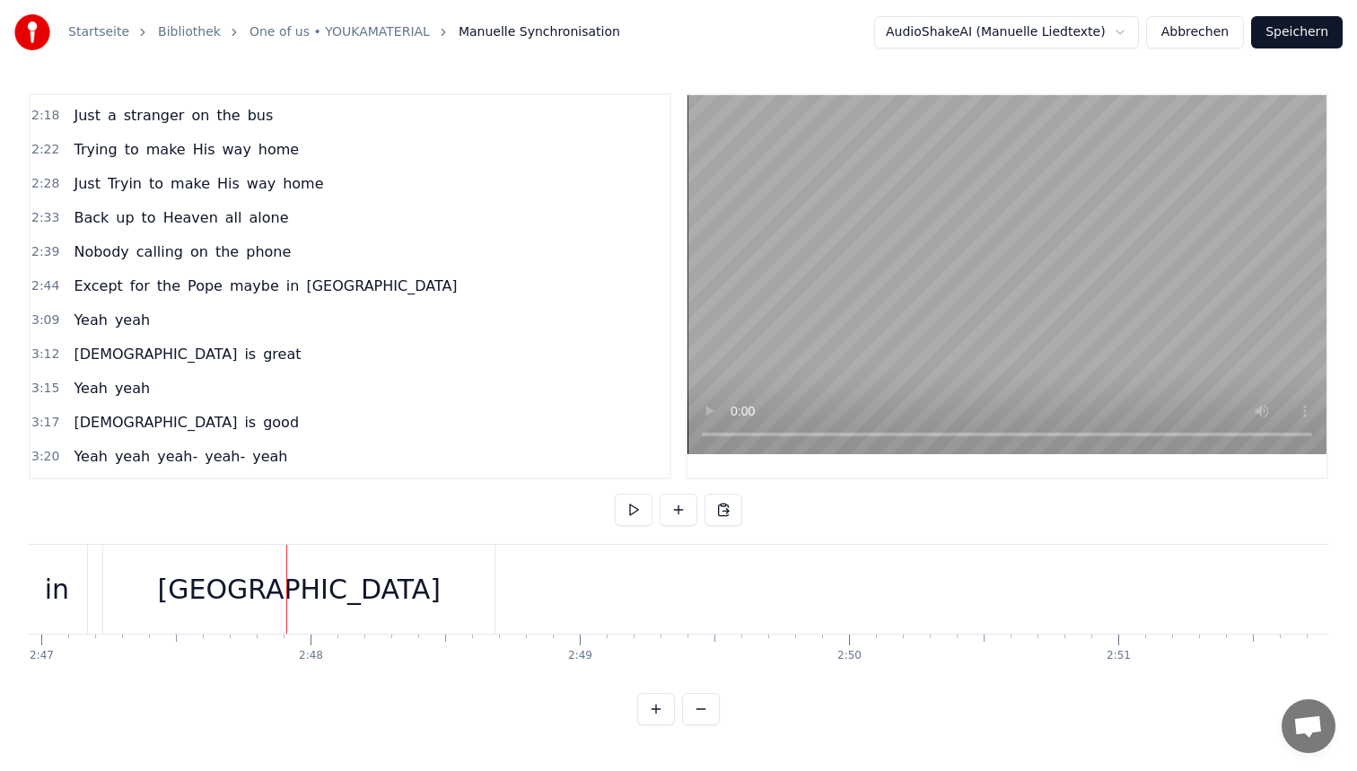
scroll to position [0, 44973]
click at [444, 586] on div "[GEOGRAPHIC_DATA]" at bounding box center [278, 589] width 391 height 89
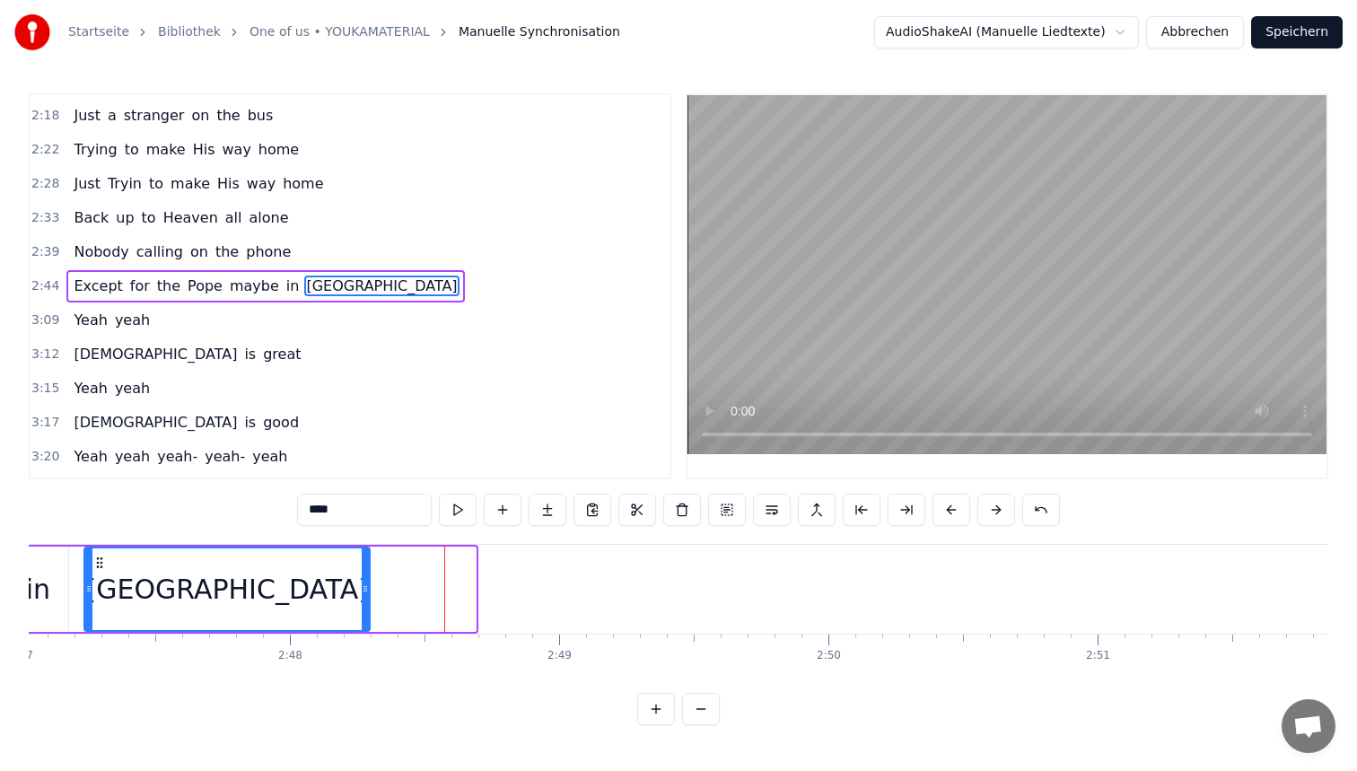
drag, startPoint x: 473, startPoint y: 566, endPoint x: 367, endPoint y: 562, distance: 106.0
click at [367, 562] on div at bounding box center [365, 589] width 7 height 82
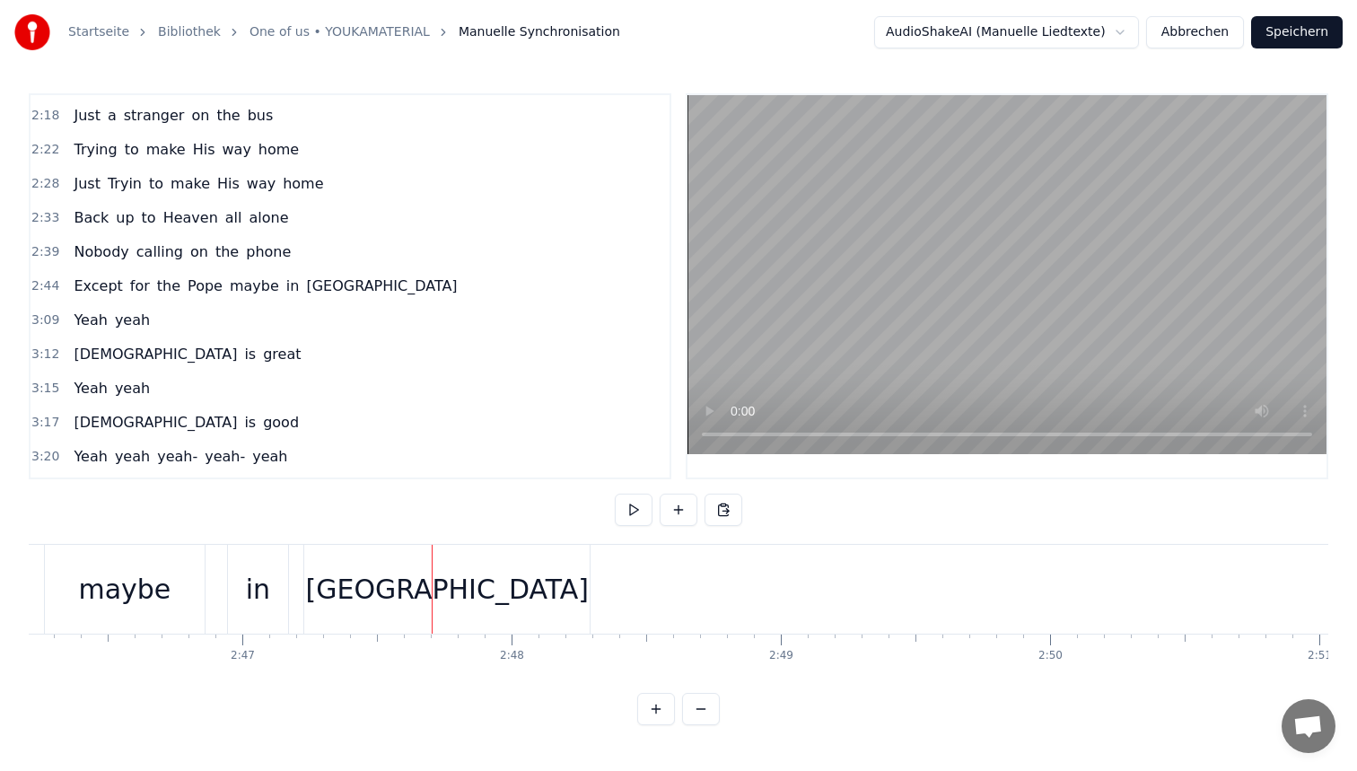
scroll to position [0, 44651]
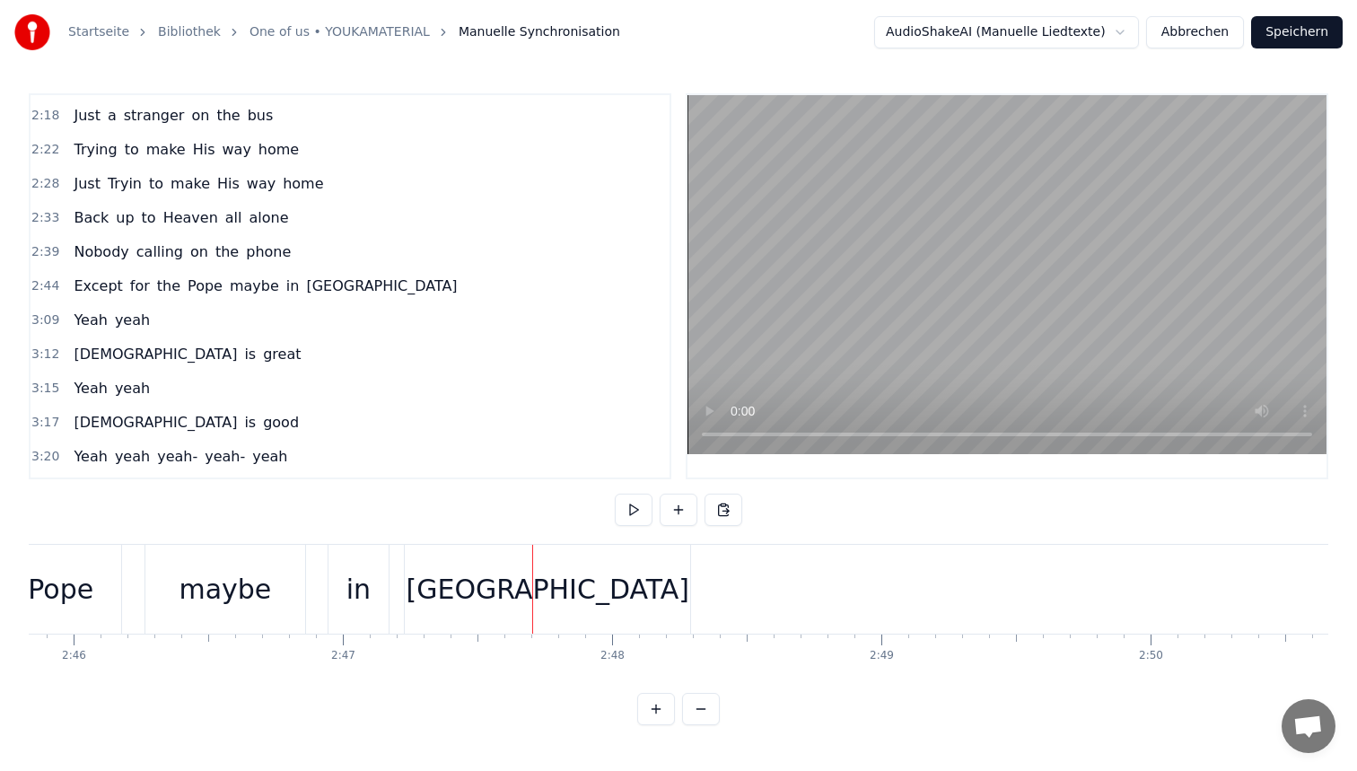
click at [344, 583] on div "in" at bounding box center [358, 589] width 60 height 89
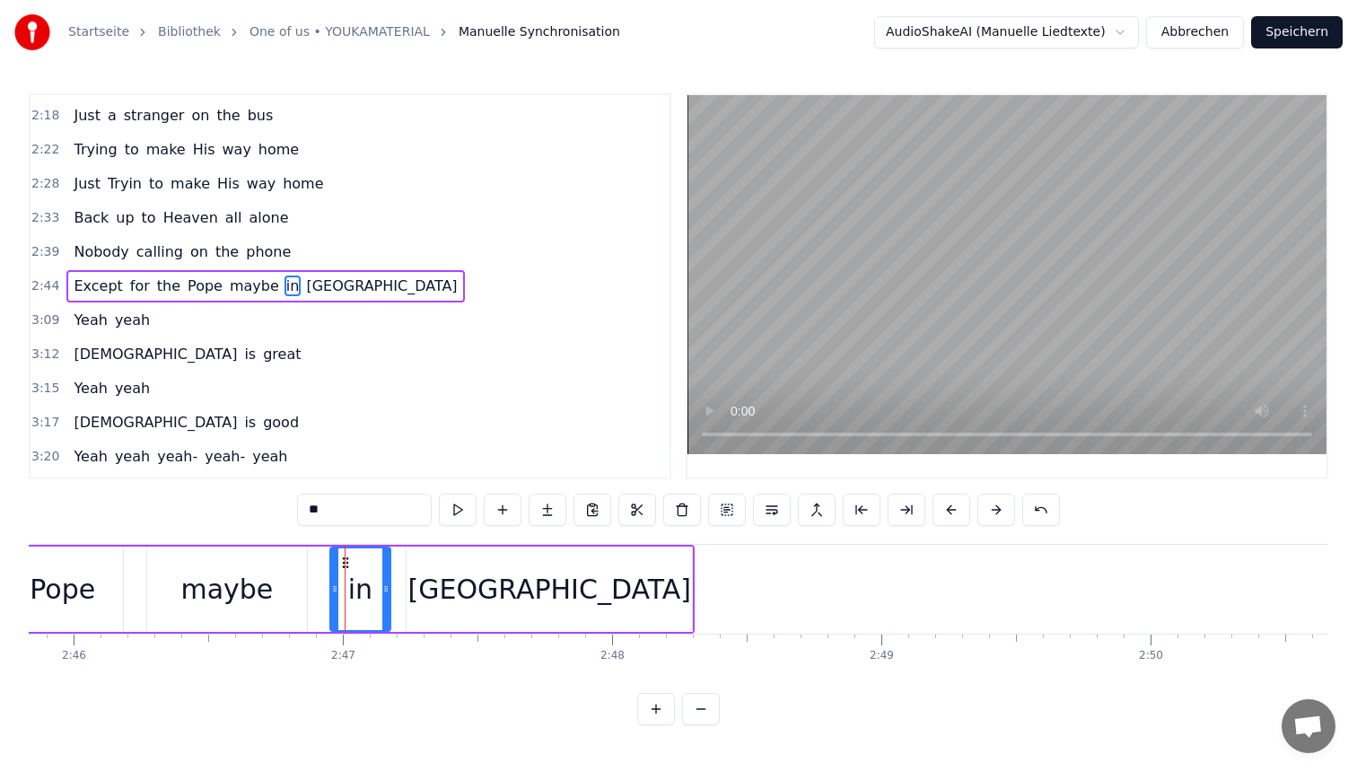
drag, startPoint x: 343, startPoint y: 559, endPoint x: 329, endPoint y: 557, distance: 13.6
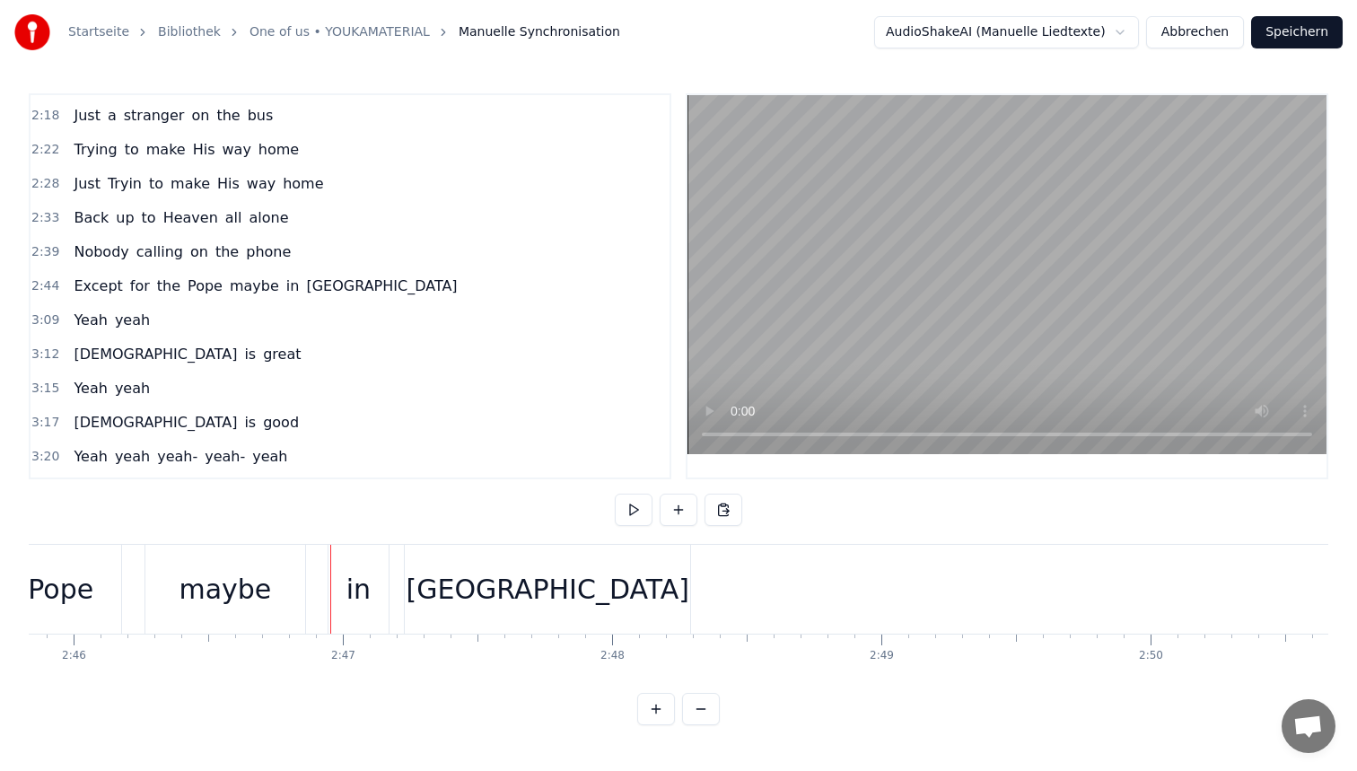
click at [340, 557] on div "in" at bounding box center [358, 589] width 60 height 89
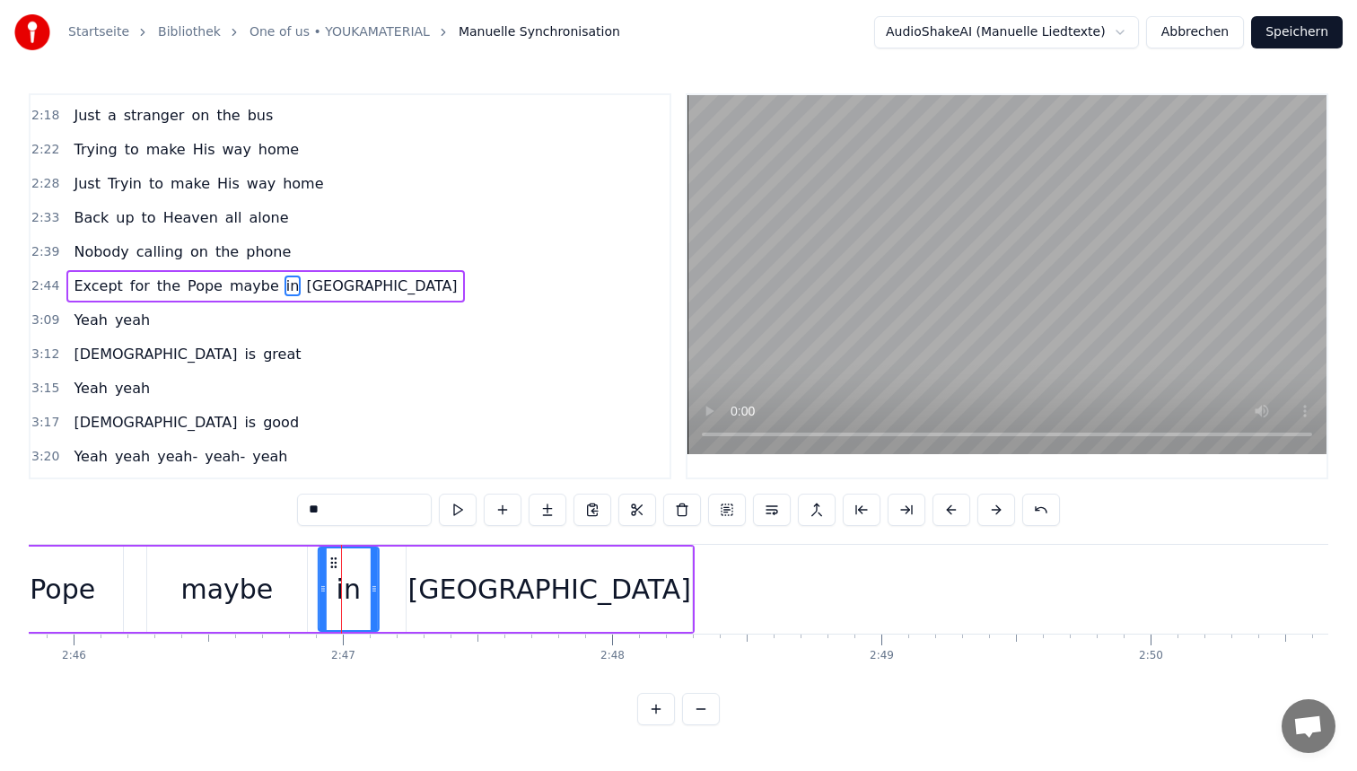
drag, startPoint x: 346, startPoint y: 560, endPoint x: 332, endPoint y: 559, distance: 13.5
click at [332, 559] on icon at bounding box center [334, 563] width 14 height 14
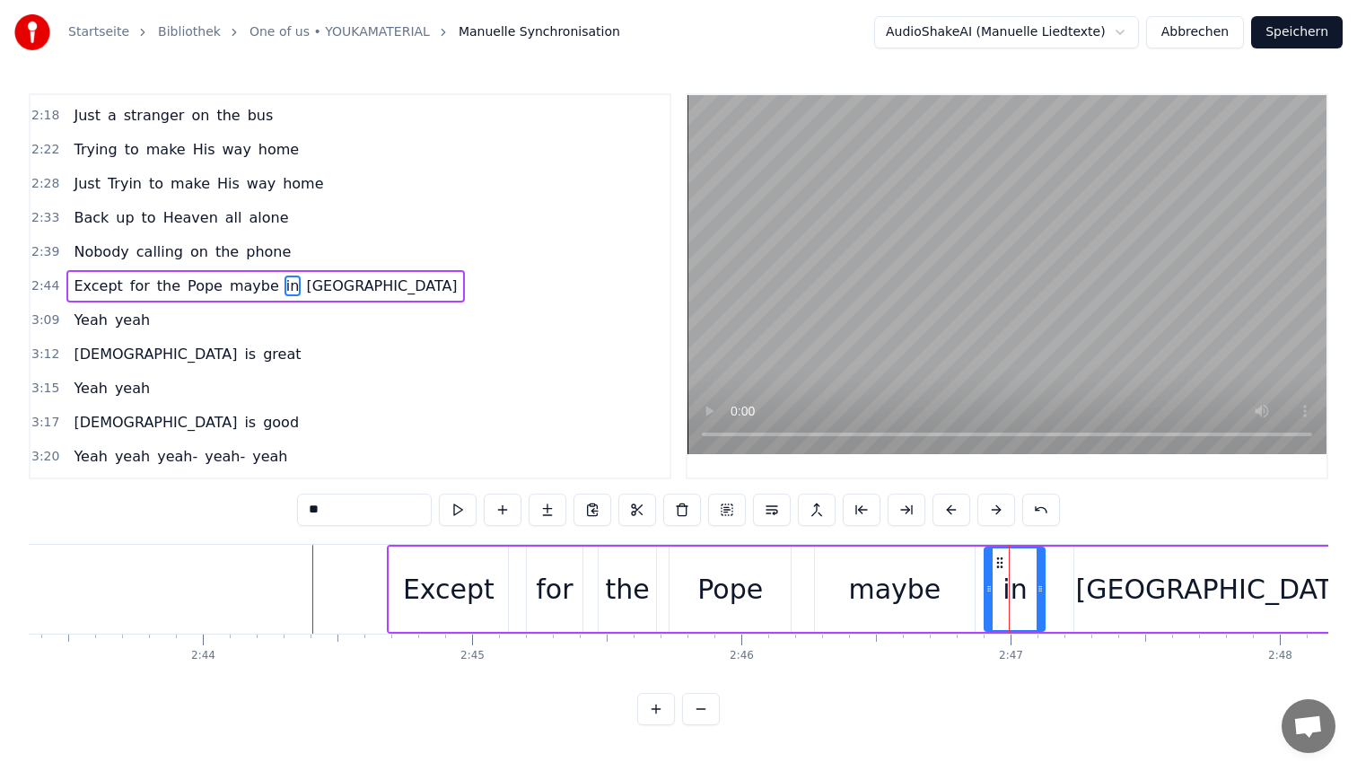
scroll to position [0, 43969]
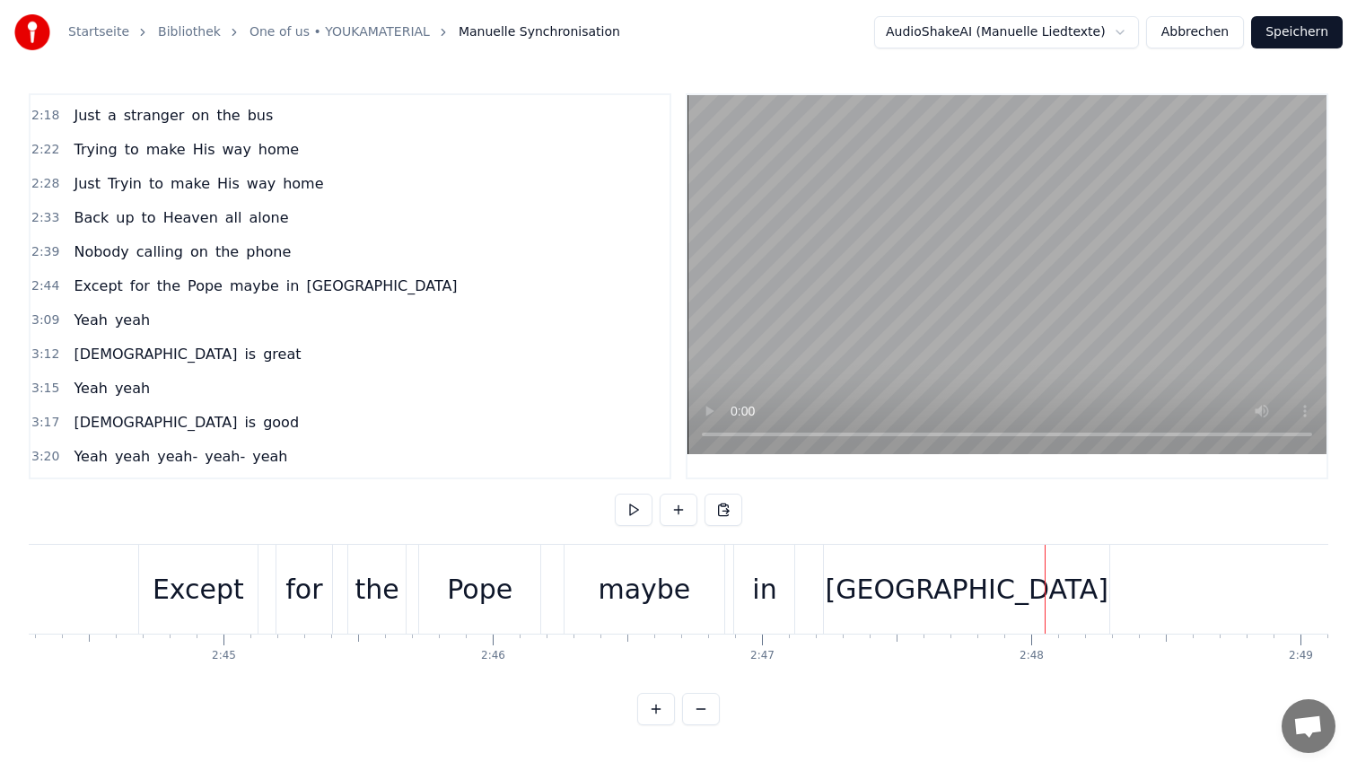
scroll to position [0, 44118]
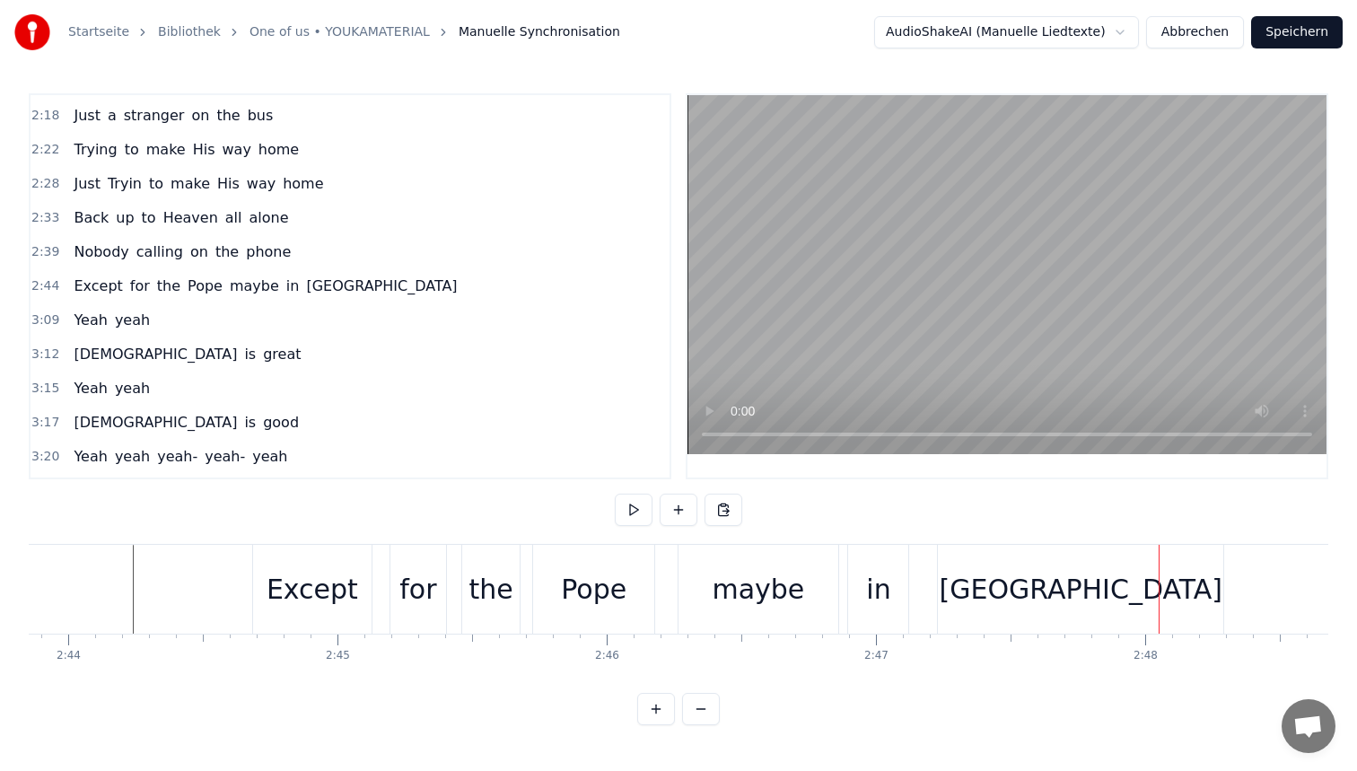
click at [766, 574] on div "maybe" at bounding box center [758, 589] width 92 height 40
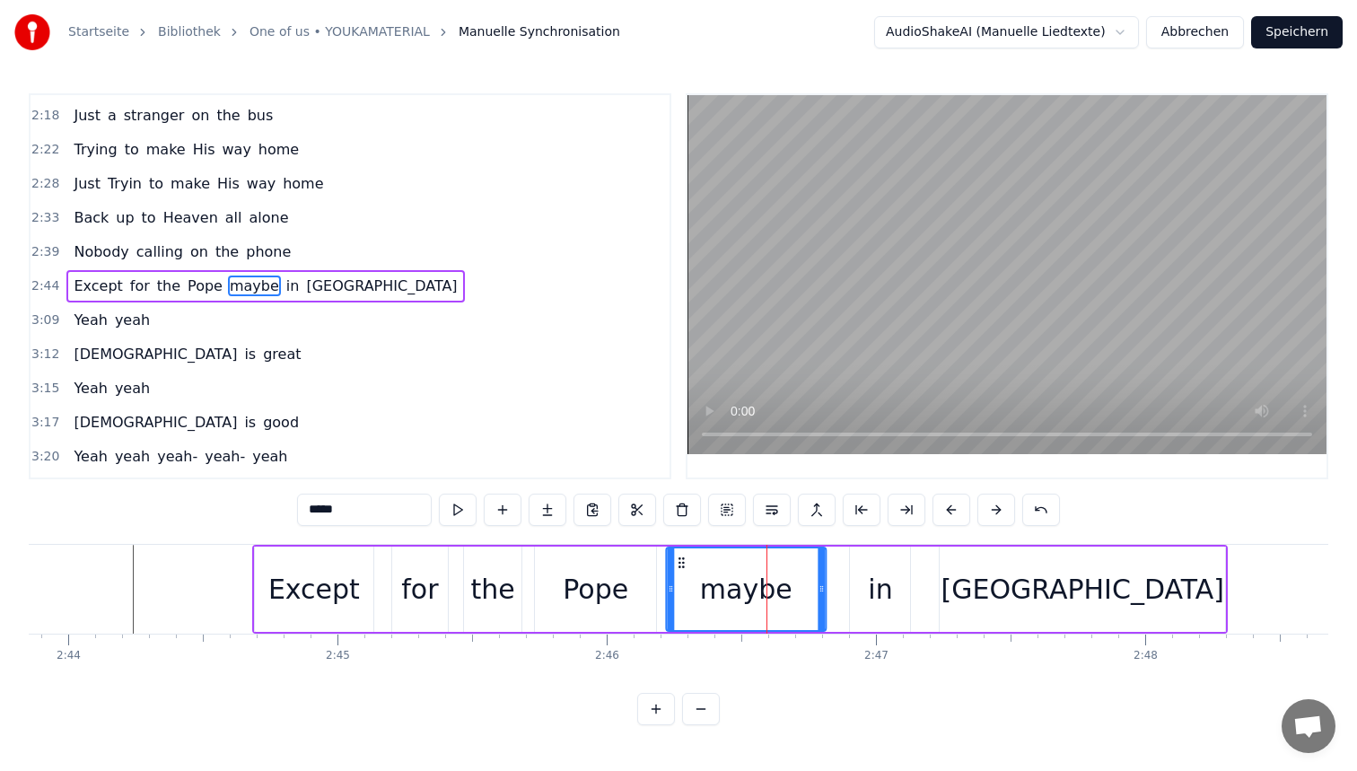
drag, startPoint x: 695, startPoint y: 561, endPoint x: 680, endPoint y: 561, distance: 14.4
click at [680, 561] on icon at bounding box center [681, 563] width 14 height 14
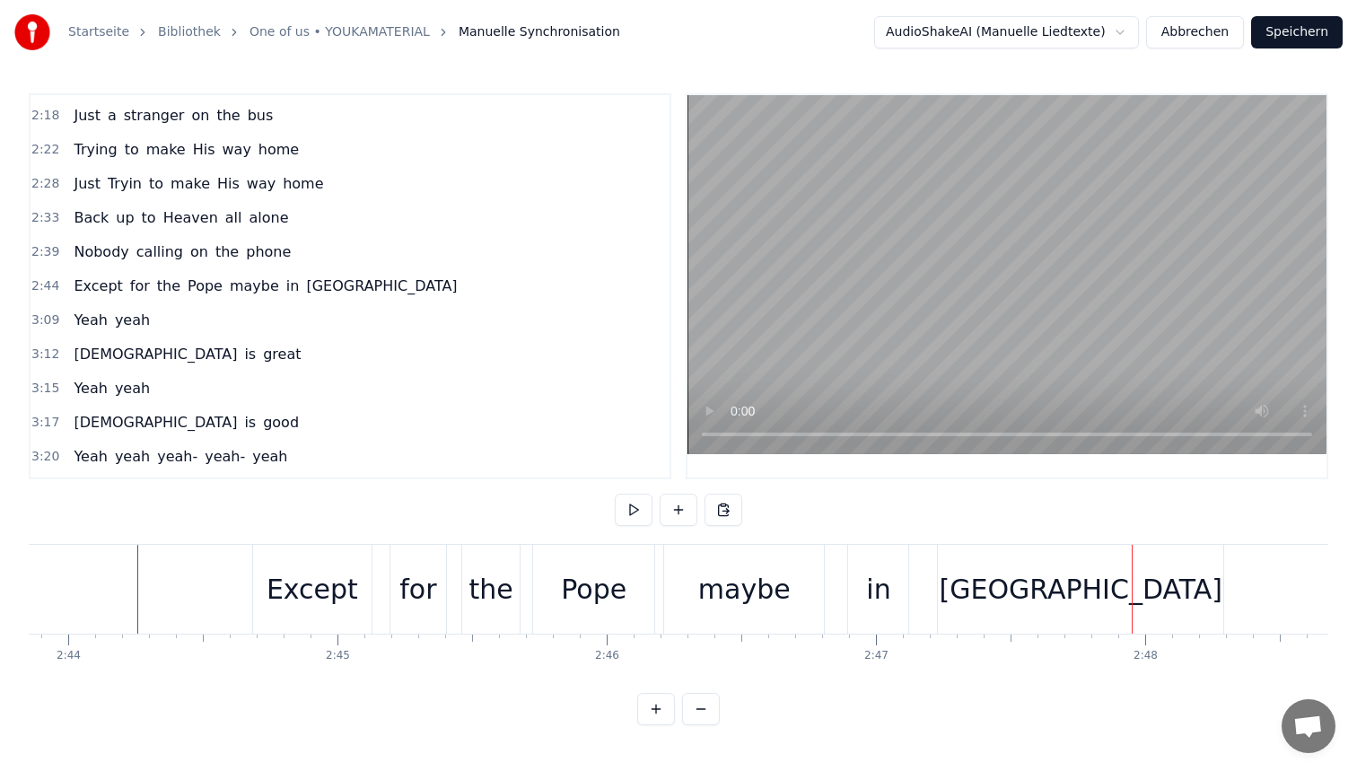
click at [874, 577] on div "in" at bounding box center [878, 589] width 24 height 40
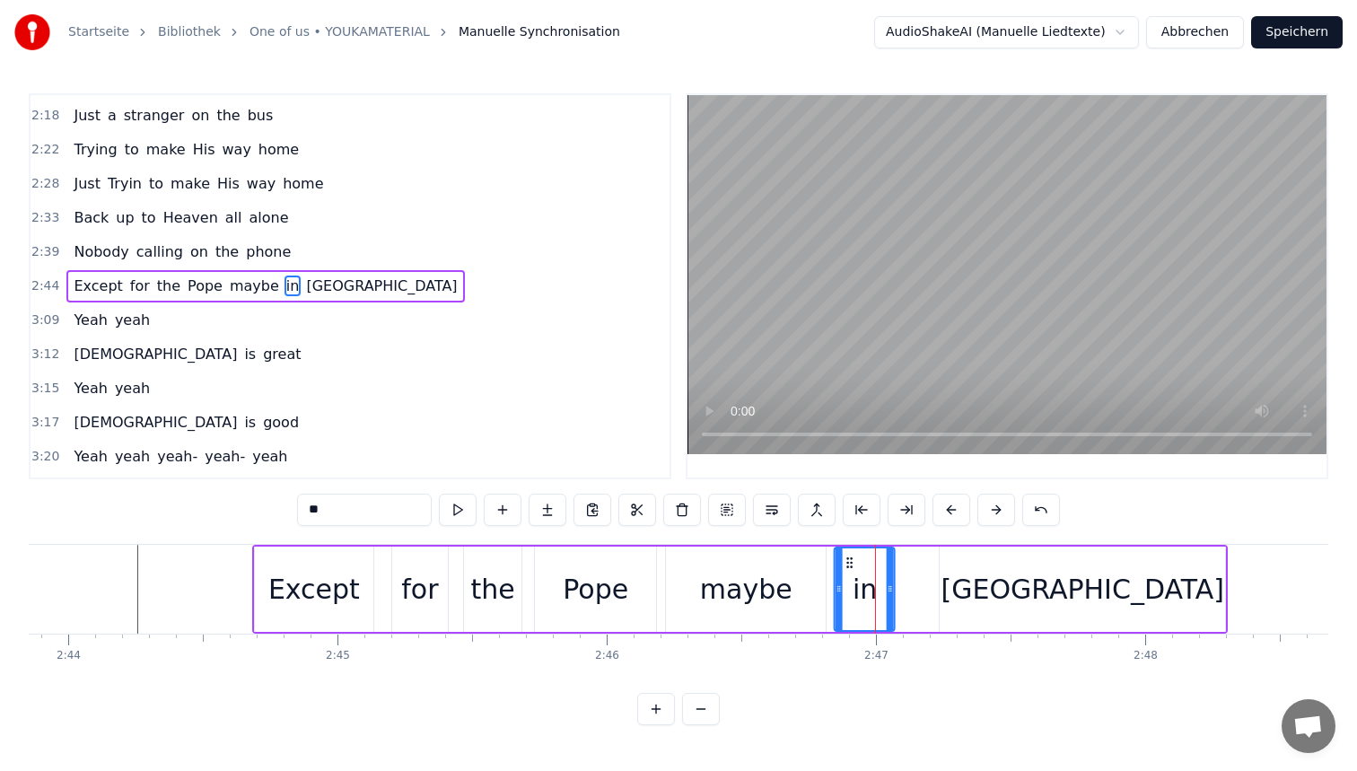
drag, startPoint x: 863, startPoint y: 556, endPoint x: 846, endPoint y: 555, distance: 16.2
click at [846, 556] on icon at bounding box center [850, 563] width 14 height 14
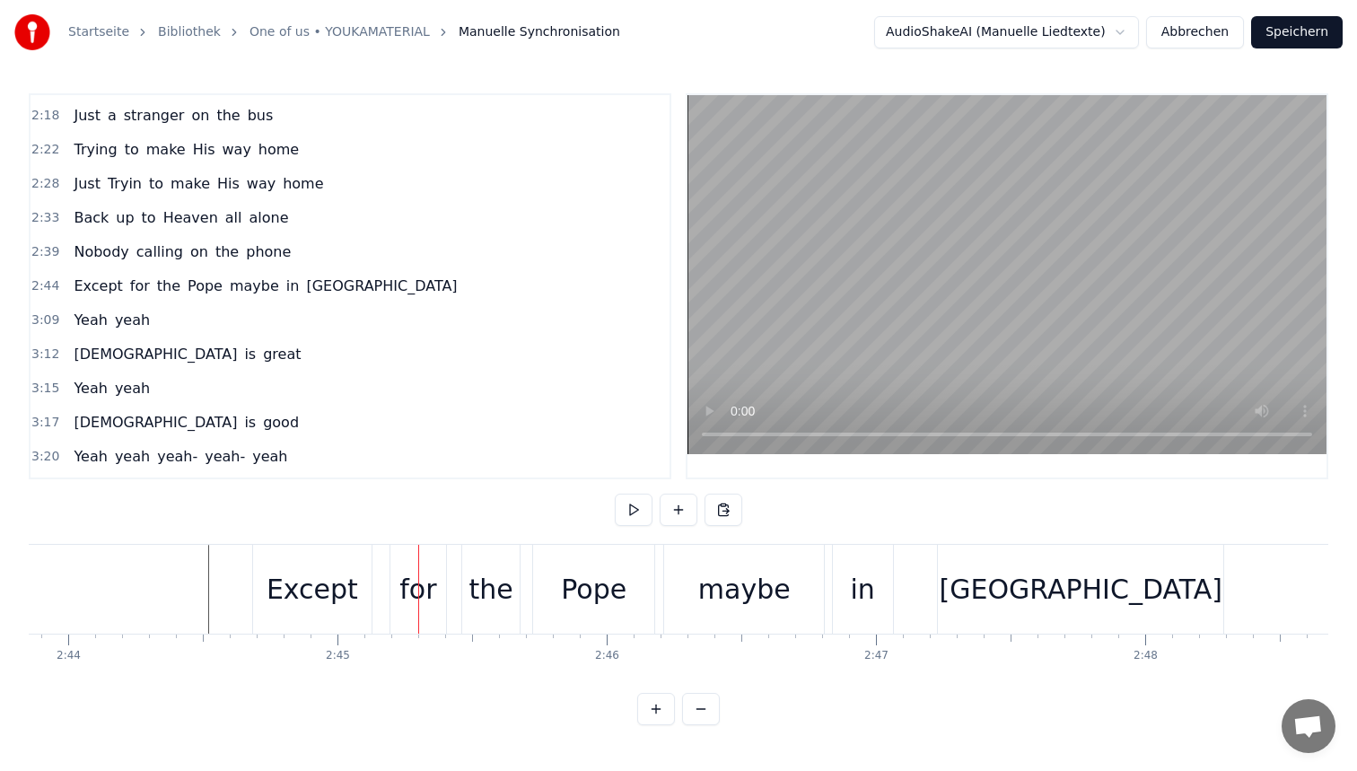
click at [406, 579] on div "for" at bounding box center [417, 589] width 37 height 40
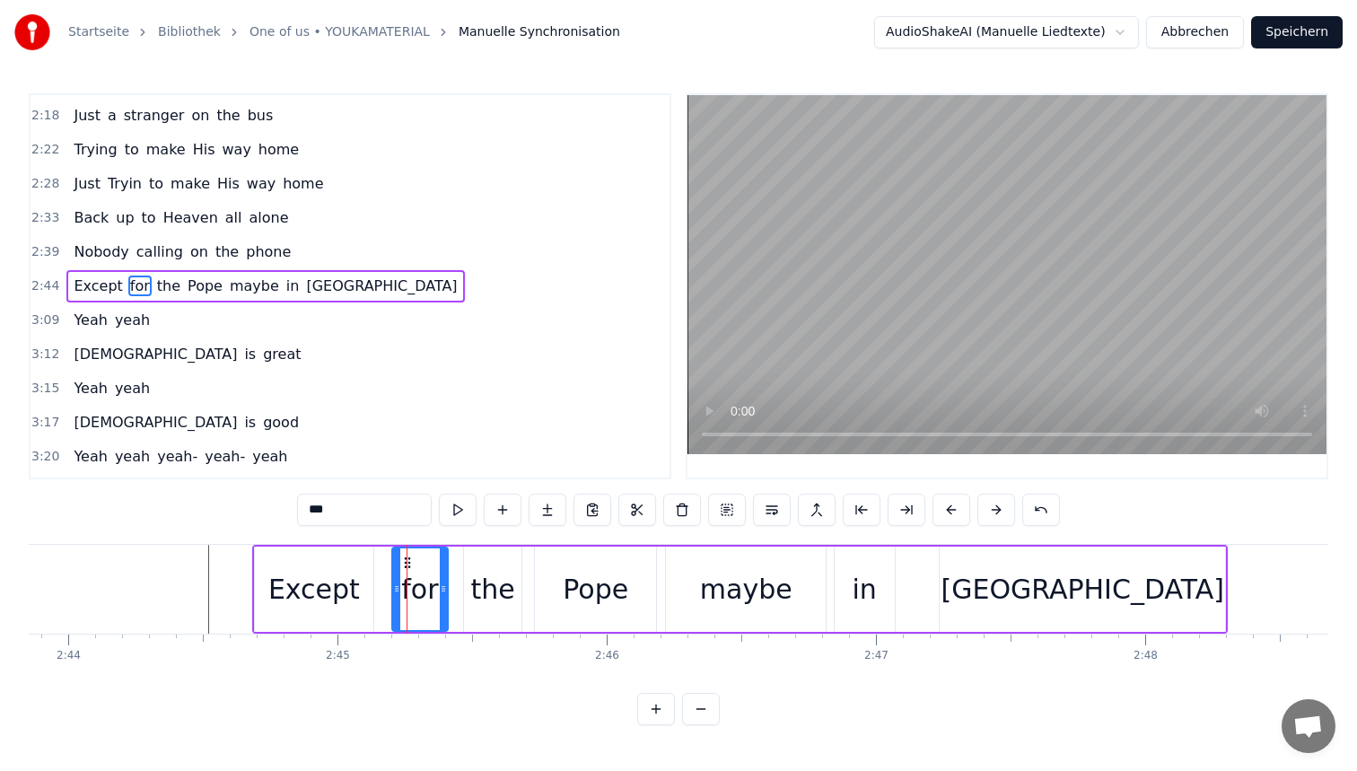
drag, startPoint x: 406, startPoint y: 558, endPoint x: 392, endPoint y: 558, distance: 13.5
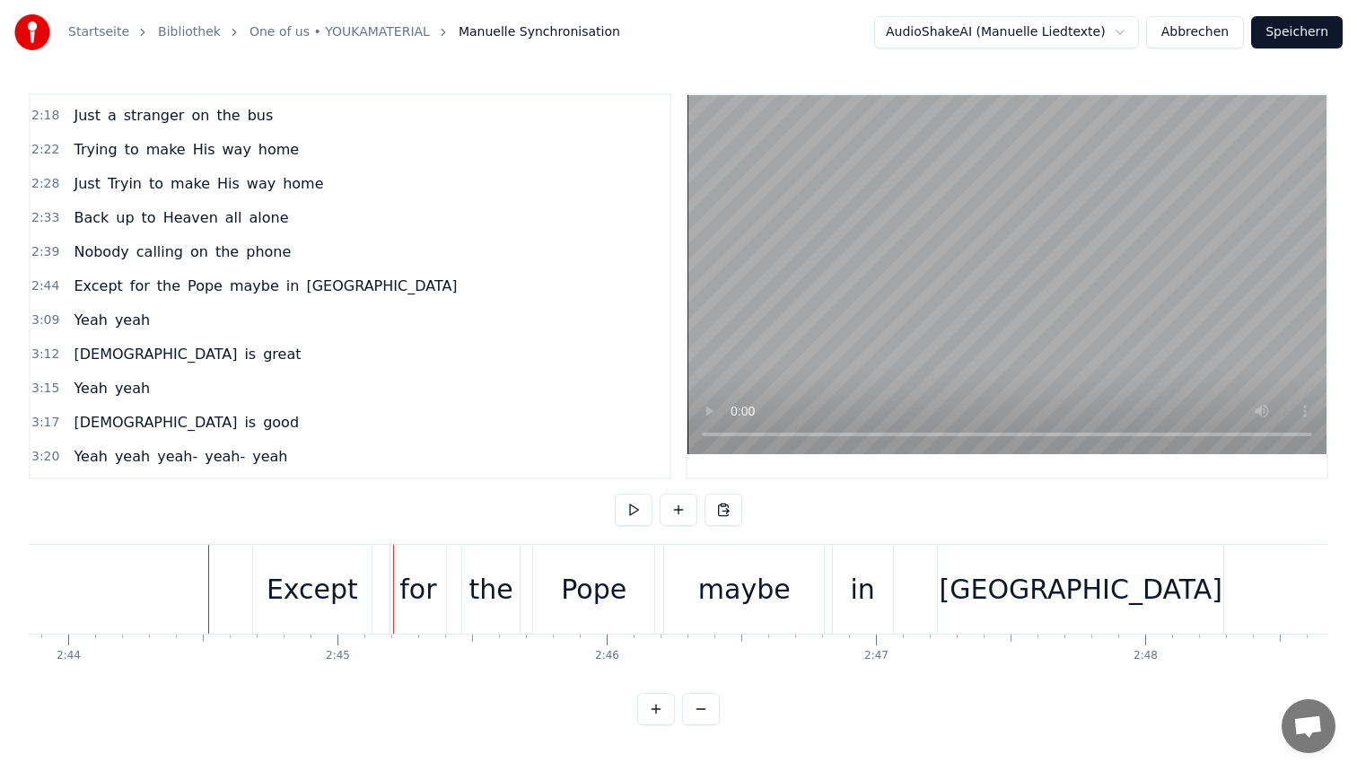
click at [407, 558] on div "for" at bounding box center [418, 589] width 56 height 89
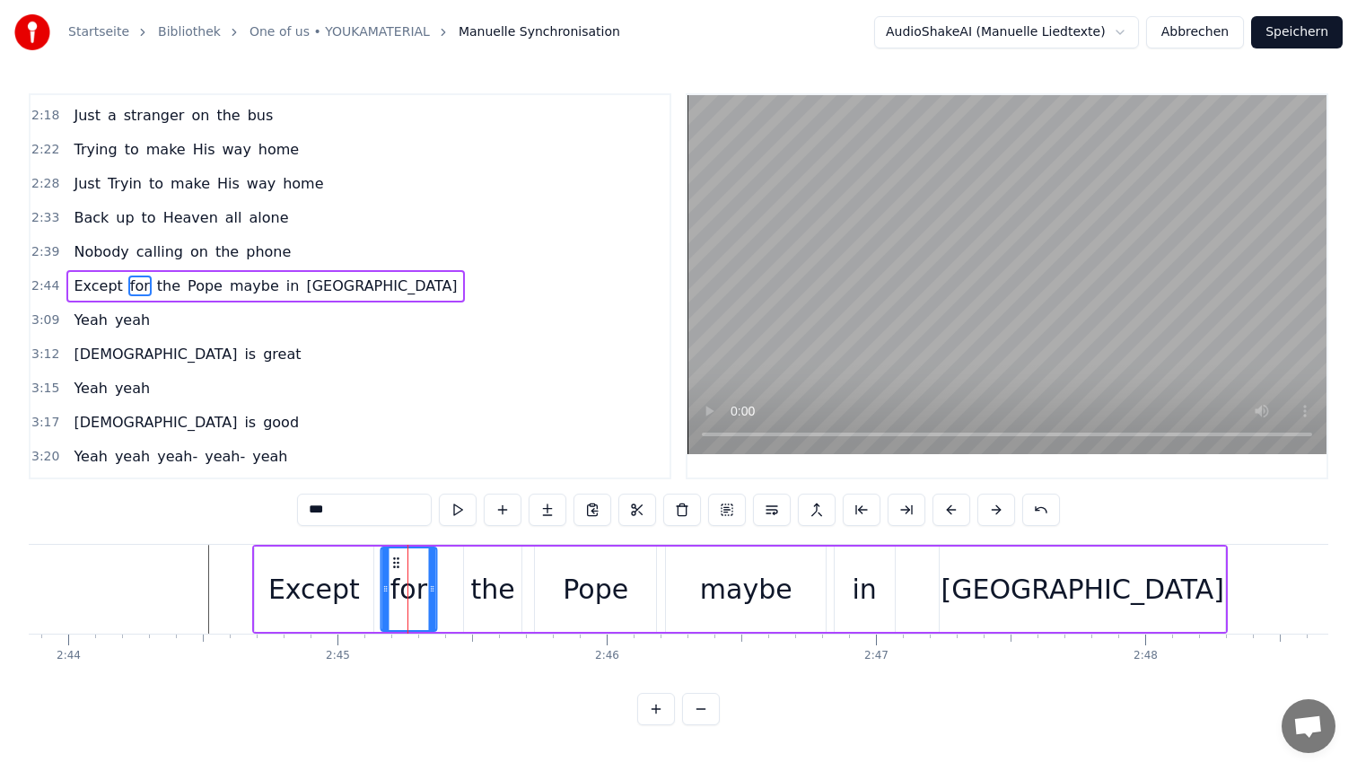
drag, startPoint x: 405, startPoint y: 556, endPoint x: 394, endPoint y: 556, distance: 10.8
click at [394, 557] on circle at bounding box center [394, 557] width 1 height 1
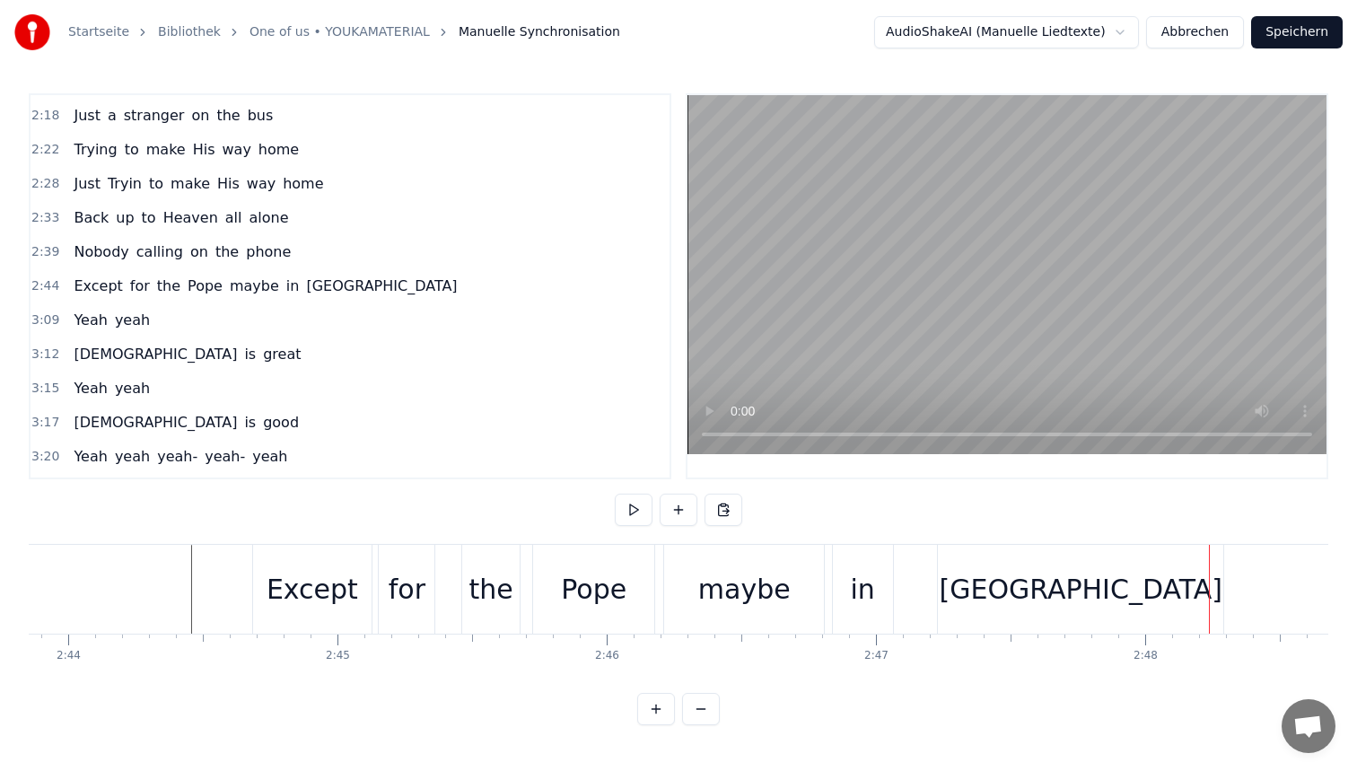
click at [1313, 39] on button "Speichern" at bounding box center [1297, 32] width 92 height 32
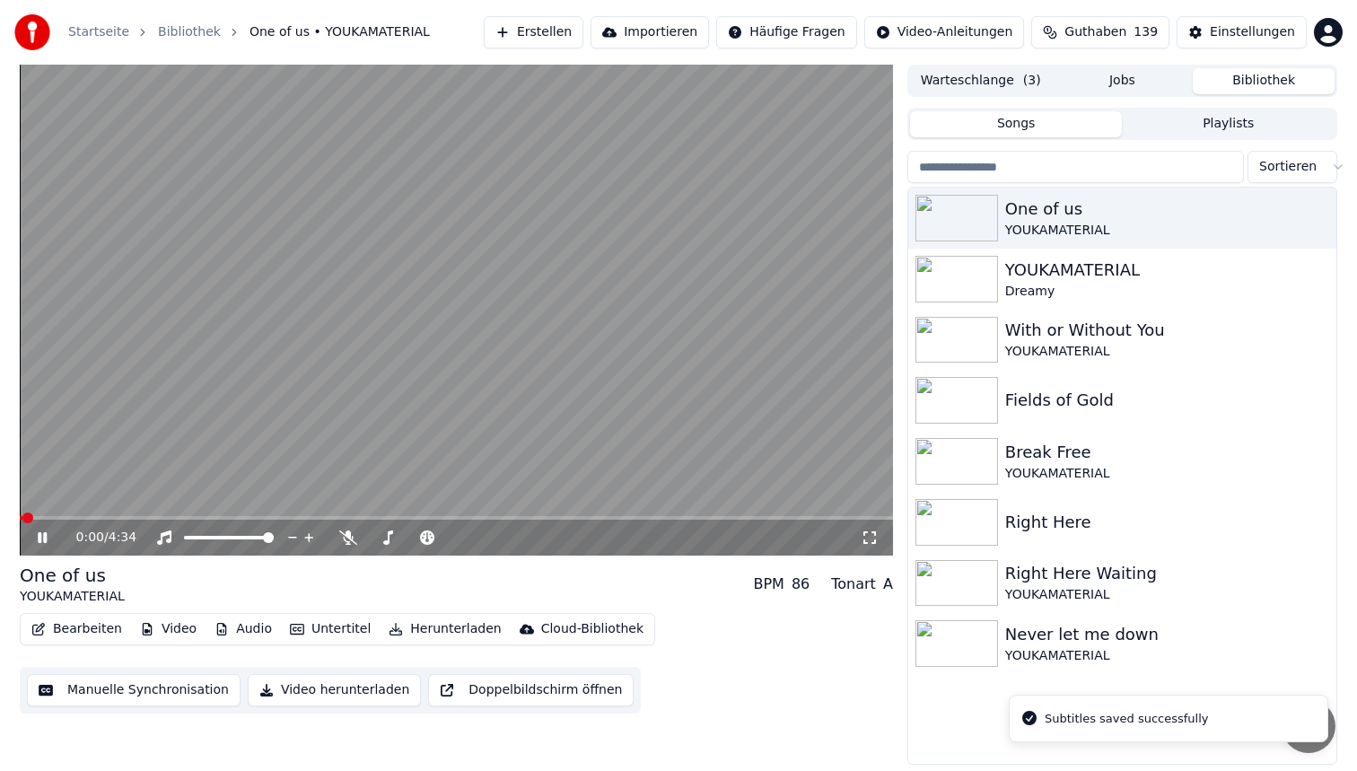
click at [346, 693] on button "Video herunterladen" at bounding box center [334, 690] width 173 height 32
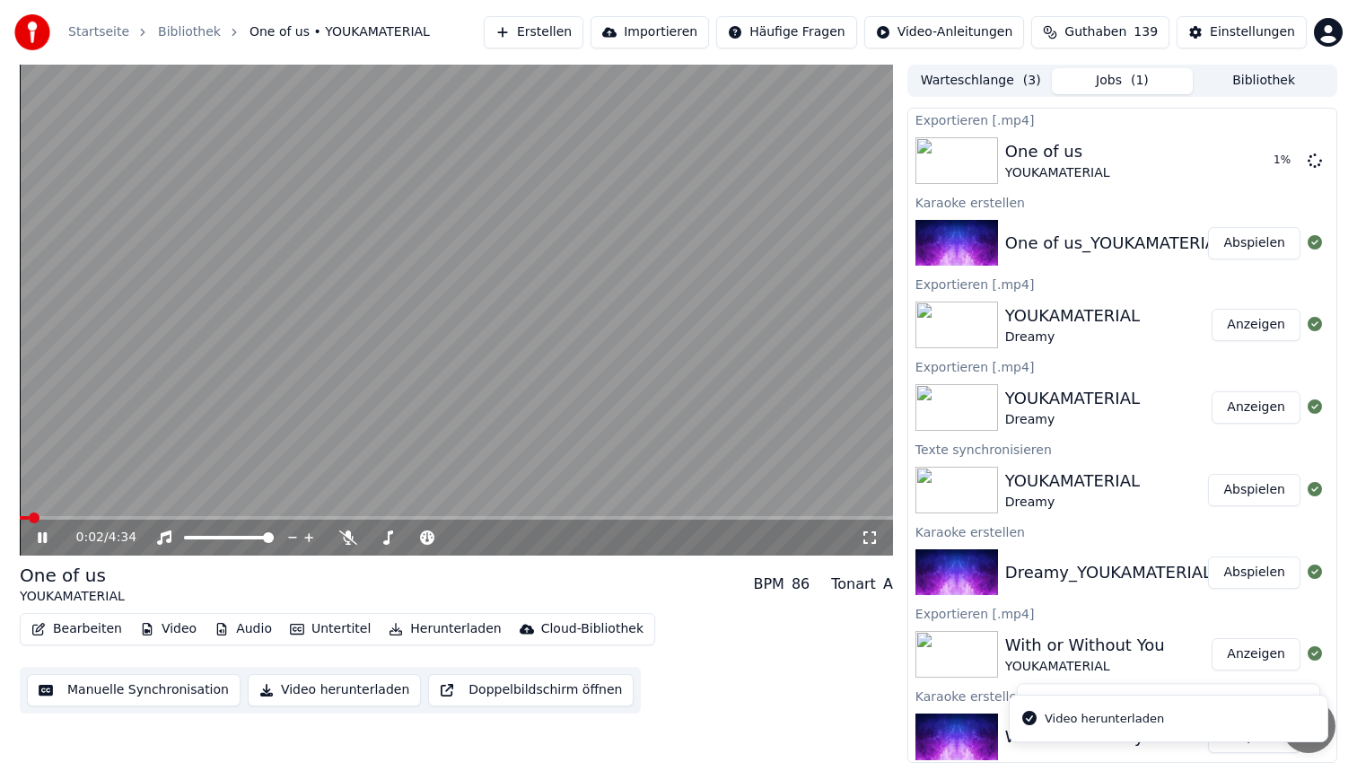
click at [328, 689] on button "Video herunterladen" at bounding box center [334, 690] width 173 height 32
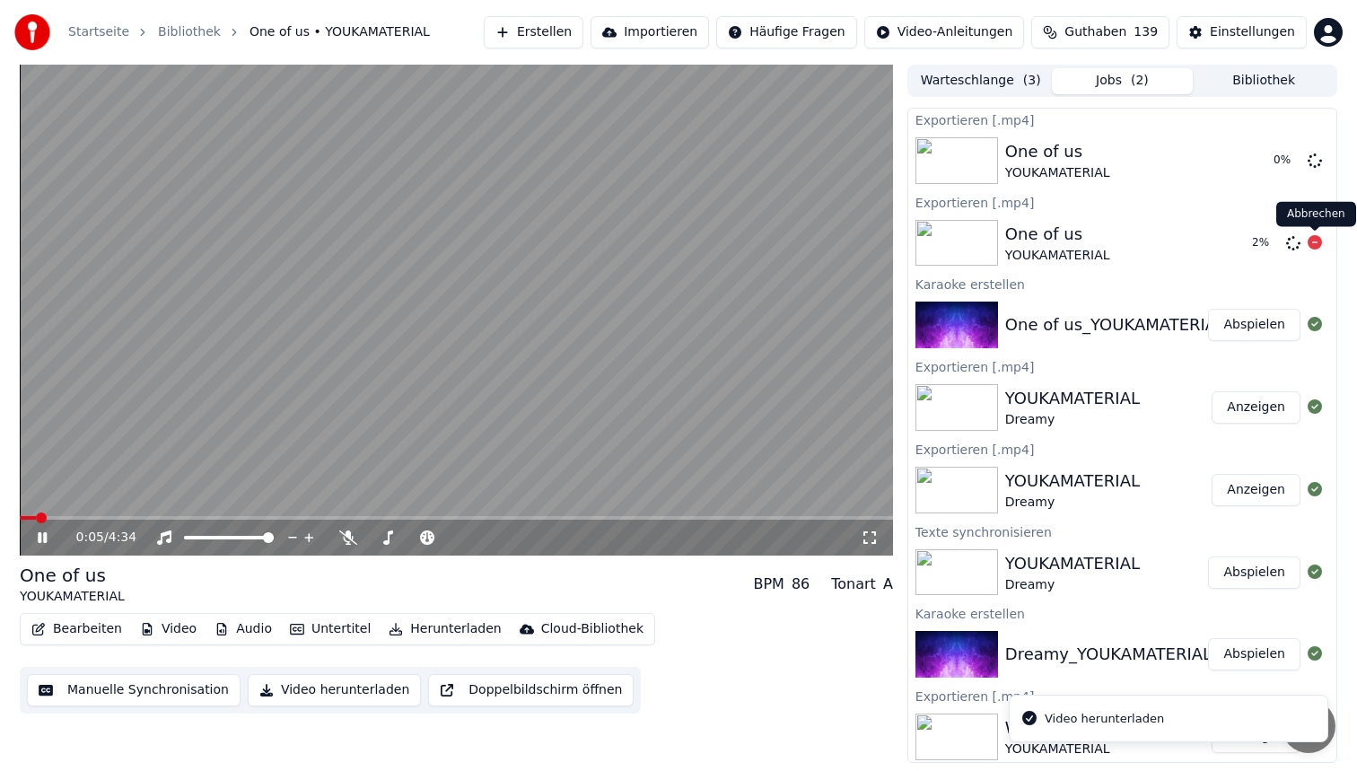
click at [1314, 242] on icon at bounding box center [1315, 242] width 14 height 14
click at [570, 258] on video at bounding box center [456, 310] width 873 height 491
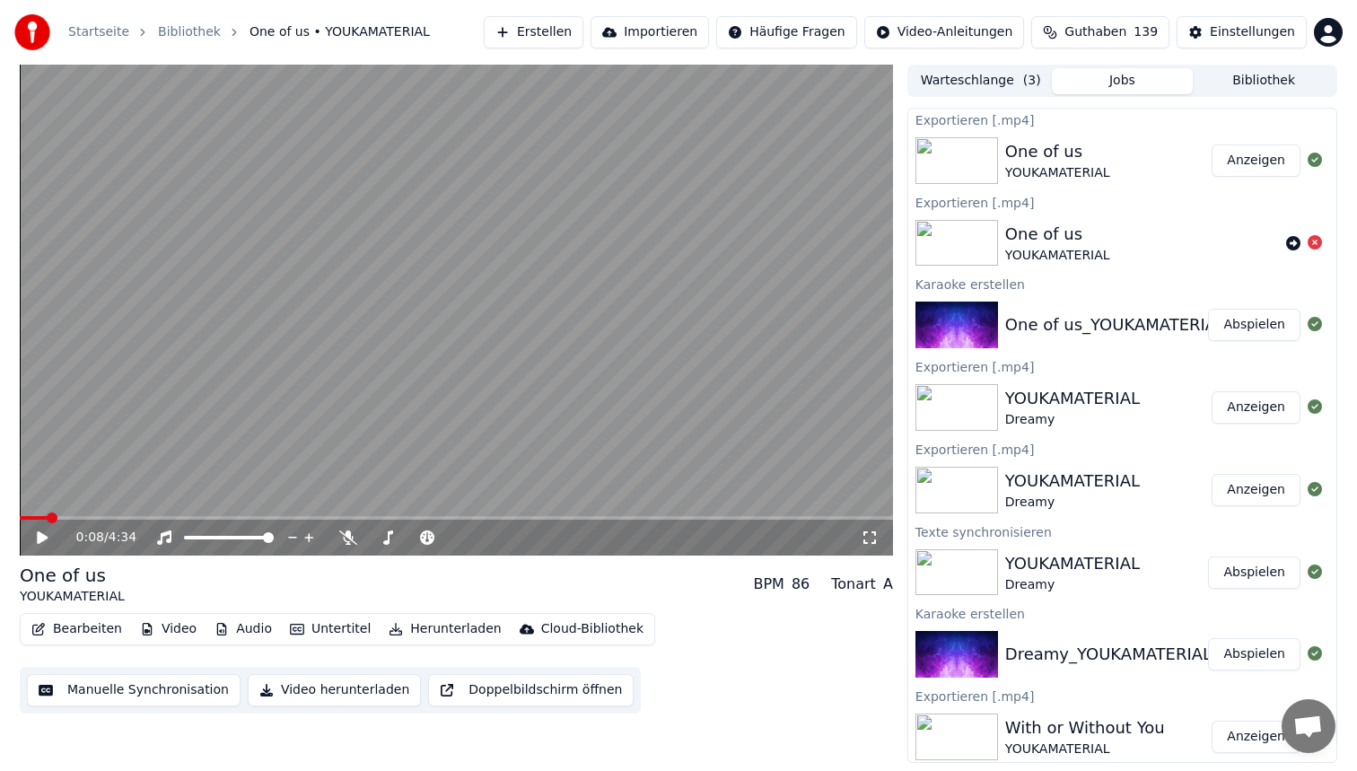
click at [1261, 165] on button "Anzeigen" at bounding box center [1256, 160] width 89 height 32
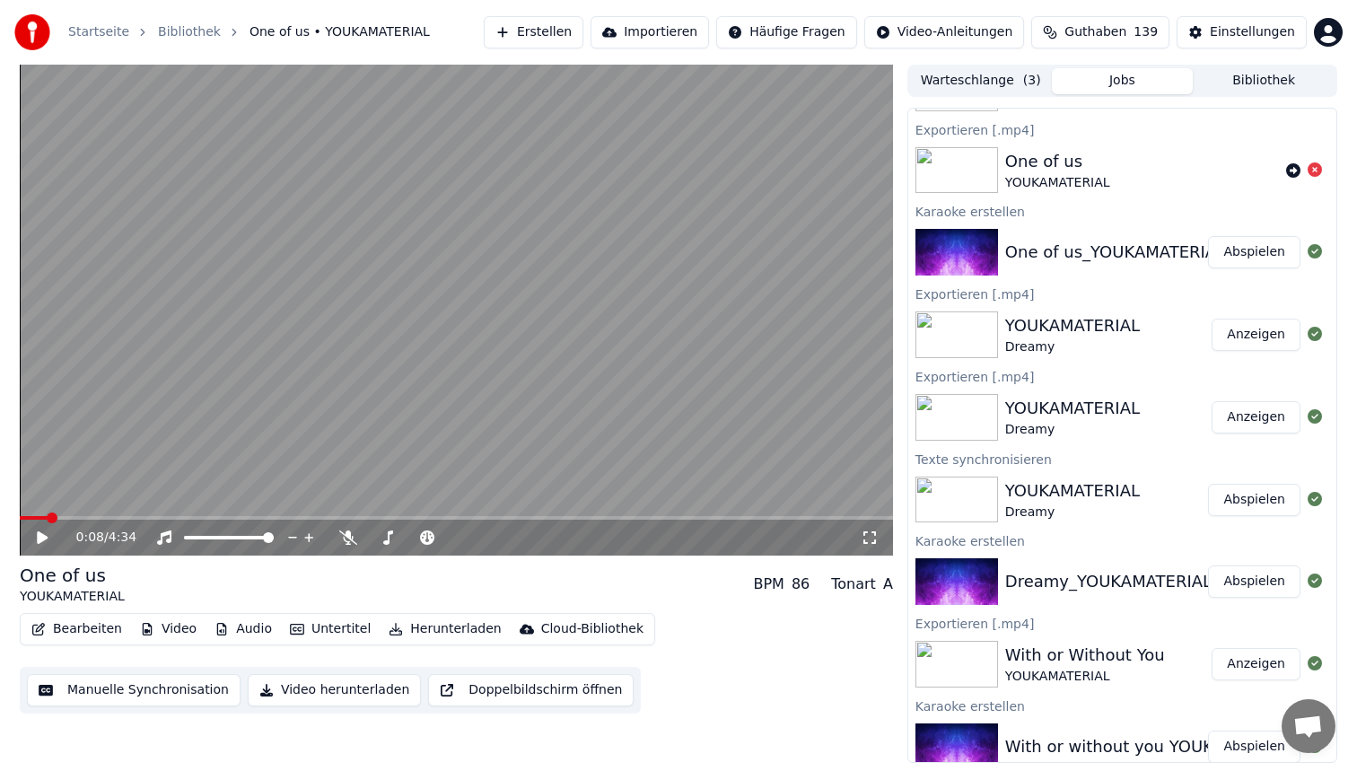
scroll to position [87, 0]
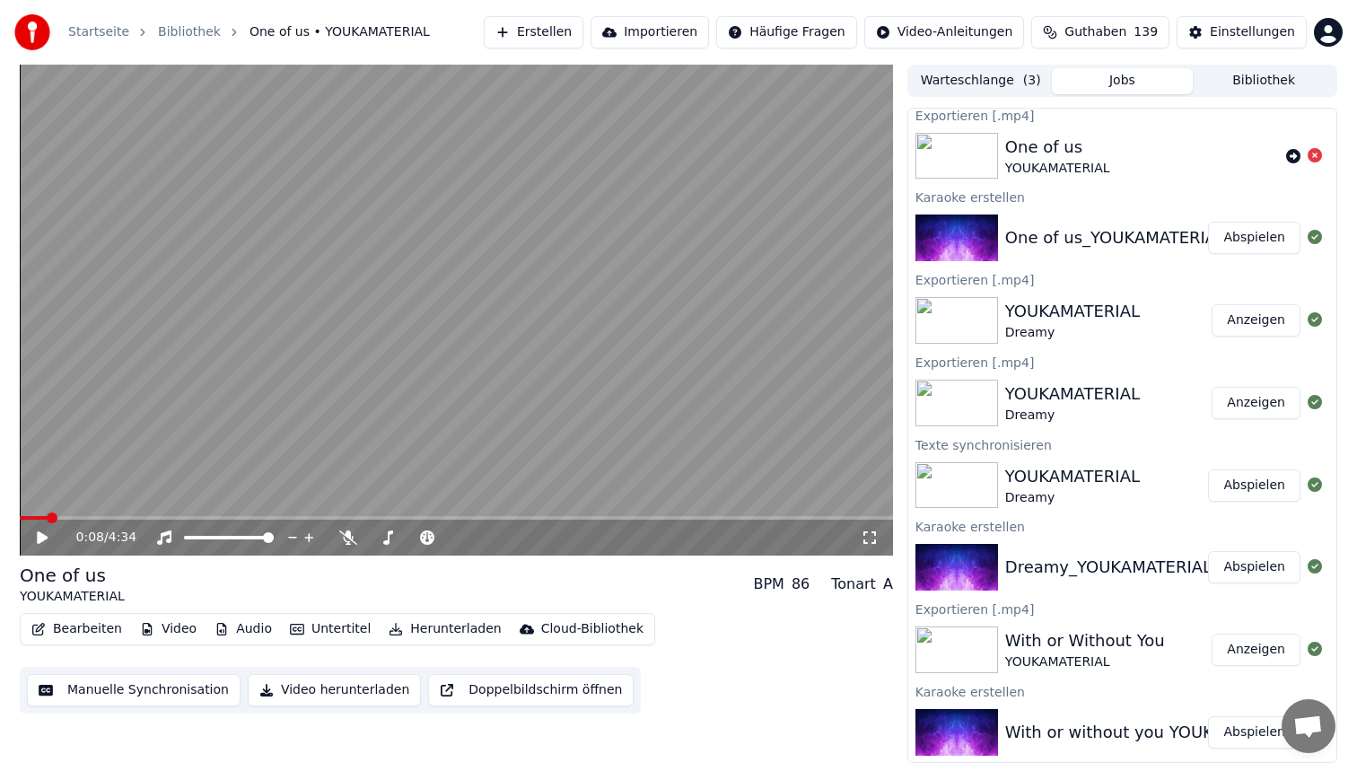
click at [1055, 644] on div "With or Without You" at bounding box center [1085, 640] width 160 height 25
click at [1257, 646] on button "Anzeigen" at bounding box center [1256, 650] width 89 height 32
click at [1053, 728] on div "With or without you YOUKAMATERIAL" at bounding box center [1154, 732] width 299 height 25
click at [1065, 729] on div "With or without you YOUKAMATERIAL" at bounding box center [1154, 732] width 299 height 25
click at [1251, 740] on button "Abspielen" at bounding box center [1254, 732] width 92 height 32
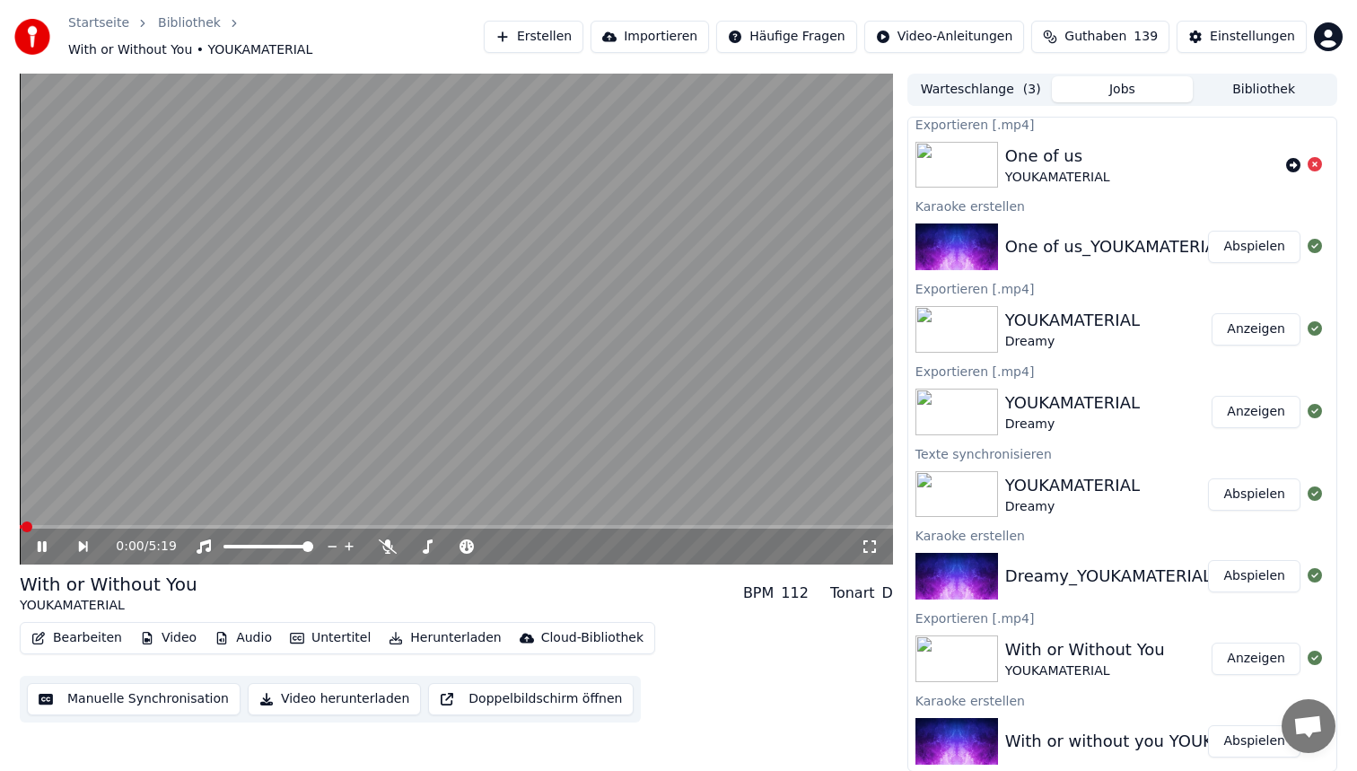
click at [197, 515] on video at bounding box center [456, 319] width 873 height 491
click at [197, 525] on span at bounding box center [456, 527] width 873 height 4
click at [405, 349] on video at bounding box center [456, 319] width 873 height 491
click at [117, 525] on span at bounding box center [123, 527] width 207 height 4
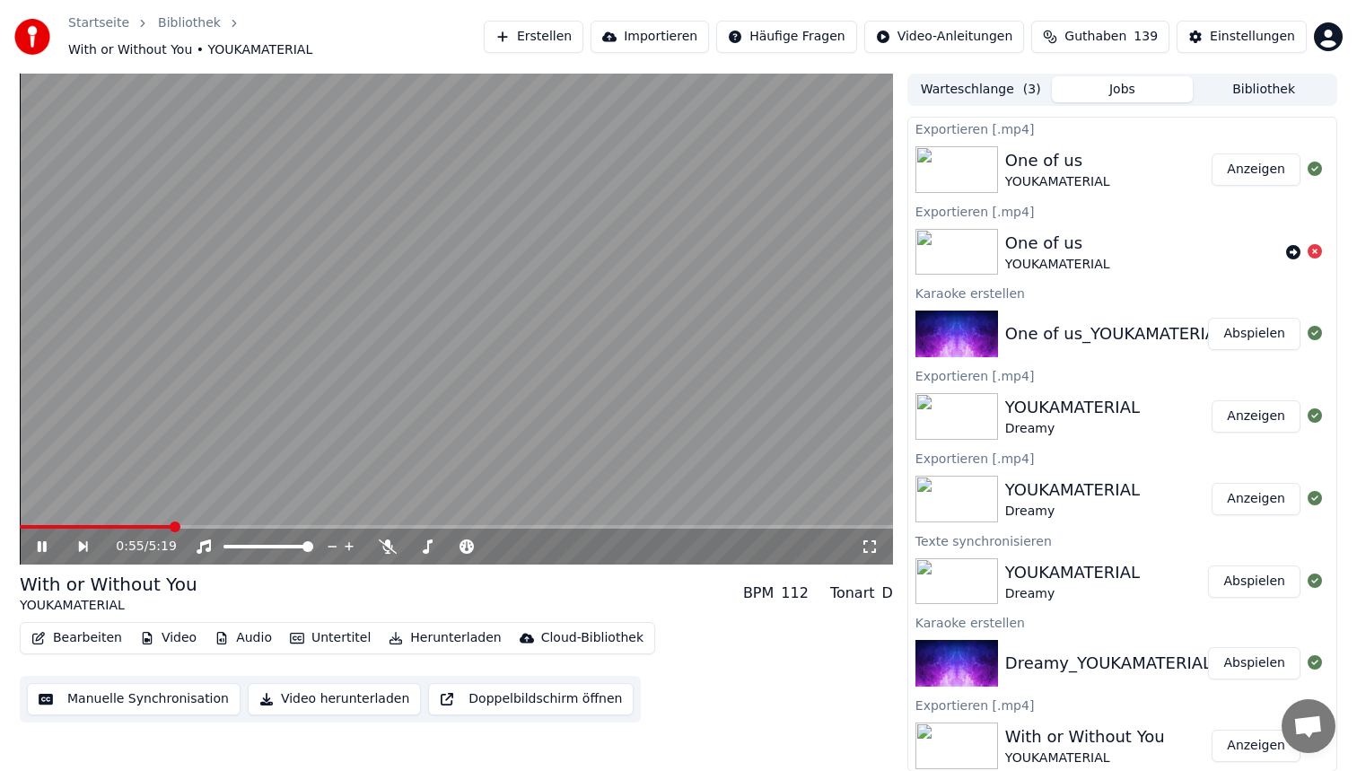
scroll to position [87, 0]
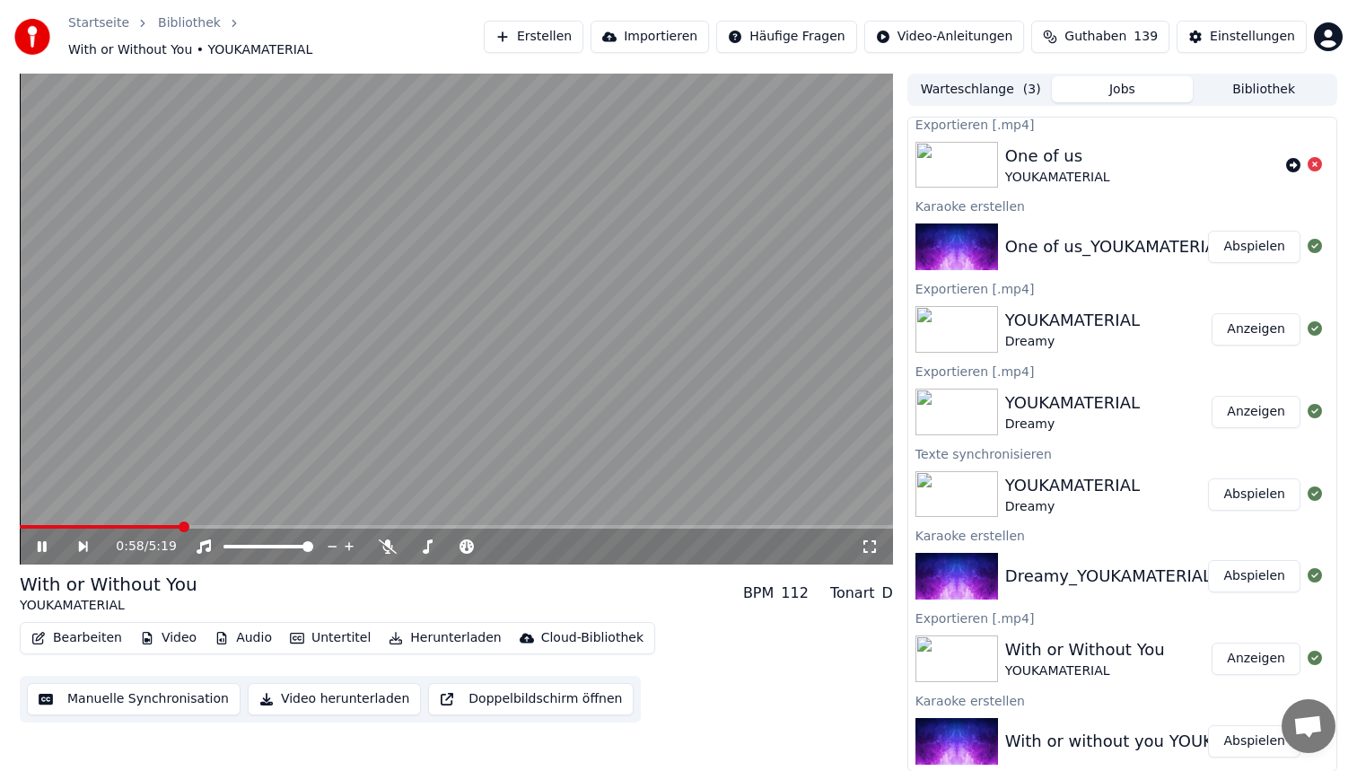
click at [462, 320] on video at bounding box center [456, 319] width 873 height 491
click at [89, 626] on button "Bearbeiten" at bounding box center [76, 638] width 105 height 25
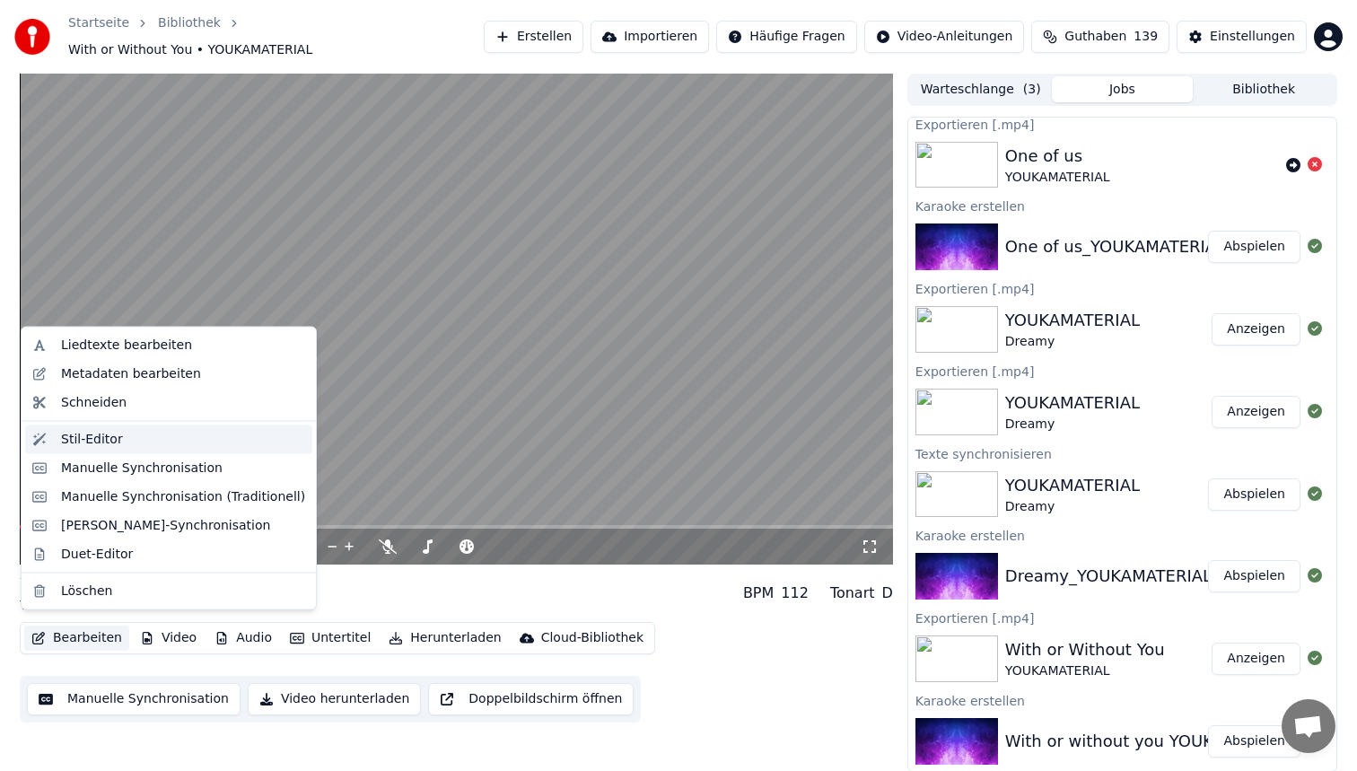
click at [147, 440] on div "Stil-Editor" at bounding box center [183, 439] width 244 height 18
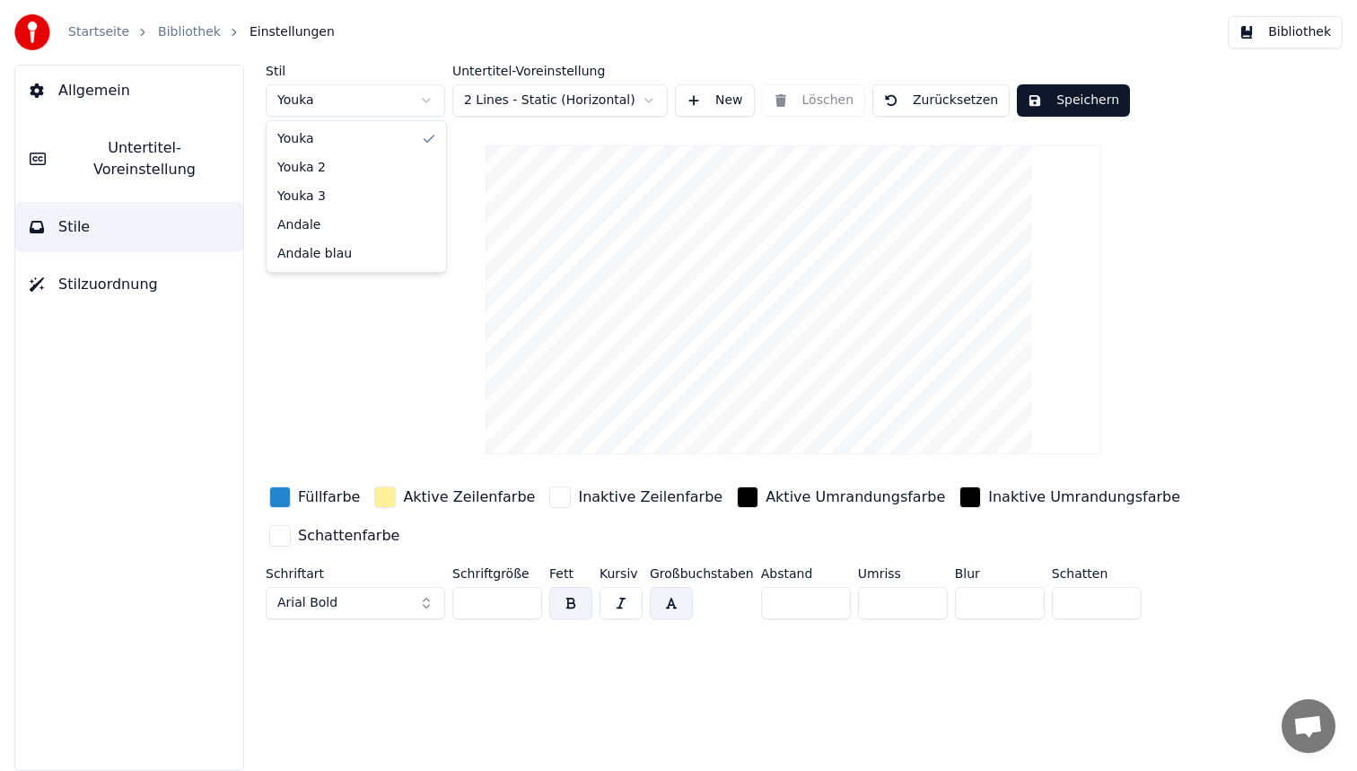
click at [312, 103] on html "Startseite Bibliothek Einstellungen Bibliothek Allgemein Untertitel-Voreinstell…" at bounding box center [678, 385] width 1357 height 771
type input "**"
type input "*"
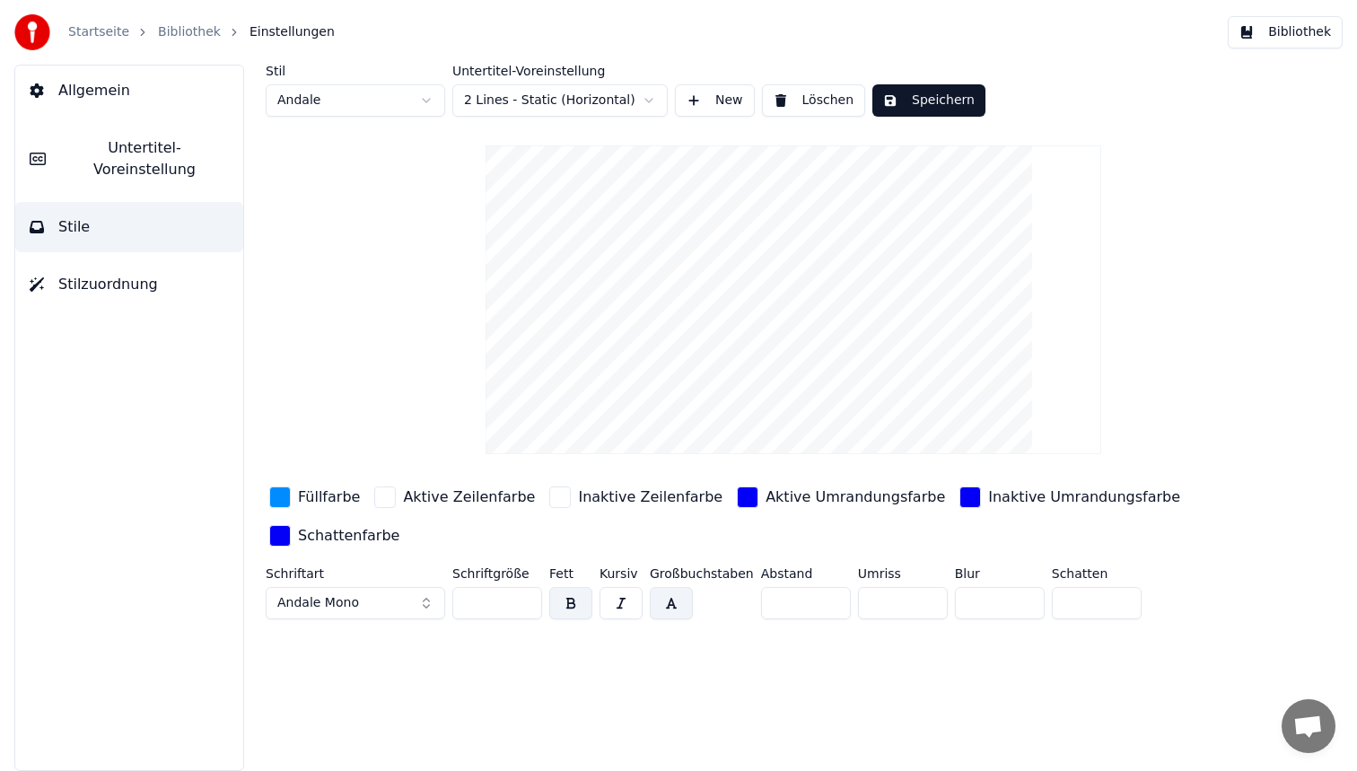
click at [276, 492] on div "button" at bounding box center [280, 497] width 22 height 22
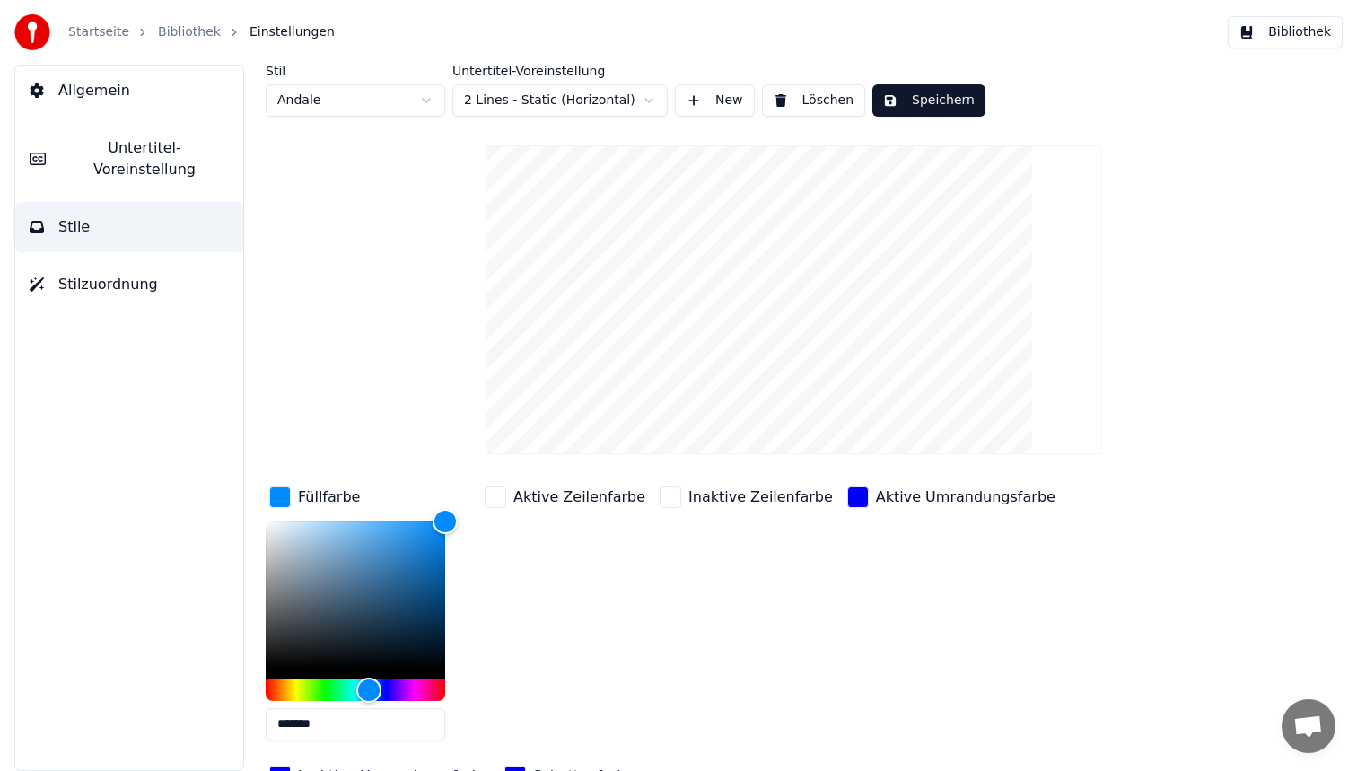
click at [335, 718] on input "*******" at bounding box center [356, 724] width 180 height 32
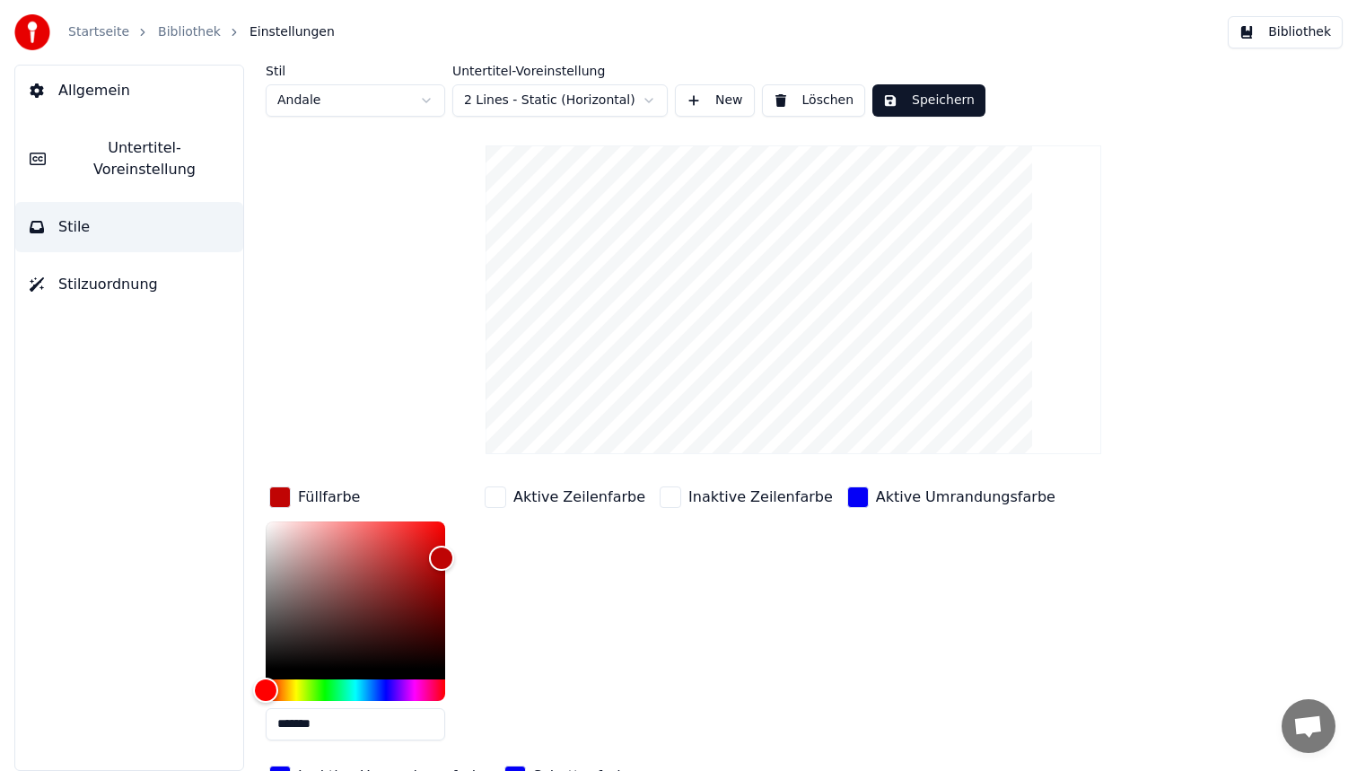
type input "*******"
click at [847, 490] on div "button" at bounding box center [858, 497] width 22 height 22
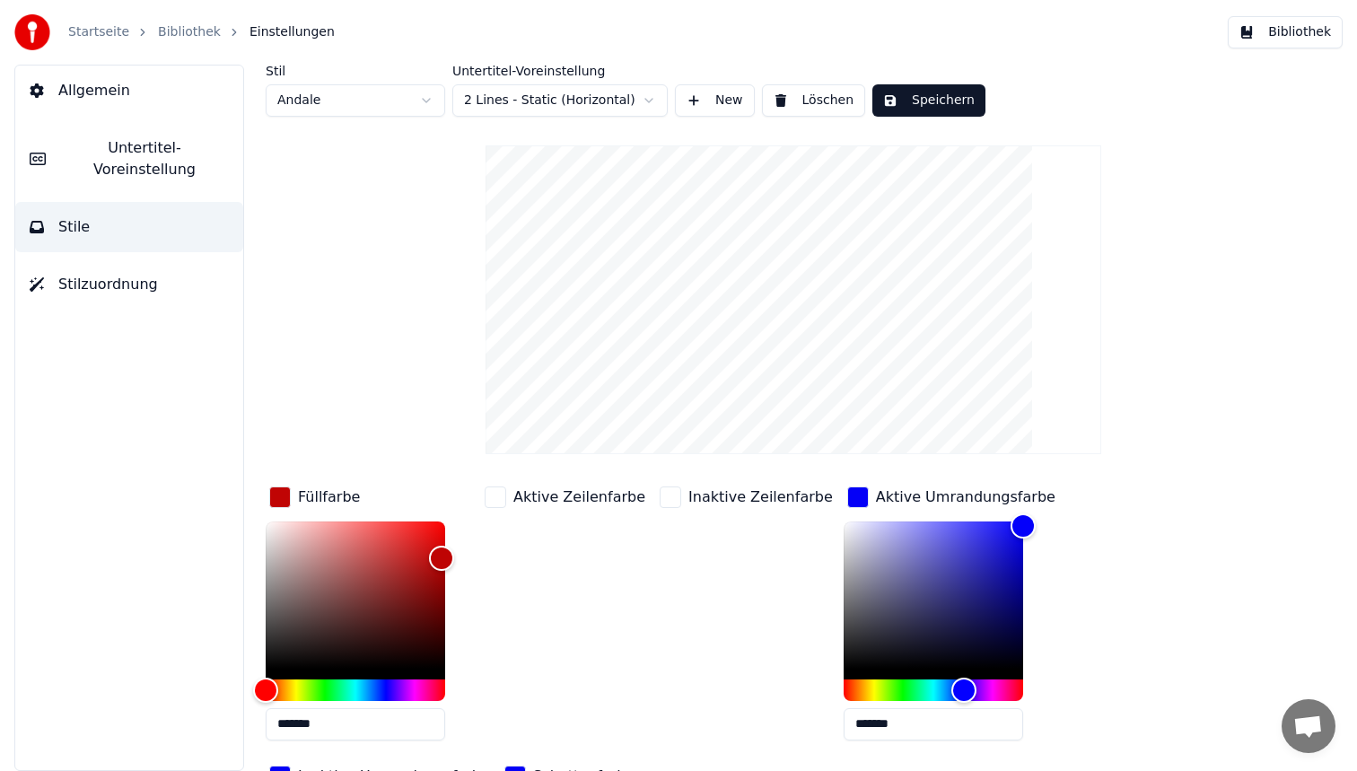
click at [883, 716] on input "*******" at bounding box center [934, 724] width 180 height 32
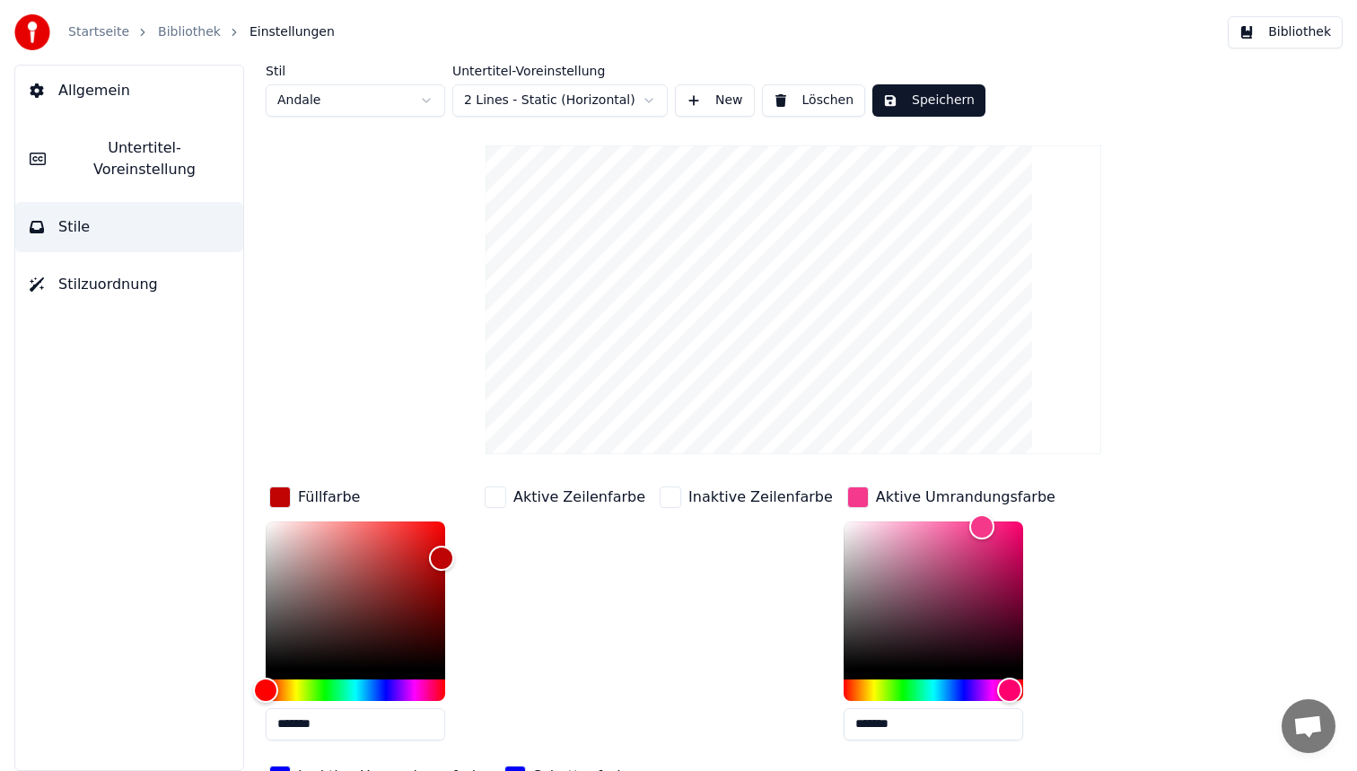
drag, startPoint x: 915, startPoint y: 718, endPoint x: 724, endPoint y: 716, distance: 190.3
click at [724, 716] on div "Füllfarbe ******* Aktive Zeilenfarbe Inaktive Zeilenfarbe Aktive Umrandungsfarb…" at bounding box center [741, 638] width 950 height 311
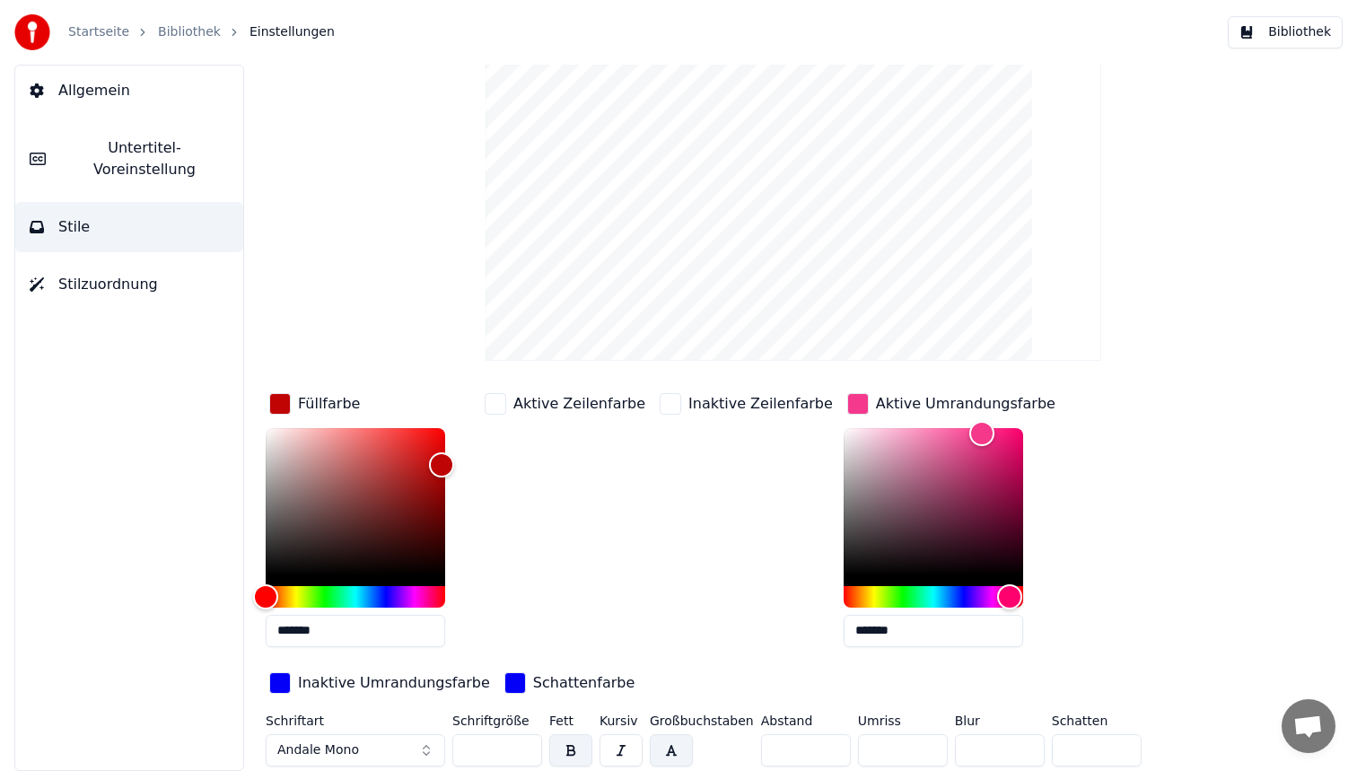
type input "*******"
click at [319, 681] on div "Inaktive Umrandungsfarbe" at bounding box center [394, 683] width 192 height 22
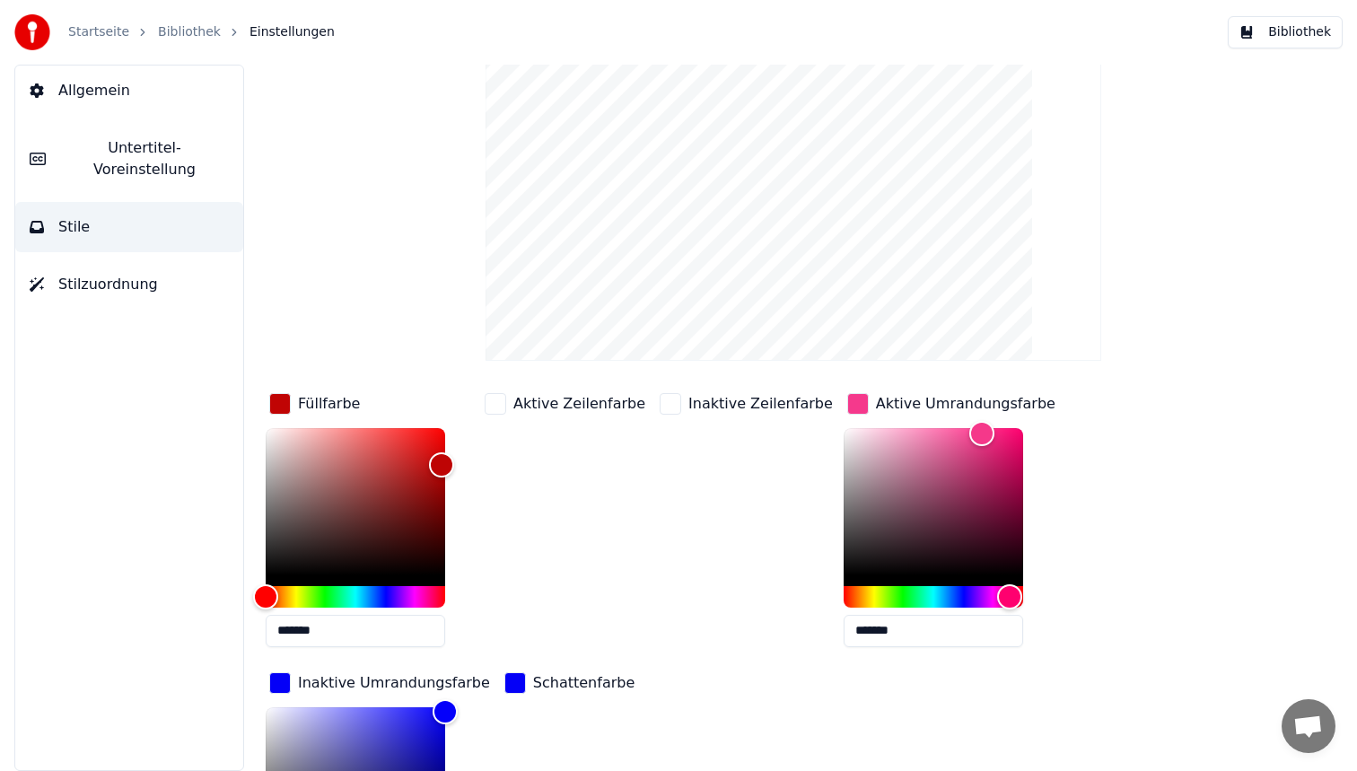
scroll to position [334, 0]
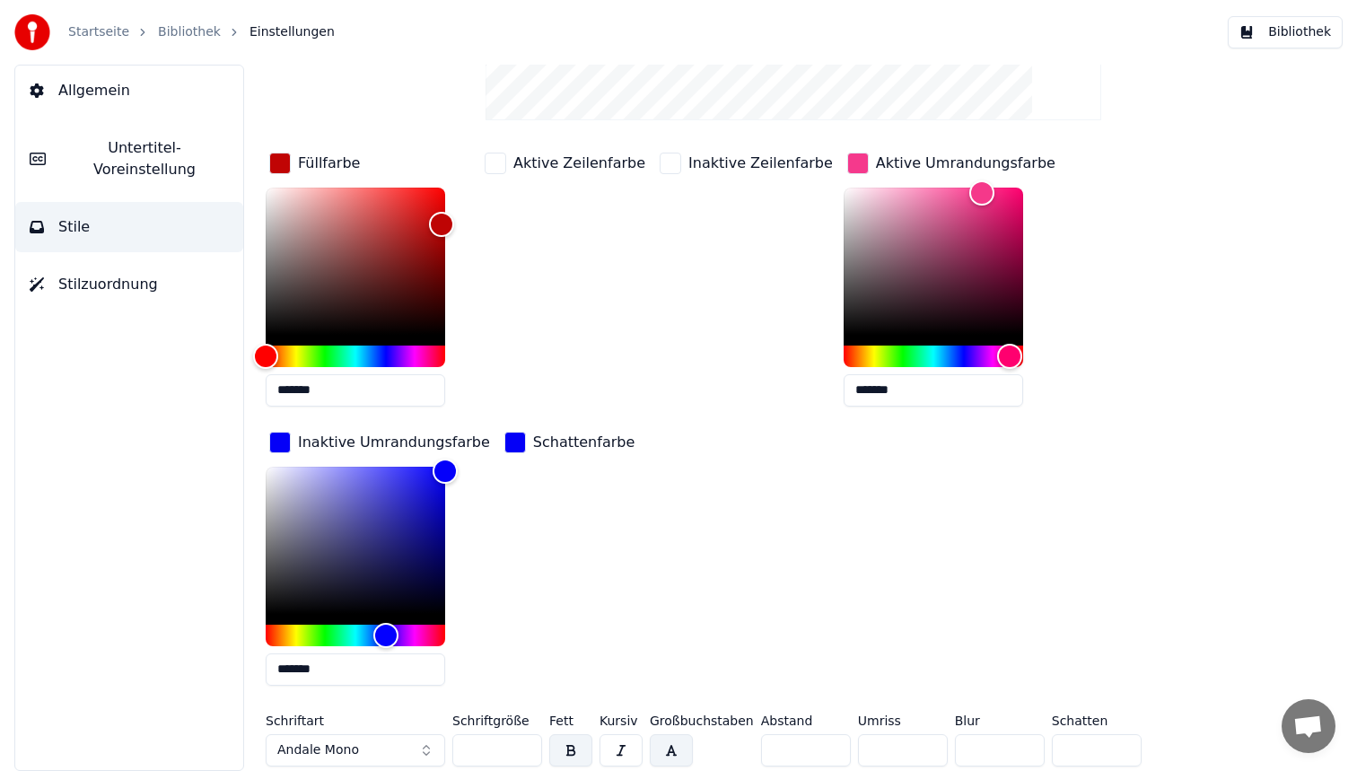
drag, startPoint x: 344, startPoint y: 668, endPoint x: 203, endPoint y: 666, distance: 140.9
click at [203, 666] on div "Allgemein Untertitel-Voreinstellung Stile Stilzuordnung Stil Andale Untertitel-…" at bounding box center [678, 418] width 1357 height 706
paste input "text"
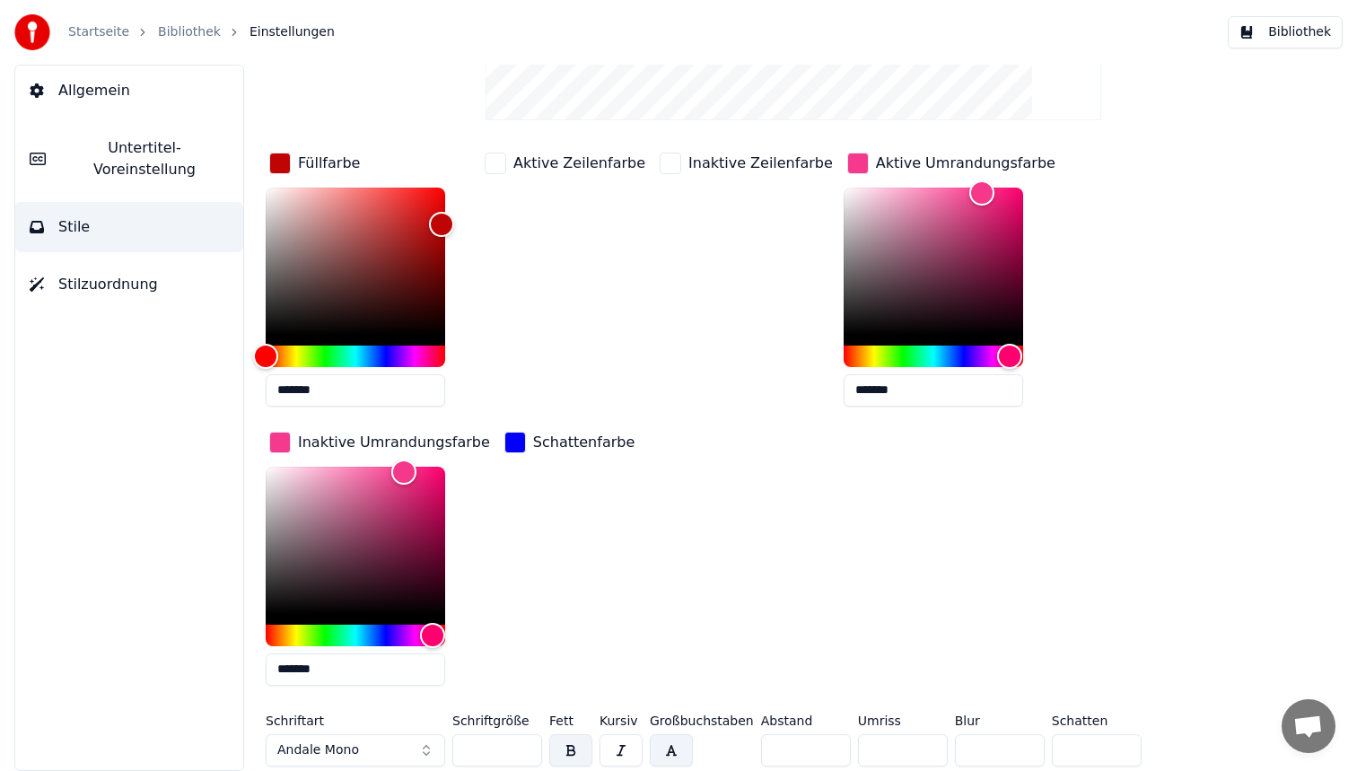
type input "*******"
click at [504, 435] on div "button" at bounding box center [515, 443] width 22 height 22
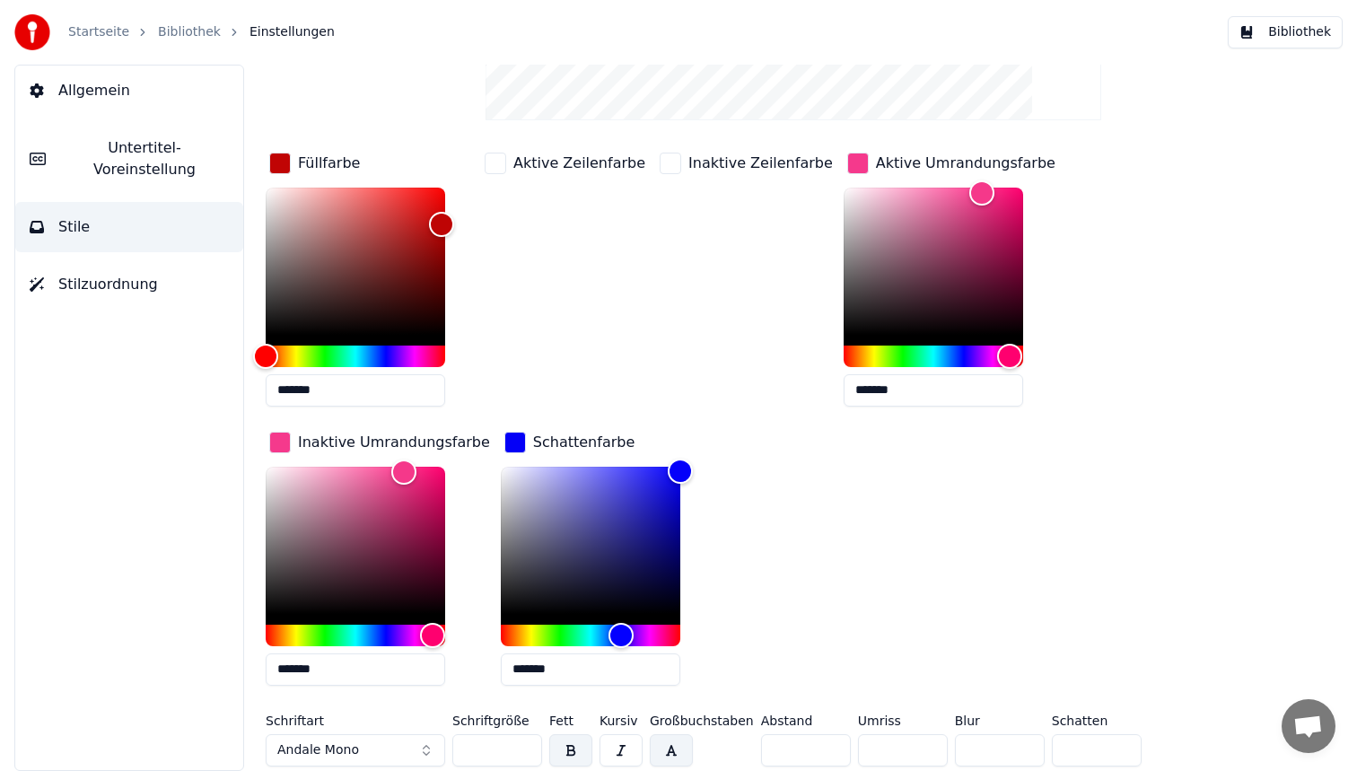
drag, startPoint x: 563, startPoint y: 673, endPoint x: 403, endPoint y: 671, distance: 159.8
click at [403, 671] on div "Füllfarbe ******* Aktive Zeilenfarbe Inaktive Zeilenfarbe Aktive Umrandungsfarb…" at bounding box center [741, 424] width 950 height 551
paste input "text"
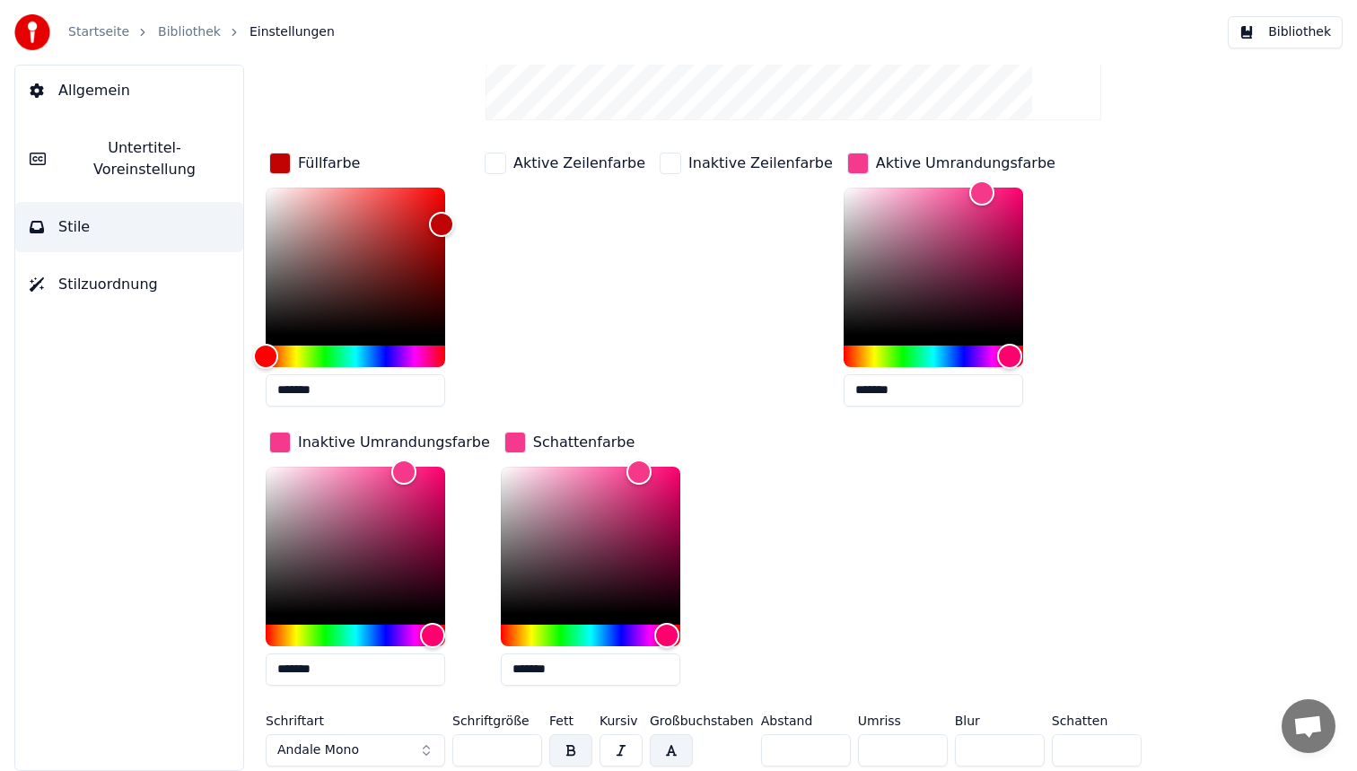
type input "*******"
click at [513, 742] on input "**" at bounding box center [497, 750] width 90 height 32
type input "**"
drag, startPoint x: 792, startPoint y: 740, endPoint x: 734, endPoint y: 740, distance: 58.3
click at [751, 740] on div "Schriftart Andale Mono Schriftgröße ** Fett Kursiv Großbuchstaben Abstand * Umr…" at bounding box center [741, 743] width 950 height 59
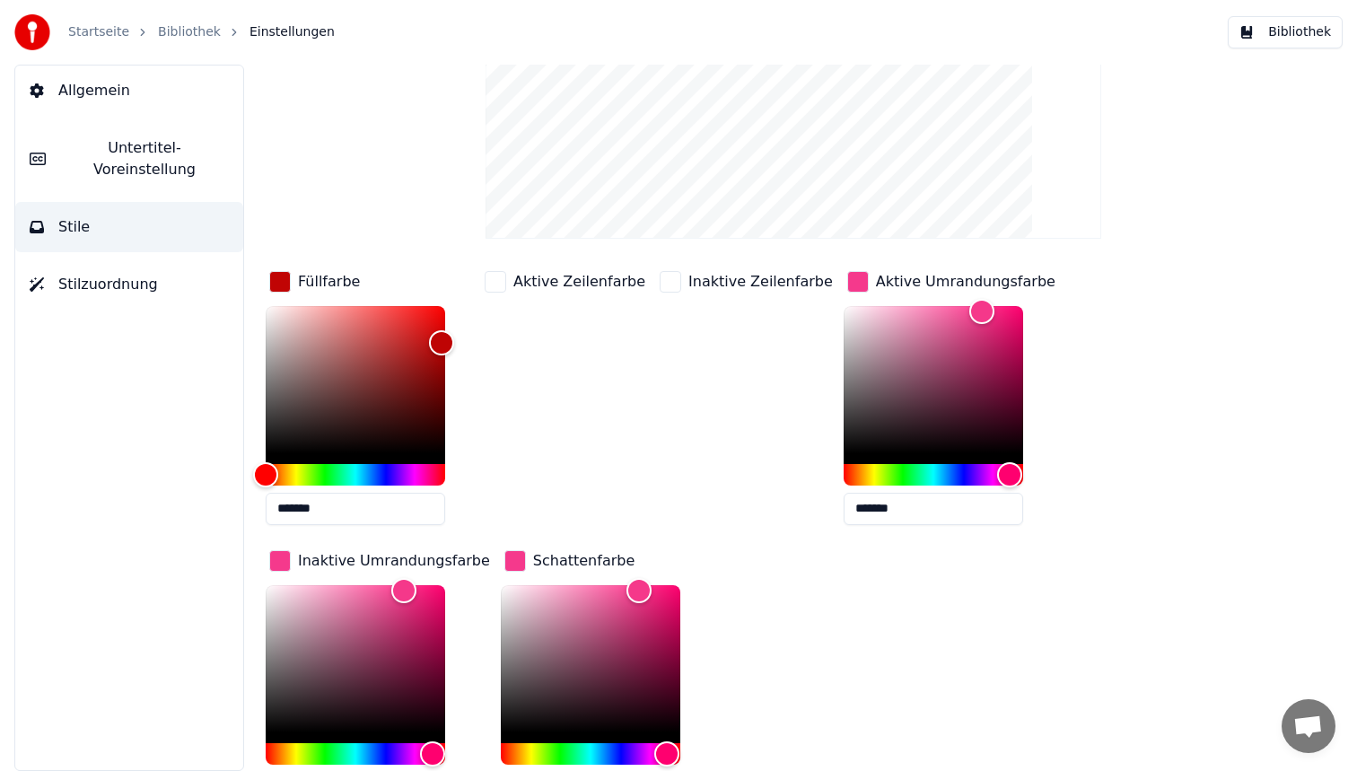
scroll to position [0, 0]
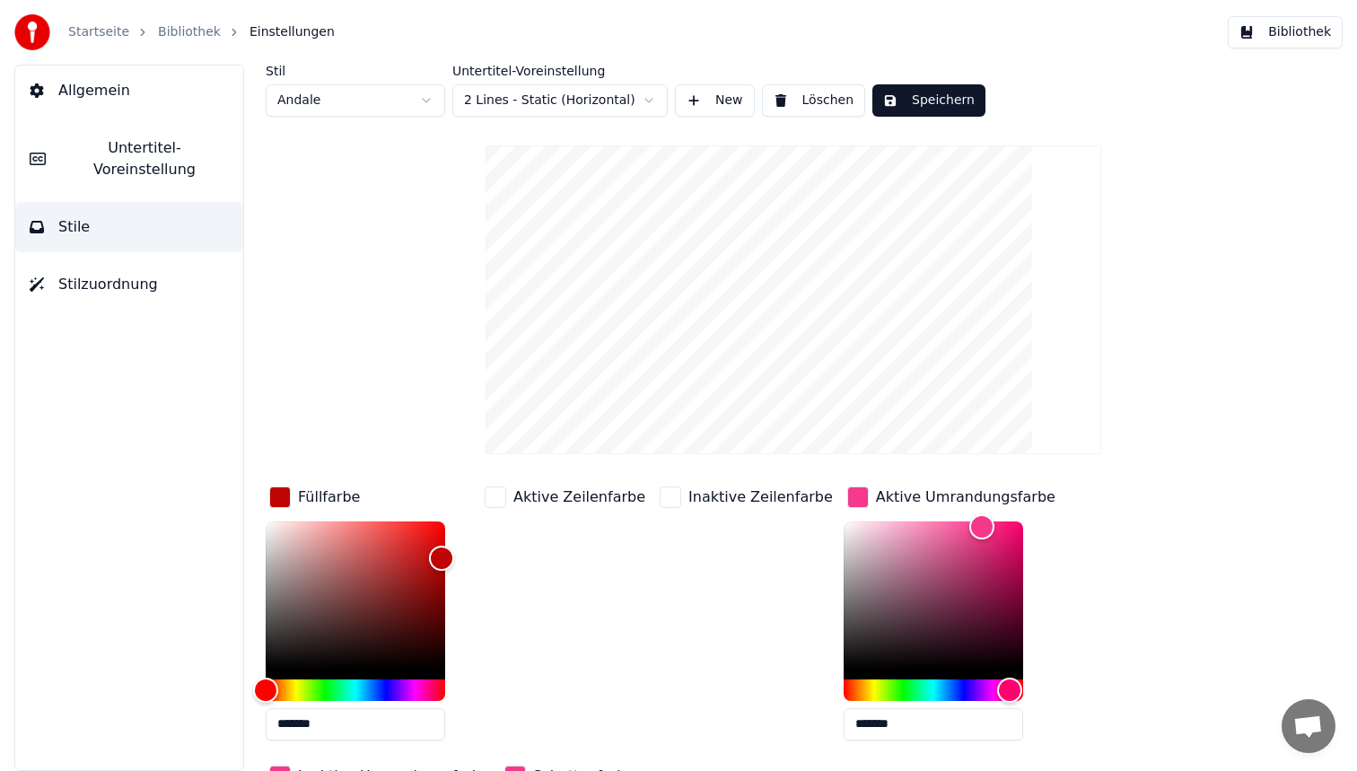
type input "*"
click at [950, 86] on button "Speichern" at bounding box center [928, 100] width 113 height 32
click at [1319, 31] on button "Bibliothek" at bounding box center [1285, 32] width 115 height 32
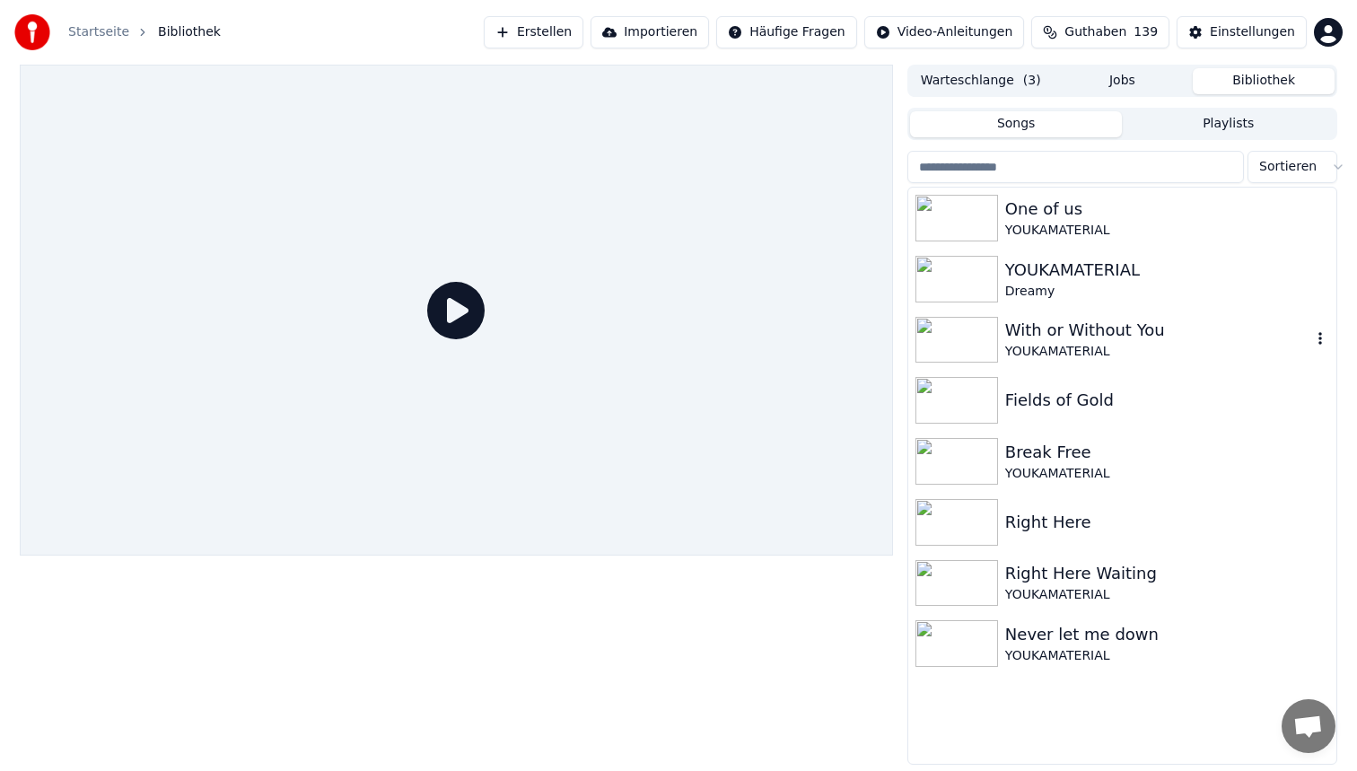
click at [1116, 346] on div "YOUKAMATERIAL" at bounding box center [1158, 352] width 306 height 18
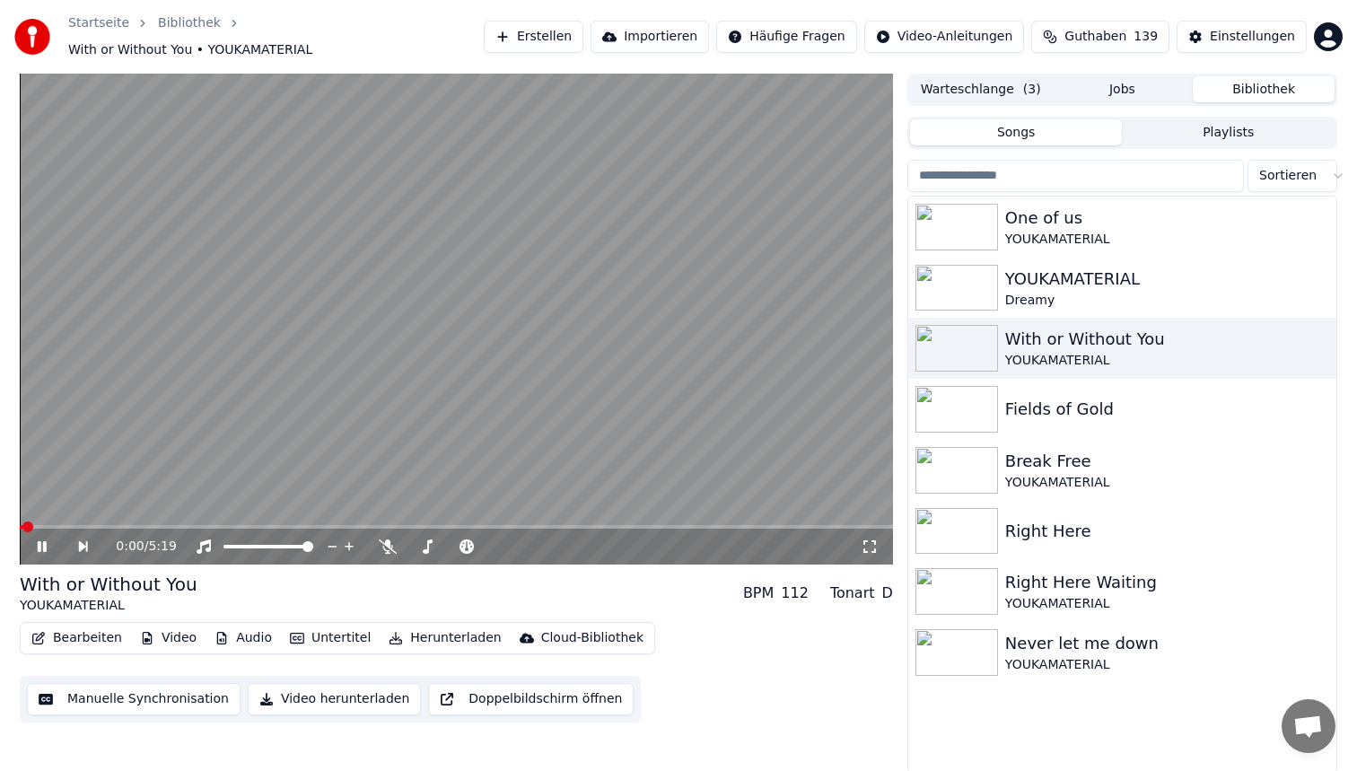
click at [164, 525] on span at bounding box center [456, 527] width 873 height 4
click at [367, 525] on span at bounding box center [456, 527] width 873 height 4
click at [430, 525] on span at bounding box center [456, 527] width 873 height 4
click at [567, 346] on video at bounding box center [456, 319] width 873 height 491
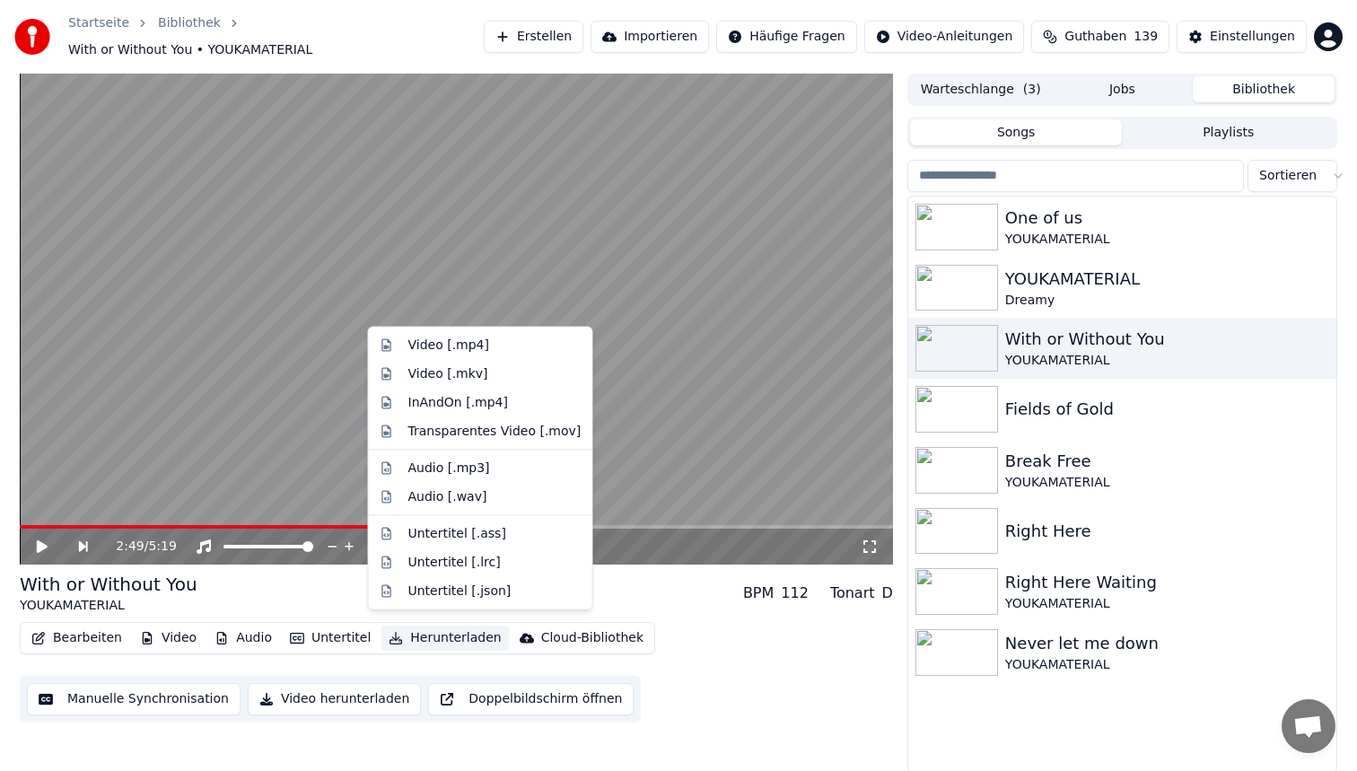
click at [424, 629] on button "Herunterladen" at bounding box center [444, 638] width 127 height 25
click at [311, 722] on div "2:49 / 5:19 With or Without You YOUKAMATERIAL BPM 112 Tonart D Bearbeiten Video…" at bounding box center [456, 424] width 873 height 700
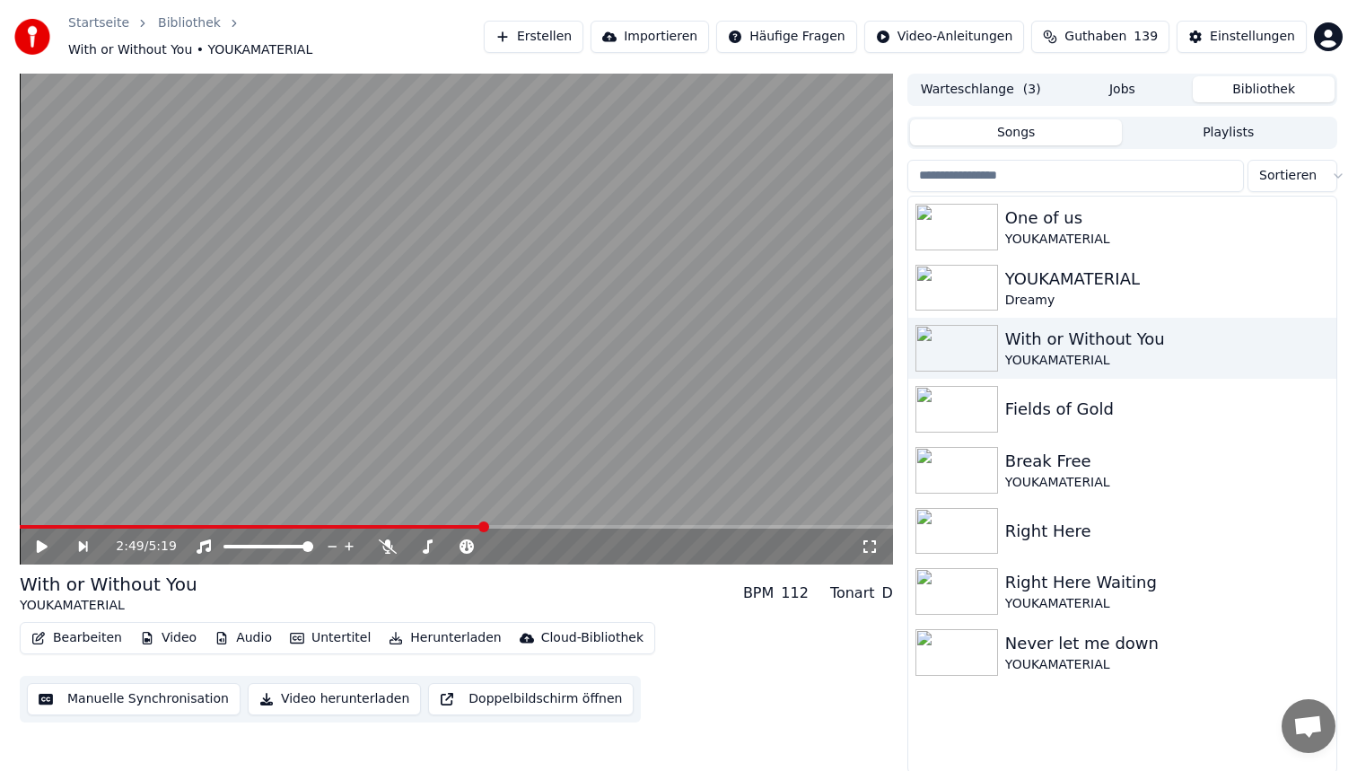
click at [311, 722] on div "2:49 / 5:19 With or Without You YOUKAMATERIAL BPM 112 Tonart D Bearbeiten Video…" at bounding box center [456, 424] width 873 height 700
click at [312, 691] on button "Video herunterladen" at bounding box center [334, 699] width 173 height 32
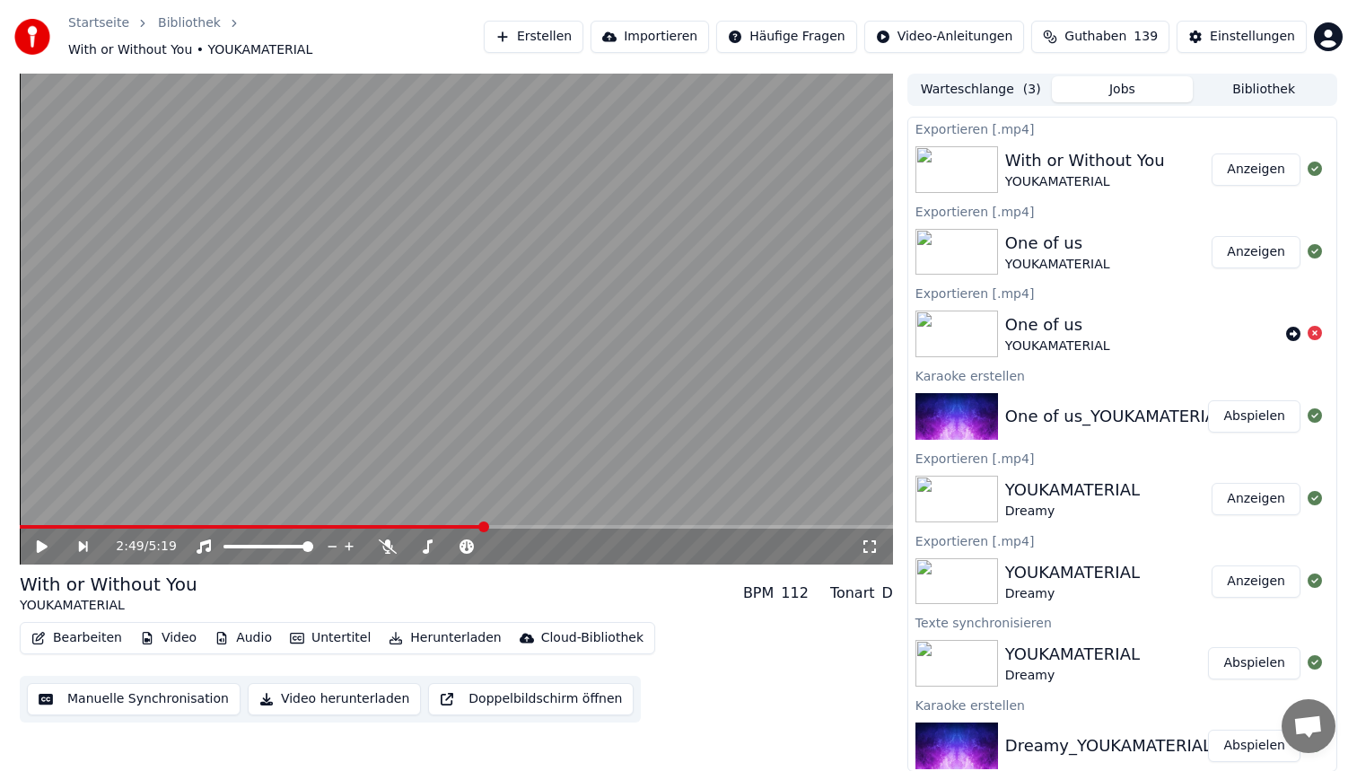
click at [1061, 733] on div "Dreamy_YOUKAMATERIAL" at bounding box center [1108, 745] width 206 height 25
click at [1253, 730] on button "Abspielen" at bounding box center [1254, 746] width 92 height 32
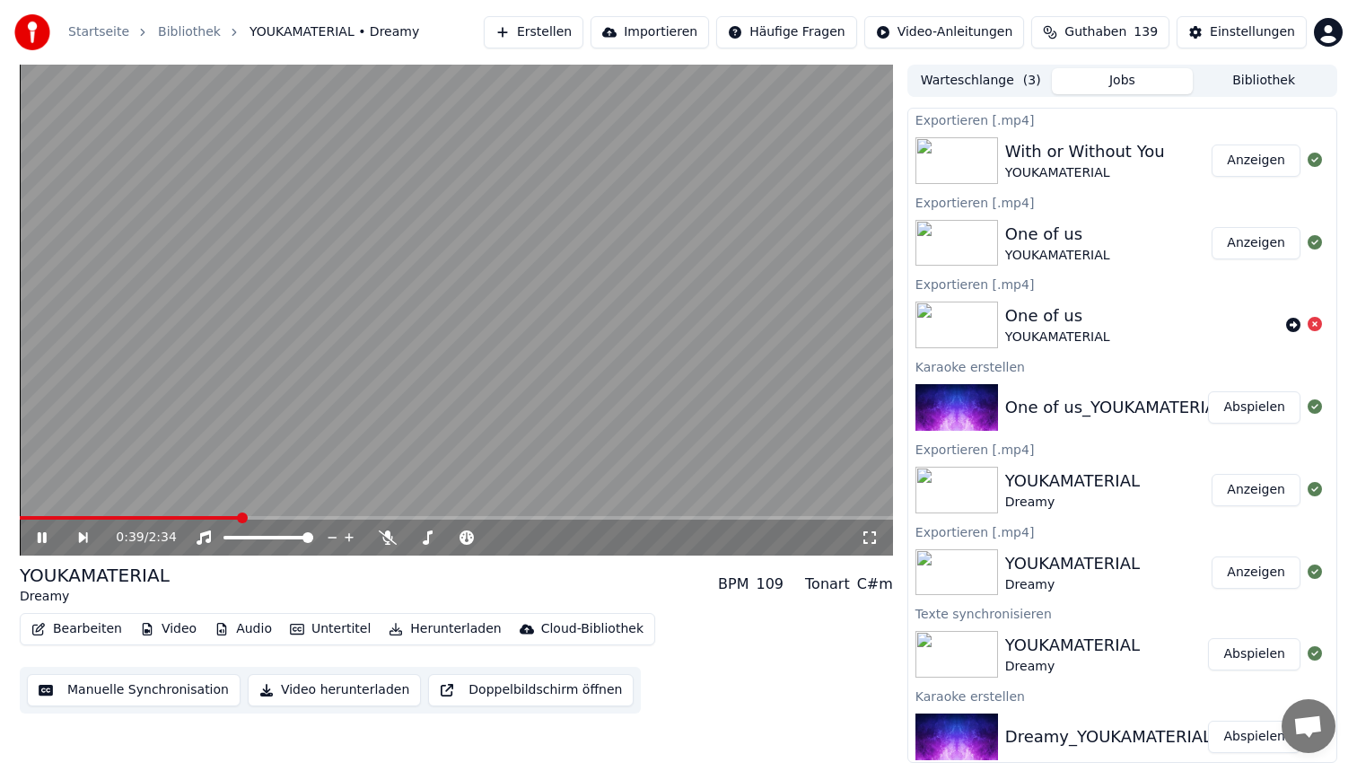
click at [241, 516] on span at bounding box center [456, 518] width 873 height 4
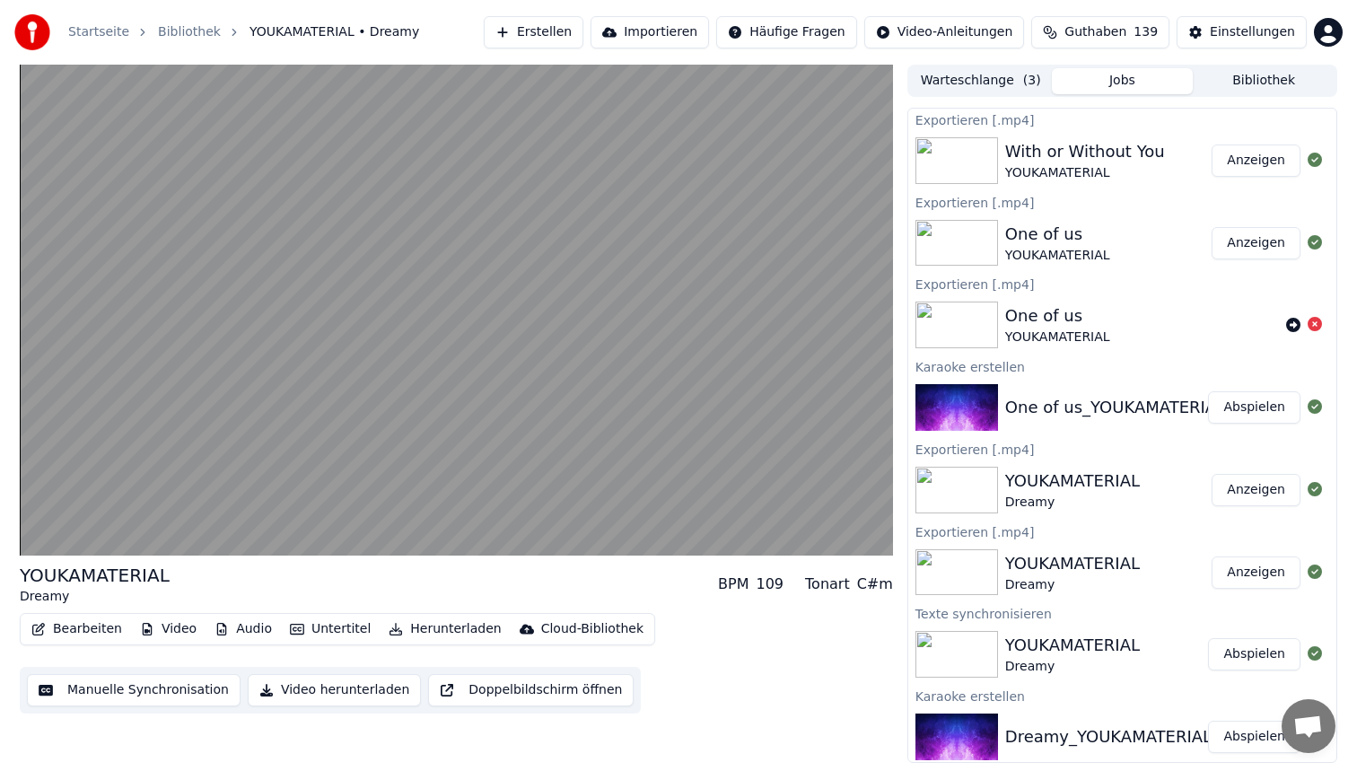
click at [446, 630] on button "Herunterladen" at bounding box center [444, 629] width 127 height 25
click at [360, 687] on button "Video herunterladen" at bounding box center [334, 690] width 173 height 32
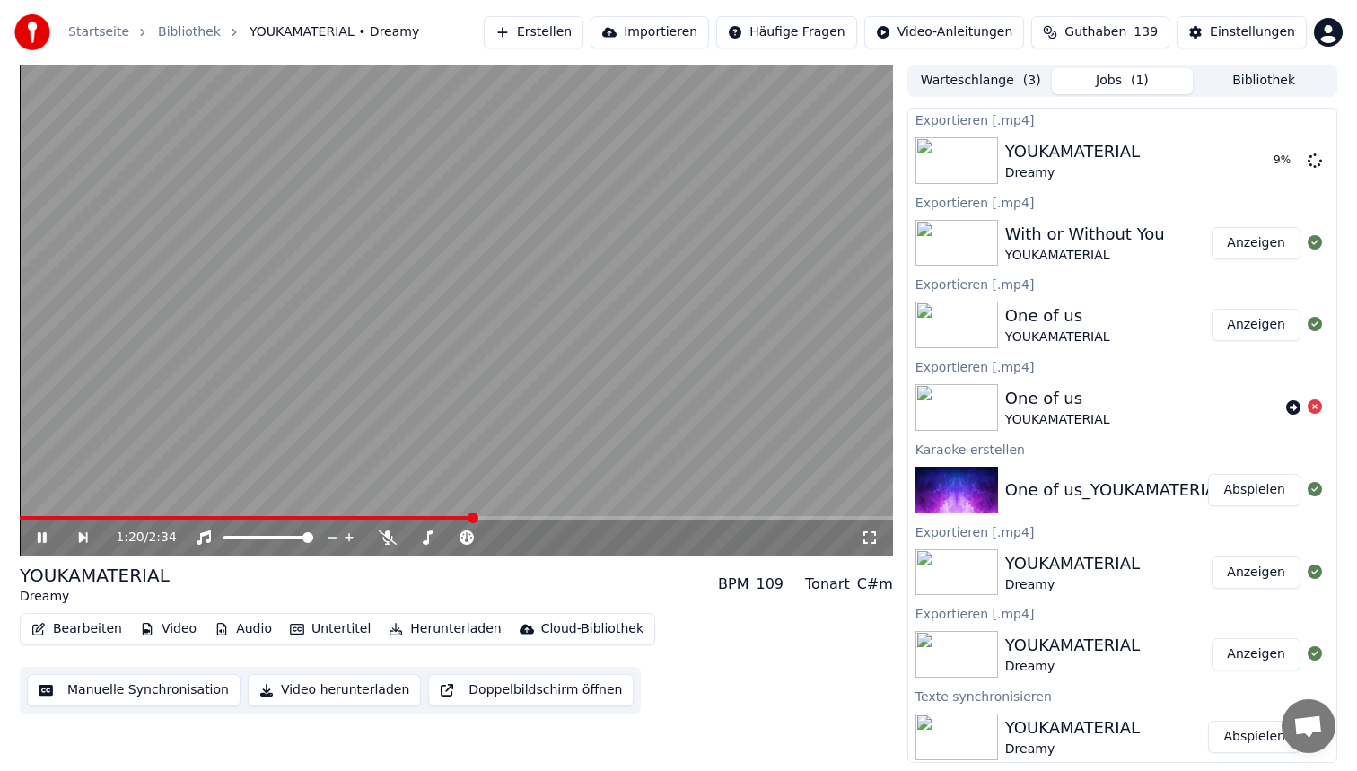
click at [505, 370] on video at bounding box center [456, 310] width 873 height 491
click at [1138, 85] on button "Jobs" at bounding box center [1123, 81] width 142 height 26
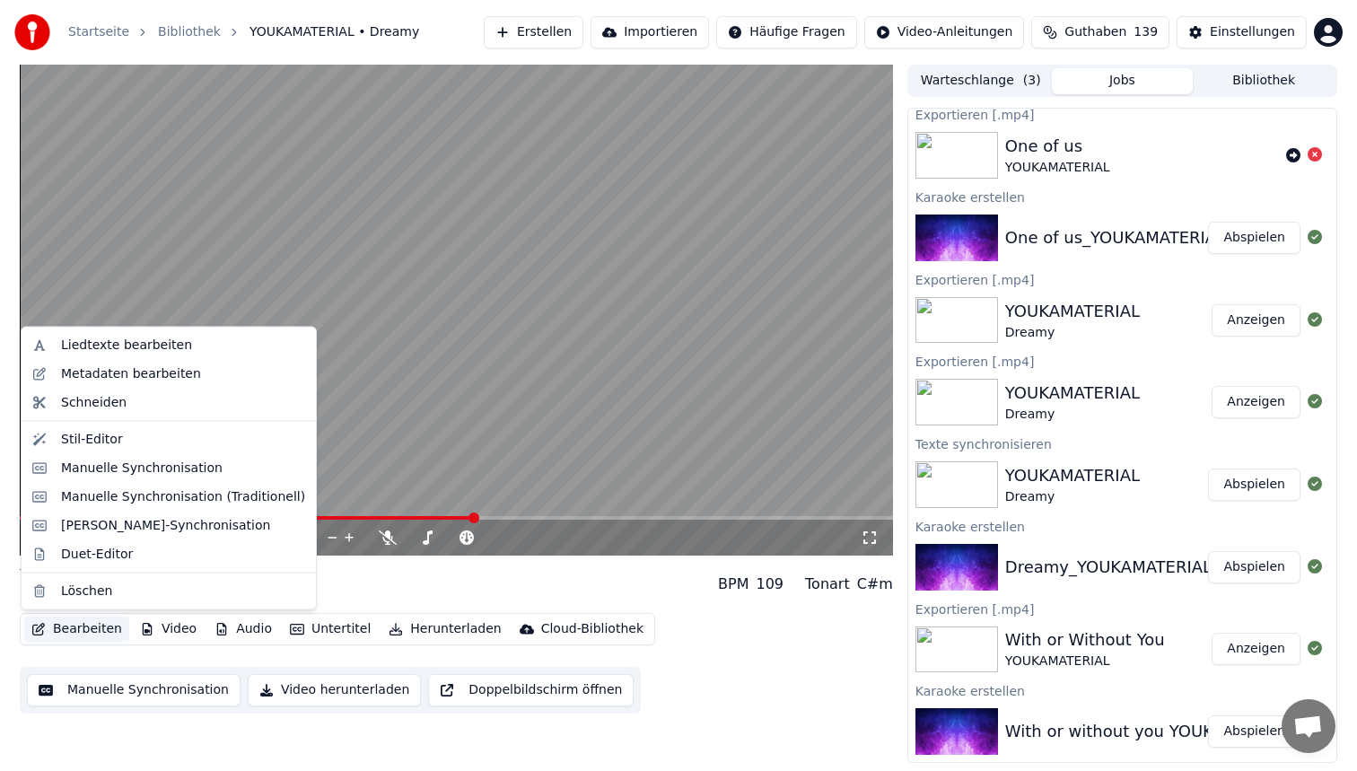
click at [48, 630] on button "Bearbeiten" at bounding box center [76, 629] width 105 height 25
click at [124, 446] on div "Stil-Editor" at bounding box center [183, 439] width 244 height 18
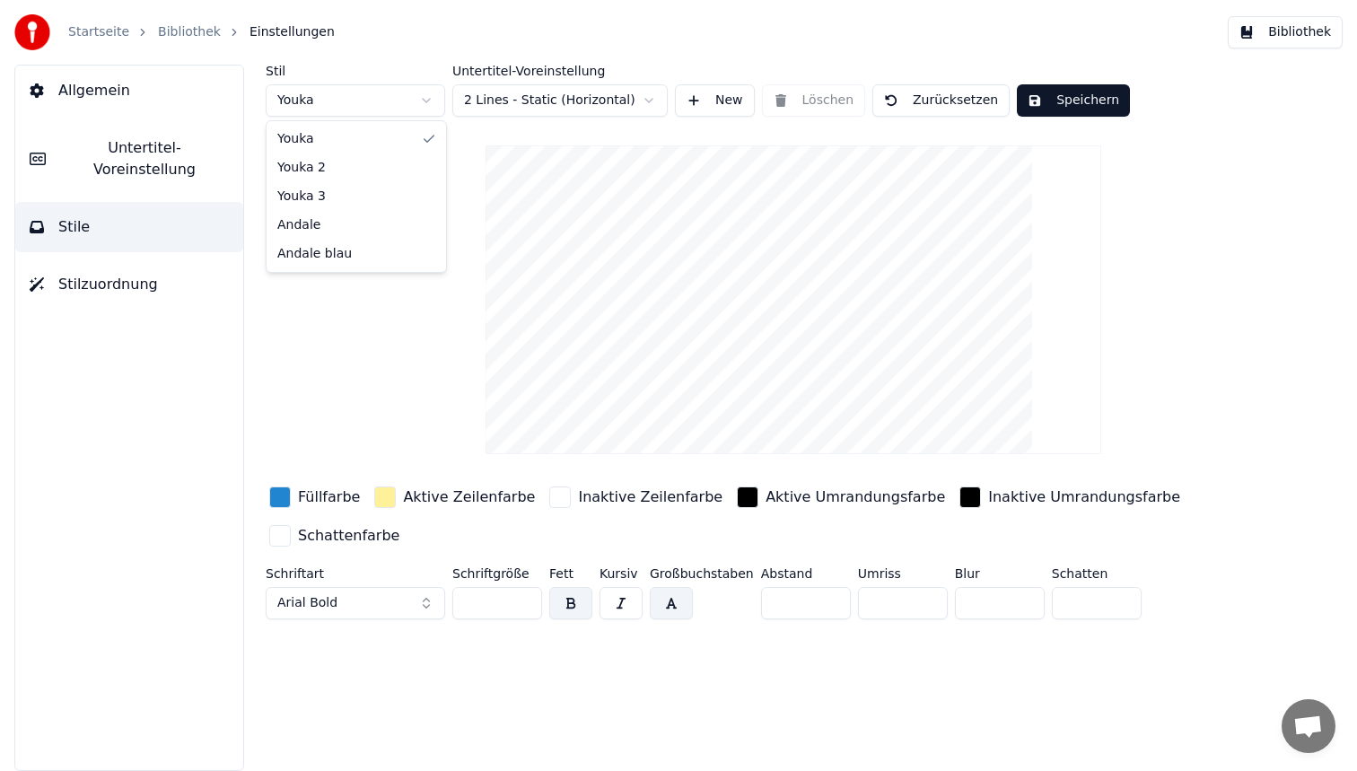
click at [324, 101] on html "Startseite Bibliothek Einstellungen Bibliothek Allgemein Untertitel-Voreinstell…" at bounding box center [678, 385] width 1357 height 771
type input "**"
type input "*"
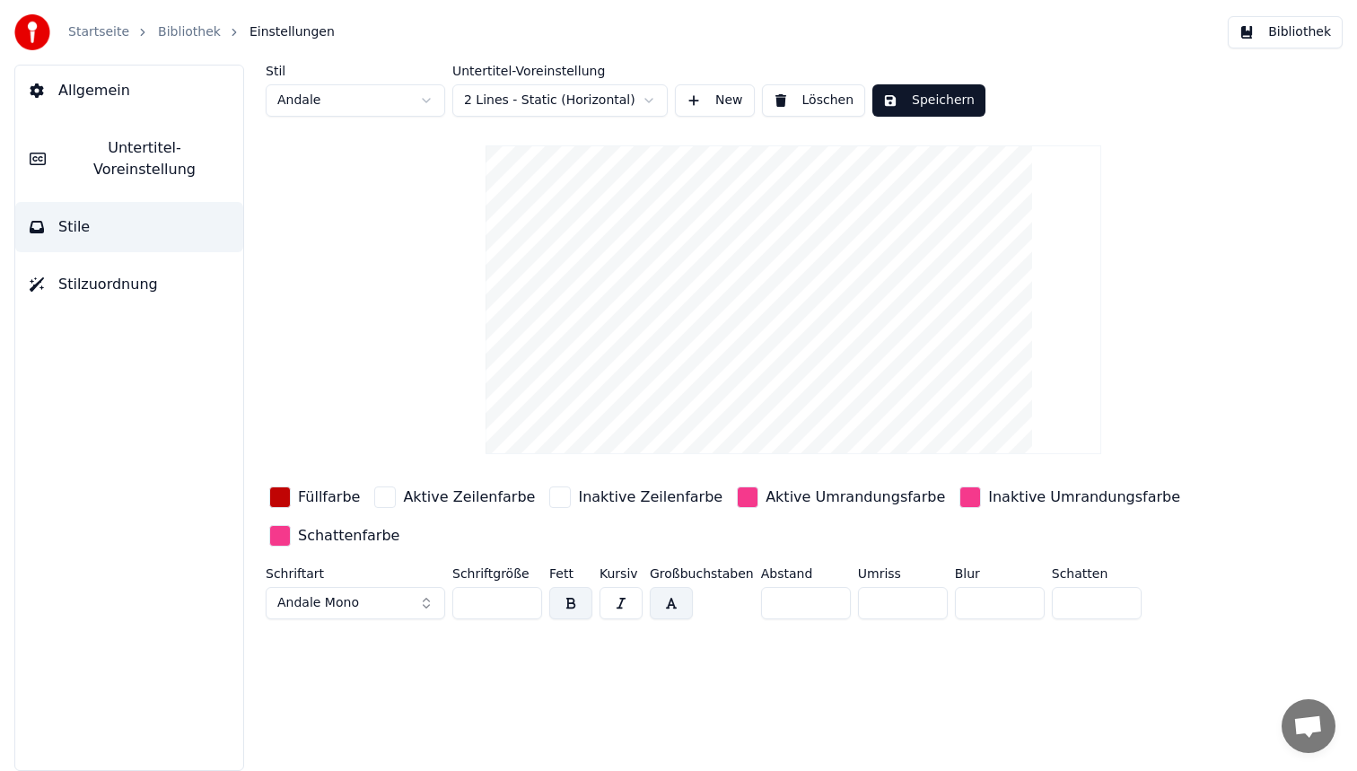
click at [737, 497] on div "button" at bounding box center [748, 497] width 22 height 22
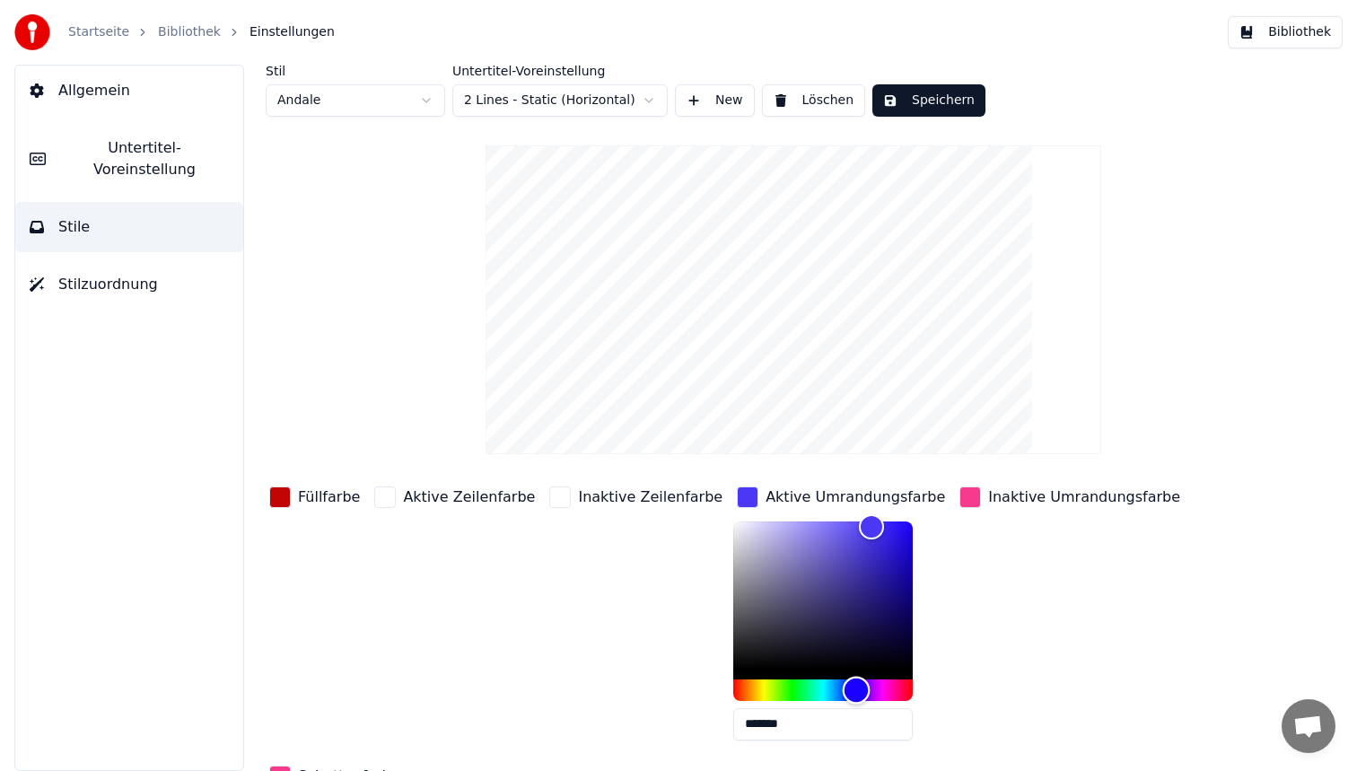
type input "*******"
drag, startPoint x: 856, startPoint y: 691, endPoint x: 819, endPoint y: 691, distance: 37.7
click at [842, 691] on div "Hue" at bounding box center [856, 690] width 28 height 28
click at [1007, 539] on div "Inaktive Umrandungsfarbe" at bounding box center [1070, 619] width 228 height 272
click at [949, 96] on button "Speichern" at bounding box center [928, 100] width 113 height 32
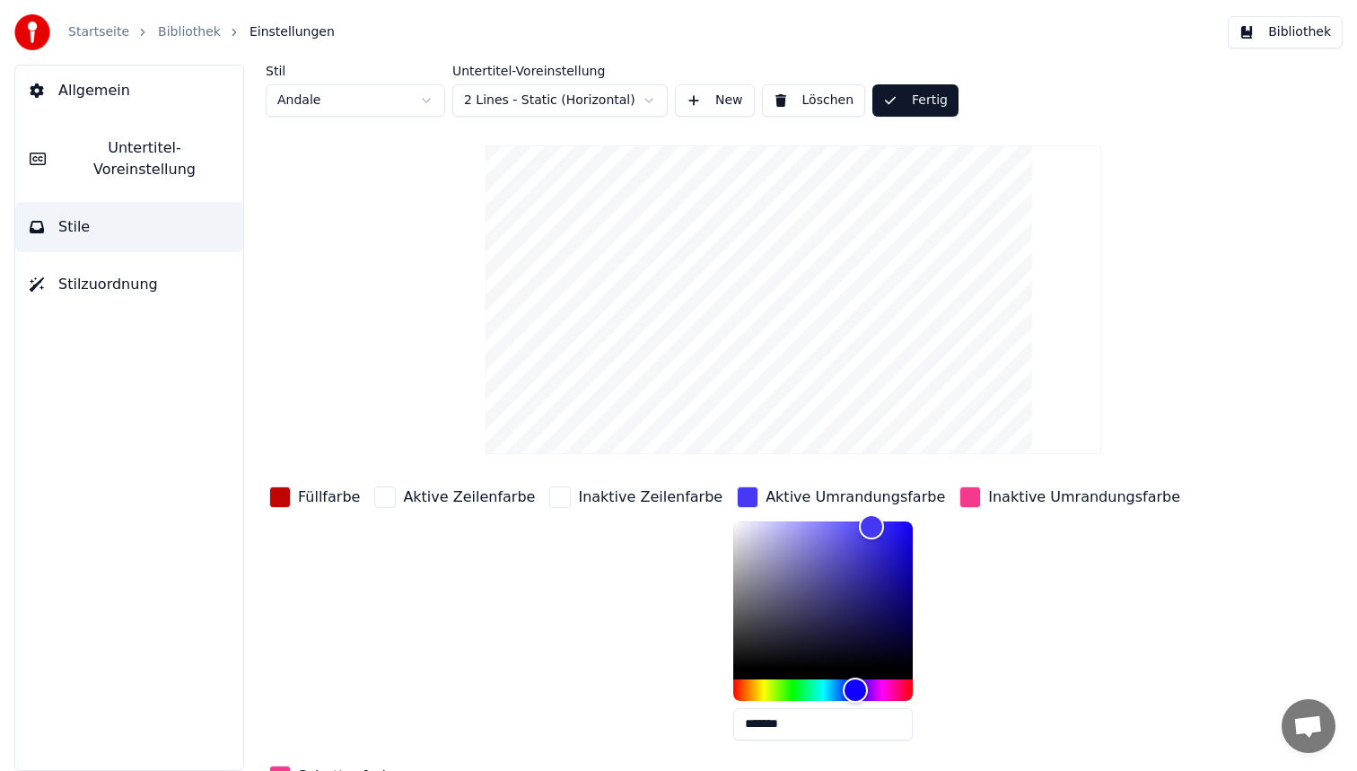
click at [1301, 30] on button "Bibliothek" at bounding box center [1285, 32] width 115 height 32
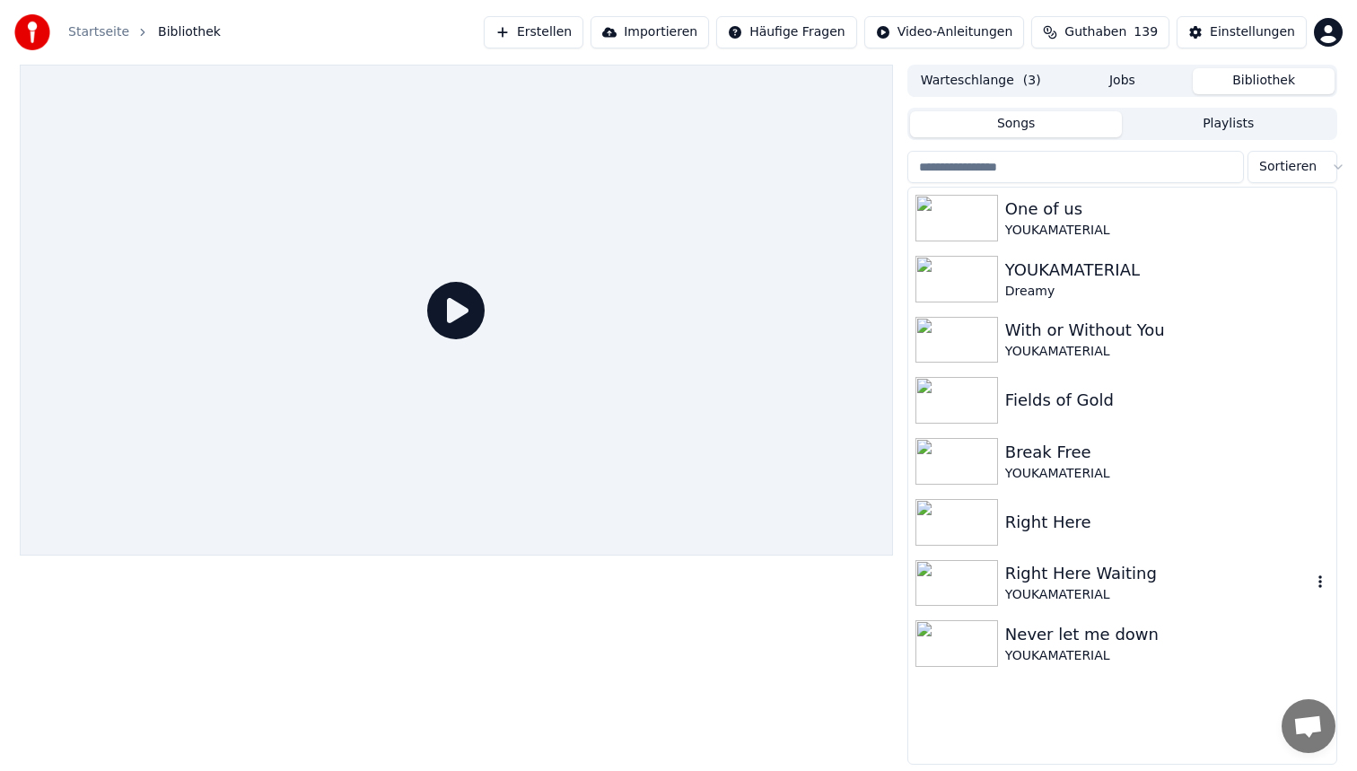
click at [1089, 581] on div "Right Here Waiting" at bounding box center [1158, 573] width 306 height 25
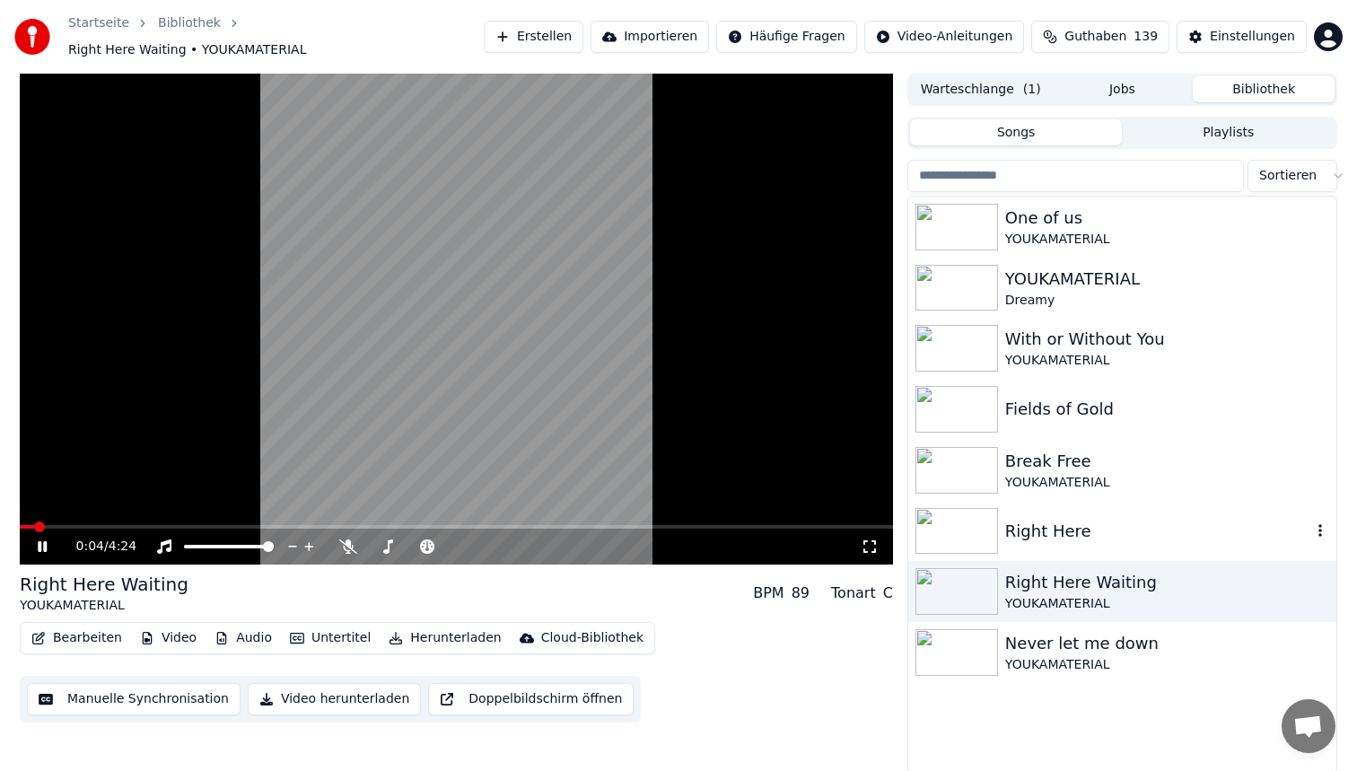
click at [1041, 522] on div "Right Here" at bounding box center [1158, 531] width 306 height 25
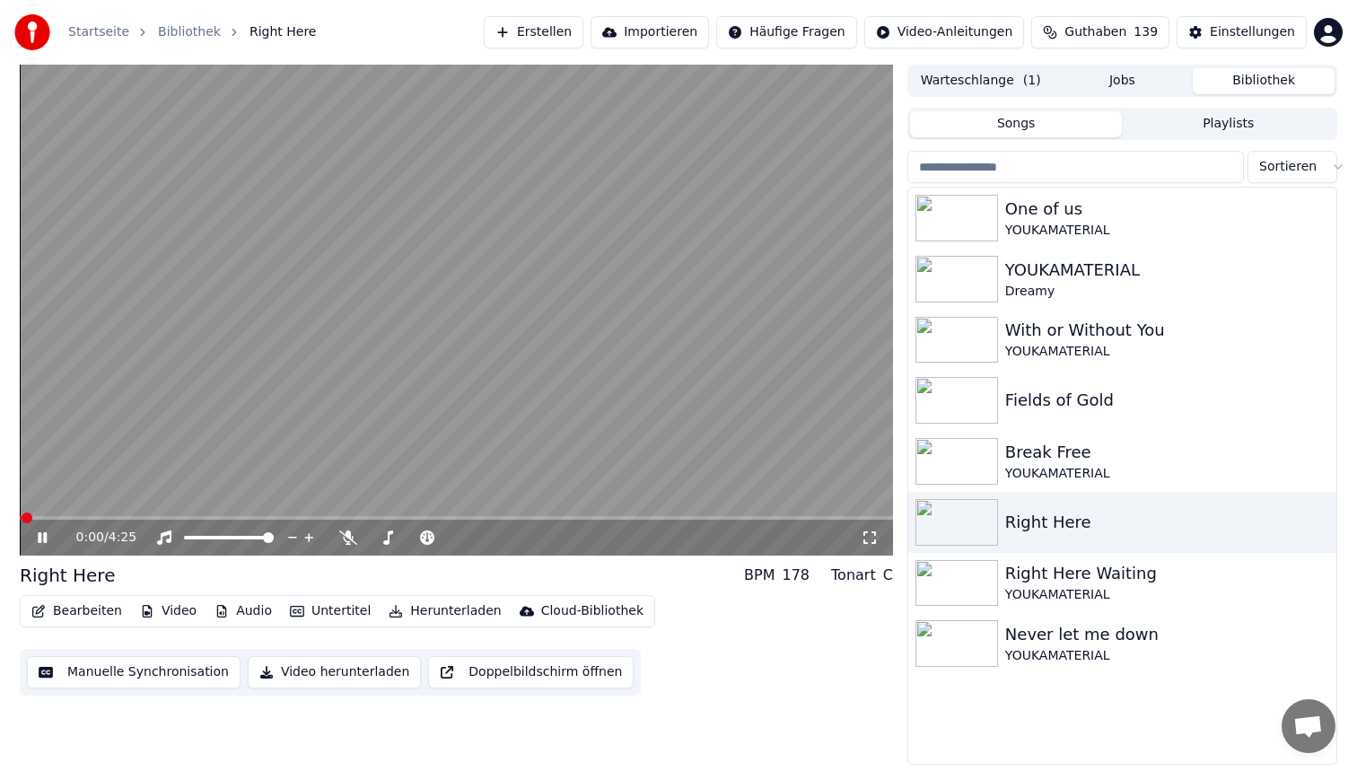
click at [140, 516] on span at bounding box center [456, 518] width 873 height 4
click at [412, 390] on video at bounding box center [456, 310] width 873 height 491
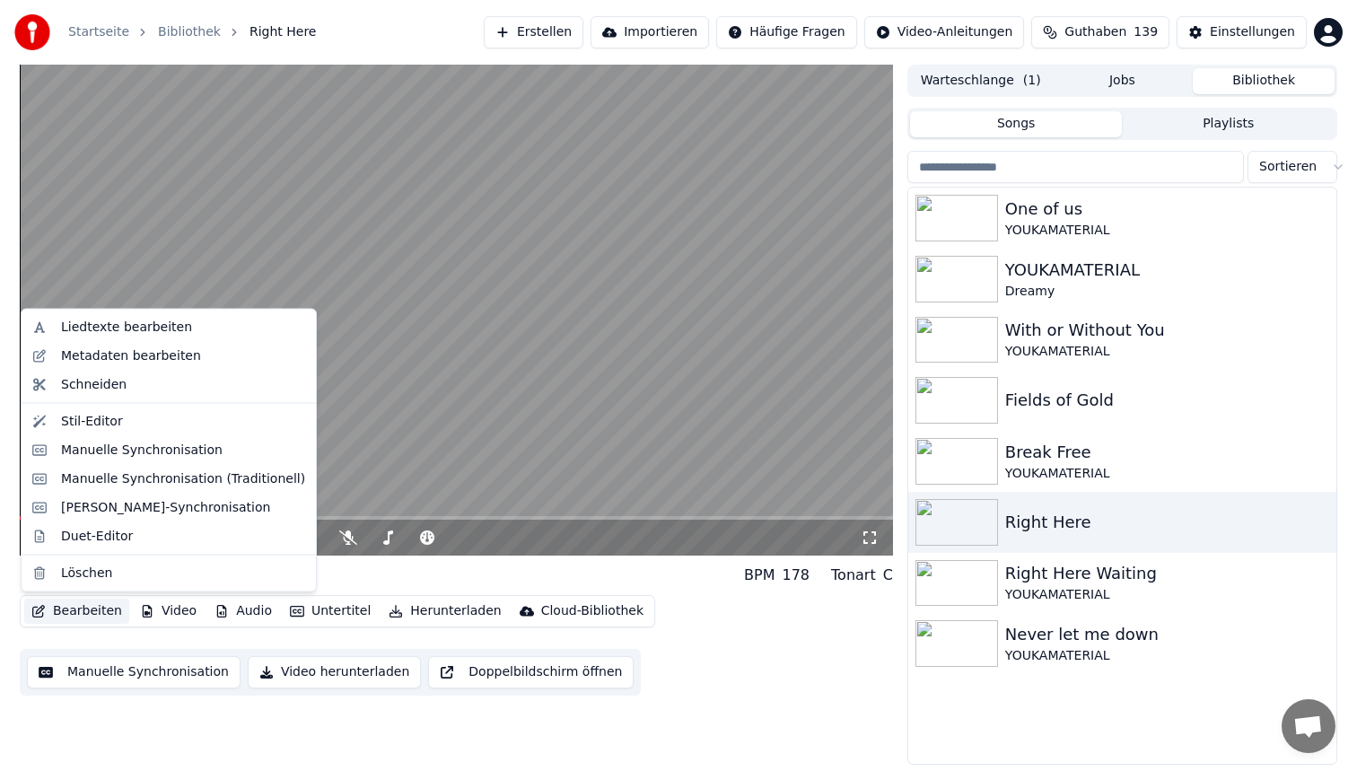
click at [98, 605] on button "Bearbeiten" at bounding box center [76, 611] width 105 height 25
click at [142, 421] on div "Stil-Editor" at bounding box center [183, 421] width 244 height 18
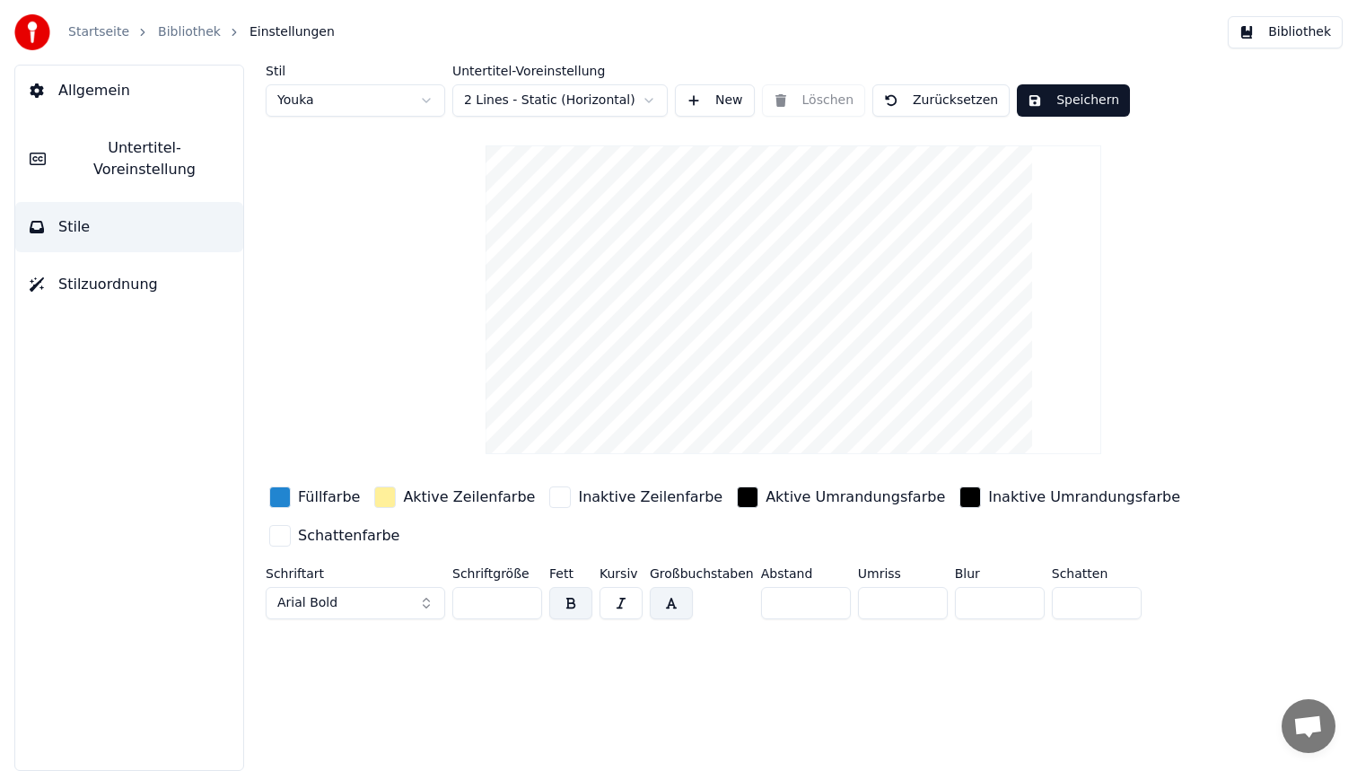
click at [363, 101] on html "Startseite Bibliothek Einstellungen Bibliothek Allgemein Untertitel-Voreinstell…" at bounding box center [678, 385] width 1357 height 771
type input "**"
type input "*"
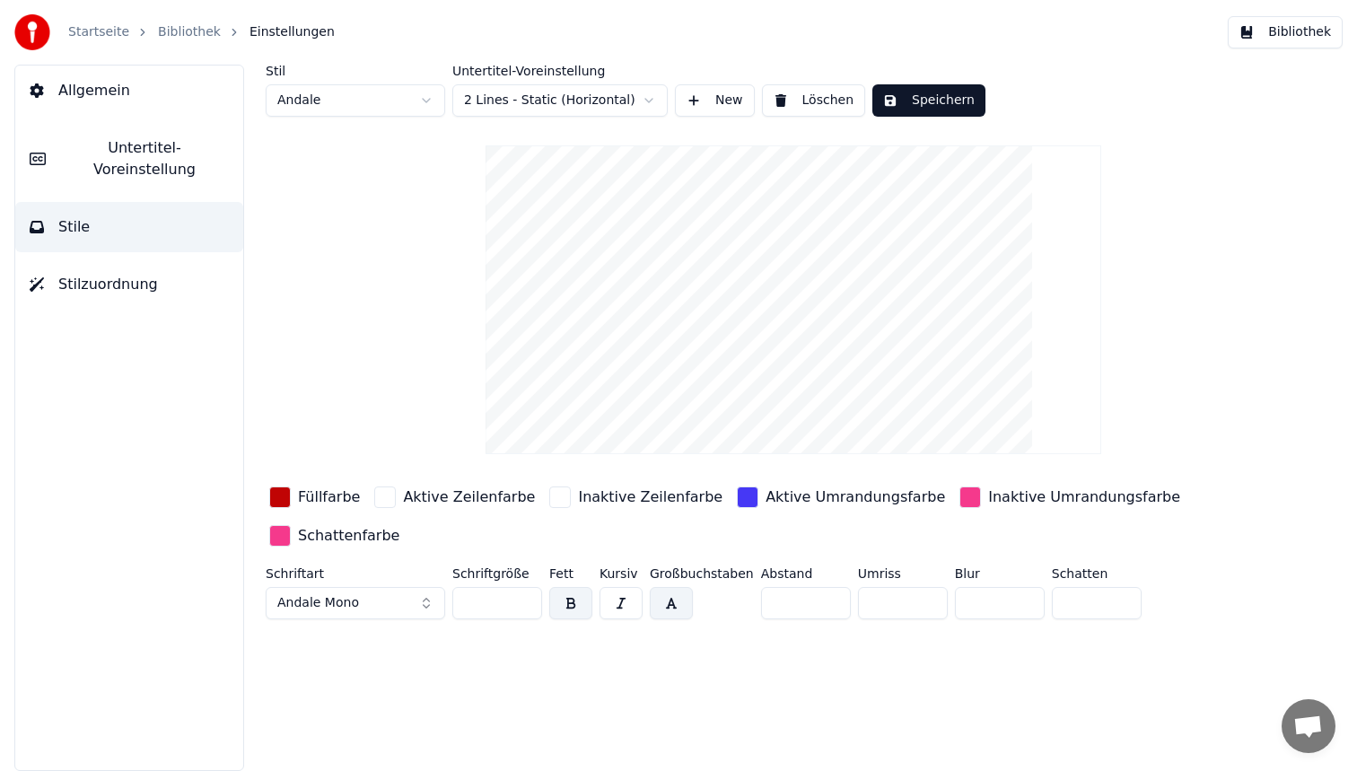
click at [285, 500] on div "button" at bounding box center [280, 497] width 22 height 22
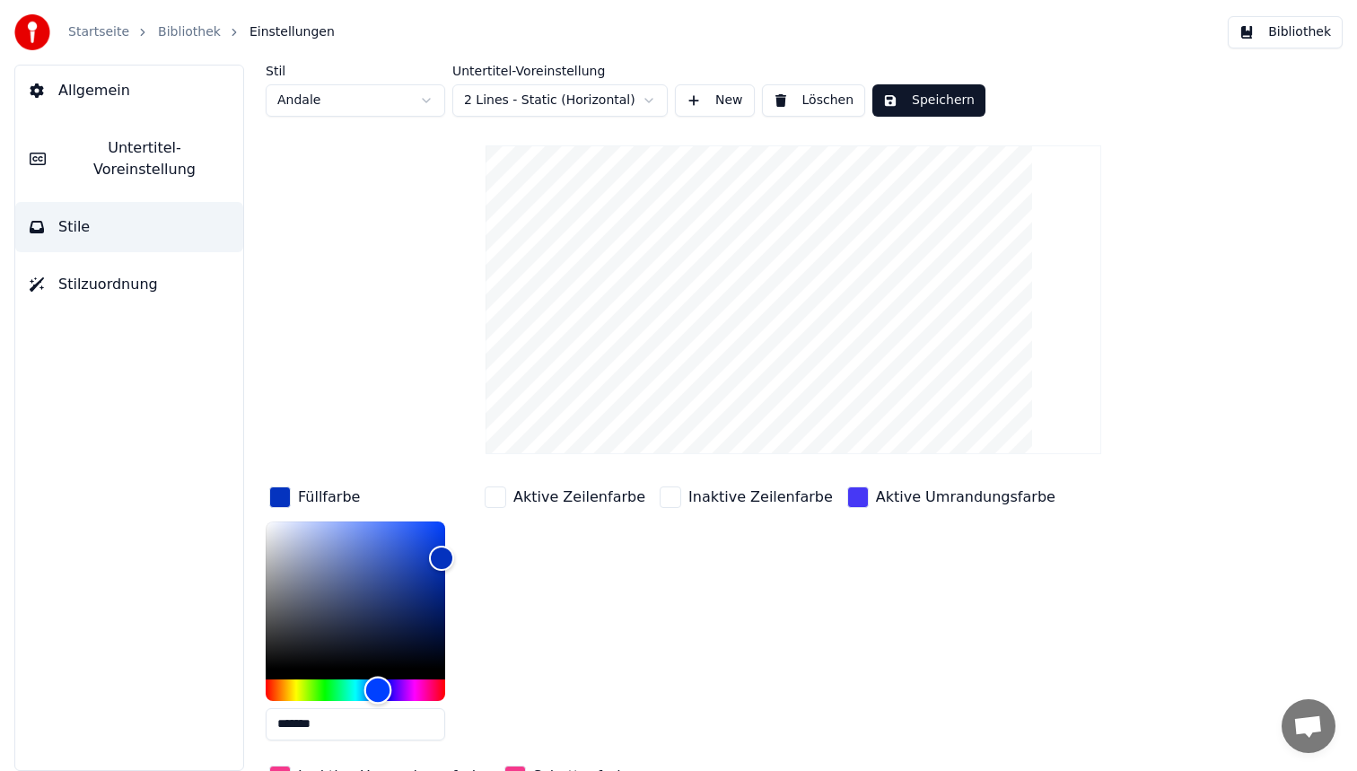
click at [378, 687] on div "Hue" at bounding box center [356, 690] width 180 height 22
type input "*******"
drag, startPoint x: 444, startPoint y: 548, endPoint x: 447, endPoint y: 431, distance: 117.6
click at [447, 431] on div "Stil Andale Untertitel-Voreinstellung 2 Lines - Static (Horizontal) New Löschen…" at bounding box center [793, 466] width 1055 height 802
click at [630, 527] on div "Aktive Zeilenfarbe" at bounding box center [565, 619] width 168 height 272
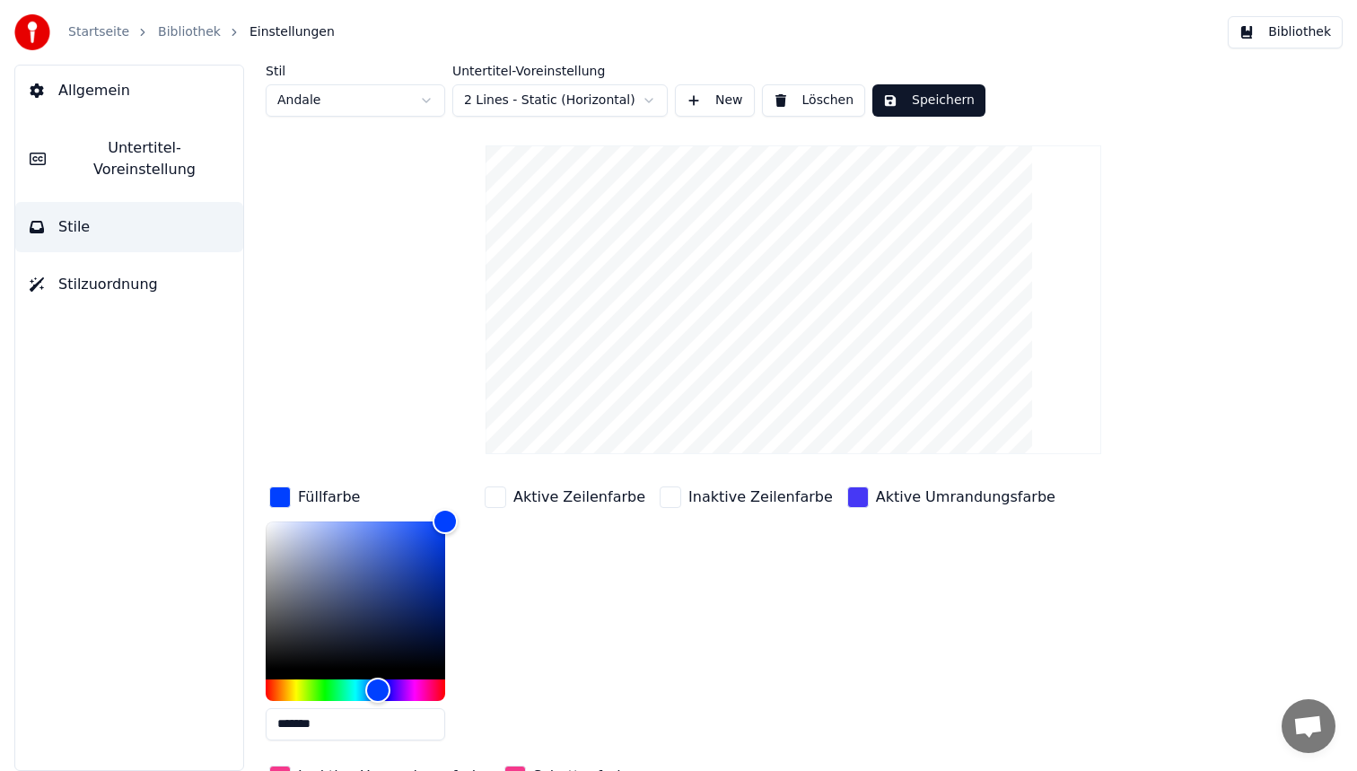
click at [847, 499] on div "button" at bounding box center [858, 497] width 22 height 22
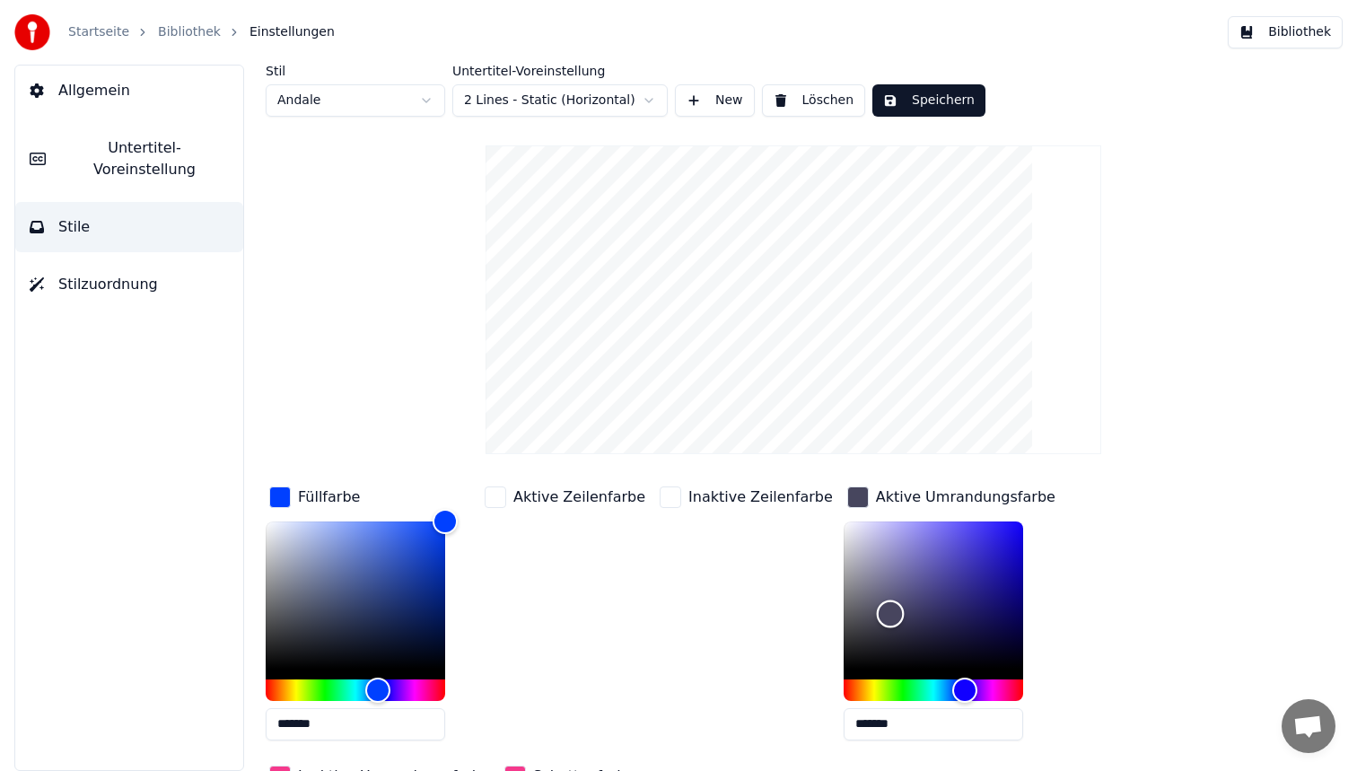
type input "*******"
drag, startPoint x: 953, startPoint y: 522, endPoint x: 713, endPoint y: 766, distance: 342.1
click at [712, 766] on div "Füllfarbe ******* Aktive Zeilenfarbe Inaktive Zeilenfarbe Aktive Umrandungsfarb…" at bounding box center [741, 638] width 950 height 311
click at [631, 578] on div "Aktive Zeilenfarbe" at bounding box center [565, 619] width 168 height 272
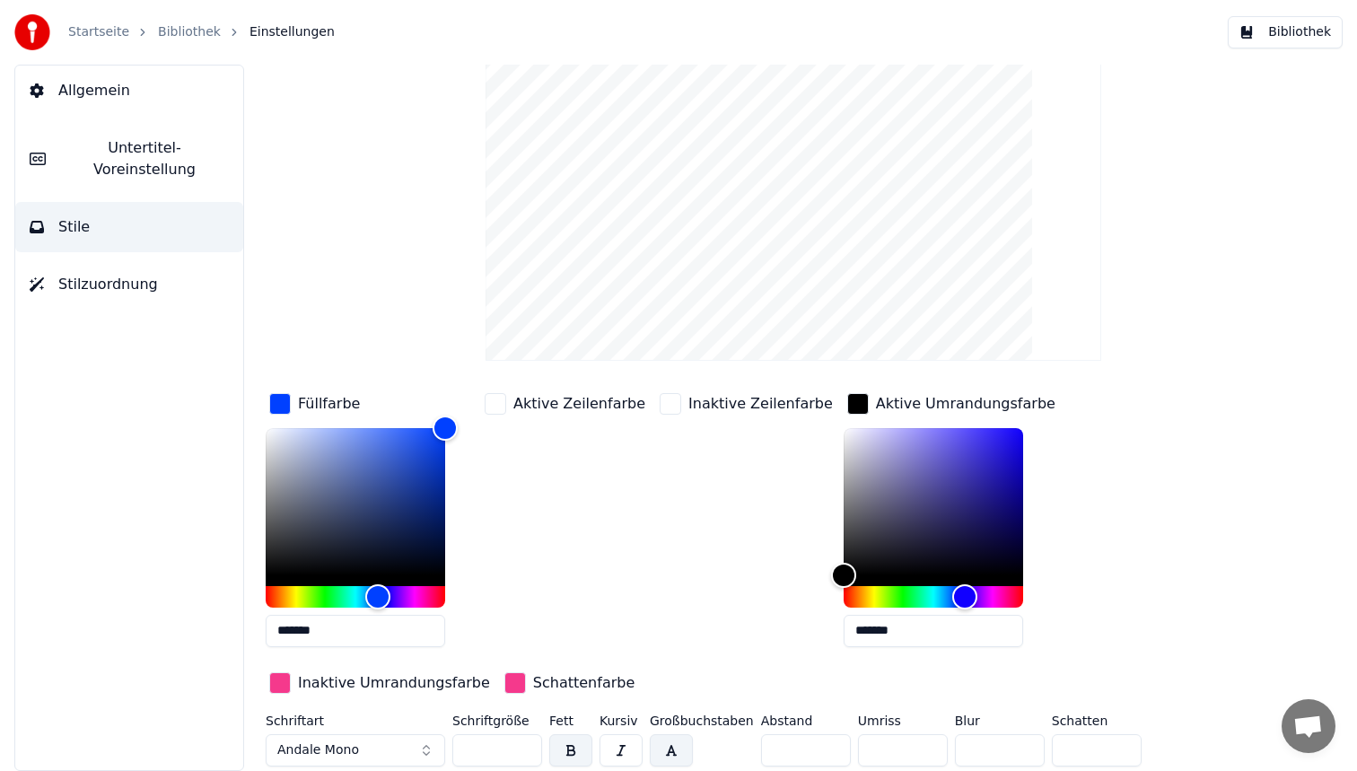
click at [277, 679] on div "button" at bounding box center [280, 683] width 22 height 22
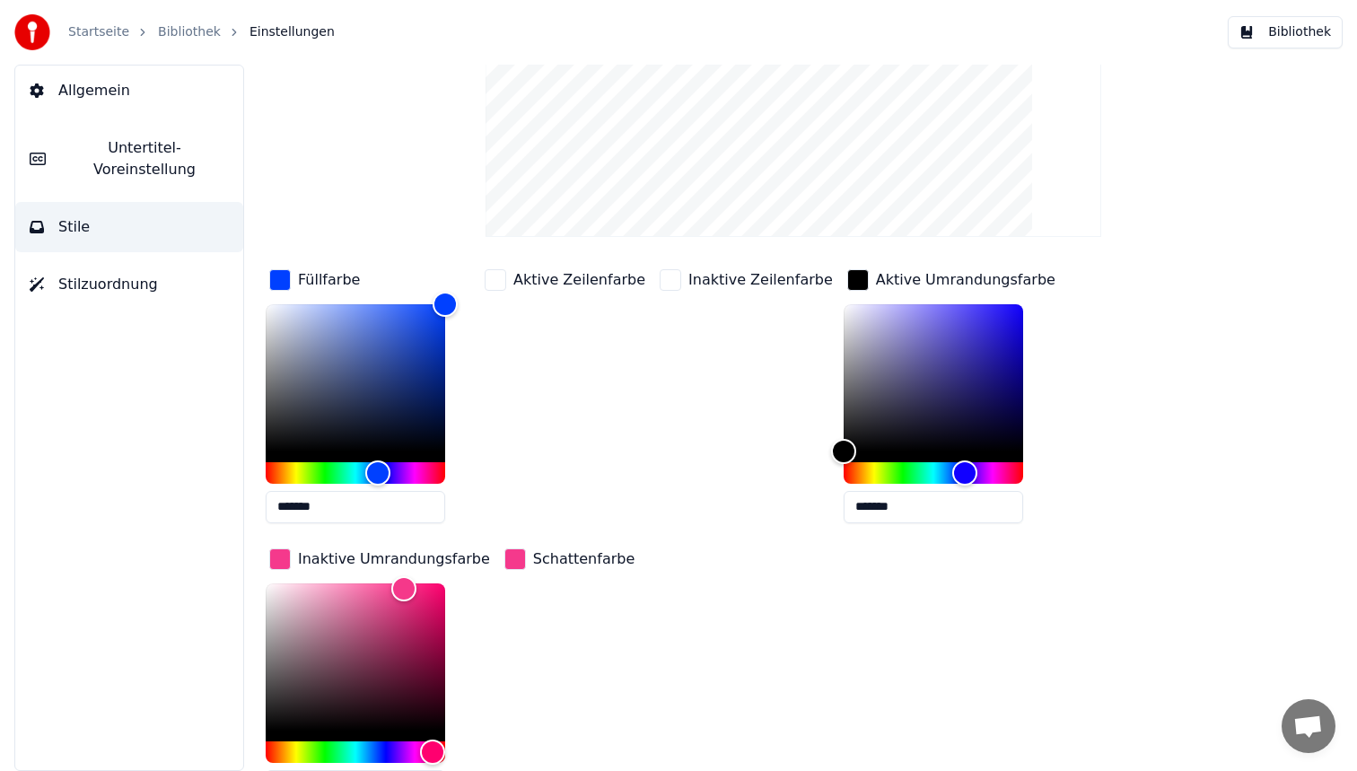
scroll to position [334, 0]
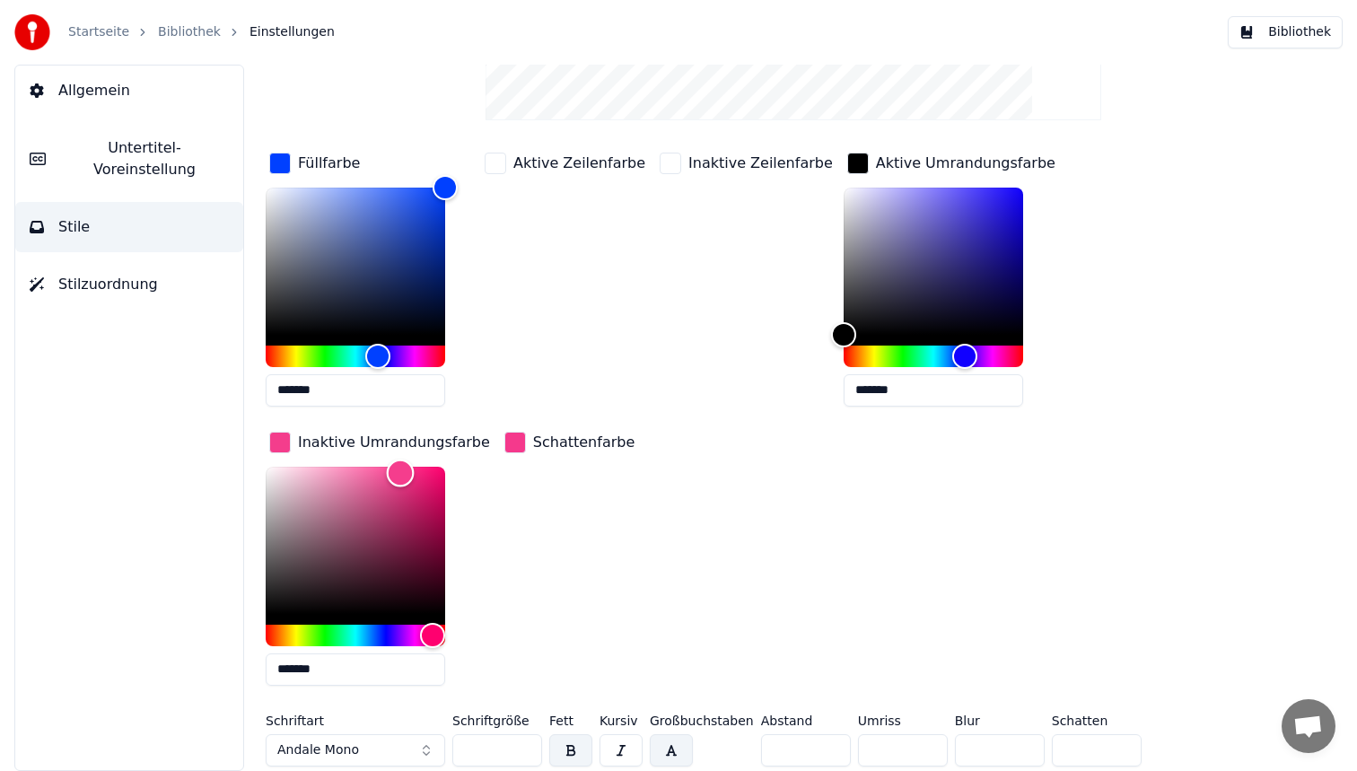
type input "*******"
drag, startPoint x: 400, startPoint y: 470, endPoint x: 197, endPoint y: 716, distance: 319.3
click at [197, 716] on div "Allgemein Untertitel-Voreinstellung Stile Stilzuordnung Stil Andale Untertitel-…" at bounding box center [678, 418] width 1357 height 706
click at [504, 444] on div "button" at bounding box center [515, 443] width 22 height 22
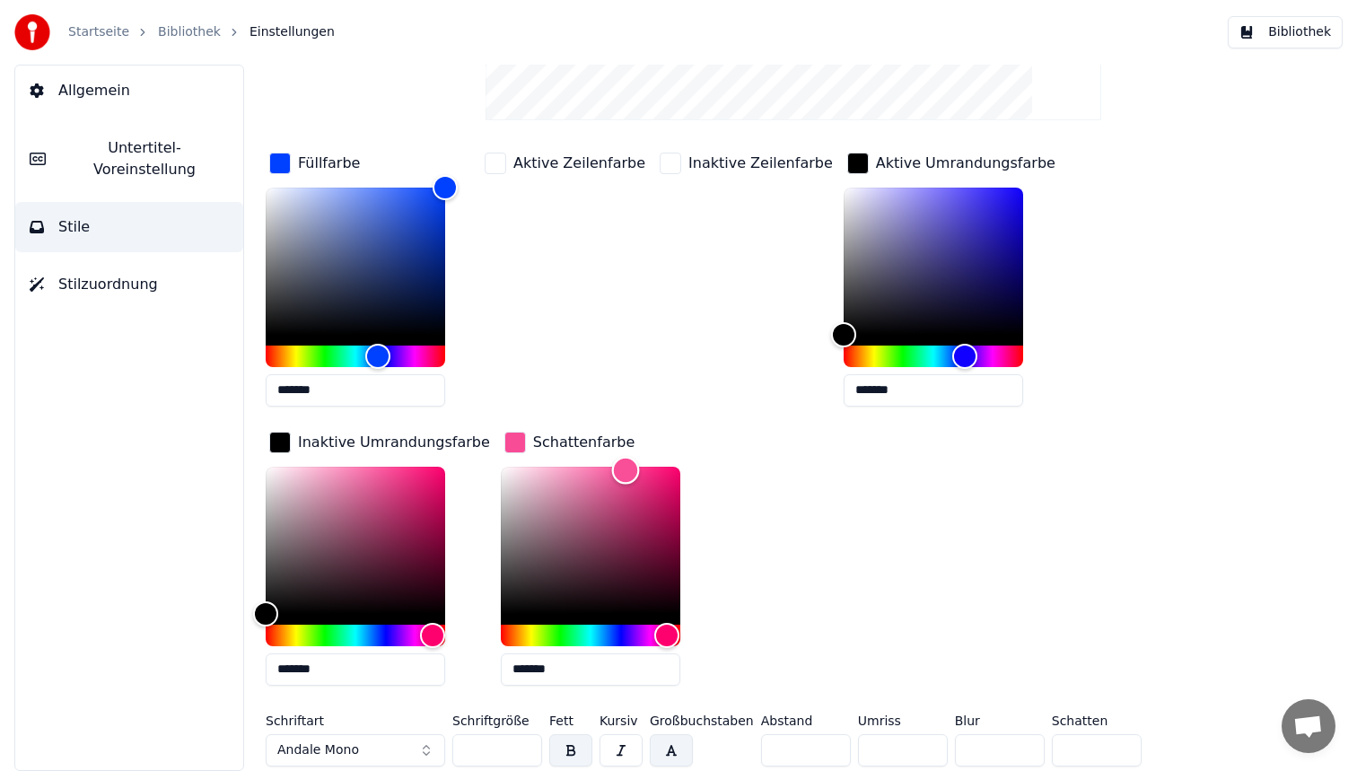
type input "*******"
drag, startPoint x: 620, startPoint y: 468, endPoint x: 408, endPoint y: 452, distance: 212.4
click at [408, 452] on div "Füllfarbe ******* Aktive Zeilenfarbe Inaktive Zeilenfarbe Aktive Umrandungsfarb…" at bounding box center [741, 424] width 950 height 551
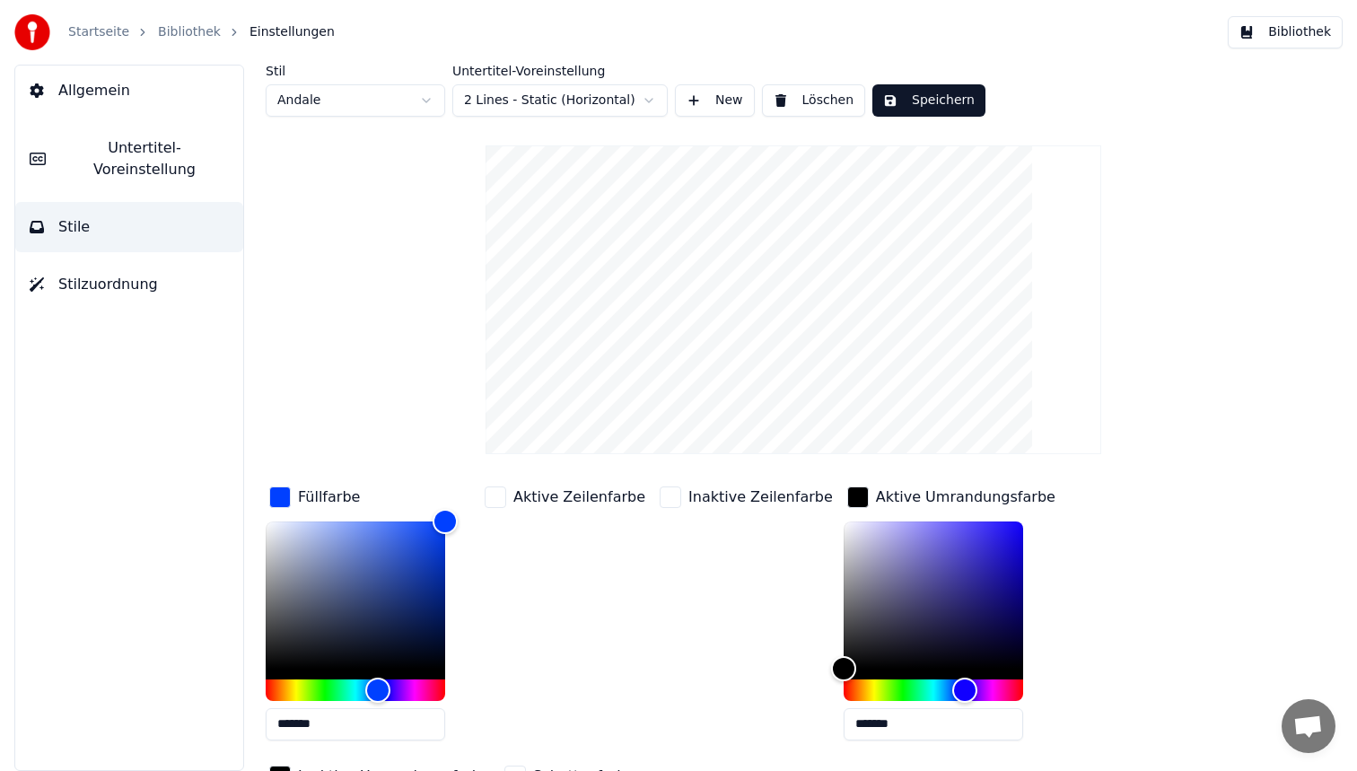
click at [933, 102] on button "Speichern" at bounding box center [928, 100] width 113 height 32
click at [1307, 29] on button "Bibliothek" at bounding box center [1285, 32] width 115 height 32
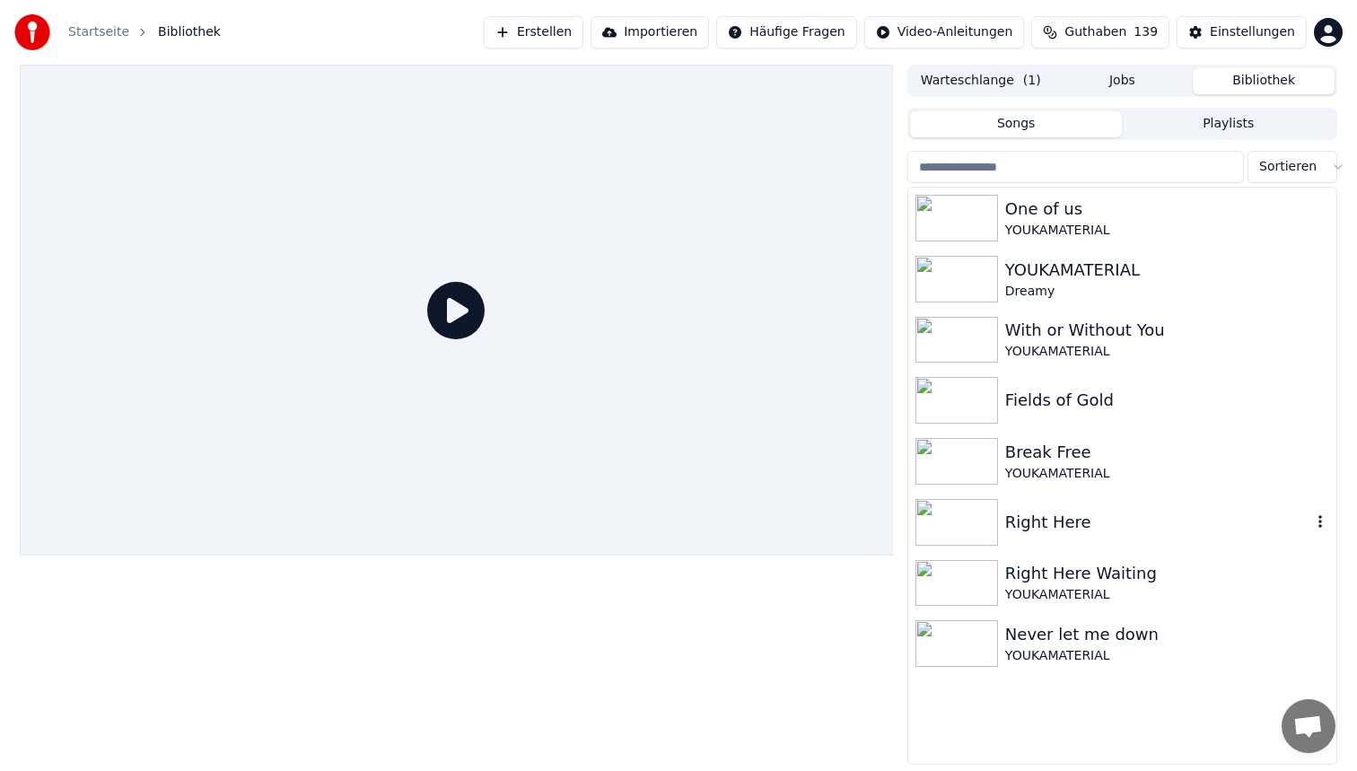
click at [1058, 512] on div "Right Here" at bounding box center [1158, 522] width 306 height 25
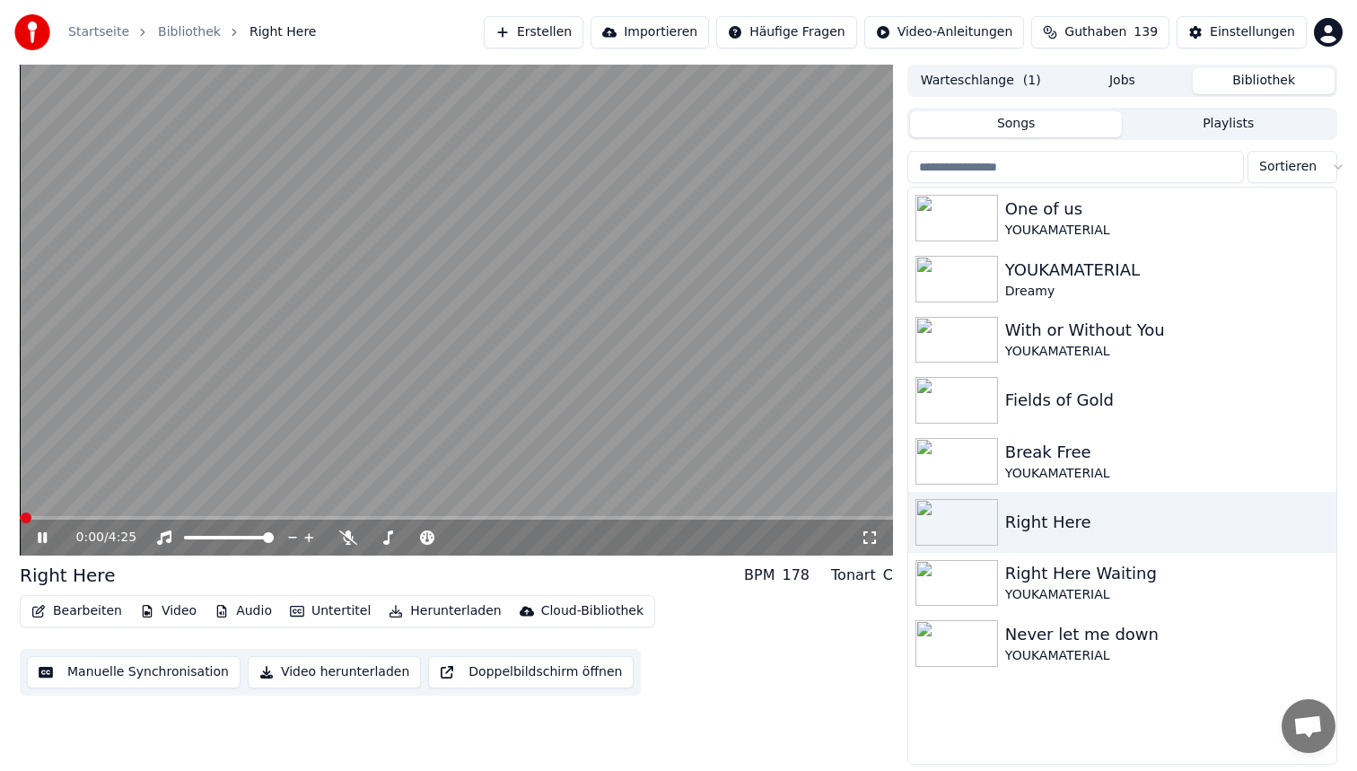
click at [228, 513] on video at bounding box center [456, 310] width 873 height 491
click at [228, 515] on video at bounding box center [456, 310] width 873 height 491
click at [228, 516] on span at bounding box center [456, 518] width 873 height 4
click at [428, 303] on video at bounding box center [456, 310] width 873 height 491
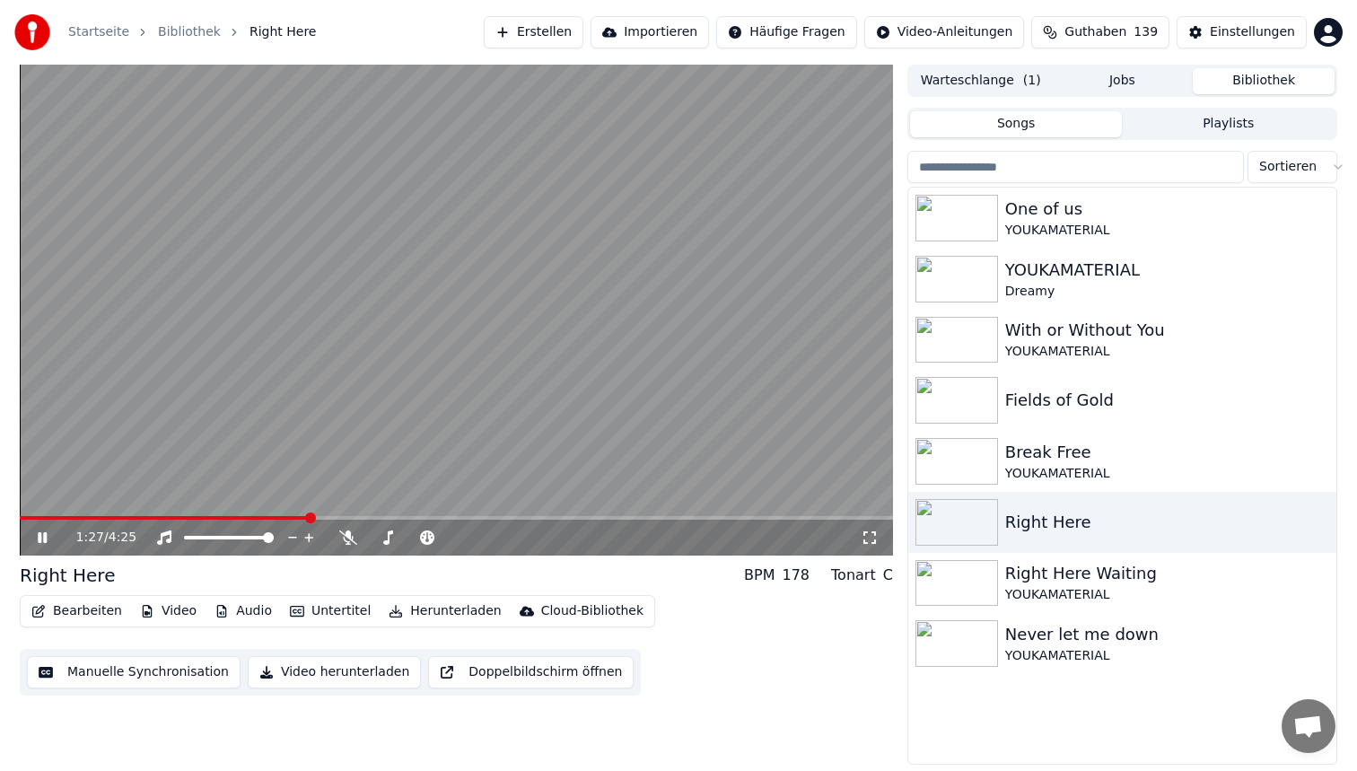
click at [607, 314] on video at bounding box center [456, 310] width 873 height 491
click at [90, 603] on button "Bearbeiten" at bounding box center [76, 611] width 105 height 25
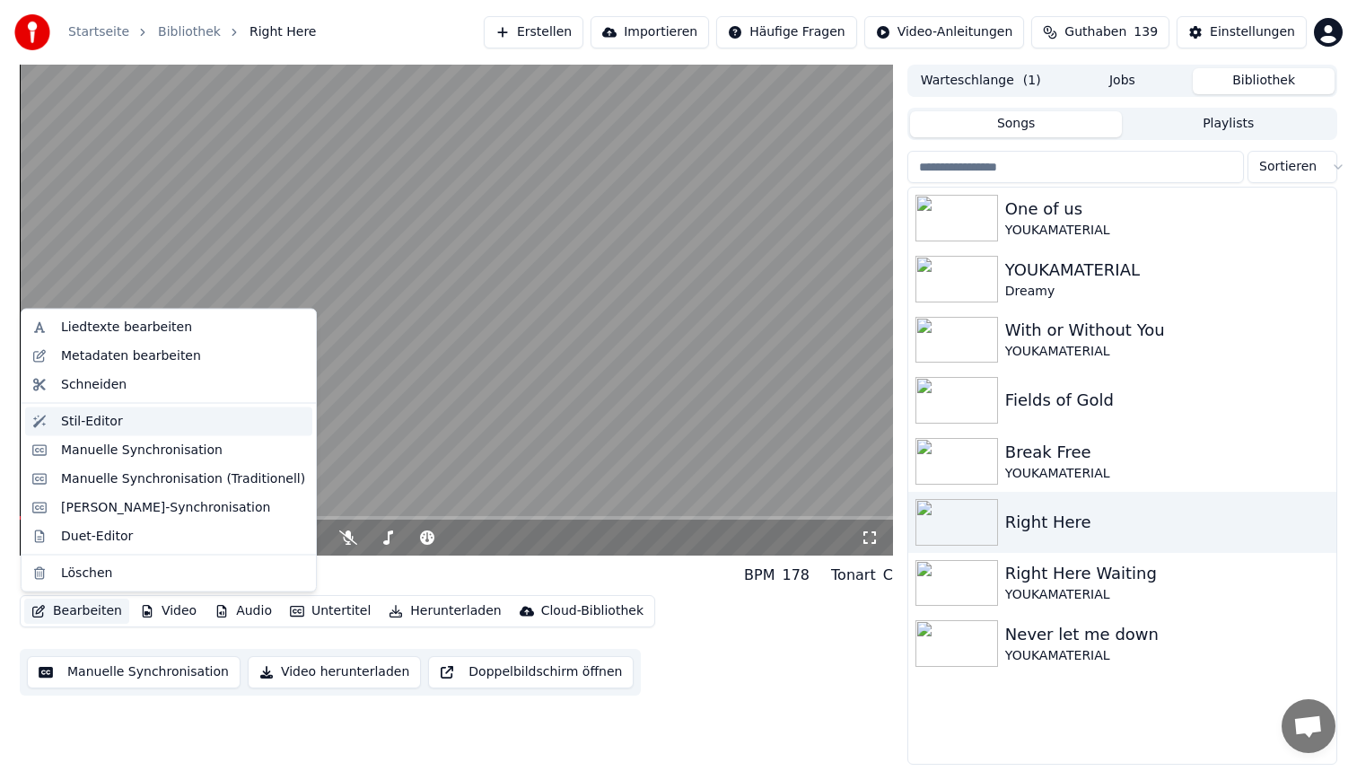
click at [139, 413] on div "Stil-Editor" at bounding box center [183, 421] width 244 height 18
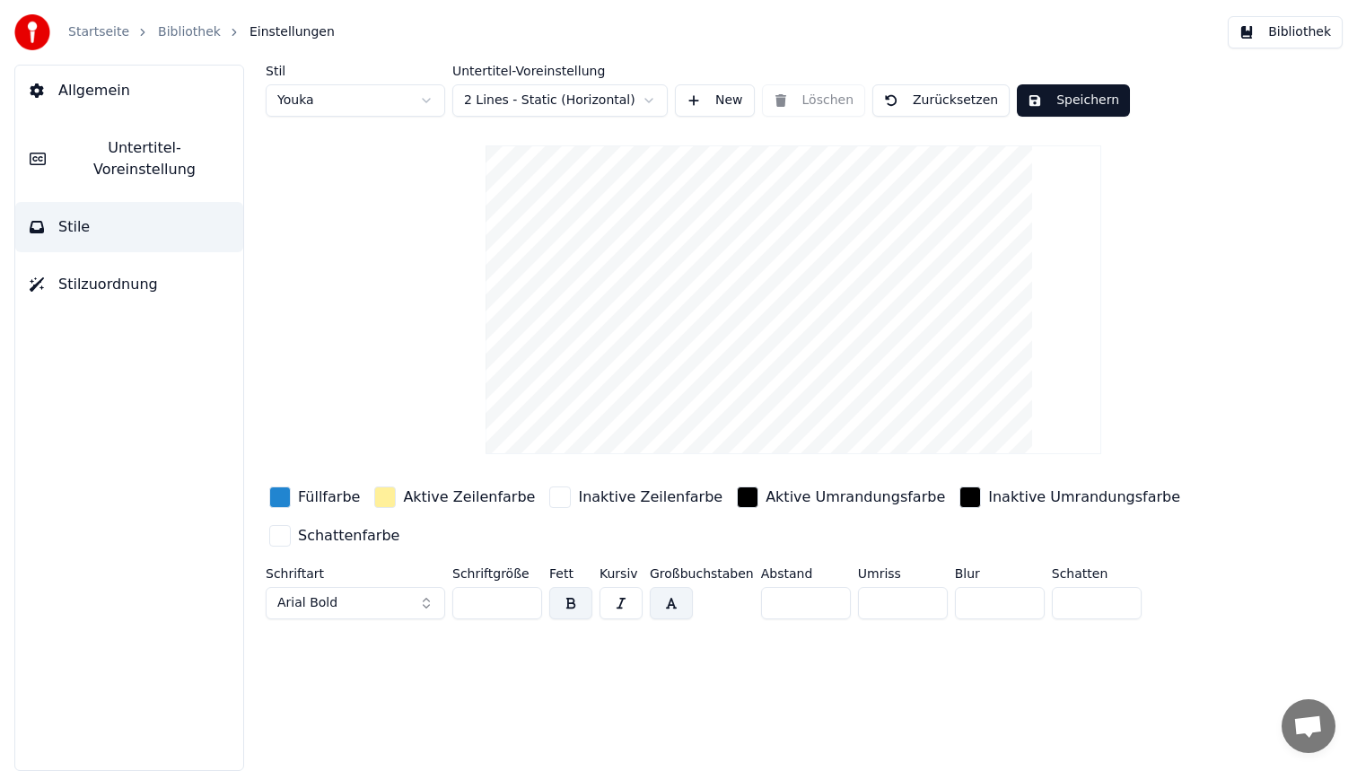
click at [355, 110] on html "Startseite Bibliothek Einstellungen Bibliothek Allgemein Untertitel-Voreinstell…" at bounding box center [678, 385] width 1357 height 771
type input "**"
type input "*"
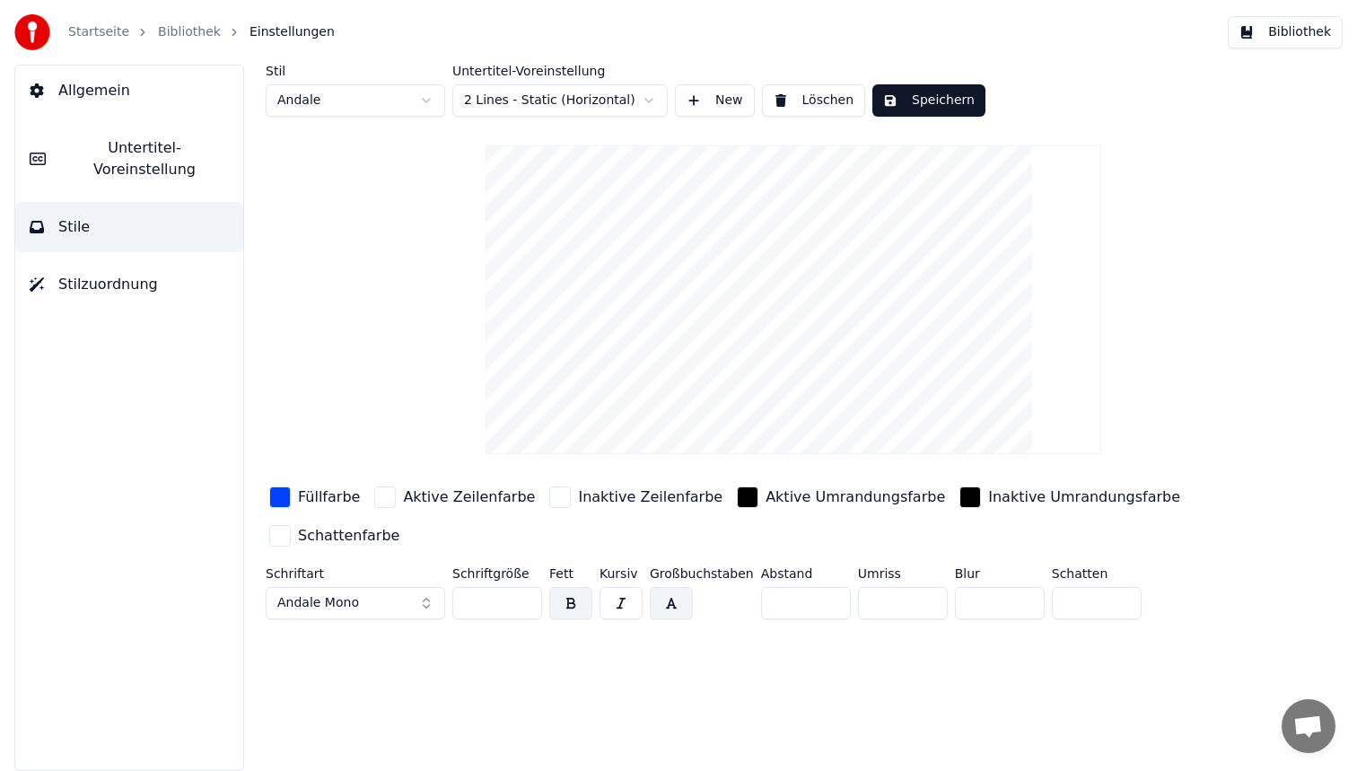
click at [285, 491] on div "button" at bounding box center [280, 497] width 22 height 22
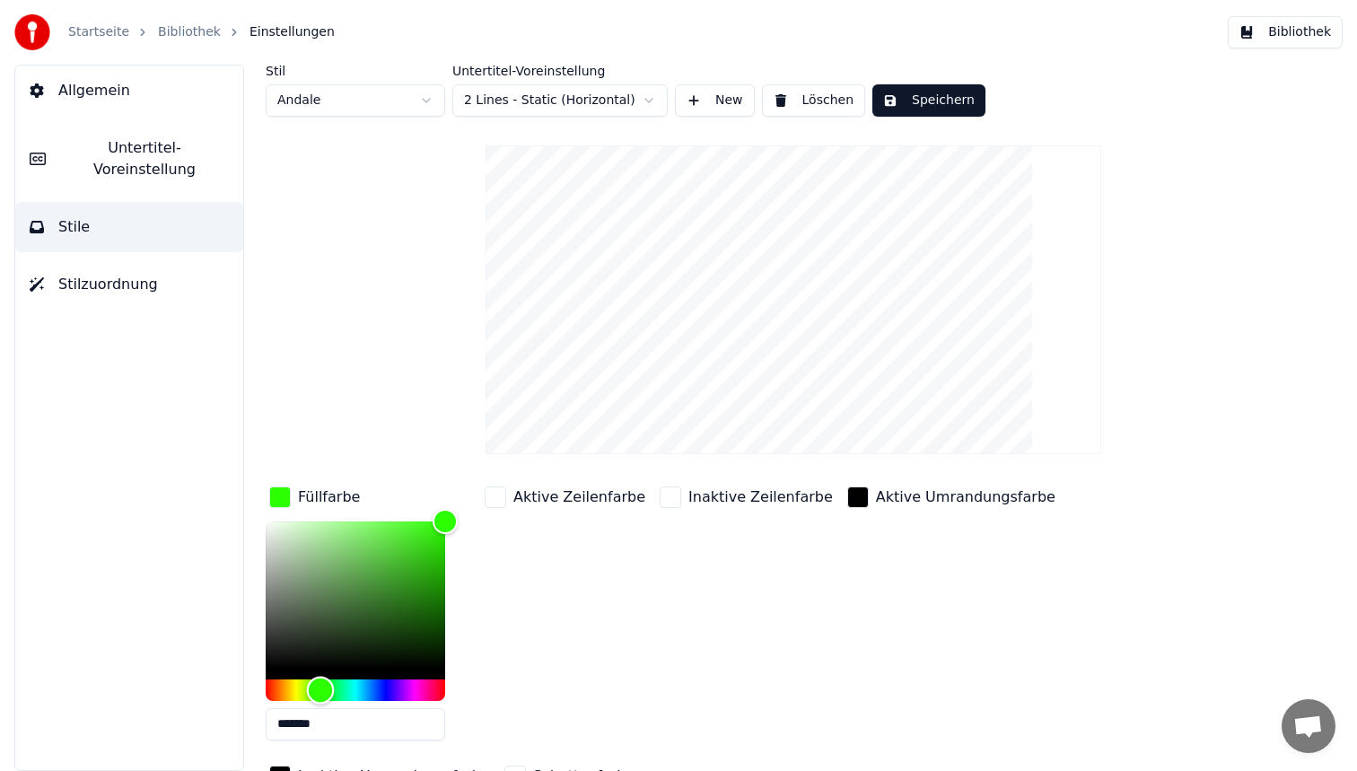
click at [320, 689] on div "Hue" at bounding box center [356, 690] width 180 height 22
type input "*******"
drag, startPoint x: 447, startPoint y: 519, endPoint x: 447, endPoint y: 569, distance: 50.3
click at [448, 570] on div "Color" at bounding box center [446, 572] width 28 height 28
click at [944, 96] on button "Speichern" at bounding box center [928, 100] width 113 height 32
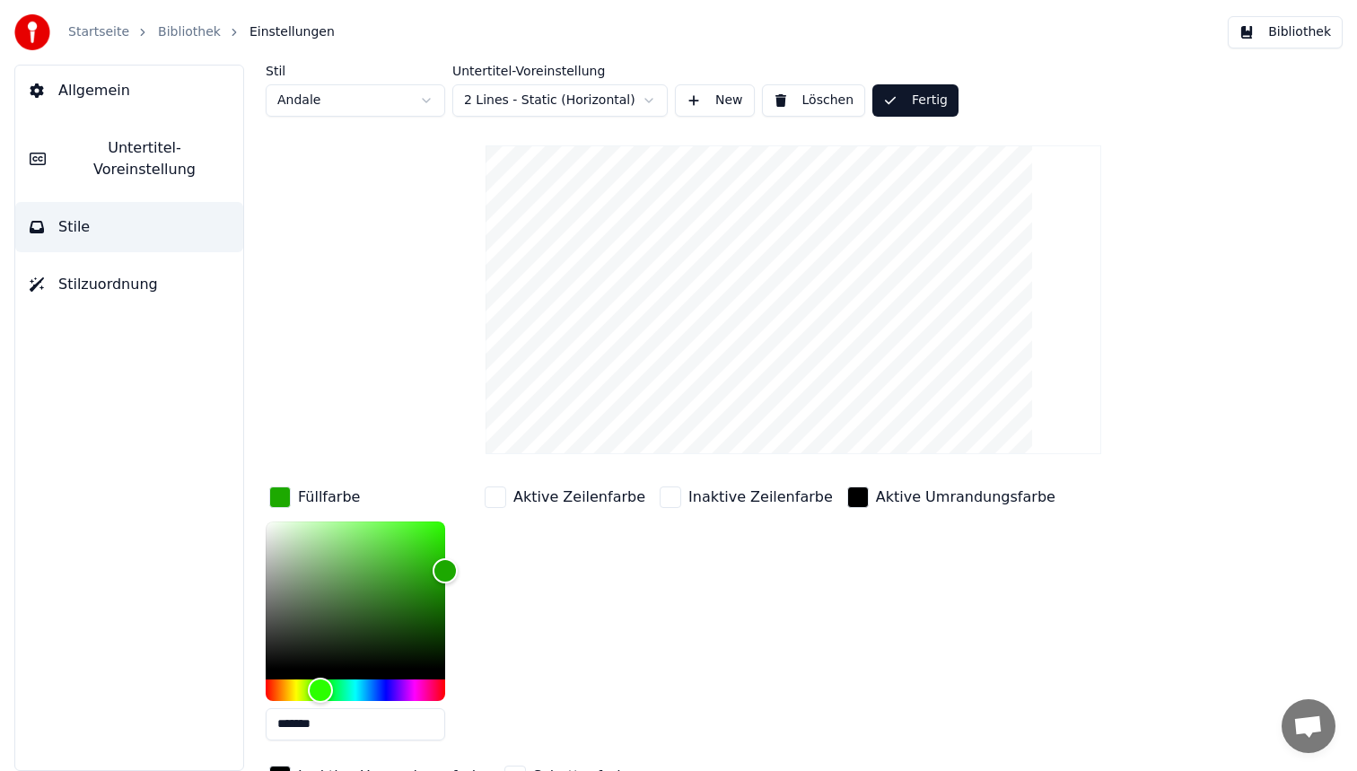
click at [1276, 22] on button "Bibliothek" at bounding box center [1285, 32] width 115 height 32
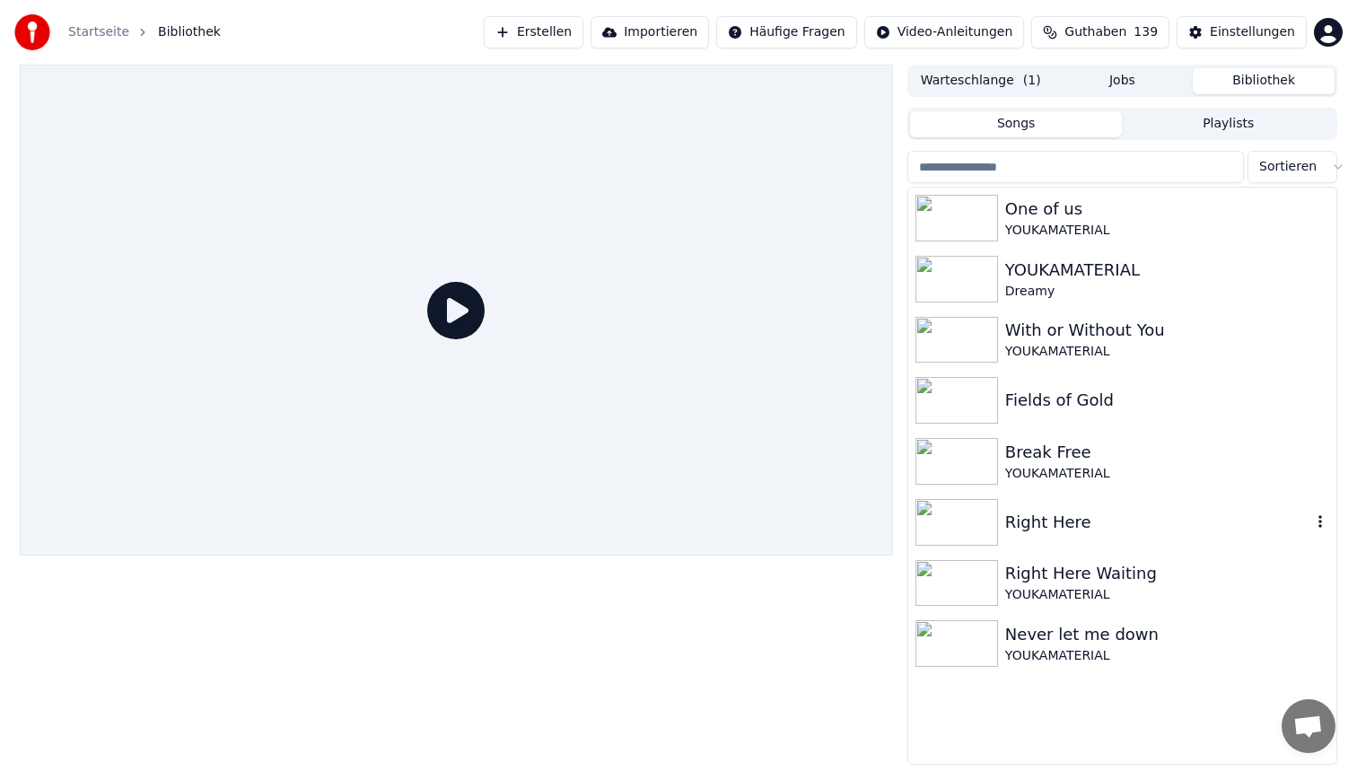
click at [1064, 508] on div "Right Here" at bounding box center [1122, 522] width 428 height 61
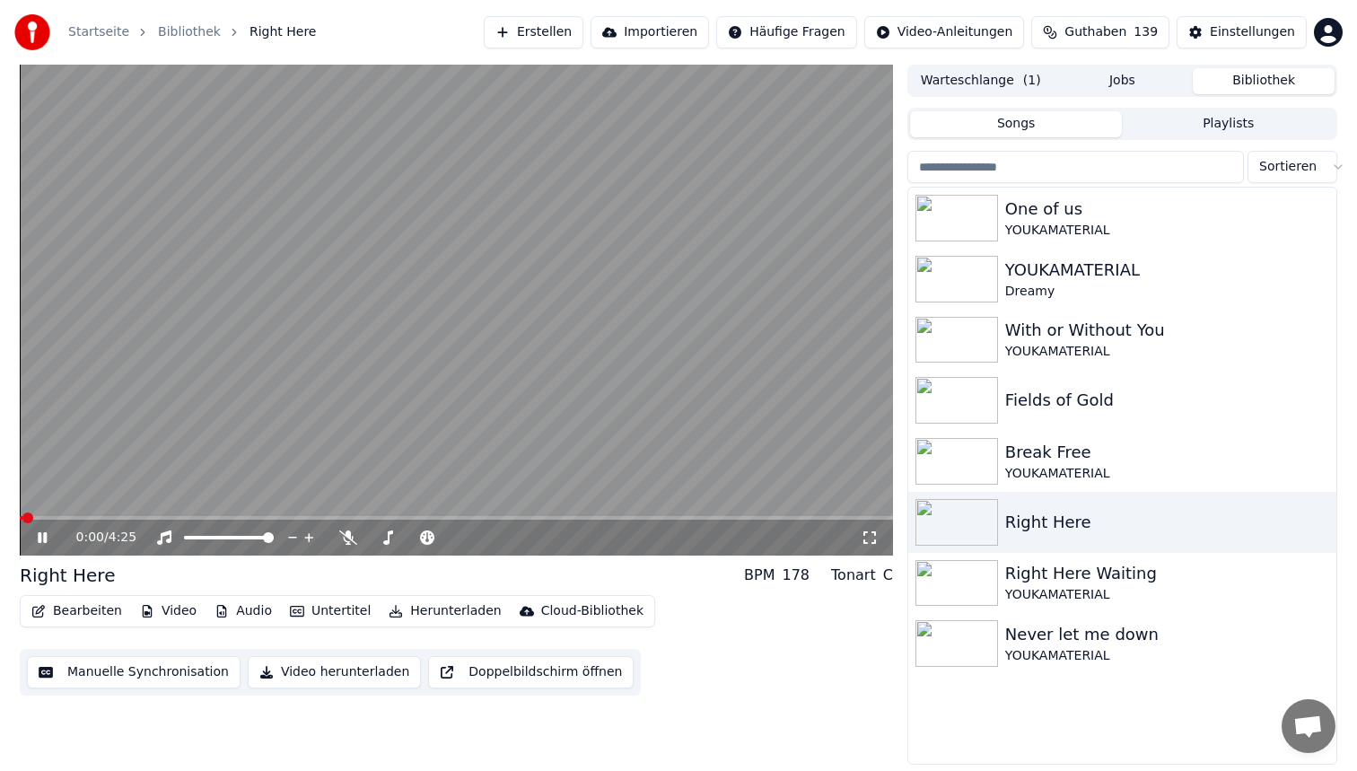
click at [213, 514] on video at bounding box center [456, 310] width 873 height 491
click at [213, 516] on span at bounding box center [456, 518] width 873 height 4
click at [438, 272] on video at bounding box center [456, 310] width 873 height 491
click at [329, 395] on video at bounding box center [456, 310] width 873 height 491
click at [82, 609] on button "Bearbeiten" at bounding box center [76, 611] width 105 height 25
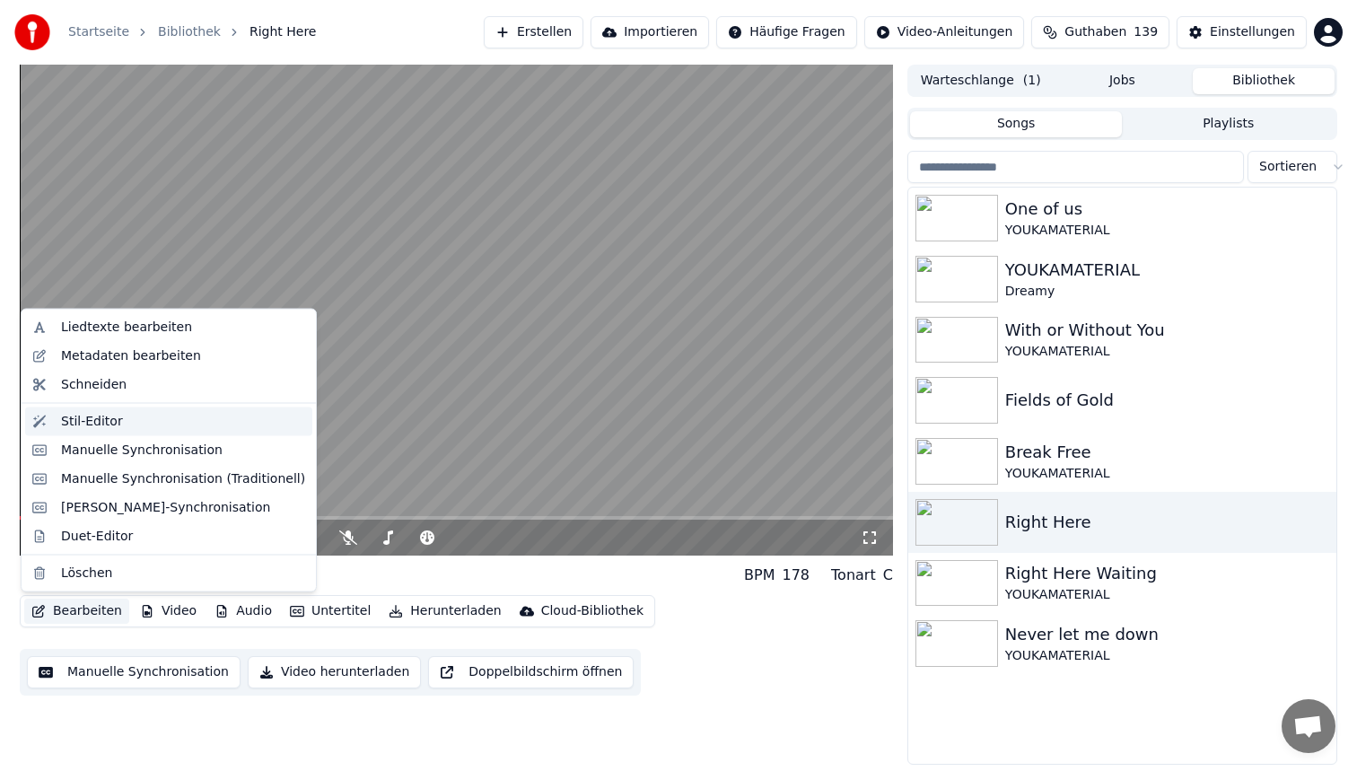
click at [159, 423] on div "Stil-Editor" at bounding box center [183, 421] width 244 height 18
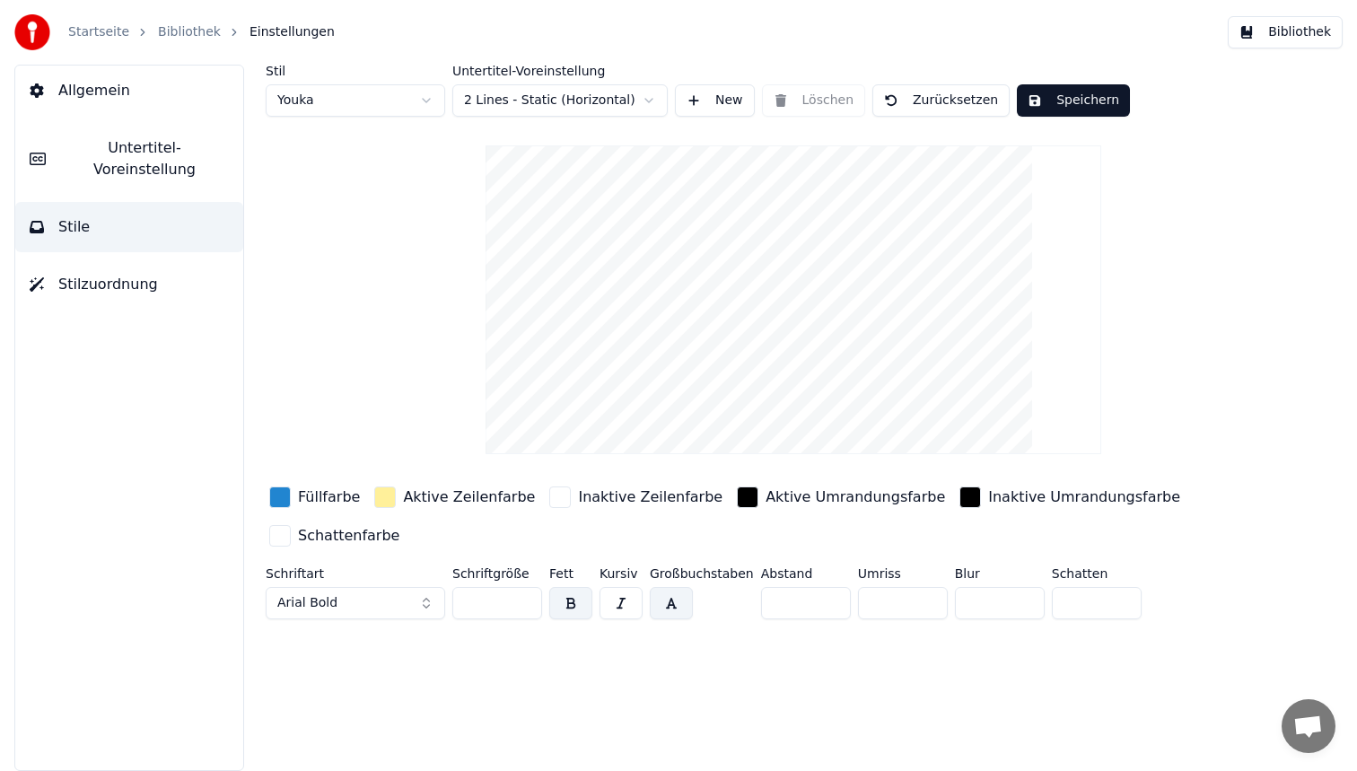
click at [361, 103] on html "Startseite Bibliothek Einstellungen Bibliothek Allgemein Untertitel-Voreinstell…" at bounding box center [678, 385] width 1357 height 771
type input "**"
type input "*"
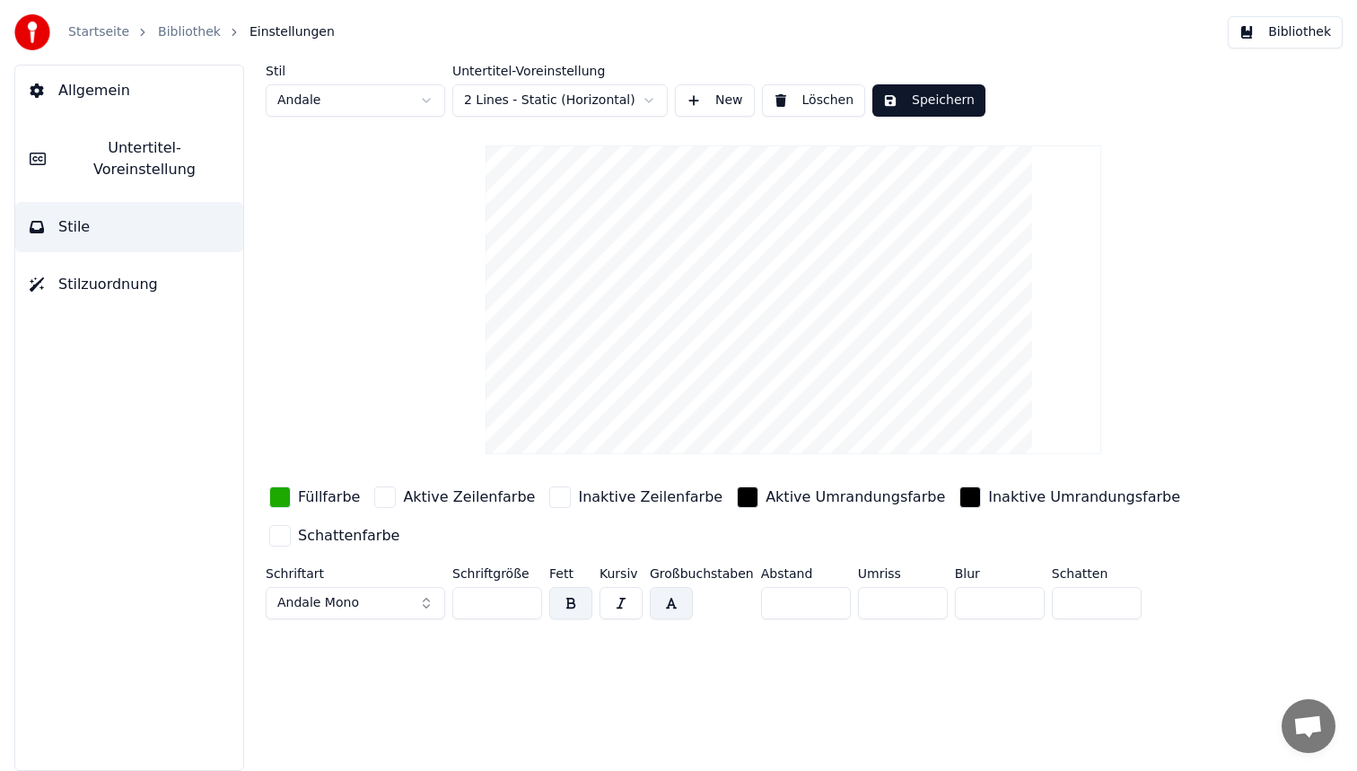
drag, startPoint x: 893, startPoint y: 590, endPoint x: 721, endPoint y: 579, distance: 172.7
click at [721, 579] on div "Schriftart Andale Mono Schriftgröße ** Fett Kursiv Großbuchstaben Abstand * Umr…" at bounding box center [741, 596] width 950 height 59
drag, startPoint x: 880, startPoint y: 605, endPoint x: 735, endPoint y: 570, distance: 149.5
click at [735, 570] on div "Schriftart Andale Mono Schriftgröße ** Fett Kursiv Großbuchstaben Abstand * Umr…" at bounding box center [741, 596] width 950 height 59
type input "*"
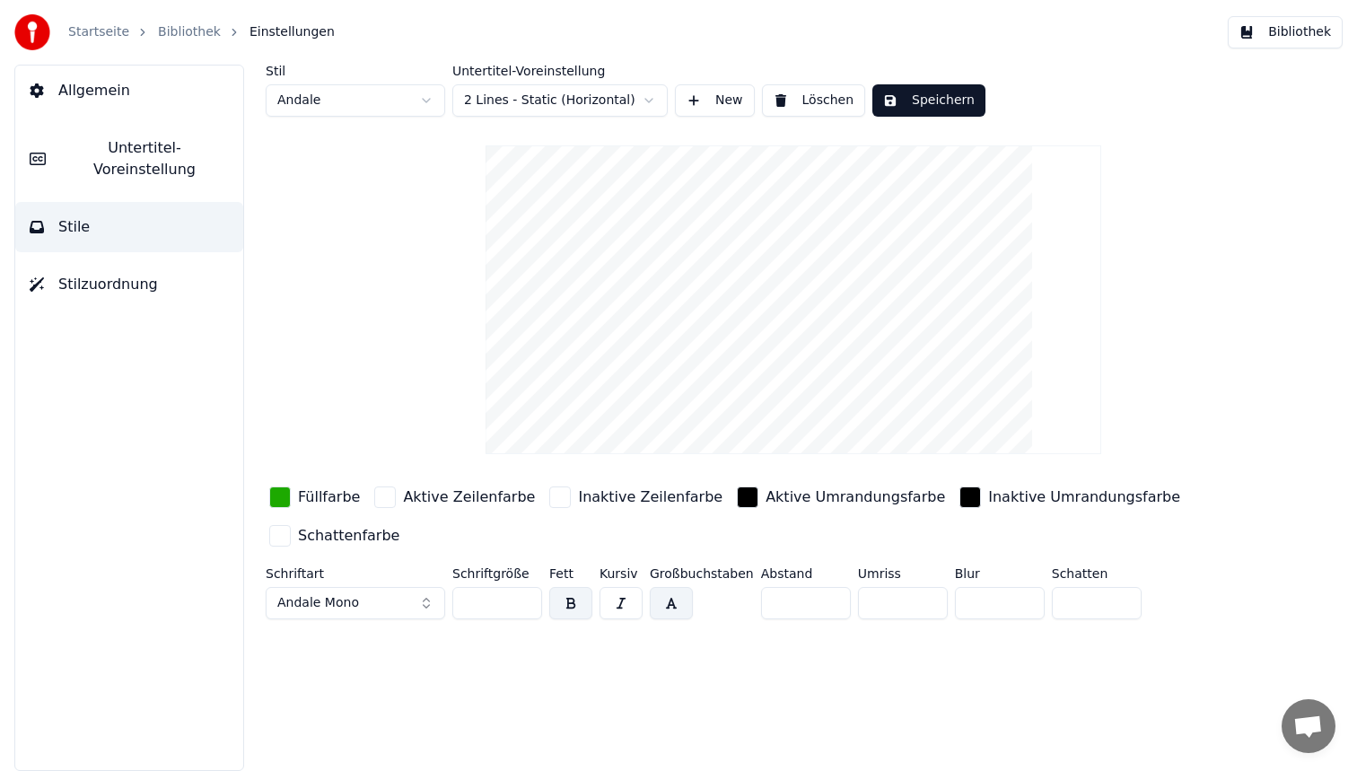
drag, startPoint x: 1070, startPoint y: 591, endPoint x: 1011, endPoint y: 576, distance: 61.0
click at [1011, 576] on div "Schriftart Andale Mono Schriftgröße ** Fett Kursiv Großbuchstaben Abstand * Umr…" at bounding box center [741, 596] width 950 height 59
drag, startPoint x: 1080, startPoint y: 599, endPoint x: 963, endPoint y: 582, distance: 117.8
click at [972, 584] on div "Schriftart Andale Mono Schriftgröße ** Fett Kursiv Großbuchstaben Abstand * Umr…" at bounding box center [741, 596] width 950 height 59
type input "*"
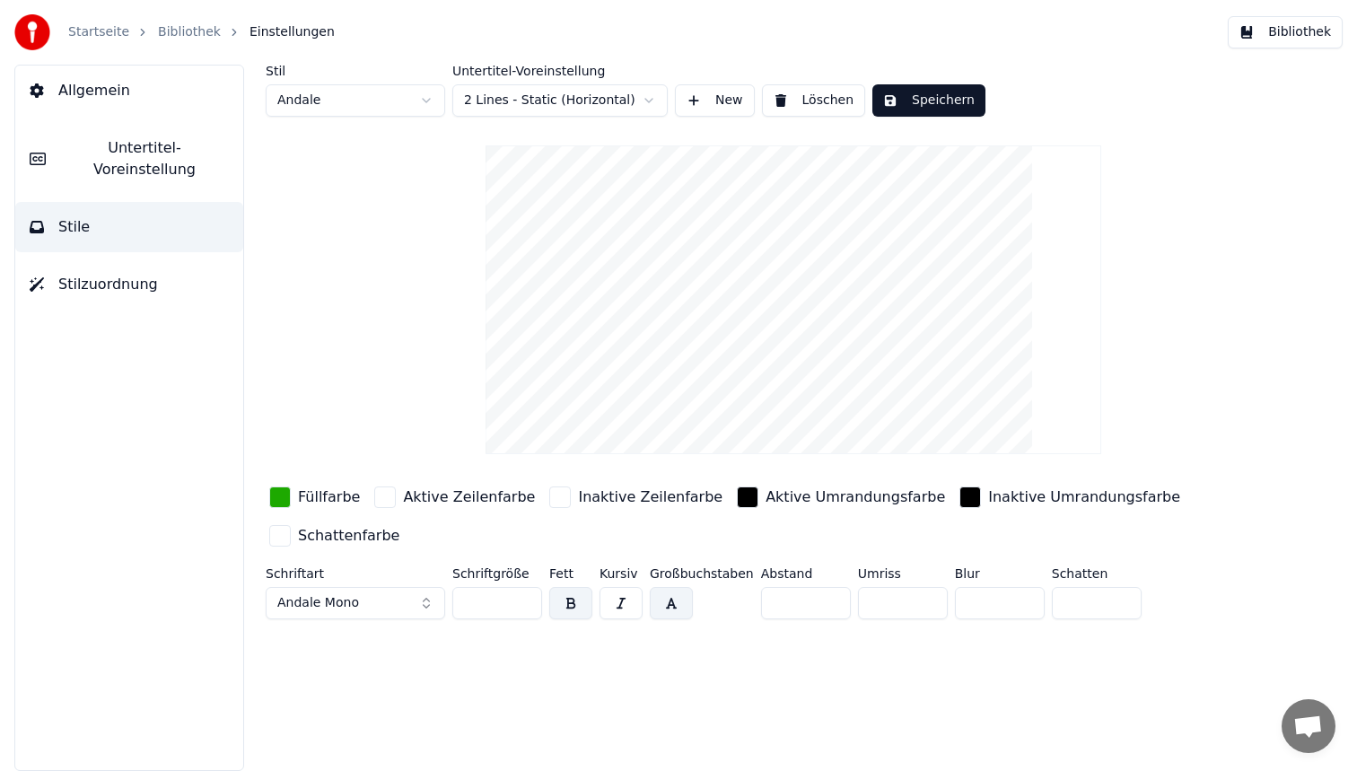
click at [925, 110] on button "Speichern" at bounding box center [928, 100] width 113 height 32
click at [1276, 38] on button "Bibliothek" at bounding box center [1285, 32] width 115 height 32
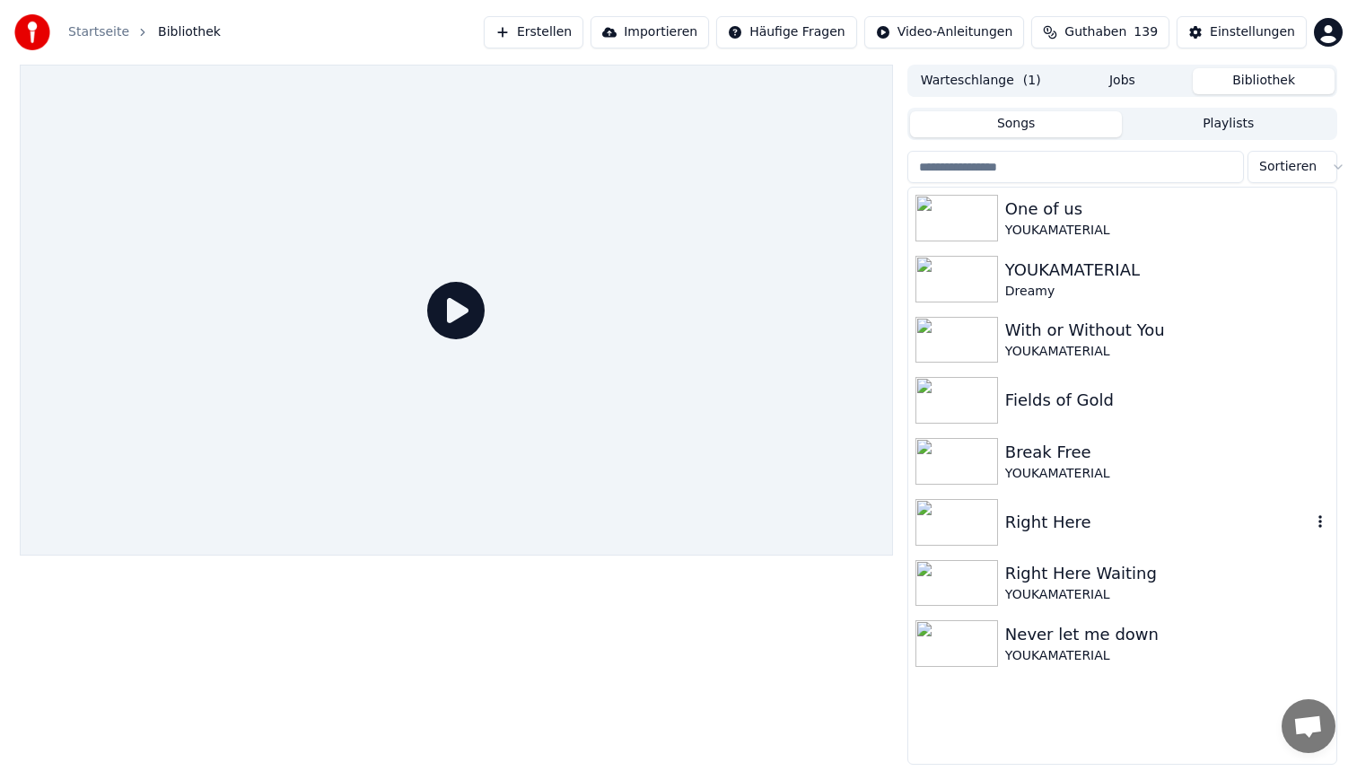
click at [1059, 524] on div "Right Here" at bounding box center [1158, 522] width 306 height 25
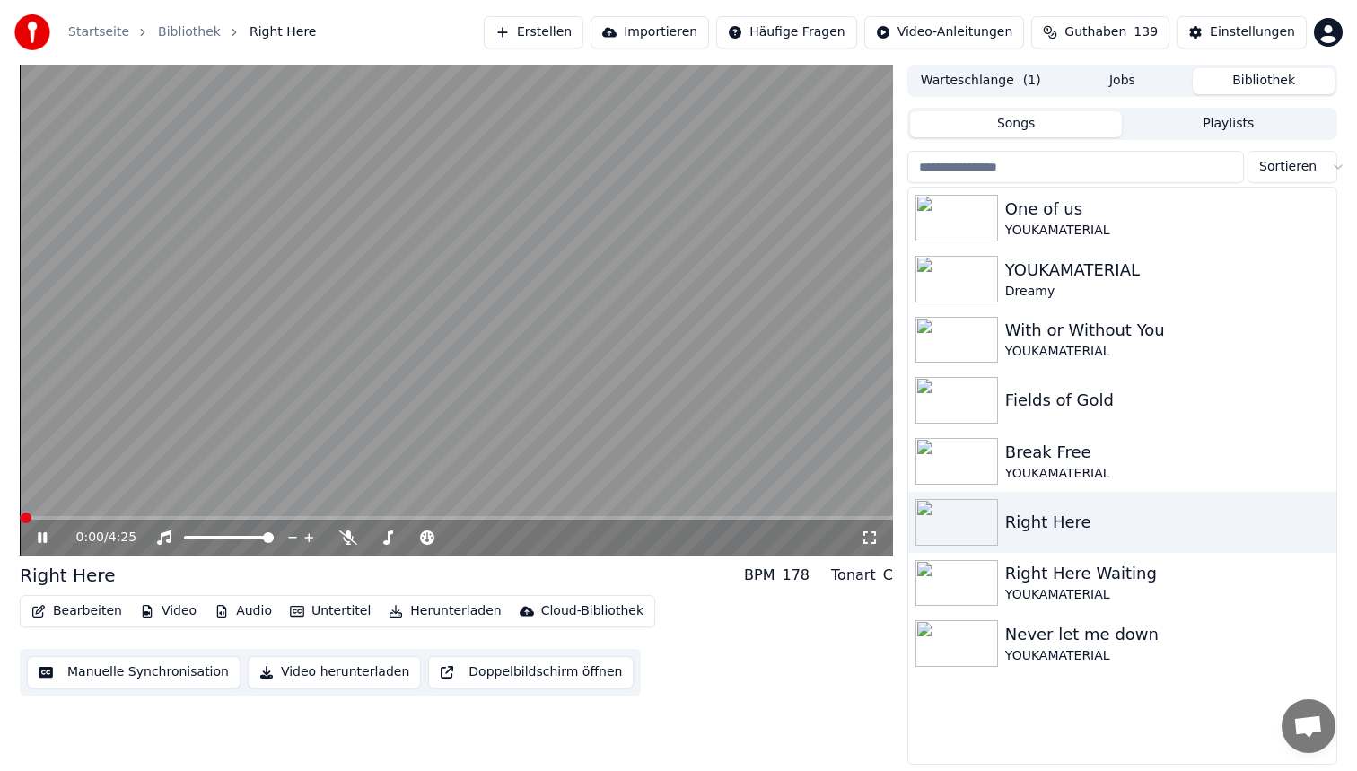
click at [244, 517] on span at bounding box center [456, 518] width 873 height 4
click at [501, 517] on span at bounding box center [456, 518] width 873 height 4
click at [564, 323] on video at bounding box center [456, 310] width 873 height 491
click at [739, 516] on span at bounding box center [456, 518] width 873 height 4
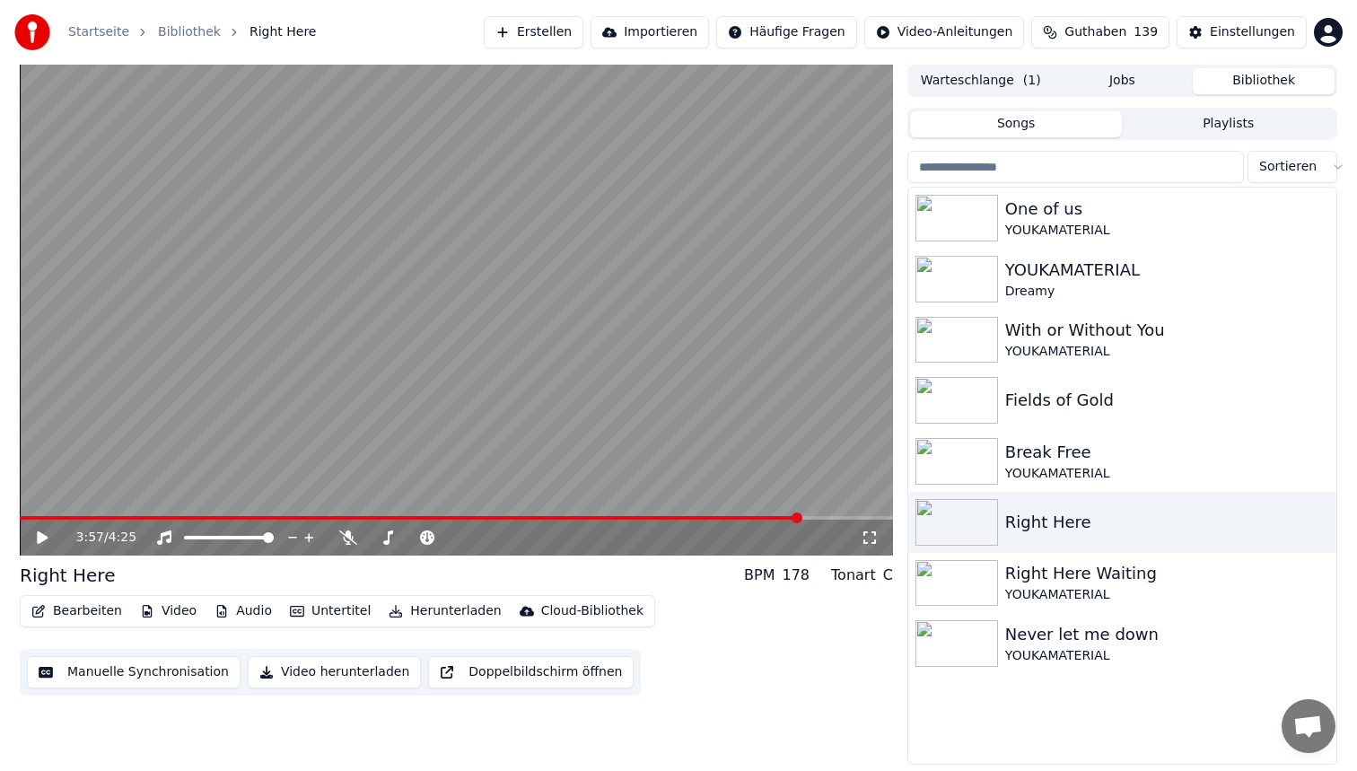
click at [785, 518] on span at bounding box center [411, 518] width 782 height 4
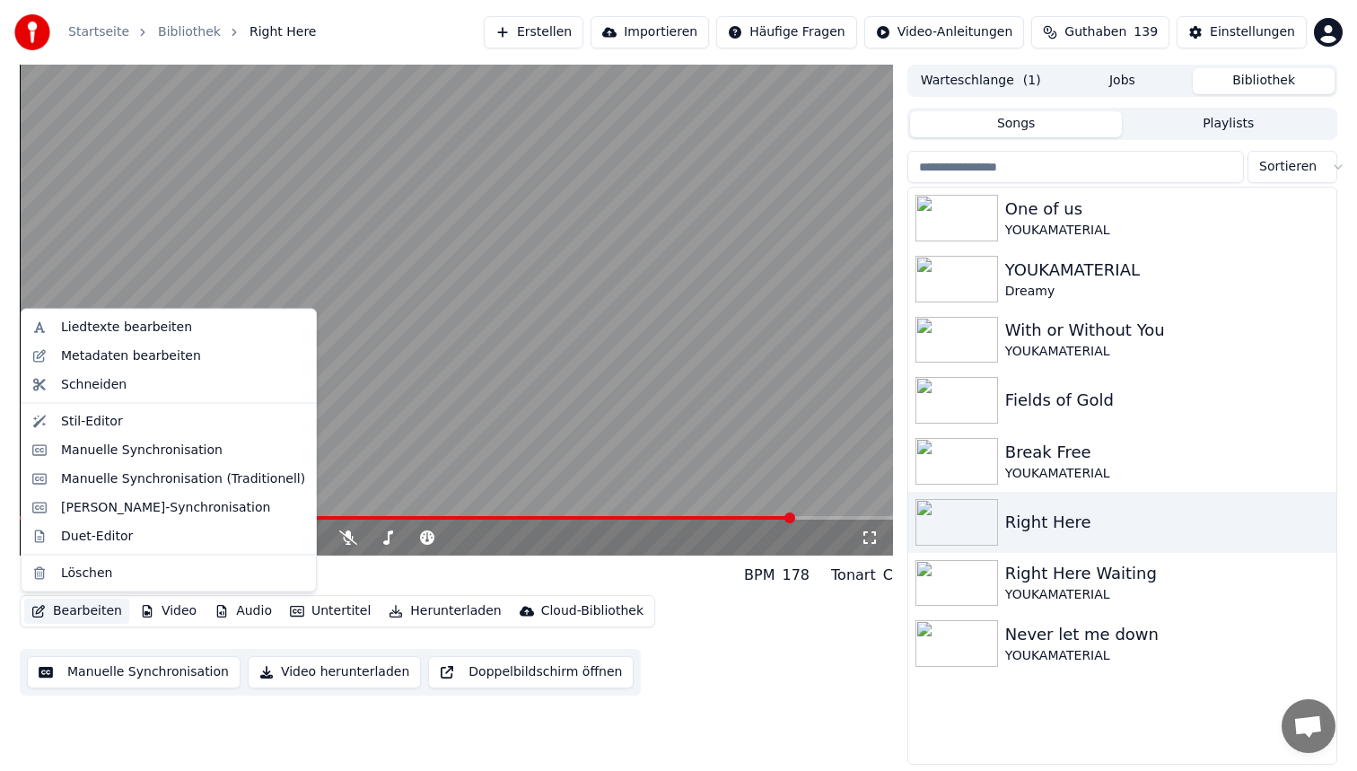
click at [68, 615] on button "Bearbeiten" at bounding box center [76, 611] width 105 height 25
click at [136, 417] on div "Stil-Editor" at bounding box center [183, 421] width 244 height 18
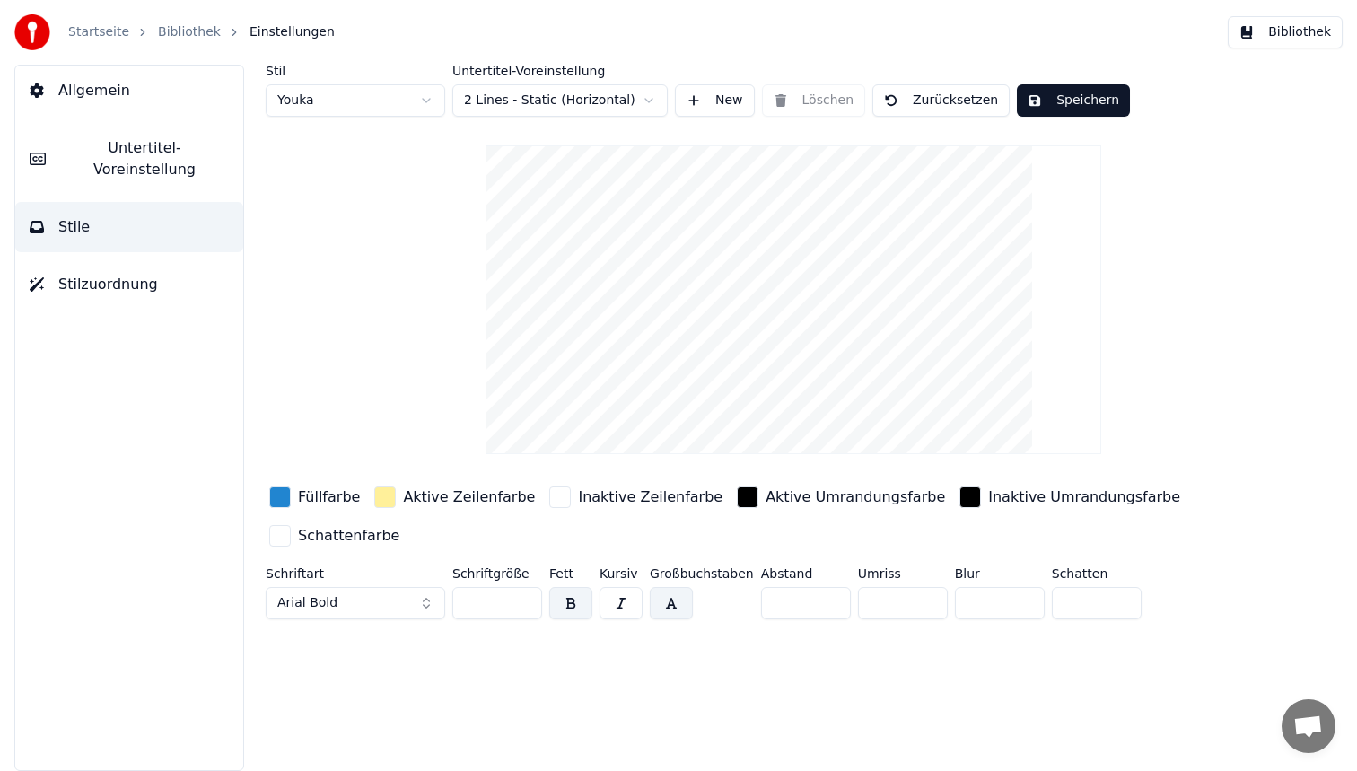
click at [389, 109] on html "Startseite Bibliothek Einstellungen Bibliothek Allgemein Untertitel-Voreinstell…" at bounding box center [678, 385] width 1357 height 771
type input "**"
type input "*"
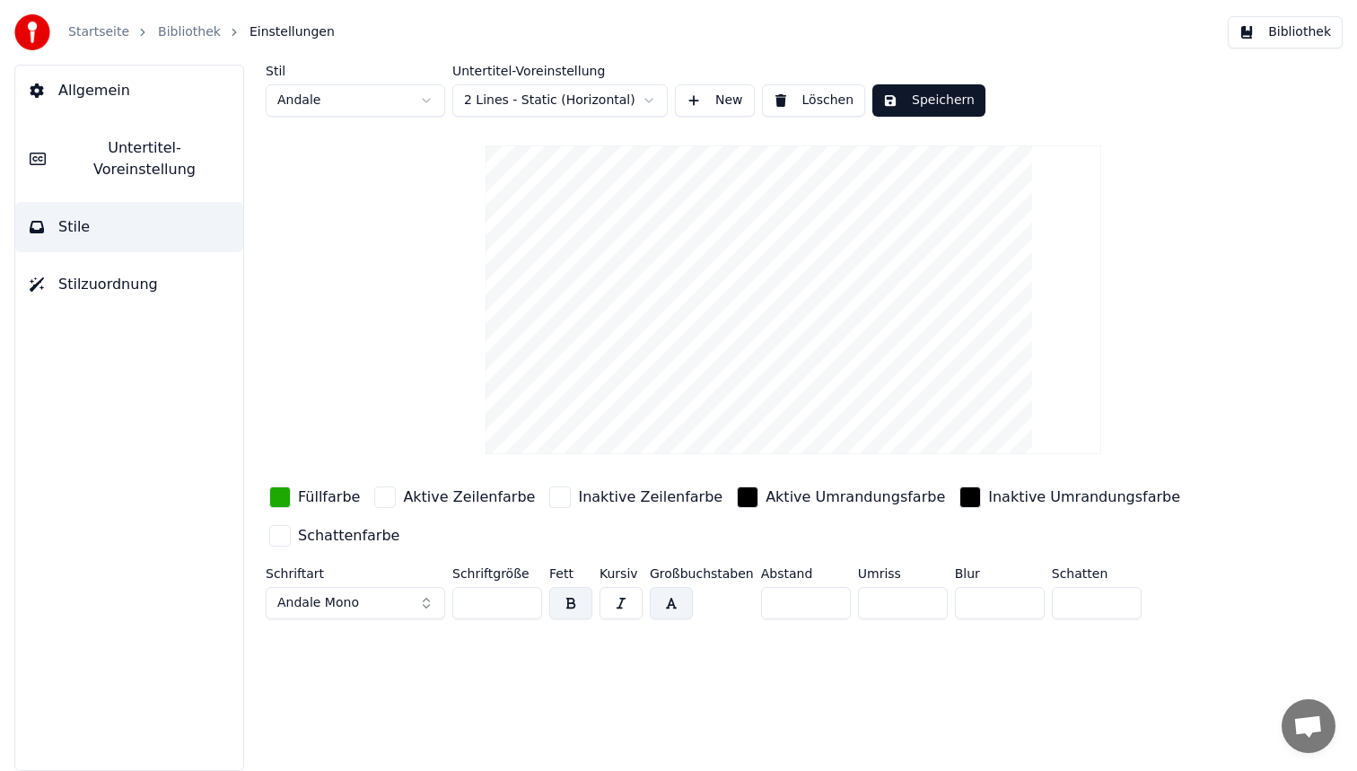
click at [280, 500] on div "button" at bounding box center [280, 497] width 22 height 22
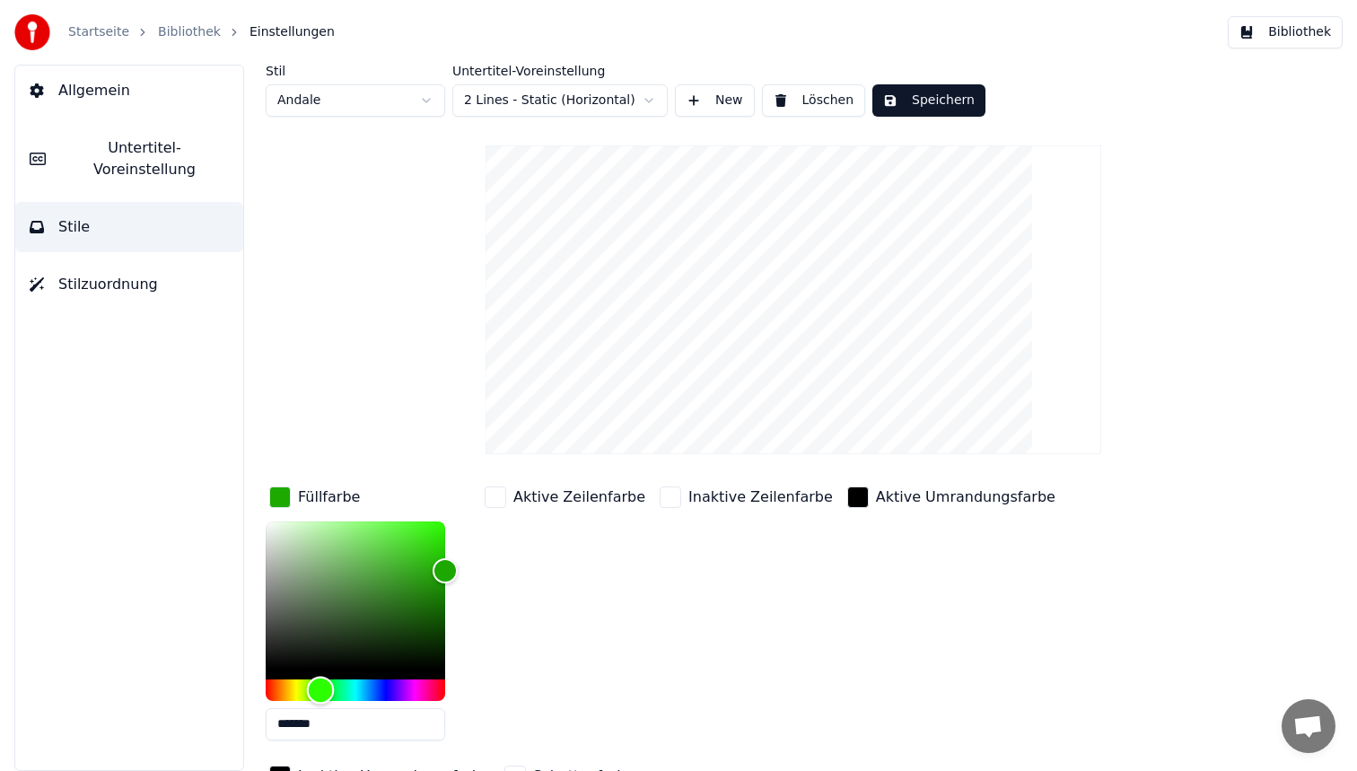
click at [342, 687] on div "Hue" at bounding box center [356, 690] width 180 height 22
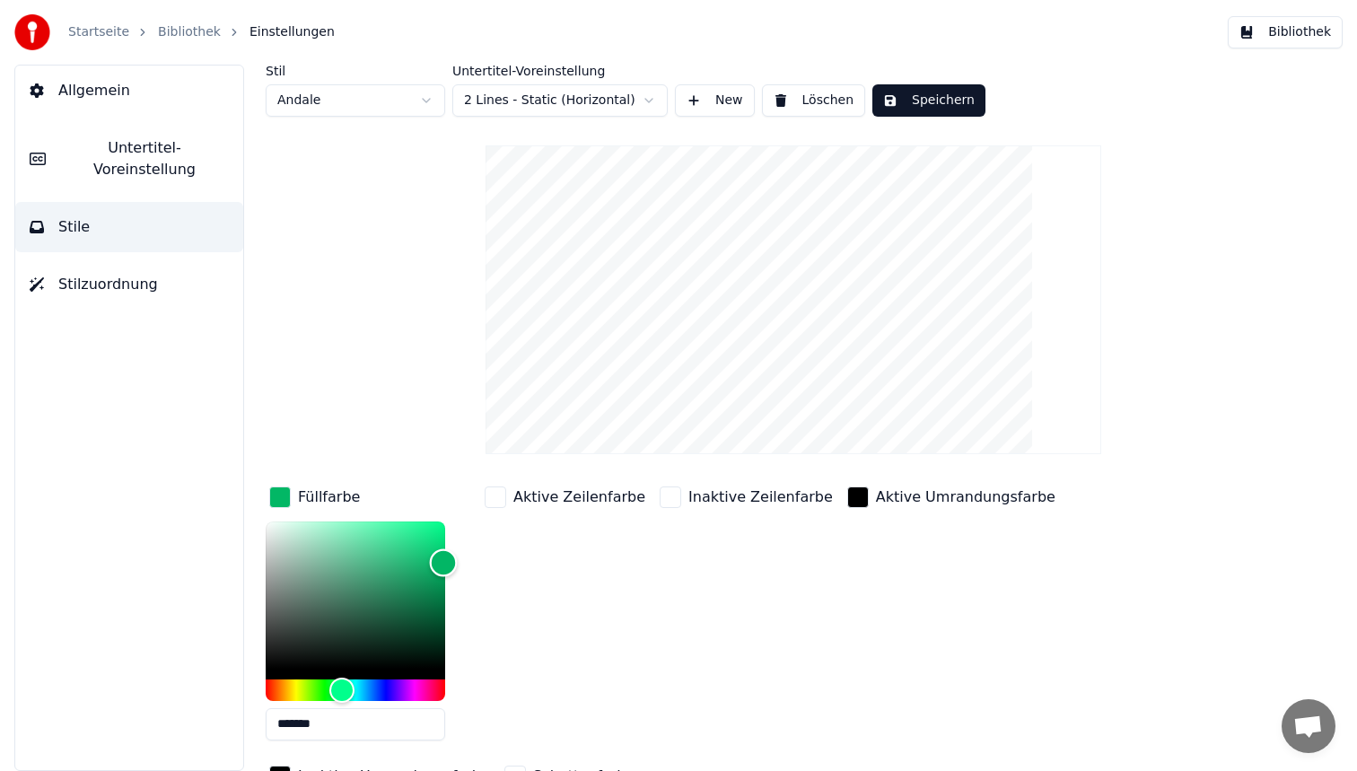
type input "*******"
drag, startPoint x: 443, startPoint y: 562, endPoint x: 443, endPoint y: 479, distance: 82.6
click at [443, 479] on div "Stil Andale Untertitel-Voreinstellung 2 Lines - Static (Horizontal) New Löschen…" at bounding box center [793, 466] width 1055 height 802
click at [912, 109] on button "Speichern" at bounding box center [928, 100] width 113 height 32
click at [1277, 35] on button "Bibliothek" at bounding box center [1285, 32] width 115 height 32
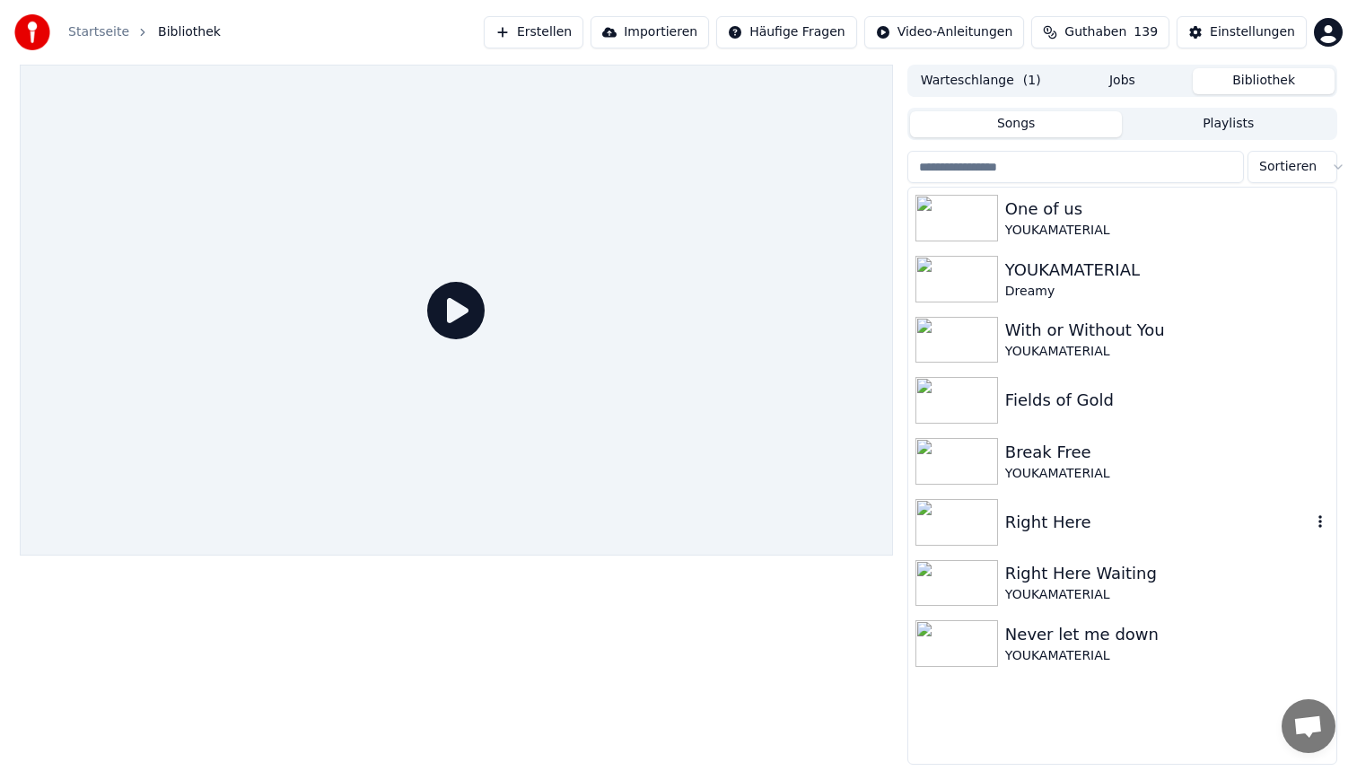
click at [1036, 530] on div "Right Here" at bounding box center [1158, 522] width 306 height 25
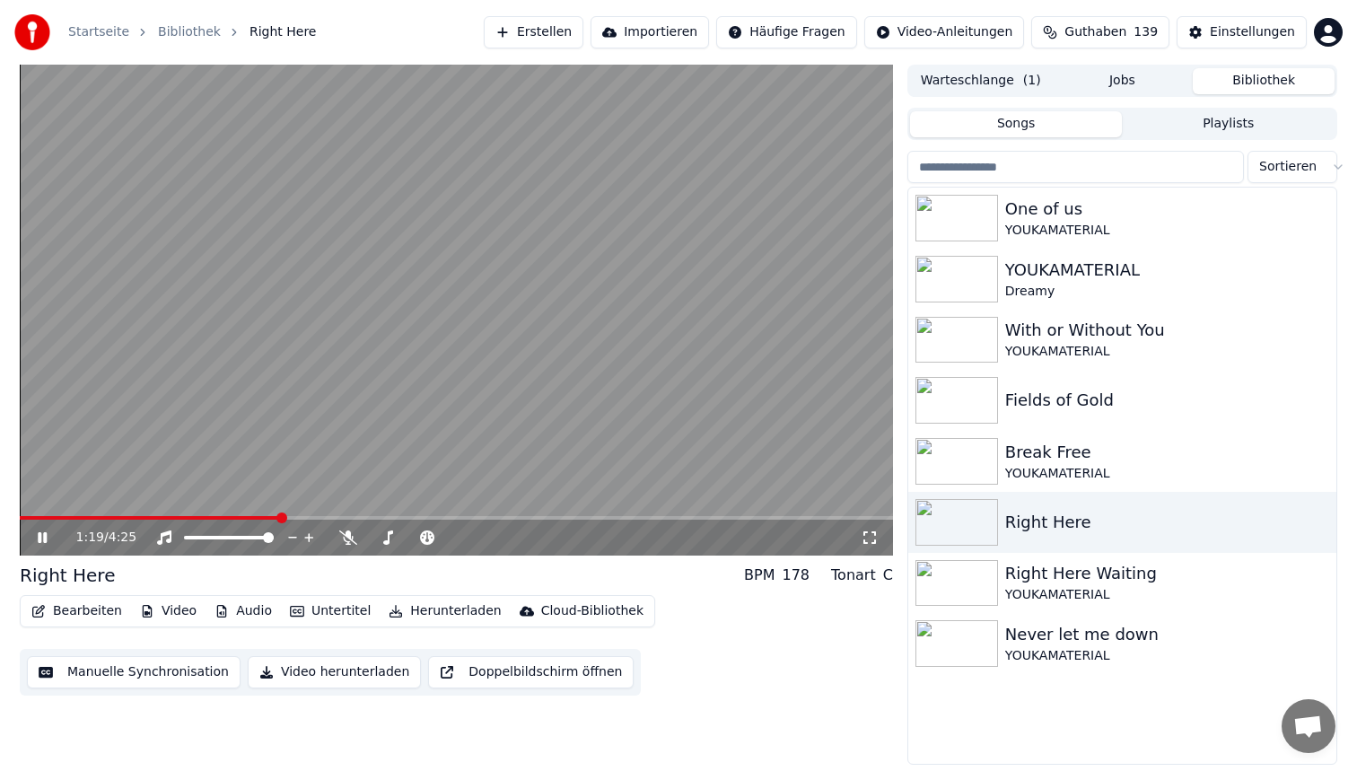
click at [279, 517] on span at bounding box center [456, 518] width 873 height 4
click at [515, 267] on video at bounding box center [456, 310] width 873 height 491
click at [809, 516] on span at bounding box center [456, 518] width 873 height 4
click at [707, 302] on video at bounding box center [456, 310] width 873 height 491
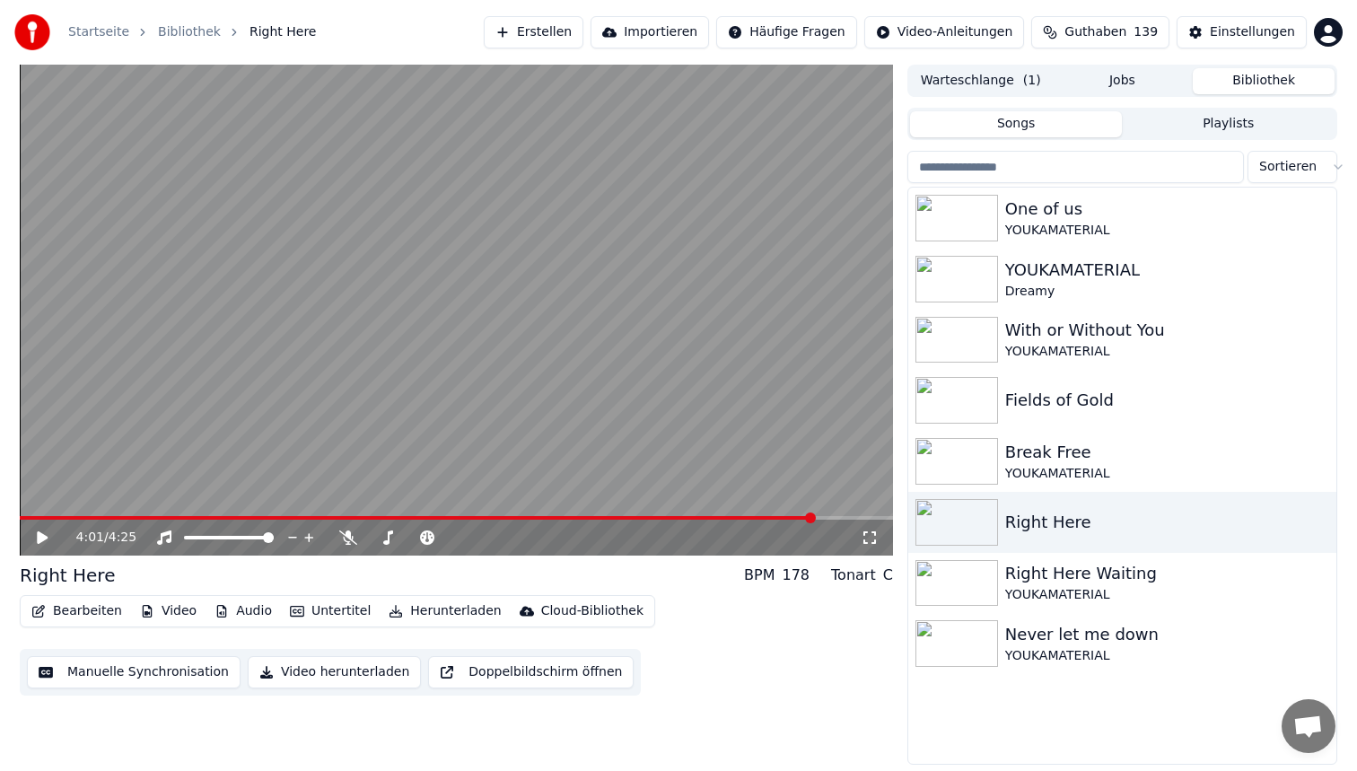
click at [781, 516] on span at bounding box center [417, 518] width 795 height 4
click at [623, 336] on video at bounding box center [456, 310] width 873 height 491
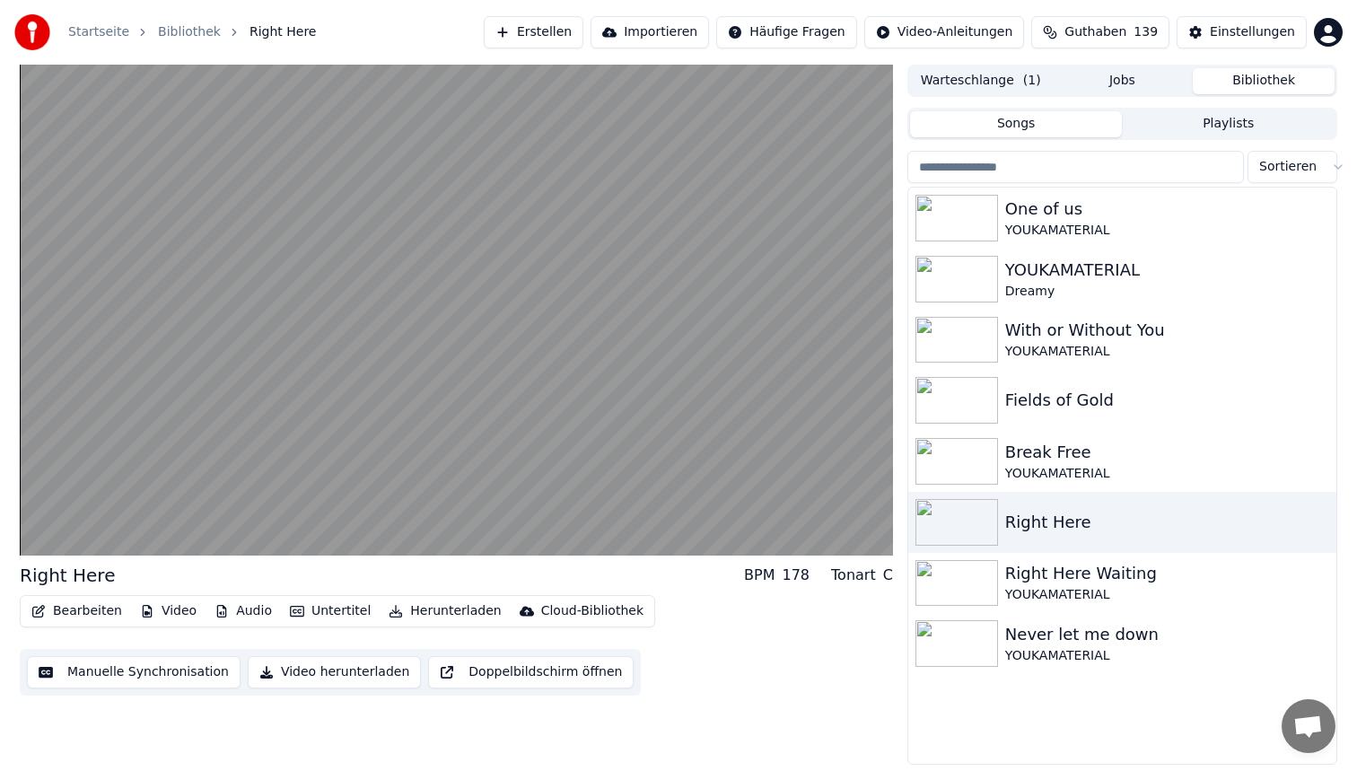
click at [623, 336] on video at bounding box center [456, 310] width 873 height 491
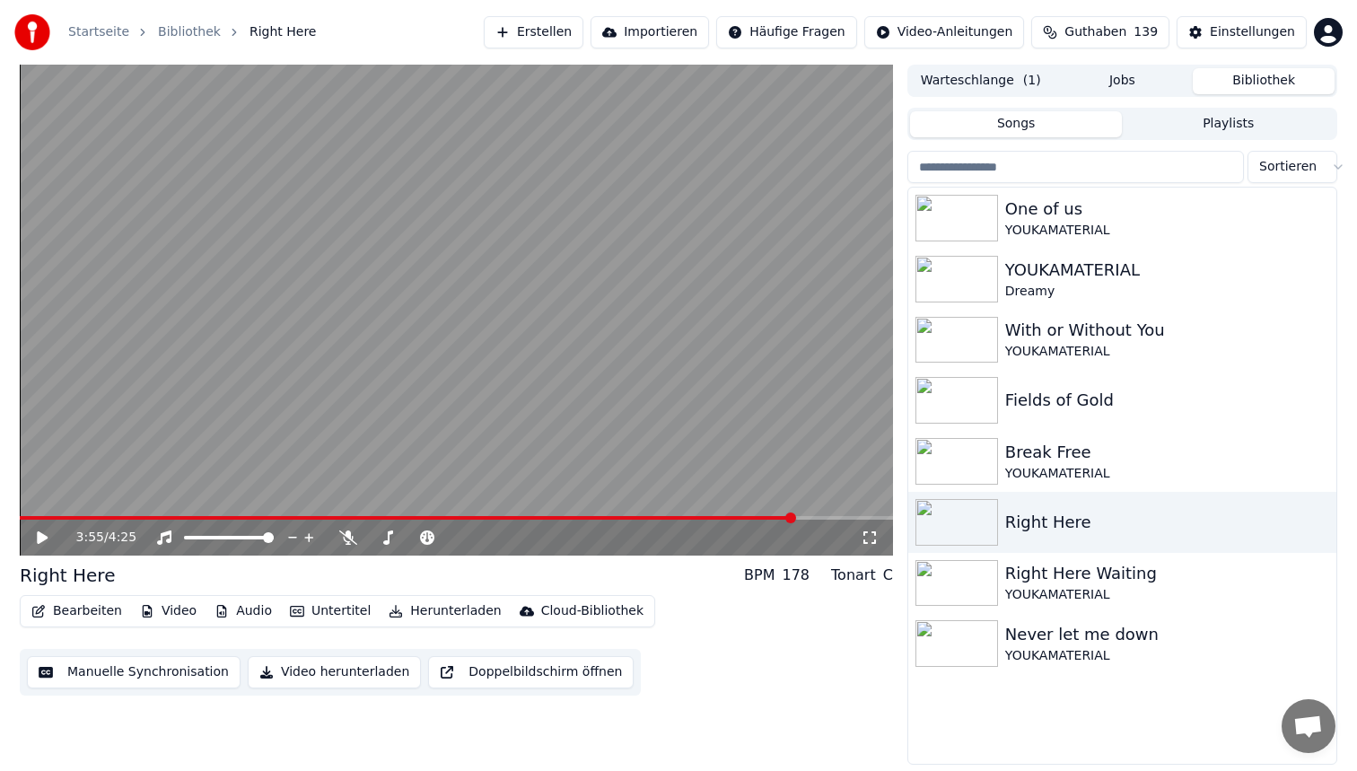
click at [623, 336] on video at bounding box center [456, 310] width 873 height 491
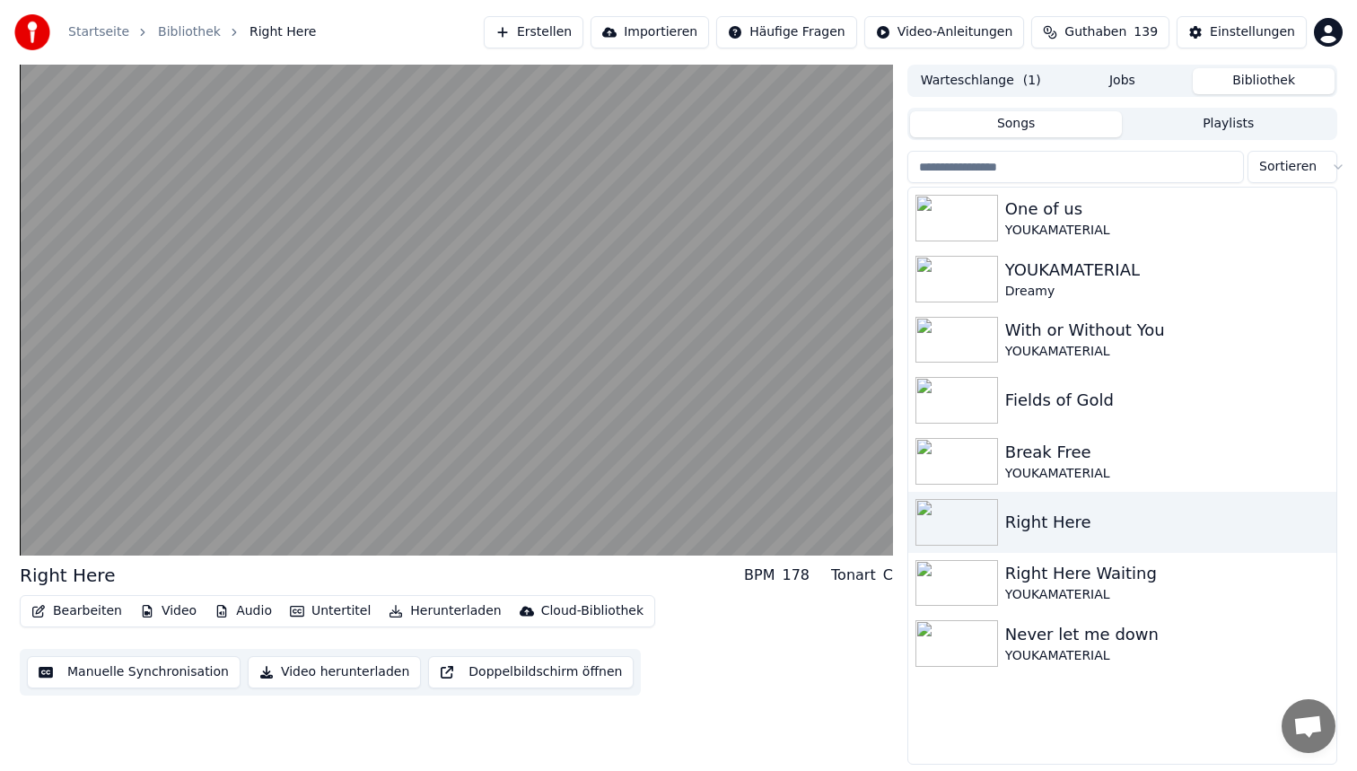
click at [623, 336] on video at bounding box center [456, 310] width 873 height 491
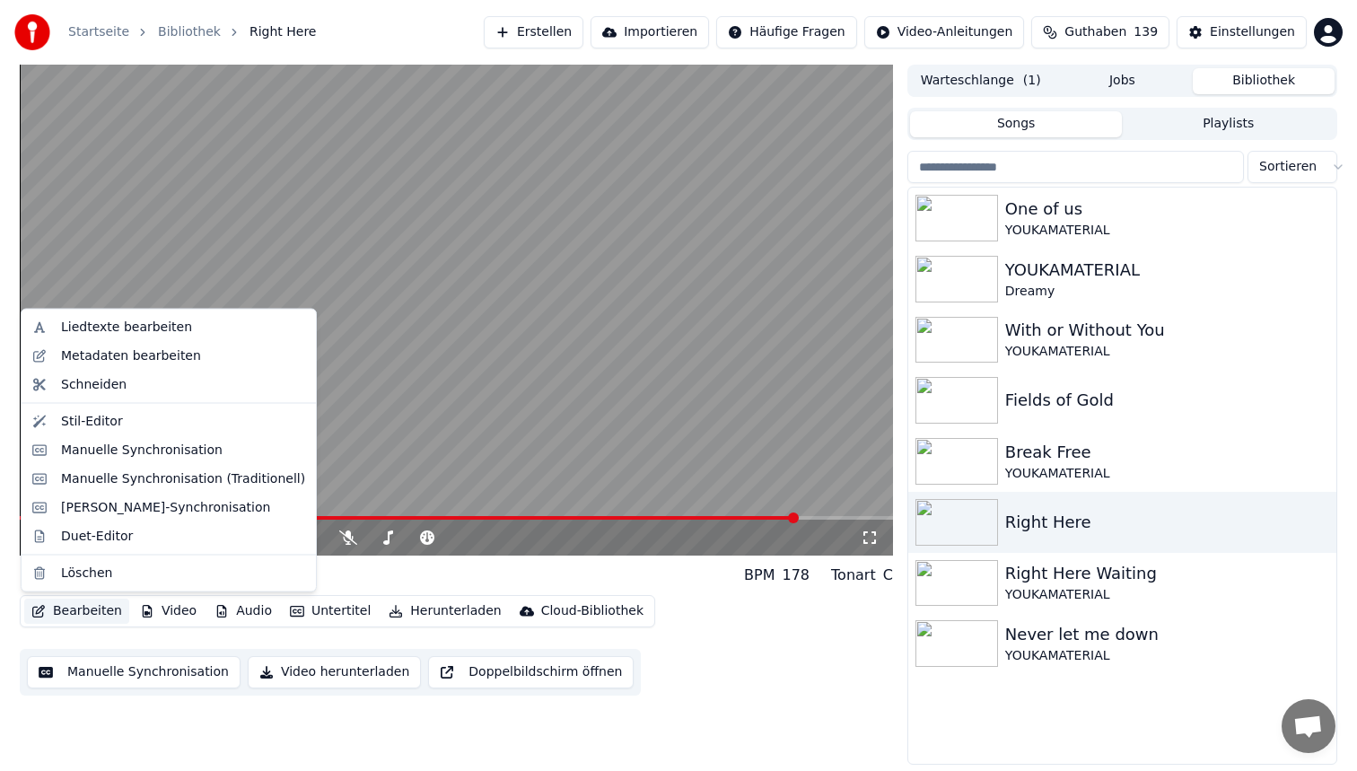
click at [68, 604] on button "Bearbeiten" at bounding box center [76, 611] width 105 height 25
click at [144, 416] on div "Stil-Editor" at bounding box center [183, 421] width 244 height 18
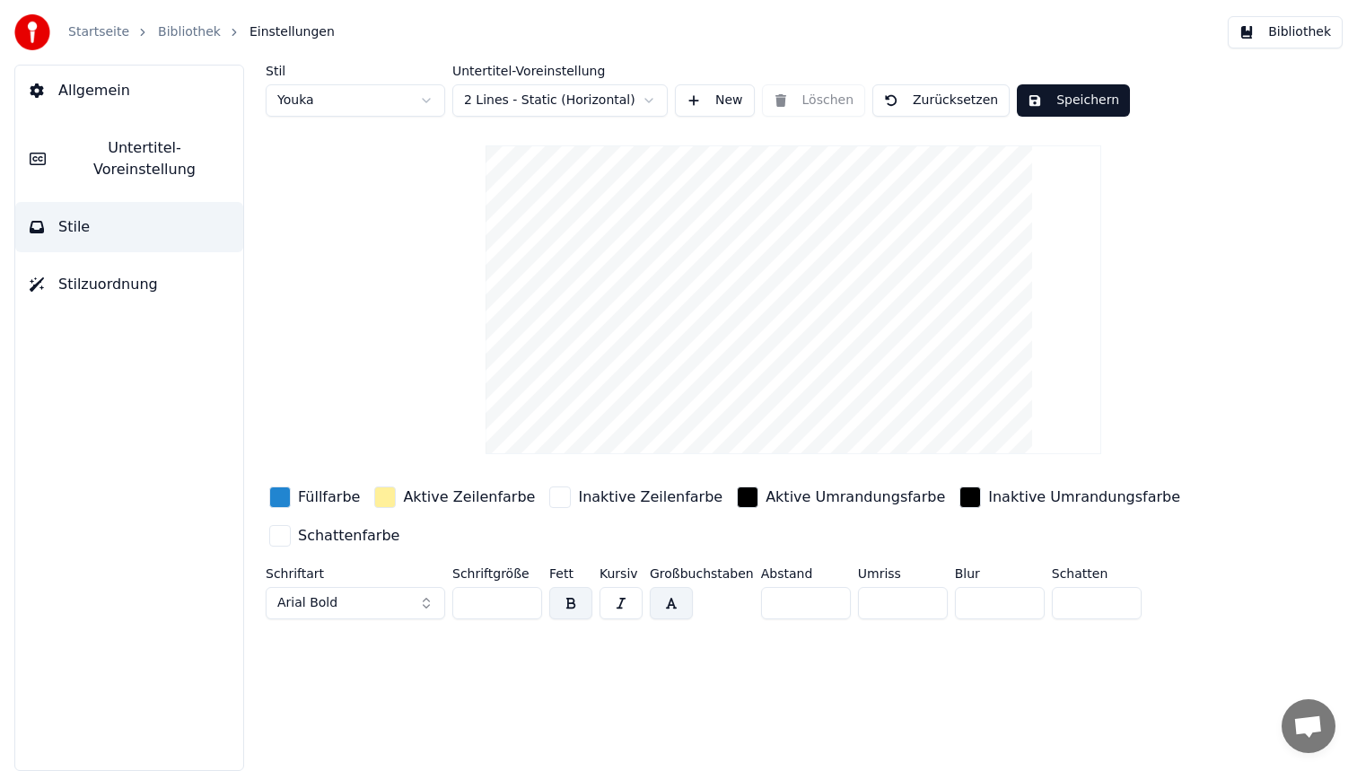
click at [387, 93] on html "Startseite Bibliothek Einstellungen Bibliothek Allgemein Untertitel-Voreinstell…" at bounding box center [678, 385] width 1357 height 771
type input "**"
type input "*"
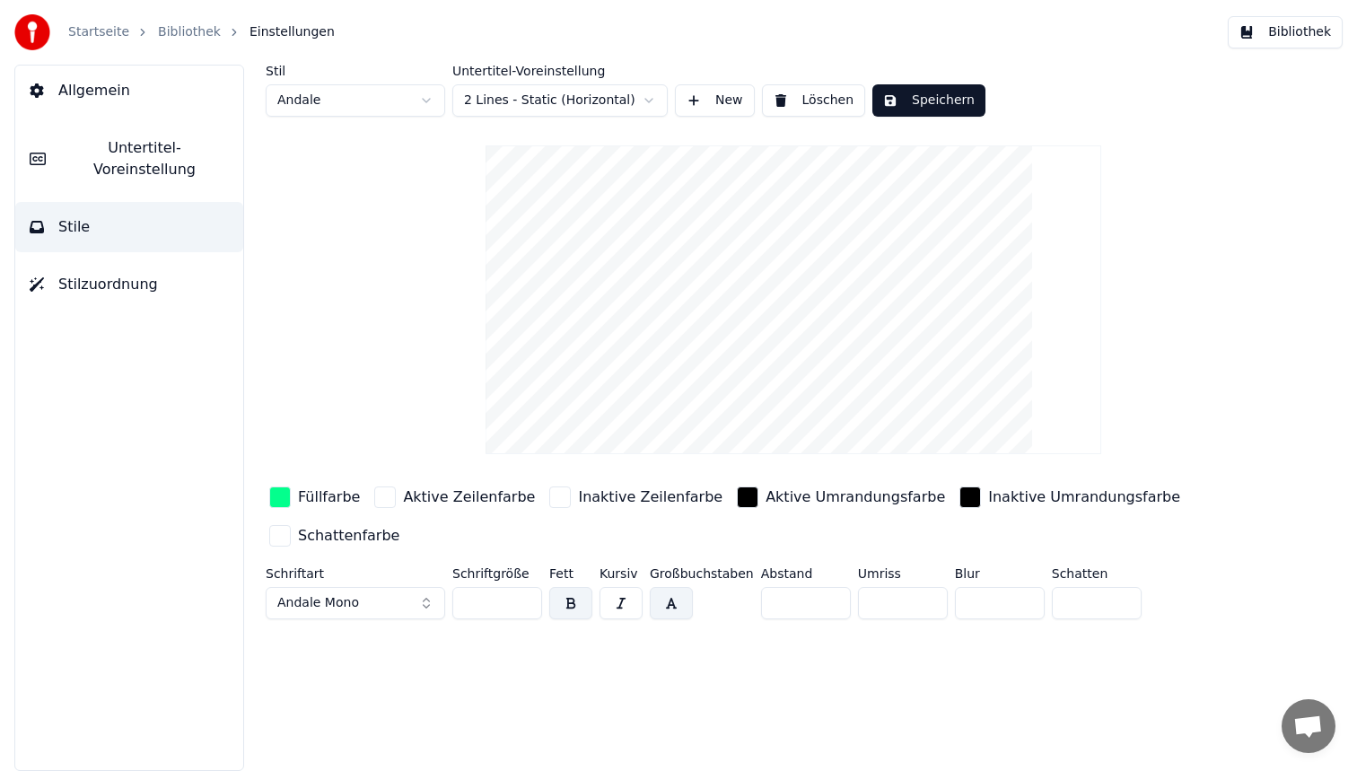
click at [276, 490] on div "button" at bounding box center [280, 497] width 22 height 22
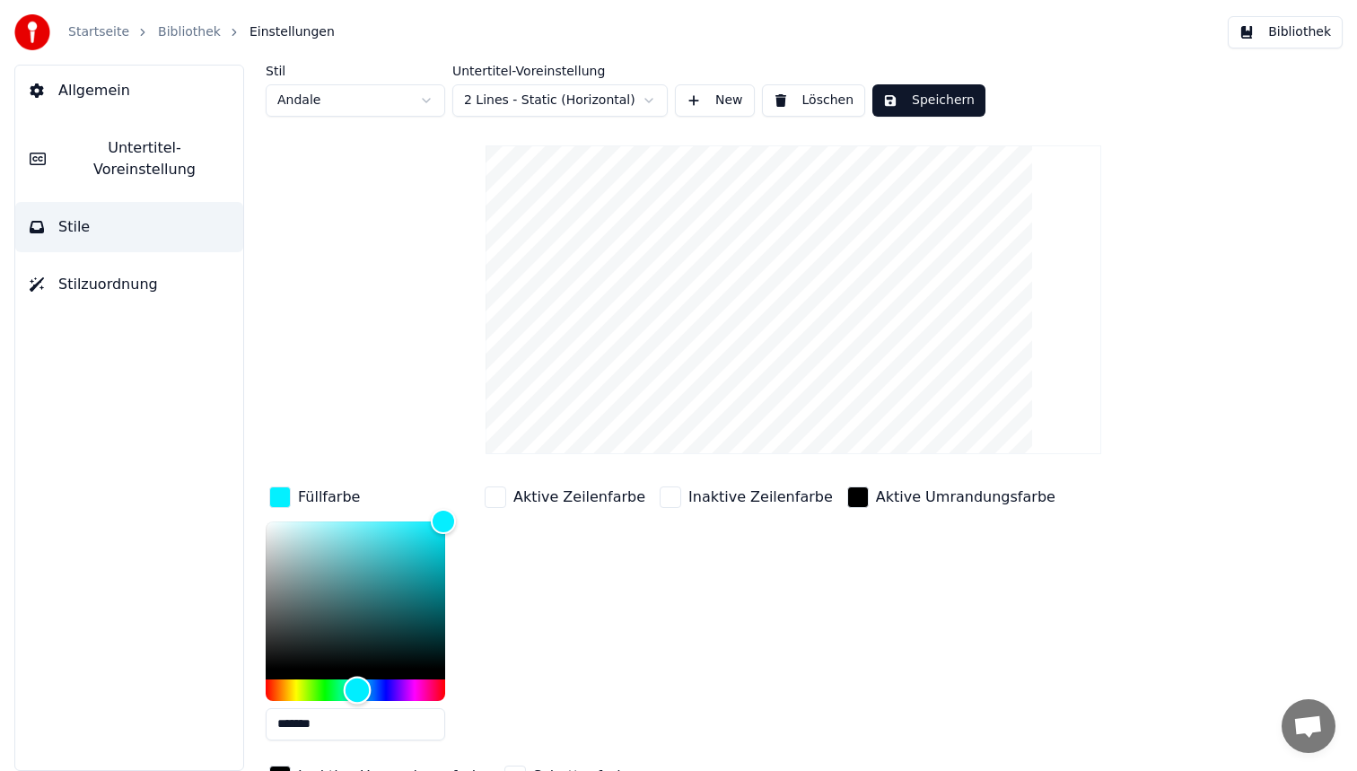
click at [357, 687] on div "Hue" at bounding box center [356, 690] width 180 height 22
click at [372, 687] on div "Hue" at bounding box center [356, 690] width 180 height 22
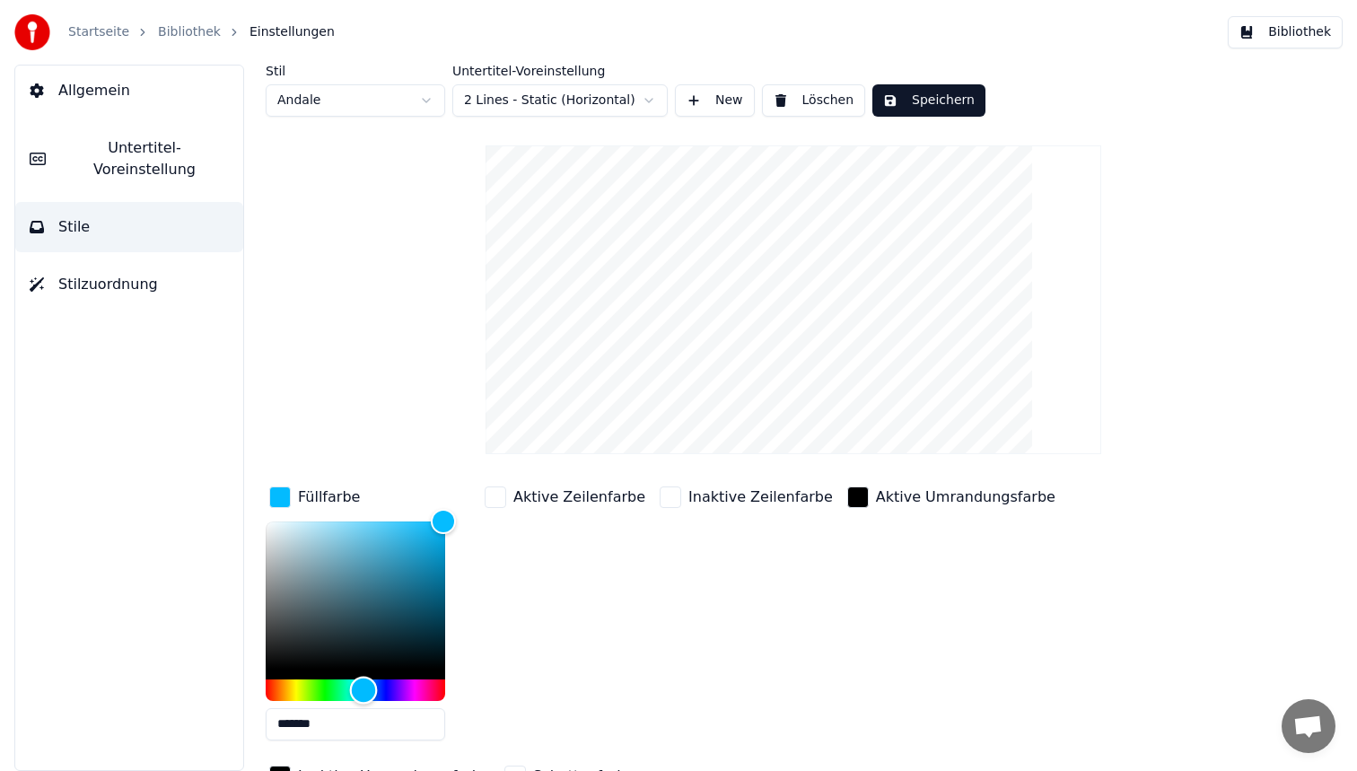
type input "*******"
drag, startPoint x: 372, startPoint y: 687, endPoint x: 362, endPoint y: 685, distance: 10.2
click at [362, 685] on div "Hue" at bounding box center [362, 690] width 28 height 28
click at [936, 114] on button "Speichern" at bounding box center [928, 100] width 113 height 32
click at [1276, 35] on button "Bibliothek" at bounding box center [1285, 32] width 115 height 32
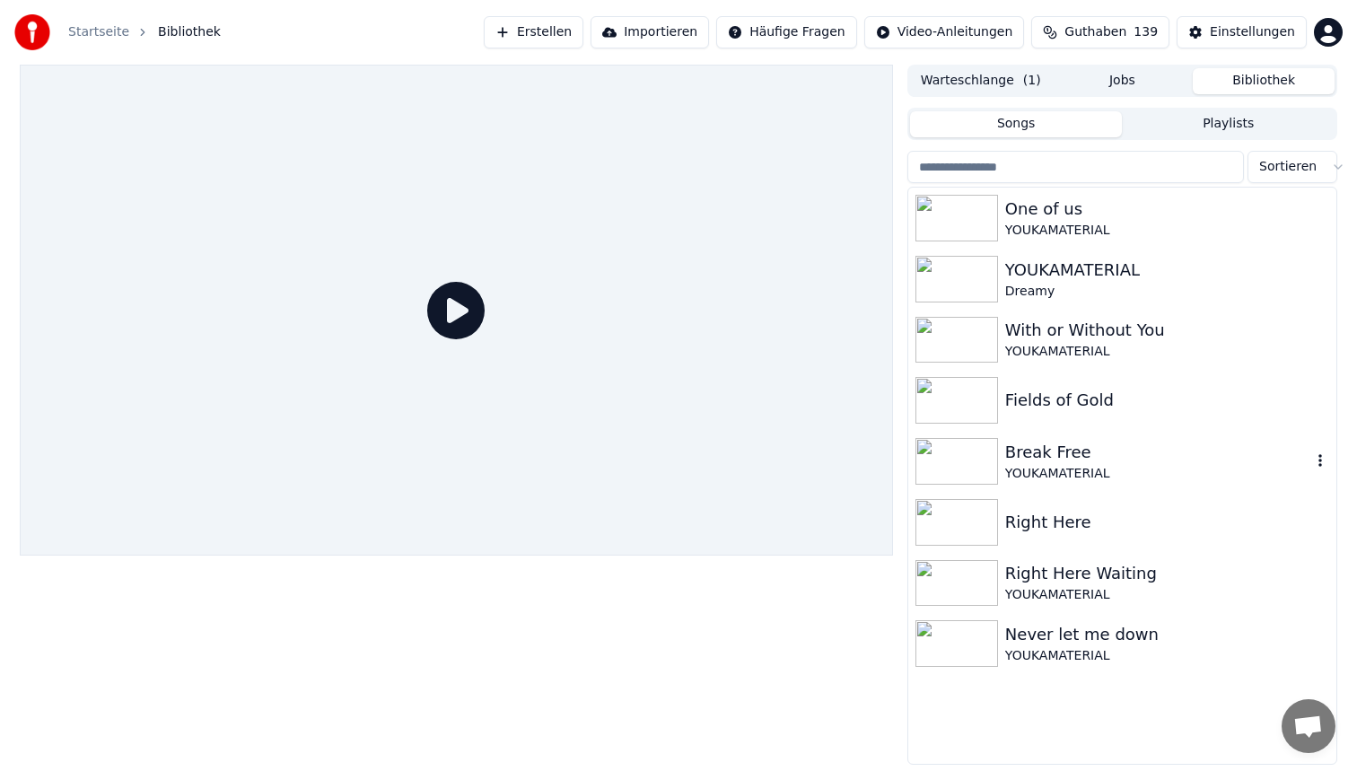
click at [1033, 501] on div "Right Here" at bounding box center [1122, 522] width 428 height 61
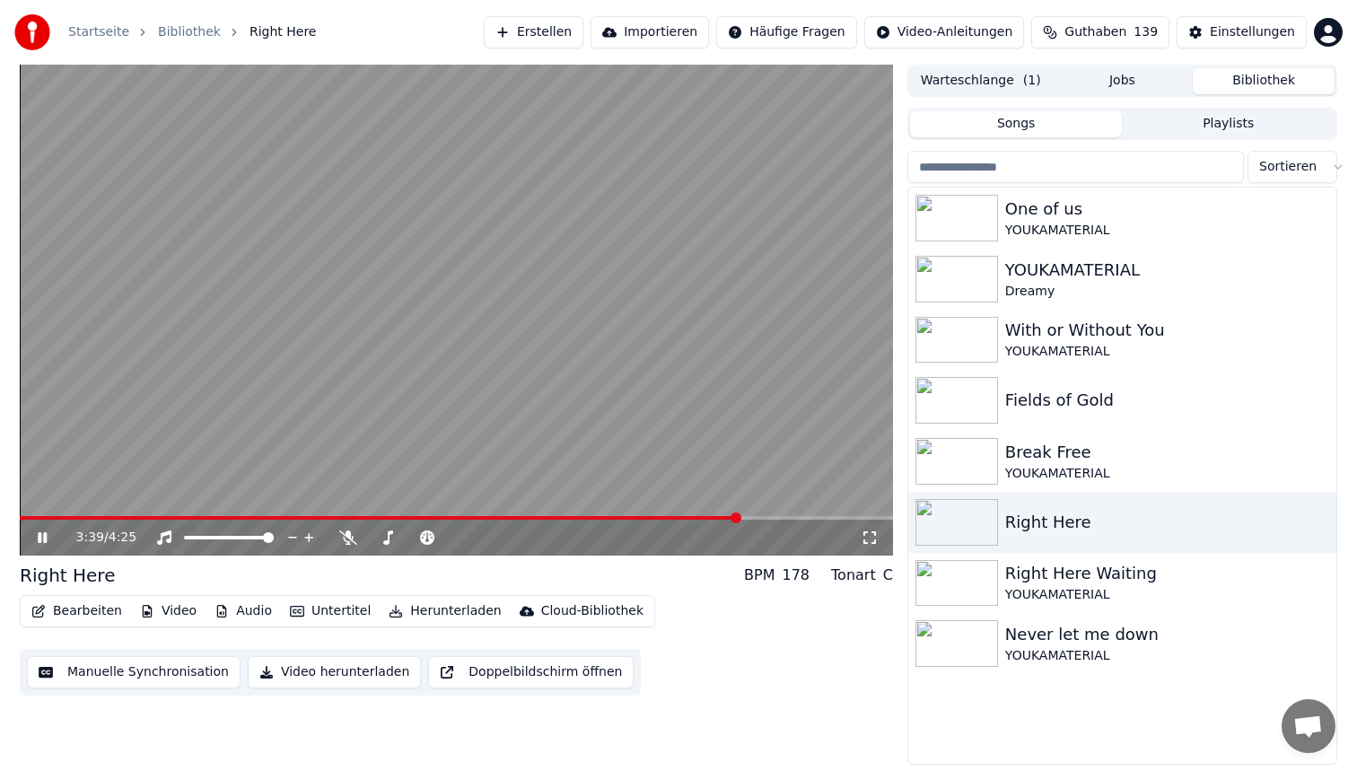
click at [739, 516] on span at bounding box center [456, 518] width 873 height 4
click at [461, 607] on button "Herunterladen" at bounding box center [444, 611] width 127 height 25
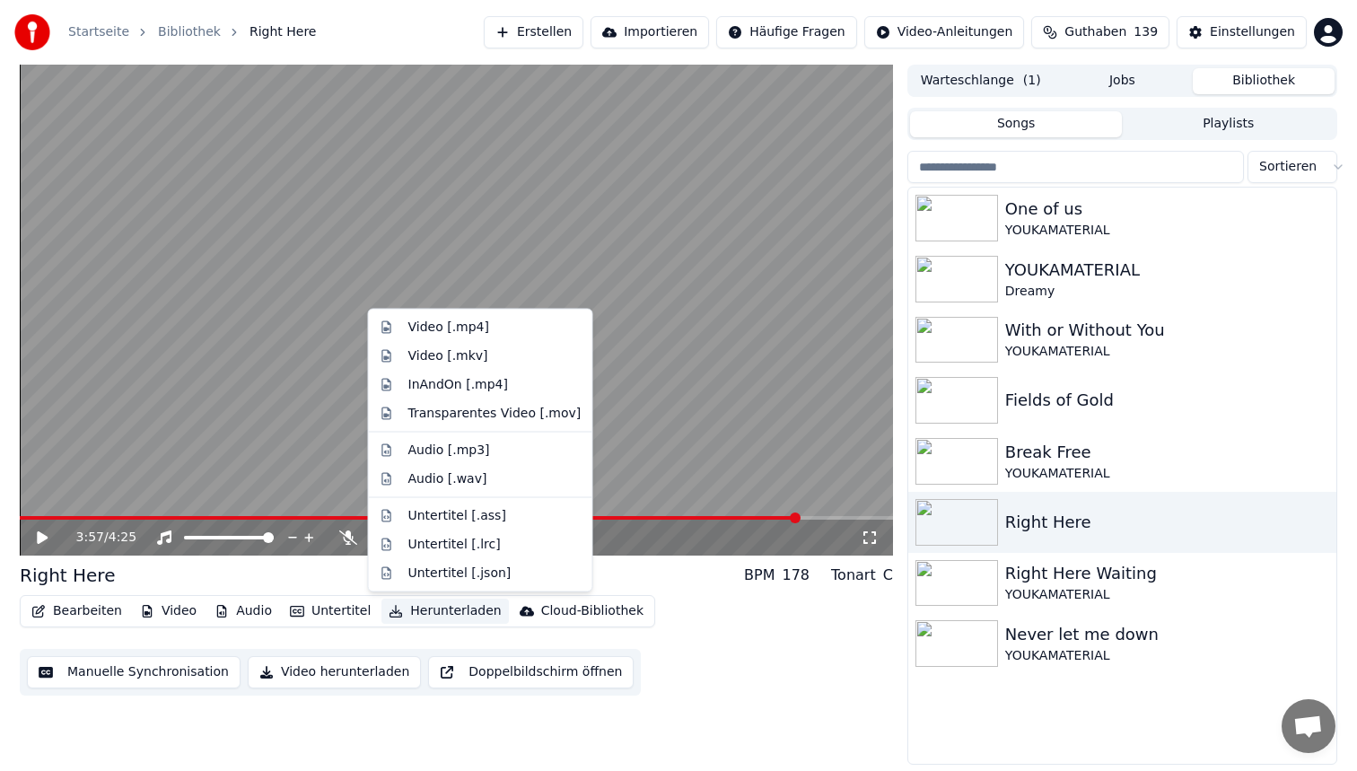
click at [332, 672] on button "Video herunterladen" at bounding box center [334, 672] width 173 height 32
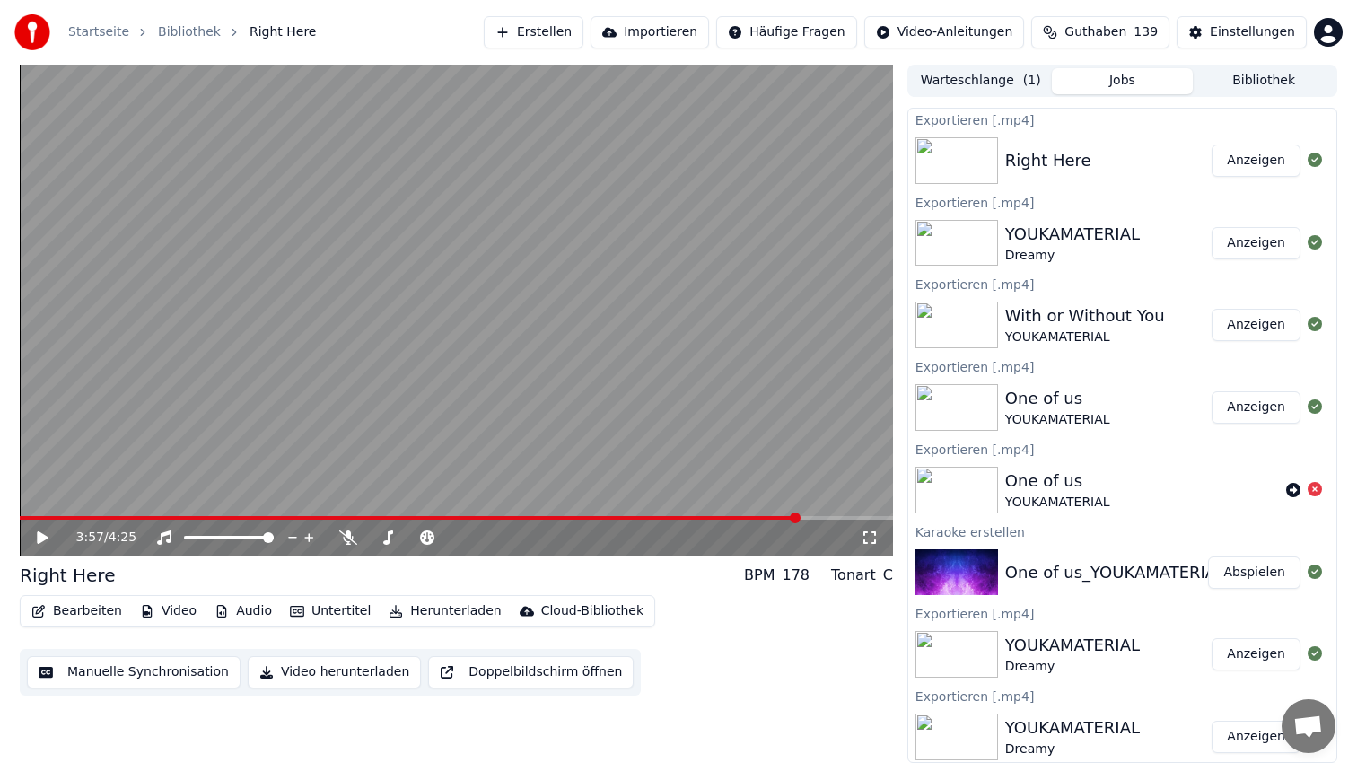
click at [1247, 154] on button "Anzeigen" at bounding box center [1256, 160] width 89 height 32
